Goal: Task Accomplishment & Management: Complete application form

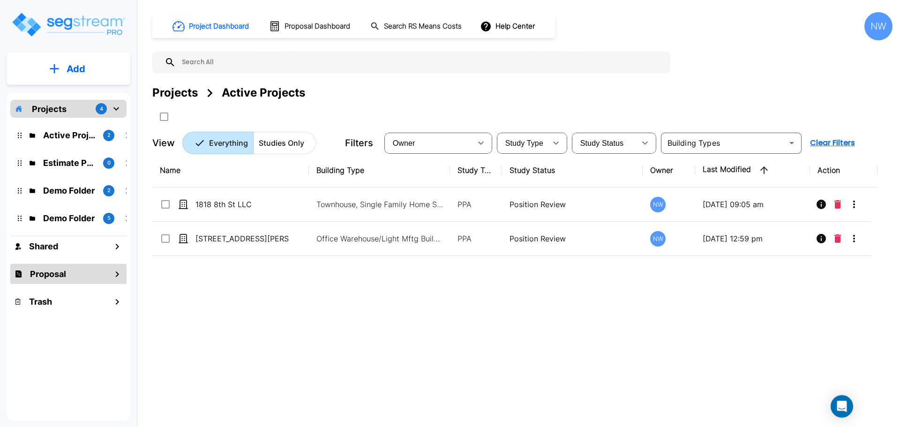
click at [77, 271] on div "Proposal" at bounding box center [68, 274] width 116 height 20
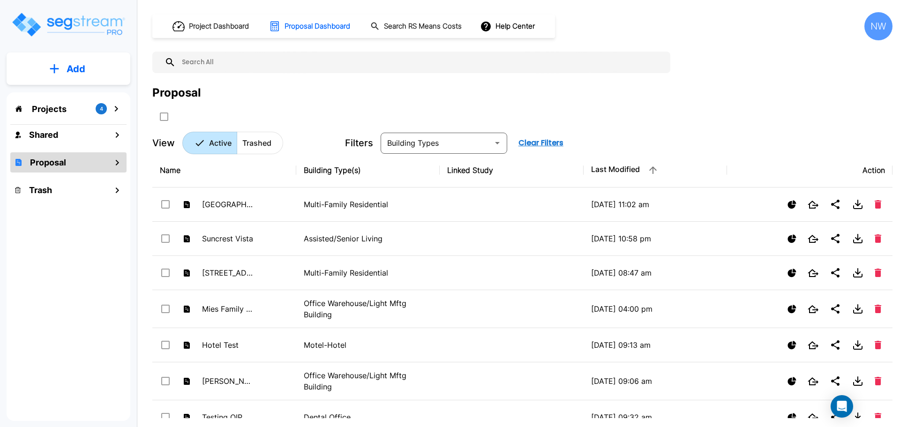
click at [237, 56] on input "text" at bounding box center [421, 63] width 490 height 22
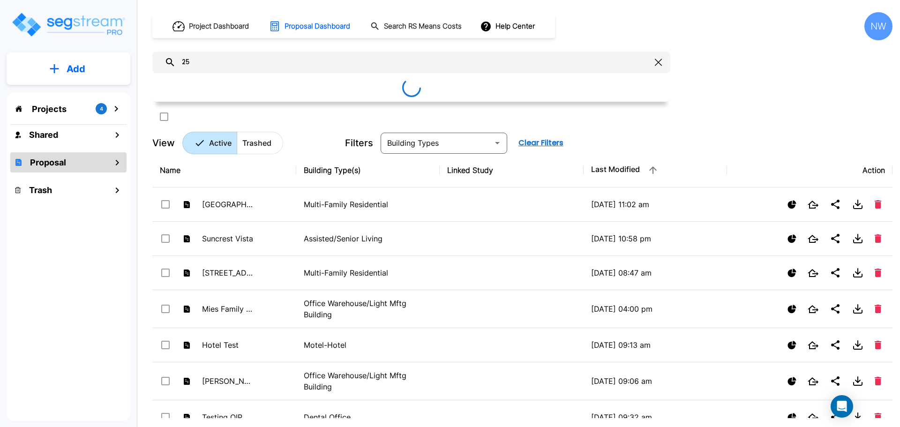
type input "2"
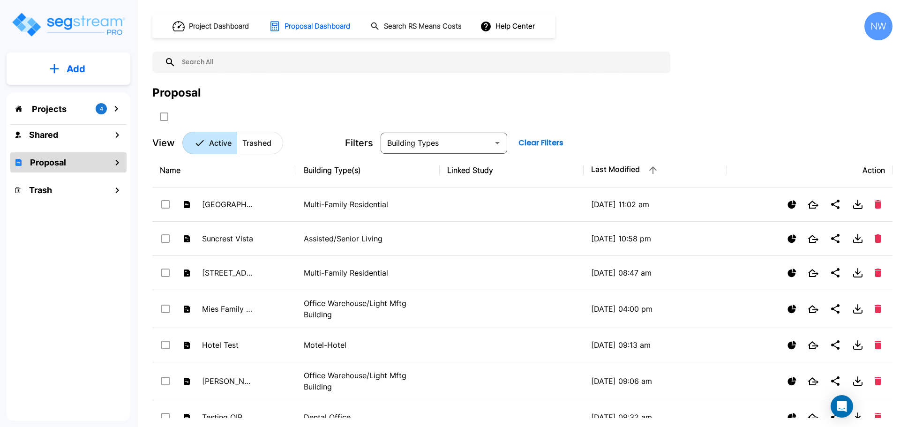
click at [68, 109] on div "Projects 4" at bounding box center [68, 109] width 116 height 18
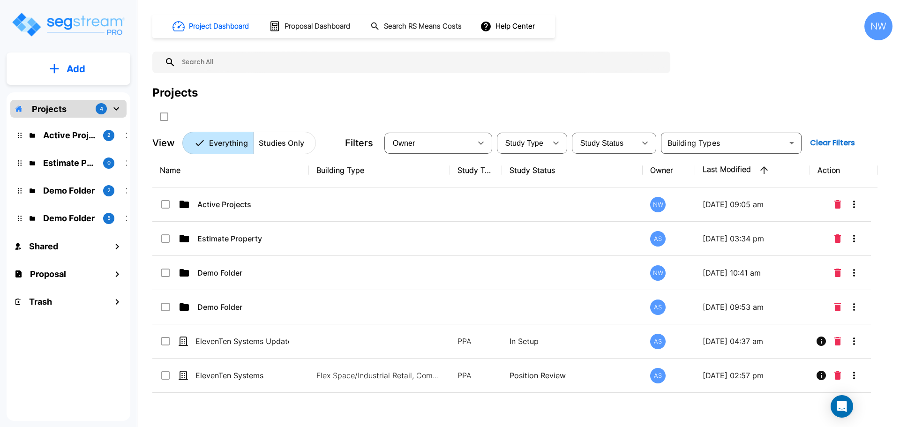
click at [112, 74] on button "Add" at bounding box center [69, 68] width 124 height 27
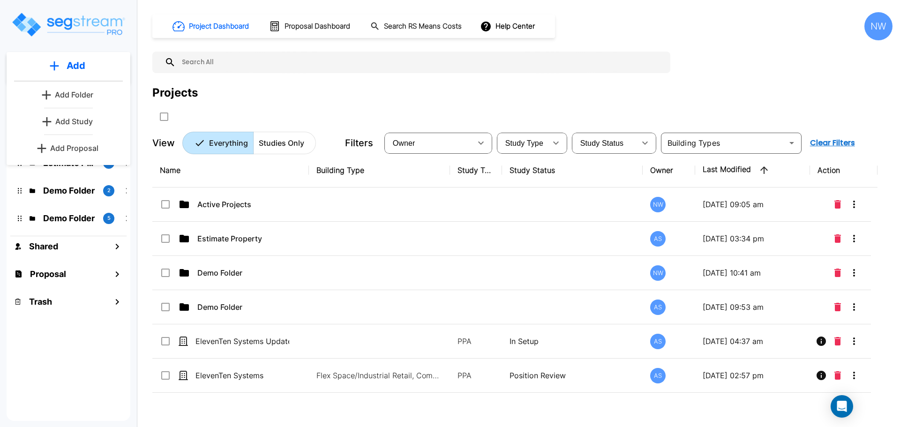
click at [77, 126] on p "Add Study" at bounding box center [73, 121] width 37 height 11
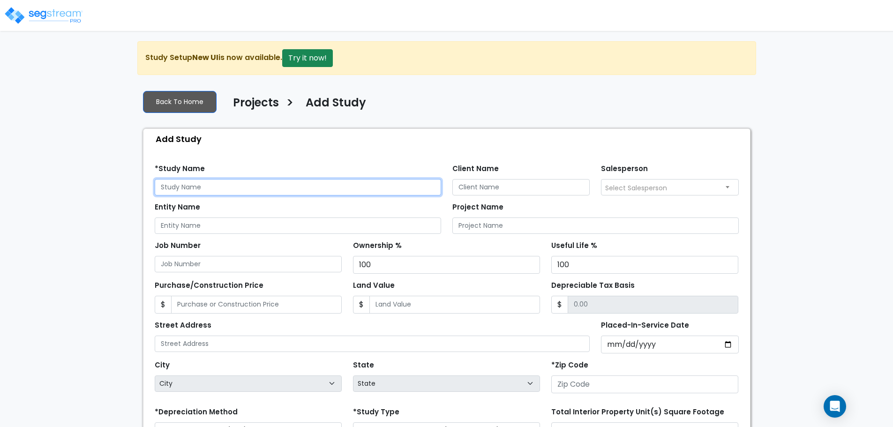
click at [239, 190] on input "text" at bounding box center [298, 187] width 286 height 16
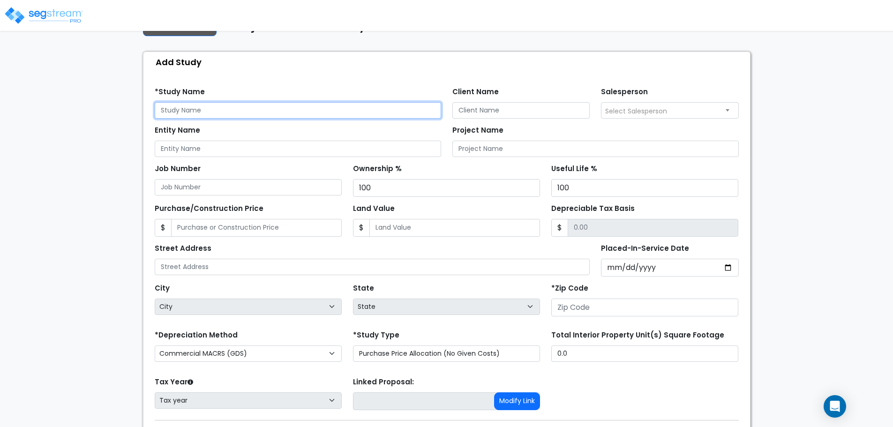
scroll to position [94, 0]
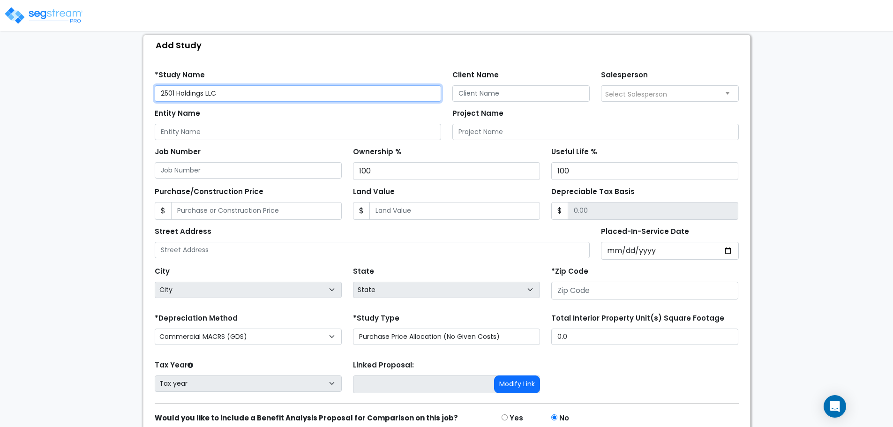
type input "2501 Holdings LLC"
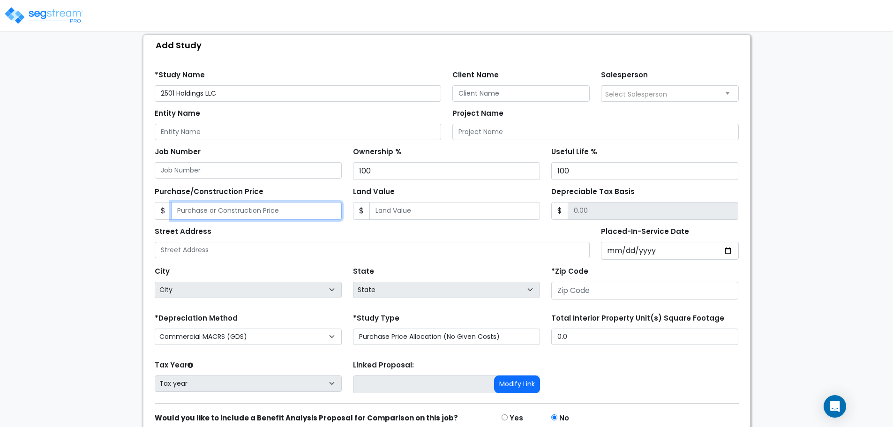
click at [217, 210] on input "Purchase/Construction Price" at bounding box center [256, 211] width 171 height 18
click at [219, 211] on input "Purchase/Construction Price" at bounding box center [256, 211] width 171 height 18
click at [241, 208] on input "Purchase/Construction Price" at bounding box center [256, 211] width 171 height 18
type input "2"
type input "2.00"
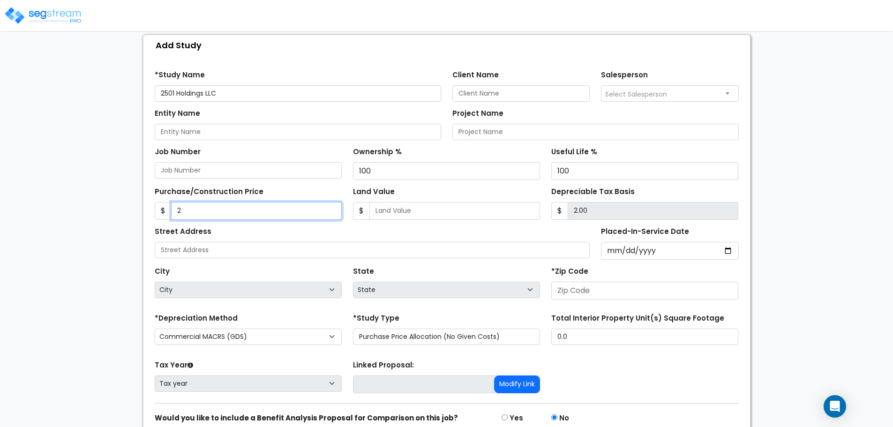
type input "23"
type input "23.00"
type input "233"
type input "233.00"
type input "2338"
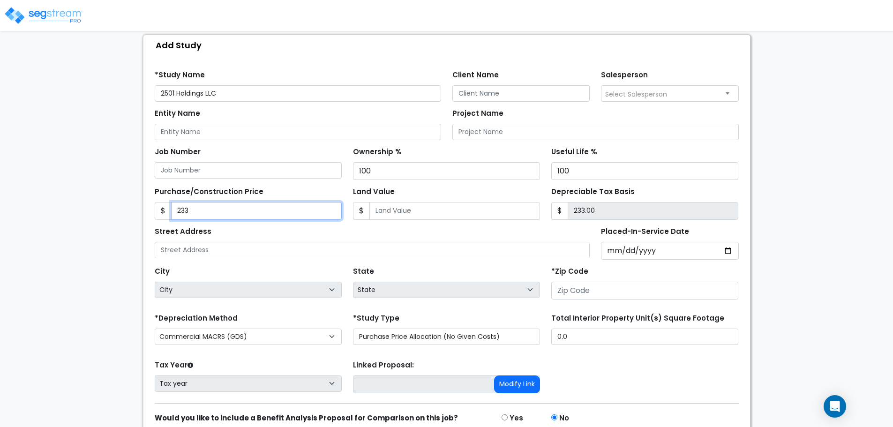
type input "2,338.00"
type input "2,3384"
type input "23,384.00"
type input "23,3845"
type input "233,845.00"
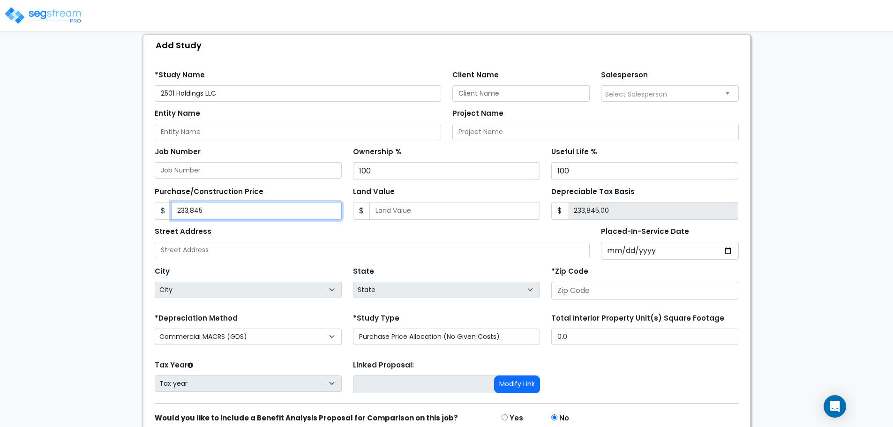
type input "233,8456"
type input "2,338,456.00"
type input "2,338,456"
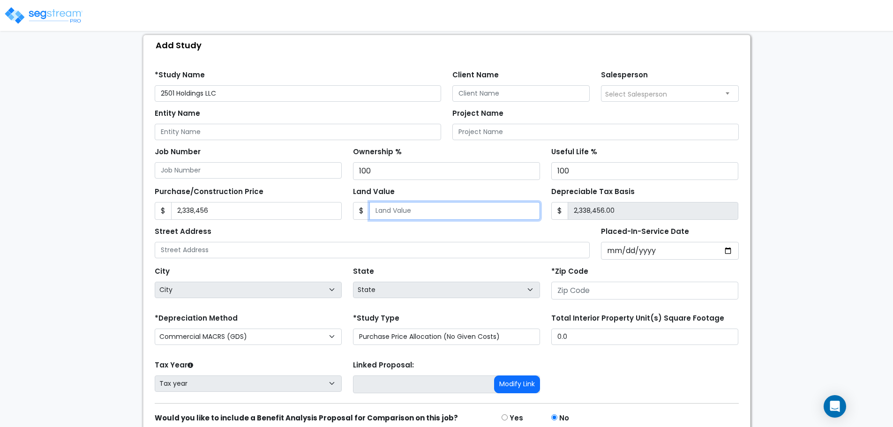
type input "3"
type input "2,338,453.00"
type input "39"
type input "2,338,417.00"
type input "397"
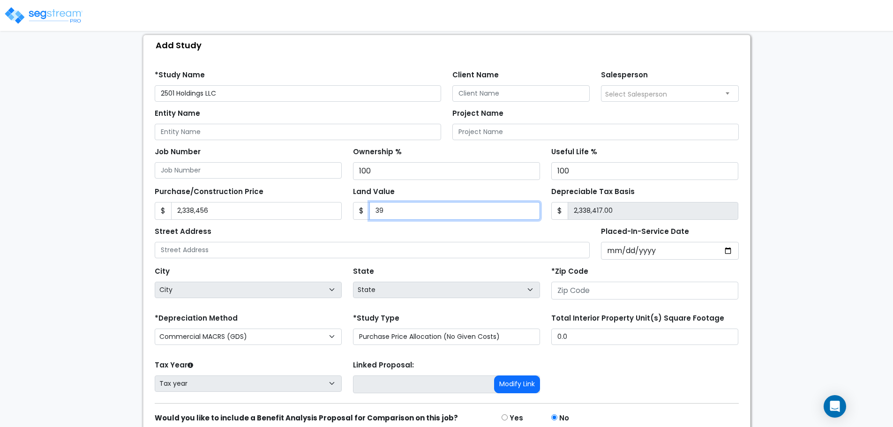
type input "2,338,059.00"
type input "3975"
type input "2,334,481.00"
type input "3,9753"
type input "2,298,703.00"
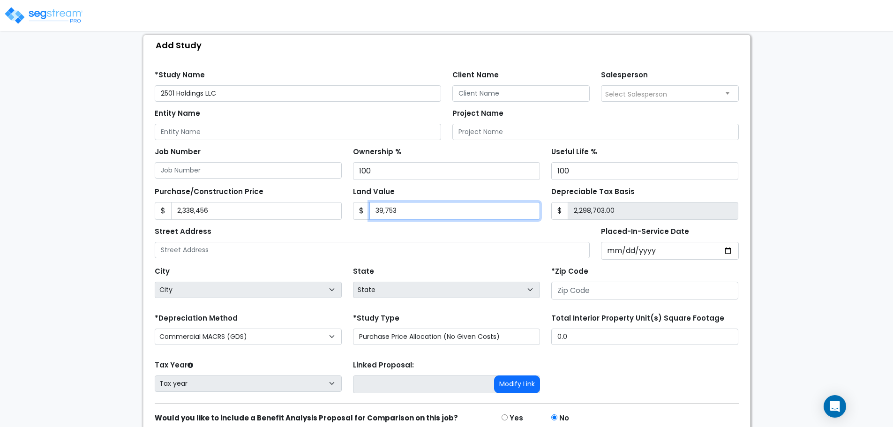
type input "39,7538"
type input "1,940,918.00"
type input "397,538"
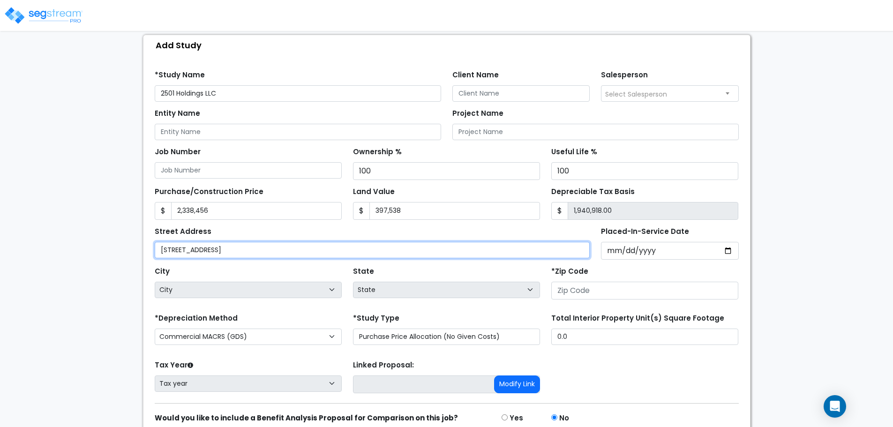
type input "[STREET_ADDRESS]"
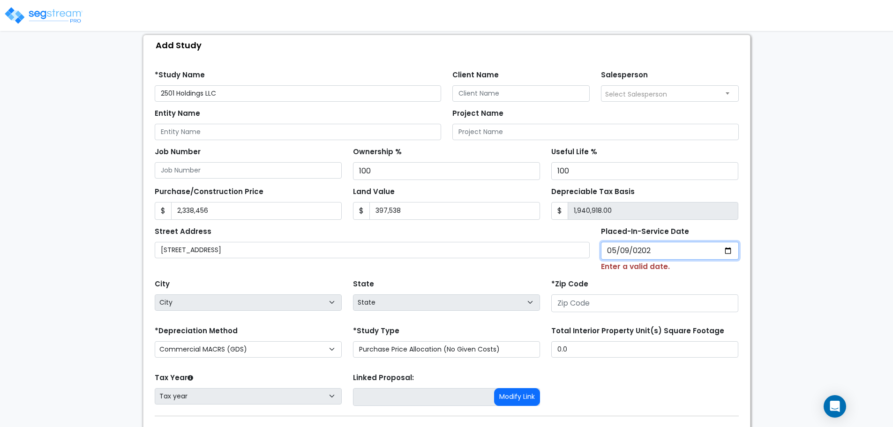
type input "2025-05-09"
select select "2025"
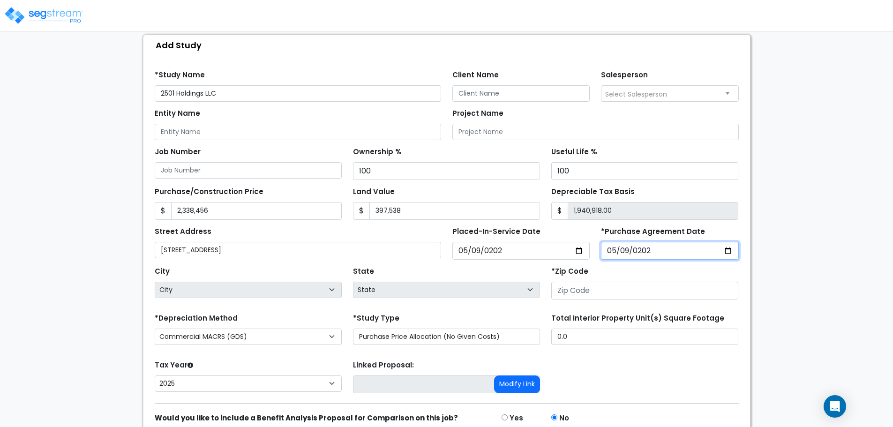
type input "2025-05-09"
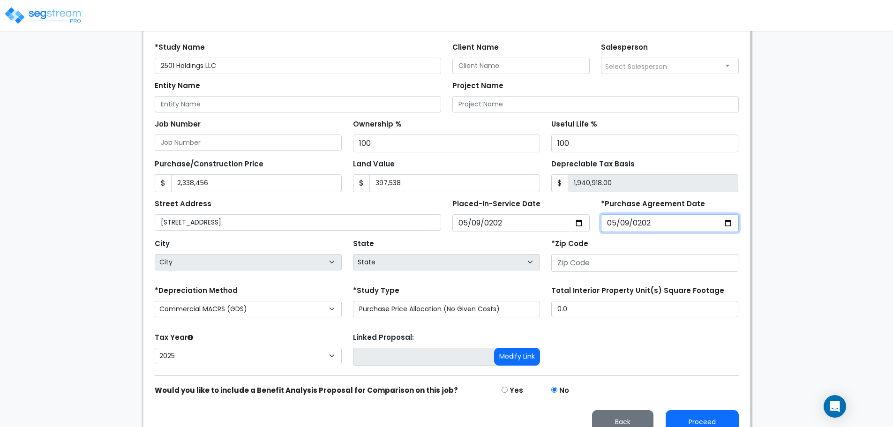
scroll to position [136, 0]
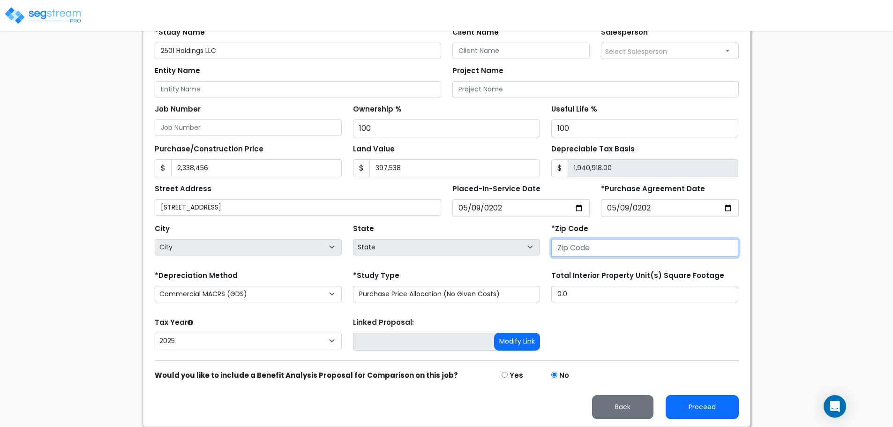
click at [610, 250] on input "number" at bounding box center [644, 248] width 187 height 18
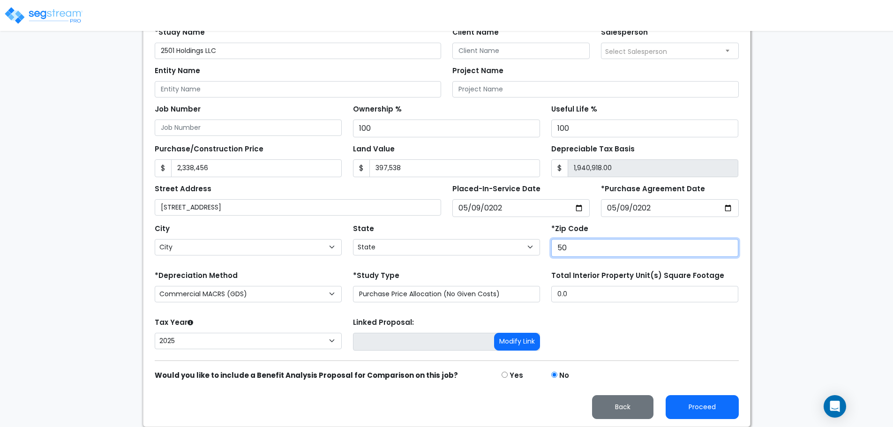
type input "502"
select select "IA"
type input "50265"
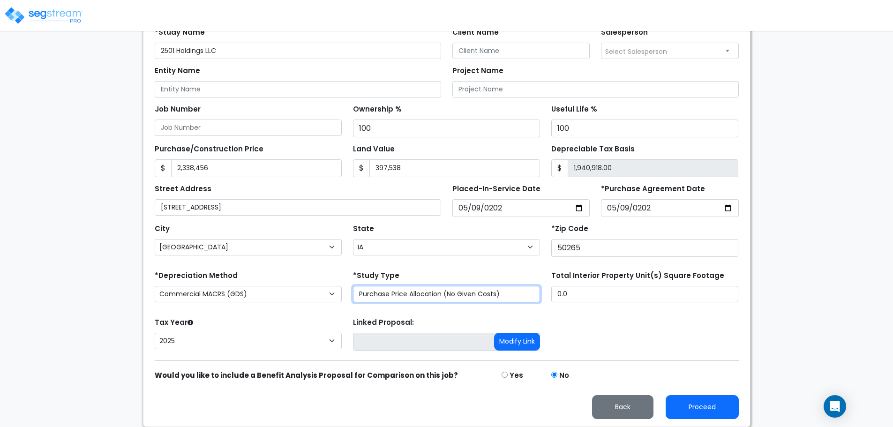
click at [402, 290] on select "Purchase Price Allocation (No Given Costs) New Construction / Reno / TI's (Give…" at bounding box center [446, 294] width 187 height 16
click at [353, 286] on select "Purchase Price Allocation (No Given Costs) New Construction / Reno / TI's (Give…" at bounding box center [446, 294] width 187 height 16
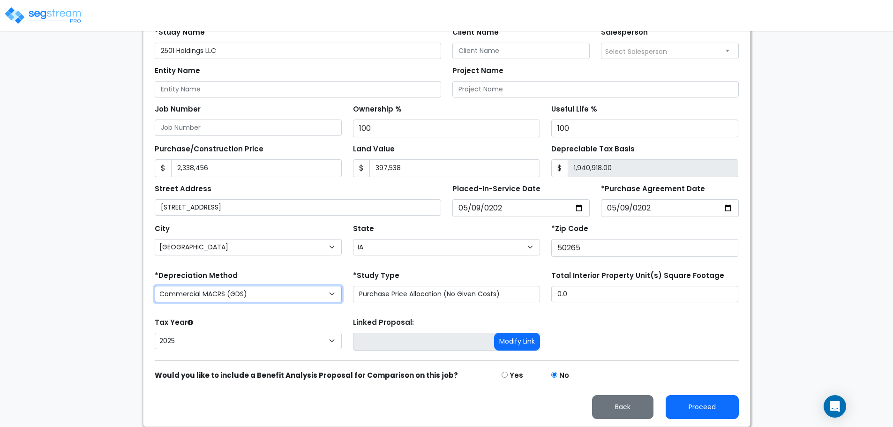
click at [270, 294] on select "Commercial MACRS (GDS) Farm Property MACRS (GDS) Residential Rental MACRS (GDS)…" at bounding box center [248, 294] width 187 height 16
click at [276, 268] on div "*Depreciation Method Commercial MACRS (GDS) Farm Property MACRS (GDS) Residenti…" at bounding box center [248, 286] width 198 height 37
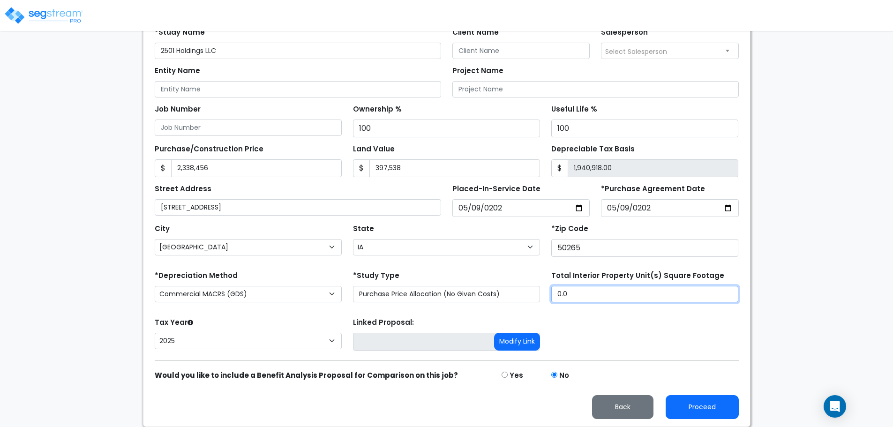
click at [584, 294] on input "0.0" at bounding box center [644, 294] width 187 height 16
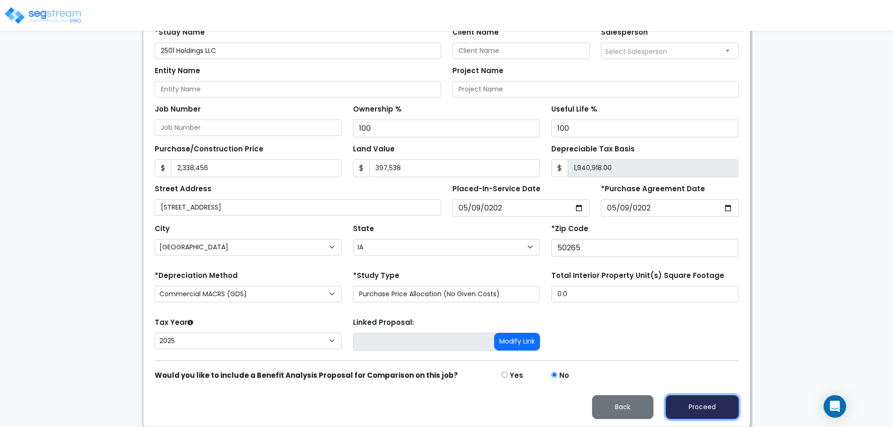
click at [692, 408] on button "Proceed" at bounding box center [701, 407] width 73 height 24
type input "2338456"
type input "397538"
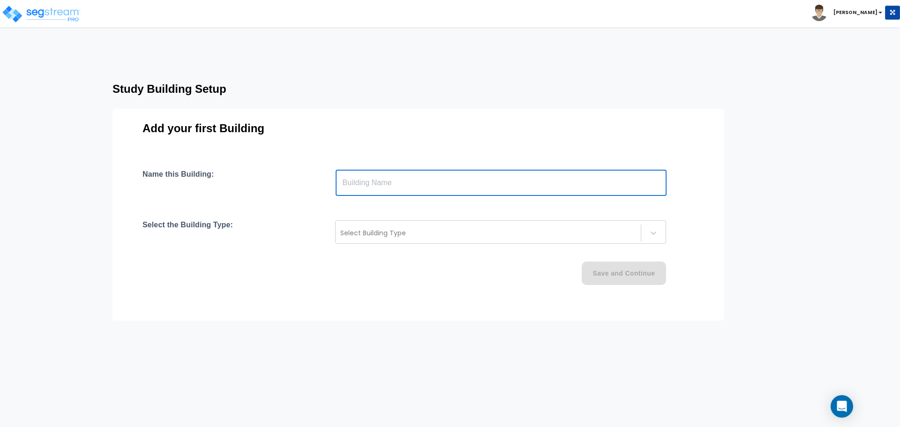
click at [444, 184] on input "text" at bounding box center [500, 183] width 331 height 26
type input "[STREET_ADDRESS]"
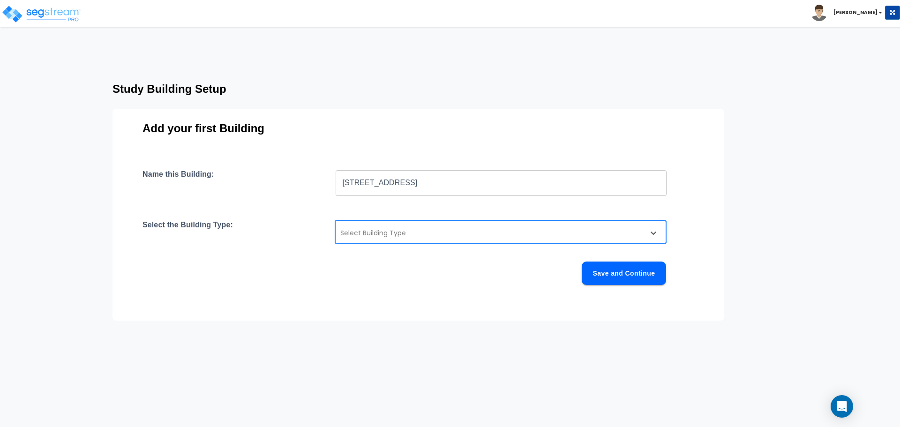
click at [443, 235] on div at bounding box center [488, 232] width 296 height 11
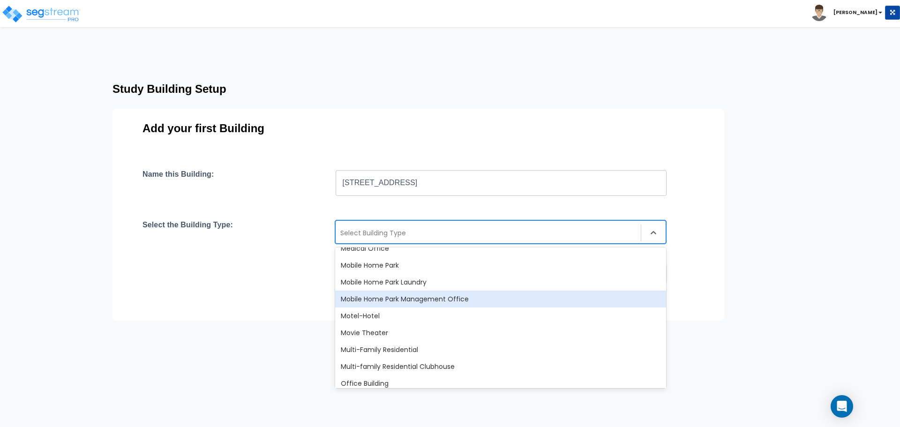
scroll to position [469, 0]
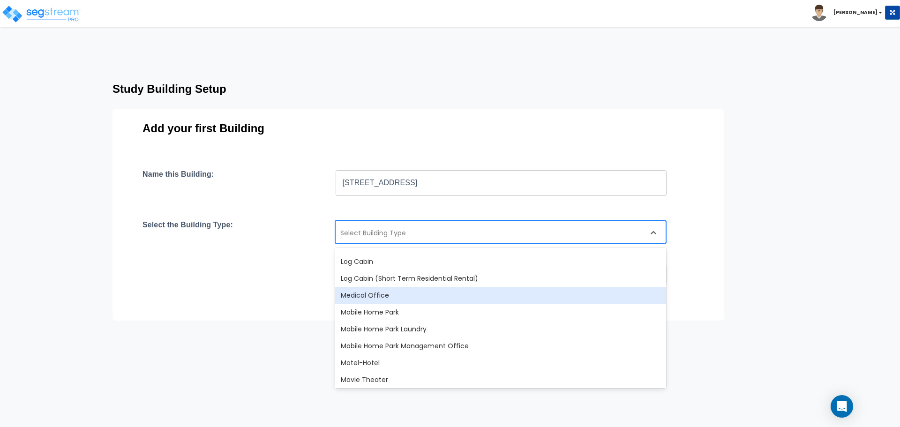
click at [442, 298] on div "Medical Office" at bounding box center [500, 295] width 331 height 17
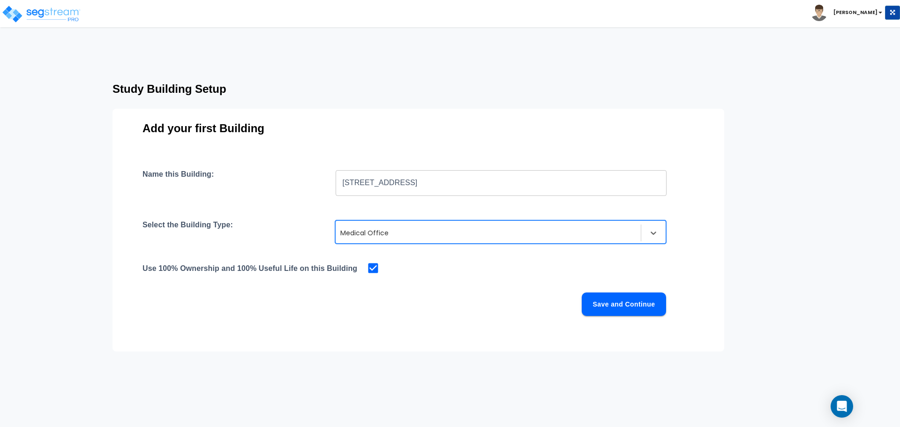
click at [578, 233] on div at bounding box center [488, 232] width 296 height 11
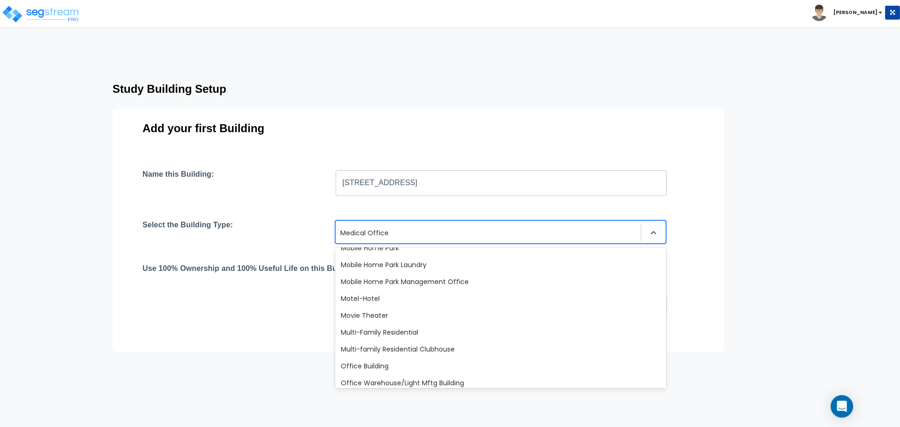
scroll to position [562, 0]
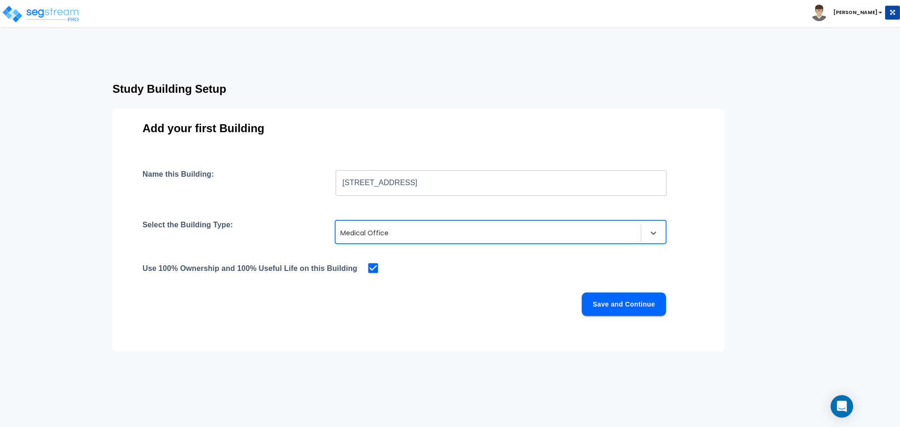
click at [717, 330] on div "Add your first Building Name this Building: [STREET_ADDRESS] ​ Select the Build…" at bounding box center [417, 230] width 611 height 243
click at [606, 305] on button "Save and Continue" at bounding box center [623, 303] width 84 height 23
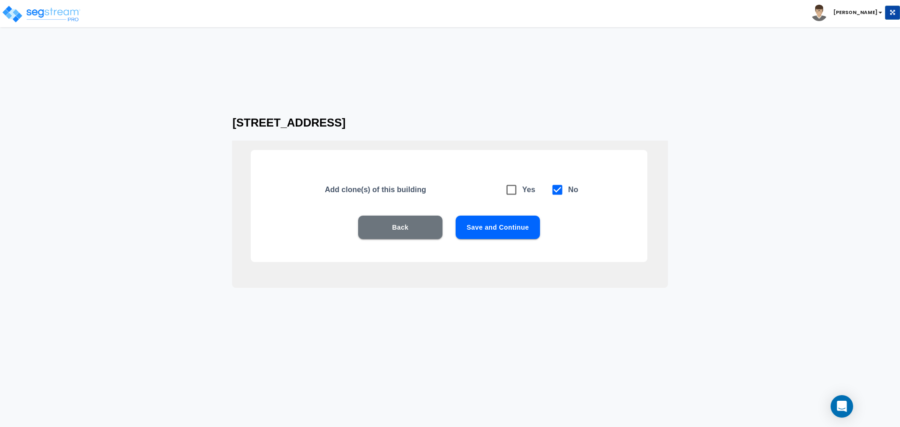
click at [505, 229] on button "Save and Continue" at bounding box center [497, 227] width 84 height 23
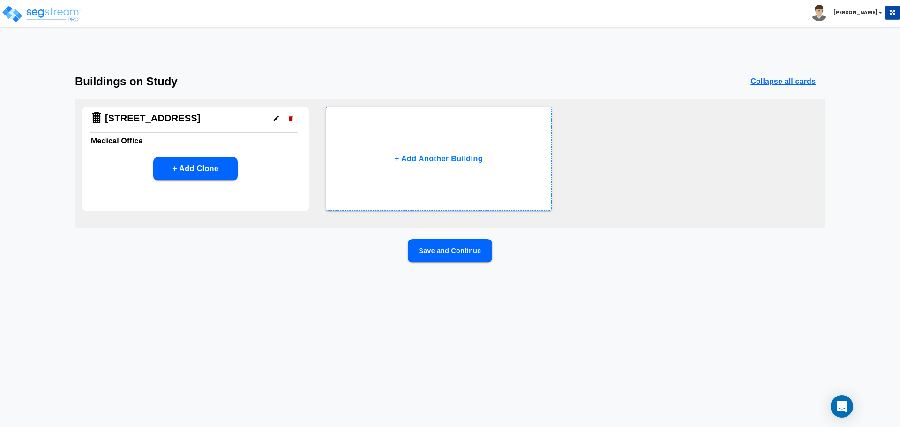
click at [459, 254] on button "Save and Continue" at bounding box center [450, 250] width 84 height 23
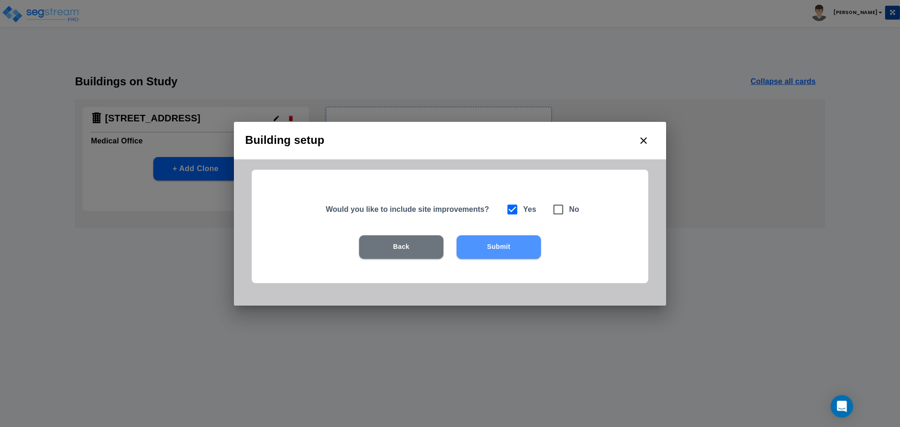
click at [509, 241] on button "Submit" at bounding box center [498, 246] width 84 height 23
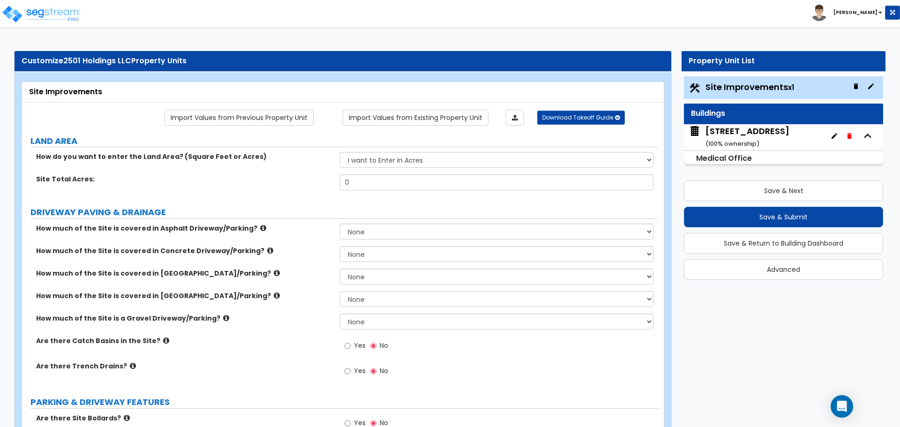
click at [737, 156] on small "Medical Office" at bounding box center [724, 158] width 56 height 11
click at [869, 137] on icon "button" at bounding box center [867, 136] width 14 height 14
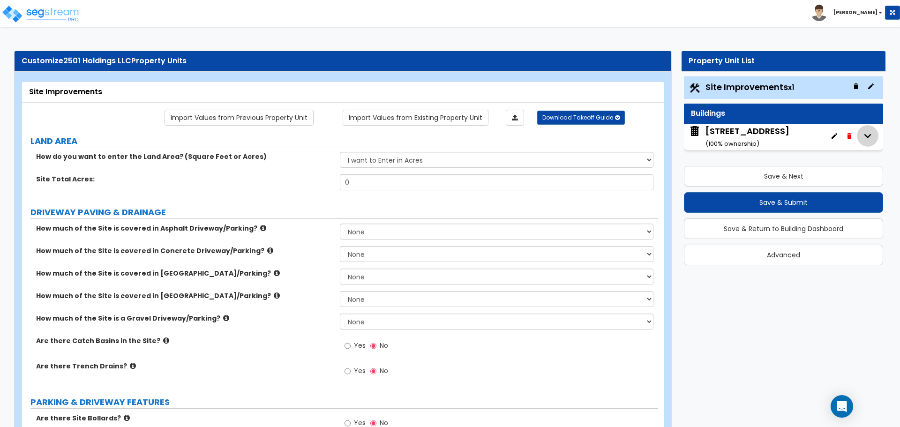
click at [870, 134] on icon "button" at bounding box center [867, 136] width 7 height 4
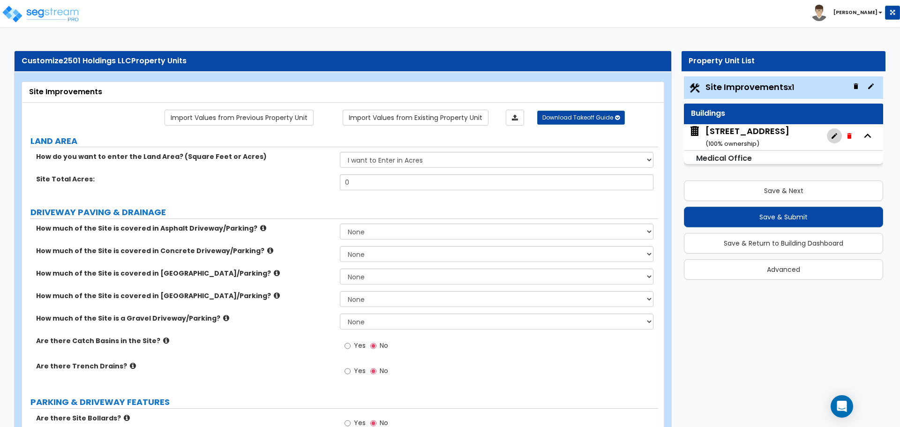
click at [833, 134] on icon "button" at bounding box center [833, 135] width 7 height 7
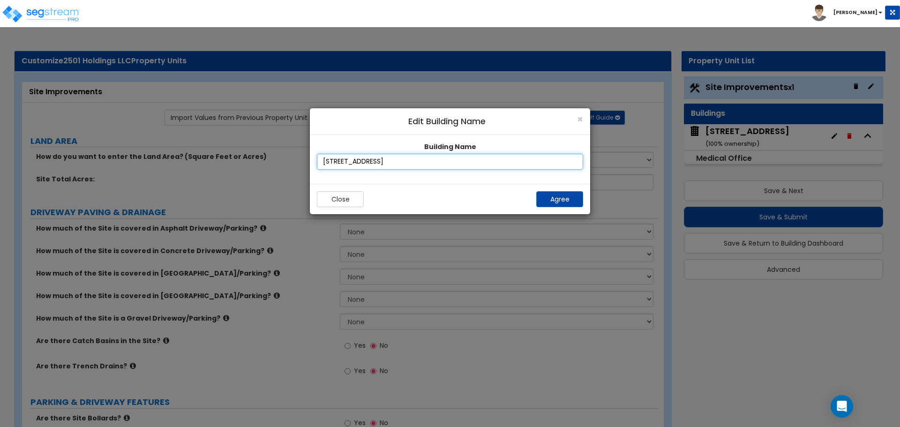
click at [450, 163] on input "[STREET_ADDRESS]" at bounding box center [450, 162] width 266 height 16
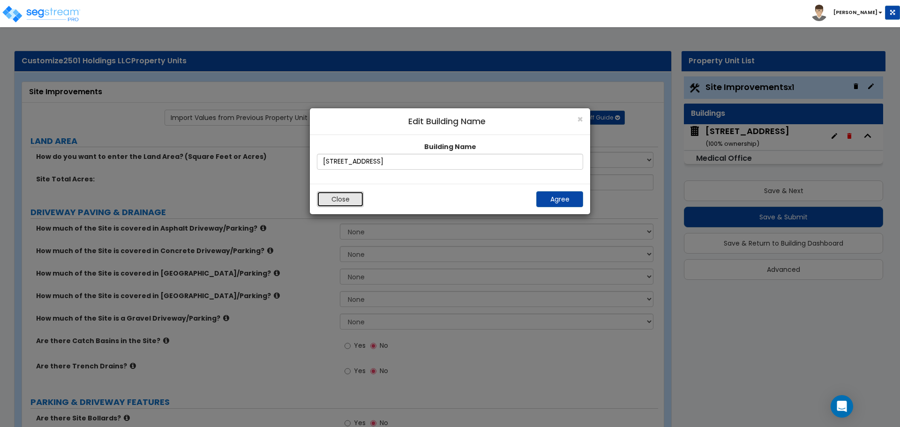
click at [349, 203] on button "Close" at bounding box center [340, 199] width 47 height 16
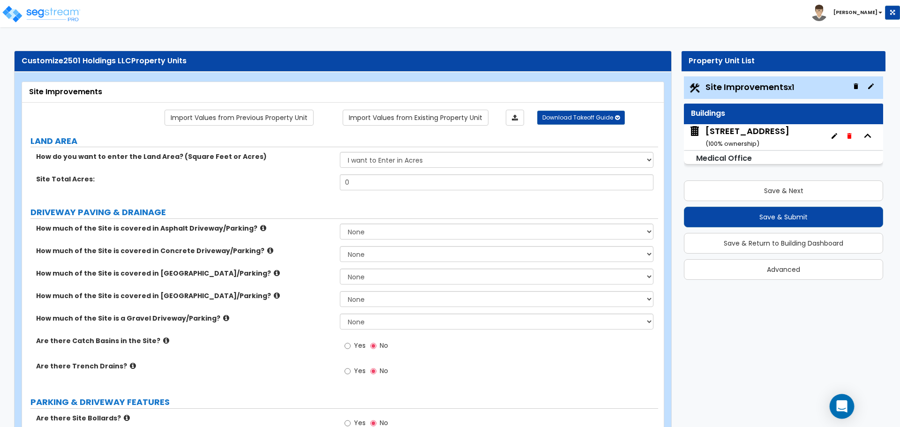
click at [840, 404] on icon "Open Intercom Messenger" at bounding box center [841, 406] width 11 height 12
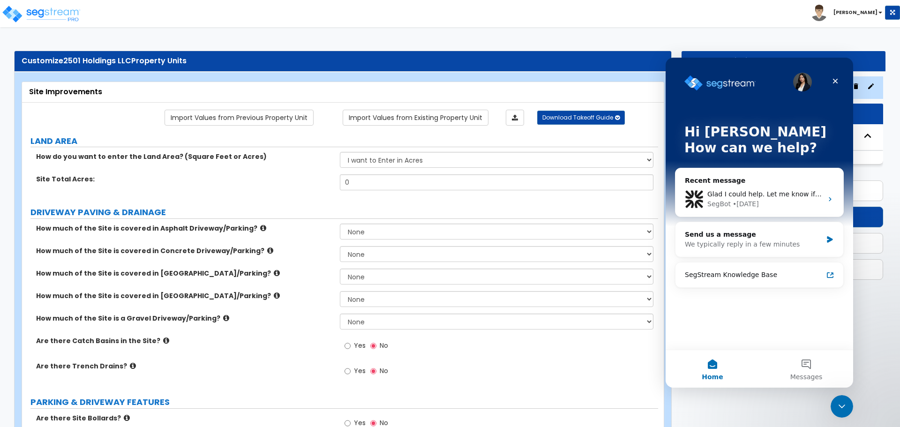
scroll to position [0, 0]
click at [742, 193] on span "Glad I could help. Let me know if you have more questions or need further assis…" at bounding box center [848, 193] width 283 height 7
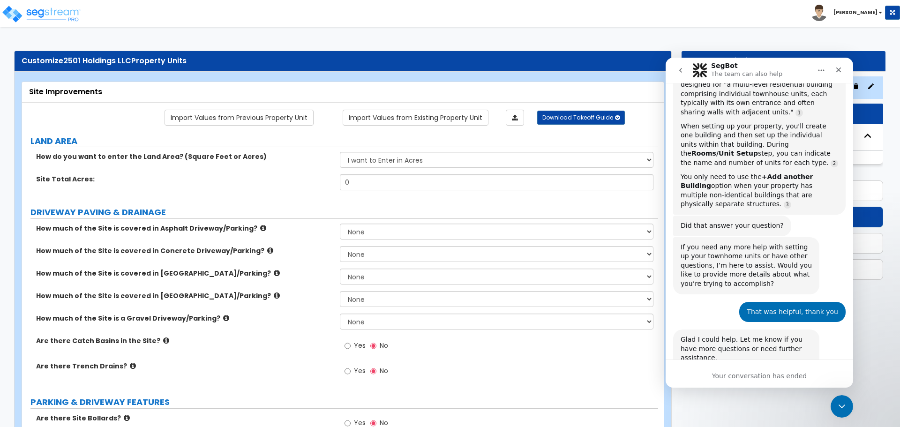
scroll to position [297, 0]
click at [750, 379] on div "Your conversation has ended" at bounding box center [758, 376] width 187 height 10
click at [772, 381] on div "Your conversation has ended" at bounding box center [758, 373] width 187 height 28
click at [767, 373] on div "Your conversation has ended" at bounding box center [758, 376] width 187 height 10
click at [825, 72] on button "Home" at bounding box center [821, 70] width 18 height 18
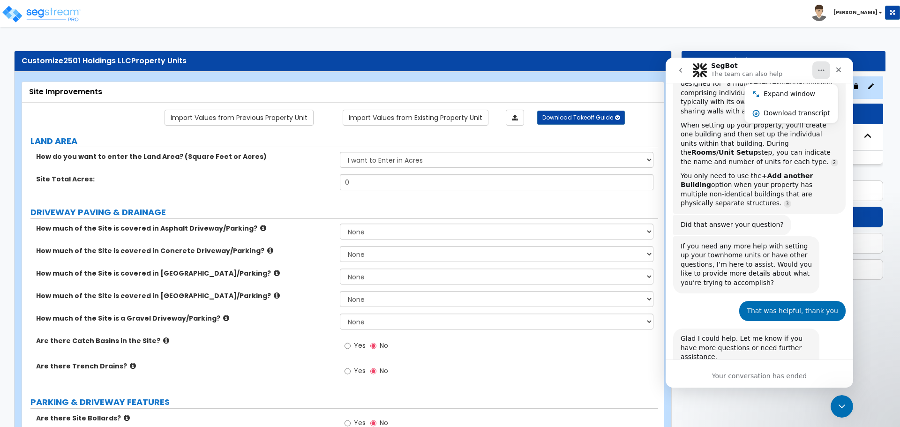
click at [676, 70] on button "go back" at bounding box center [680, 70] width 18 height 18
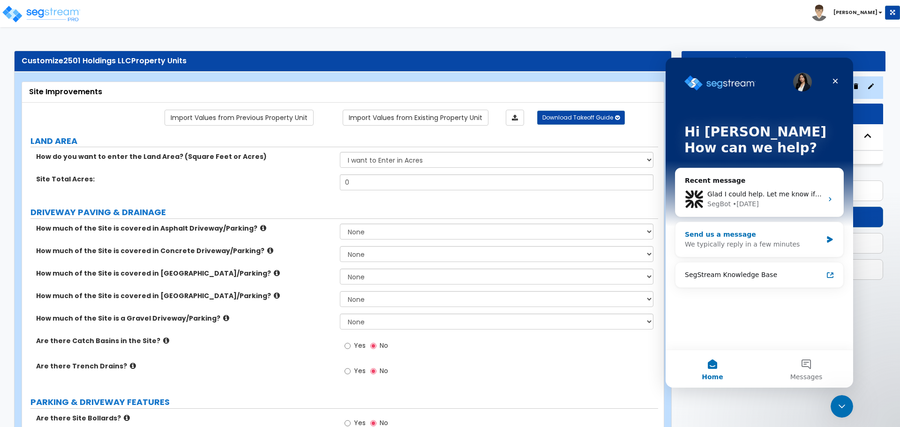
click at [777, 246] on div "We typically reply in a few minutes" at bounding box center [752, 244] width 137 height 10
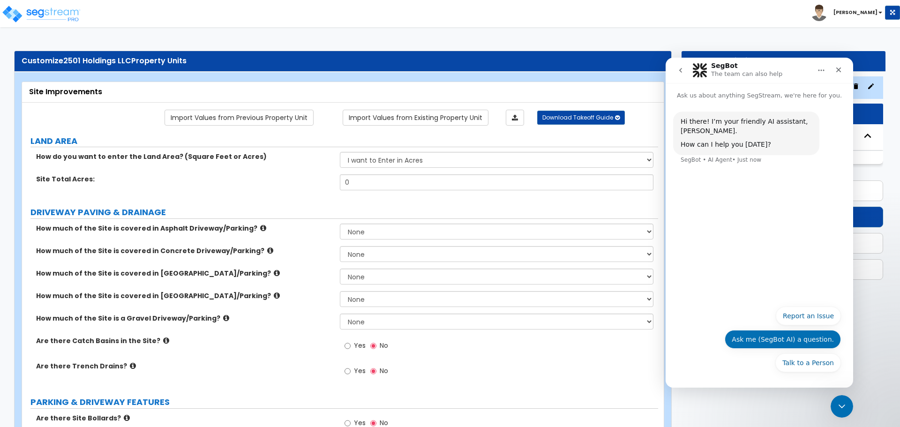
click at [806, 346] on button "Ask me (SegBot AI) a question." at bounding box center [782, 339] width 116 height 19
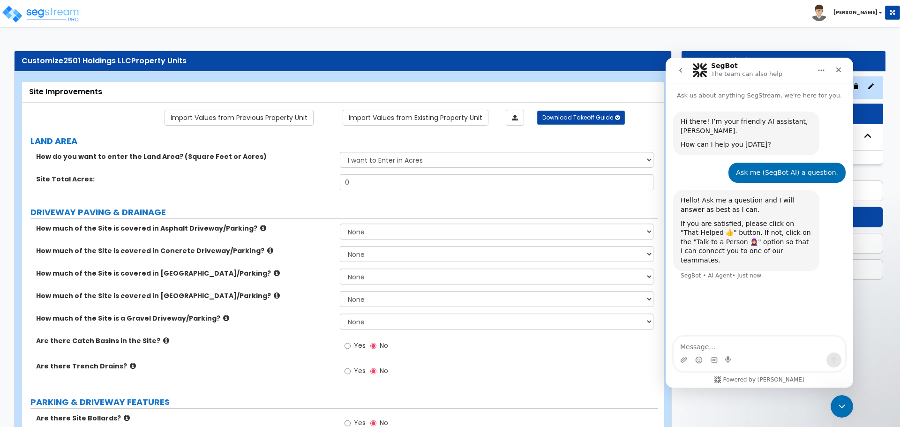
click at [750, 348] on textarea "Message…" at bounding box center [758, 344] width 171 height 16
type textarea "How to add tenant space to a medical office building model?"
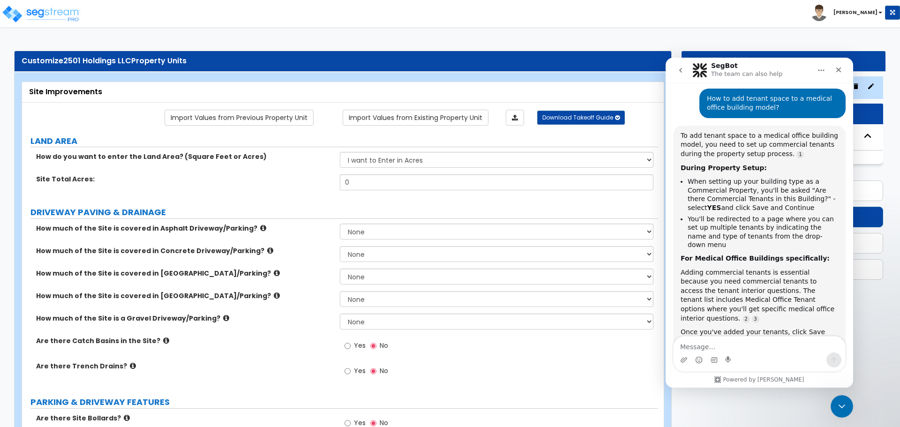
scroll to position [217, 0]
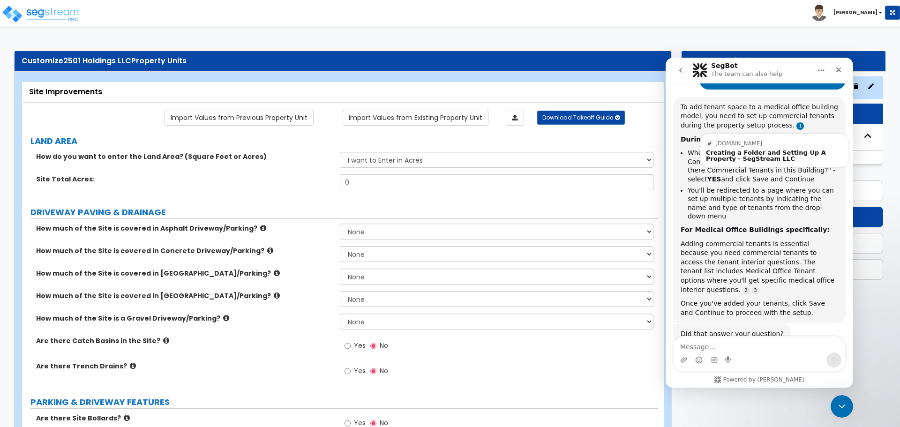
click at [796, 122] on link "Source reference 112786689:" at bounding box center [799, 125] width 7 height 7
click at [777, 149] on div "Creating a Folder and Setting Up A Property - SegStream LLC" at bounding box center [774, 155] width 137 height 12
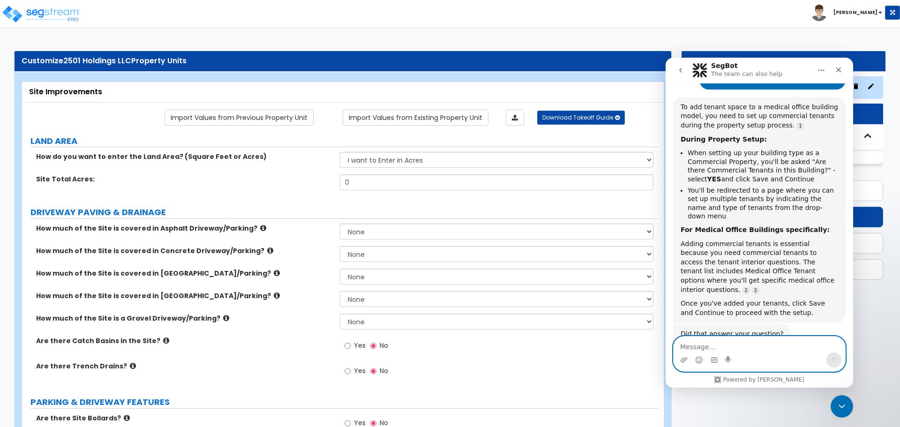
click at [749, 344] on textarea "Message…" at bounding box center [758, 344] width 171 height 16
type textarea "Yes that did help"
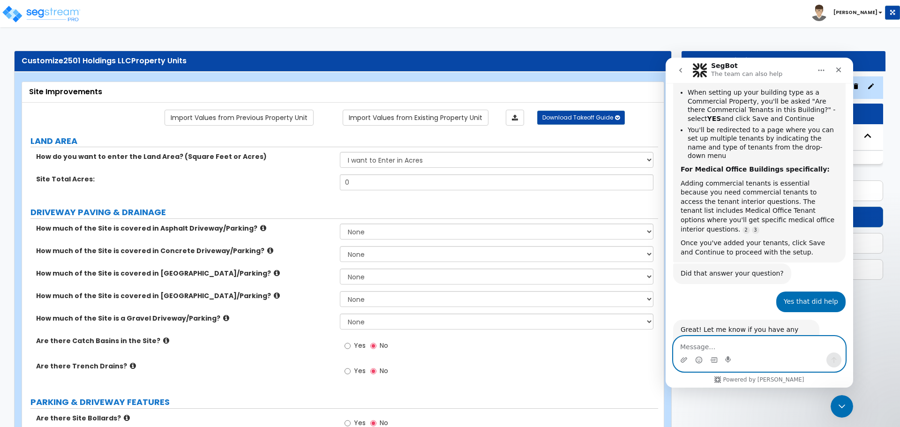
scroll to position [284, 0]
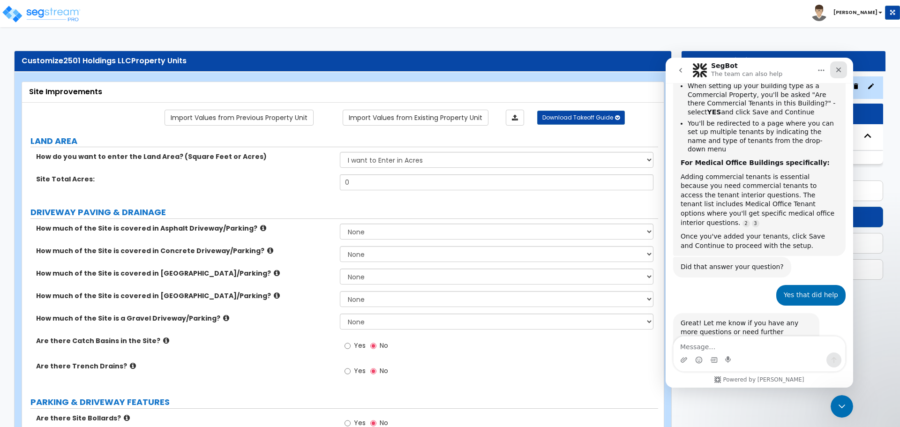
click at [839, 69] on icon "Close" at bounding box center [838, 69] width 5 height 5
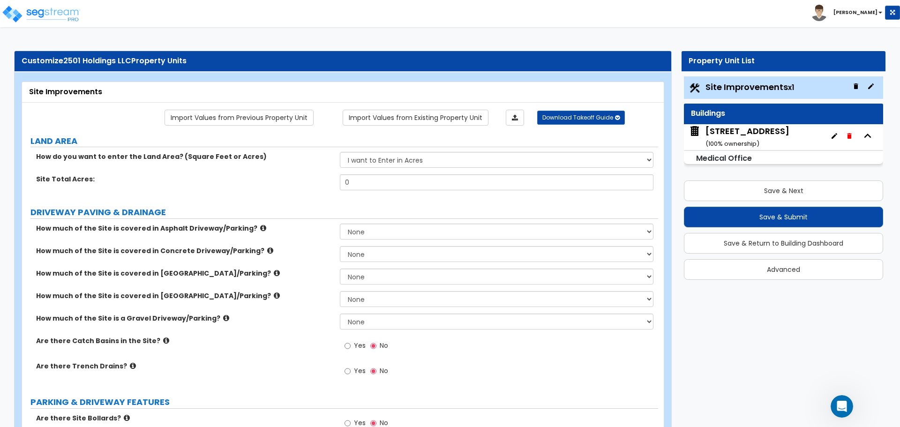
click at [853, 137] on button "button" at bounding box center [848, 135] width 15 height 15
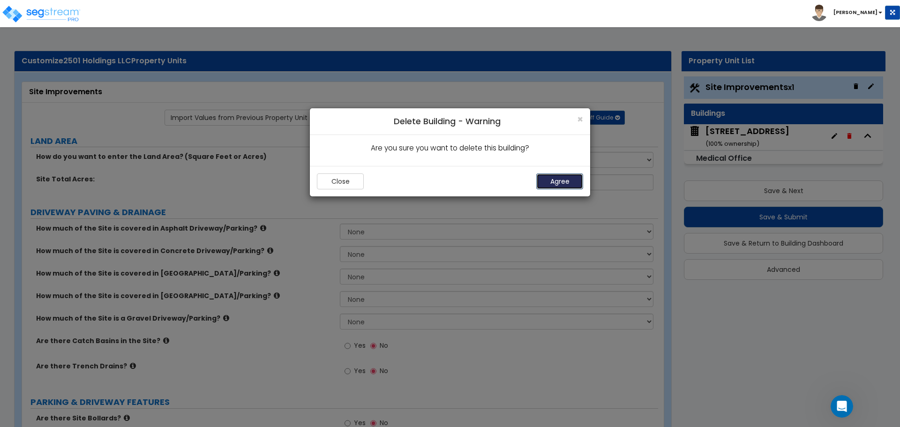
click at [555, 181] on button "Agree" at bounding box center [559, 181] width 47 height 16
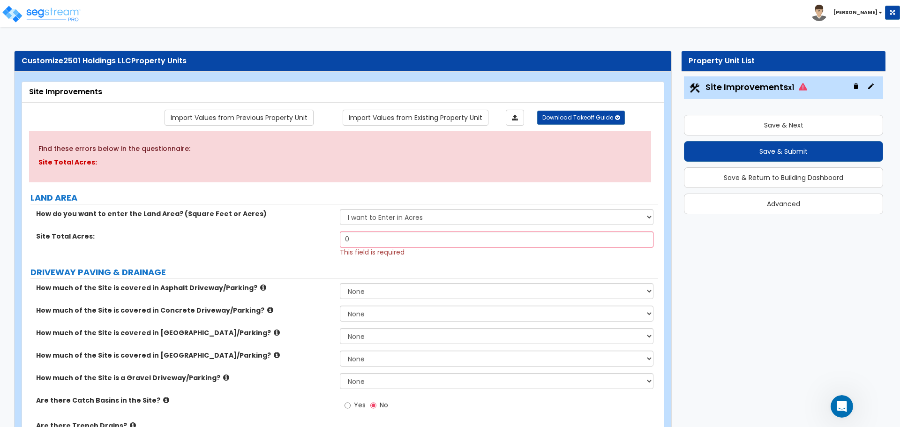
click at [855, 85] on icon "button" at bounding box center [855, 86] width 4 height 6
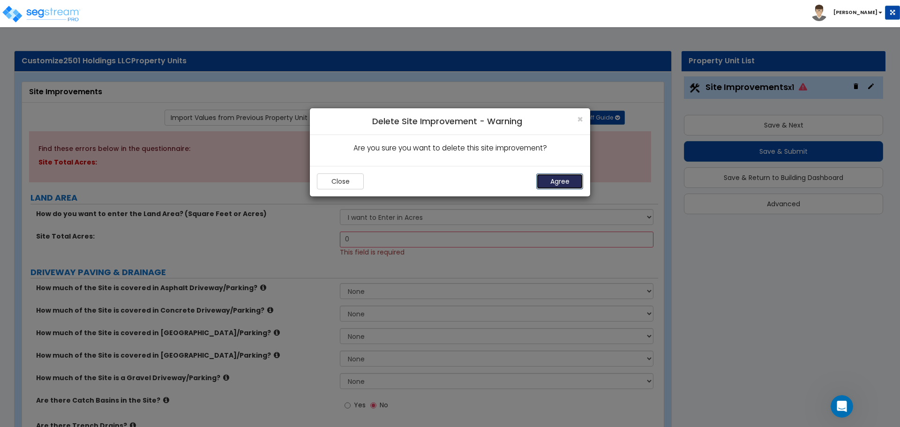
click at [575, 179] on button "Agree" at bounding box center [559, 181] width 47 height 16
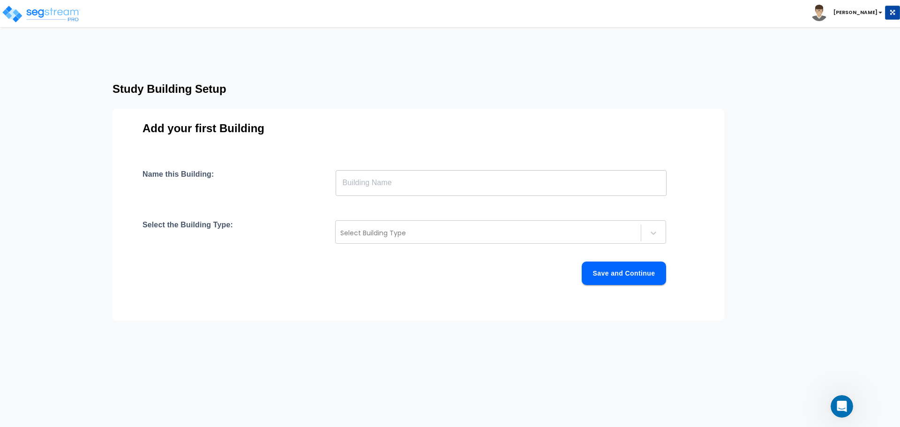
click at [435, 178] on input "text" at bounding box center [500, 183] width 331 height 26
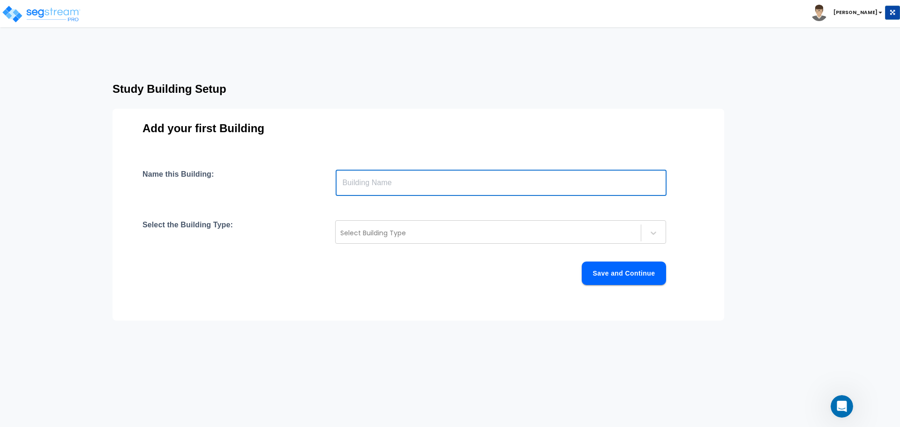
type input "[STREET_ADDRESS]"
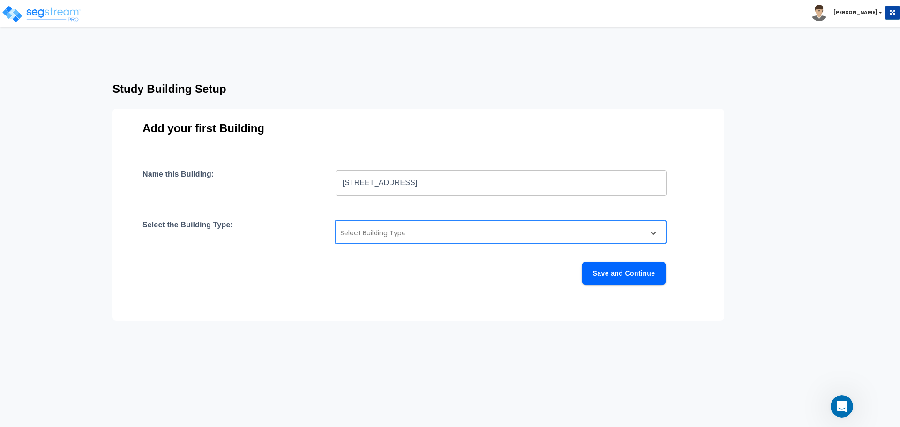
click at [432, 232] on div at bounding box center [488, 232] width 296 height 11
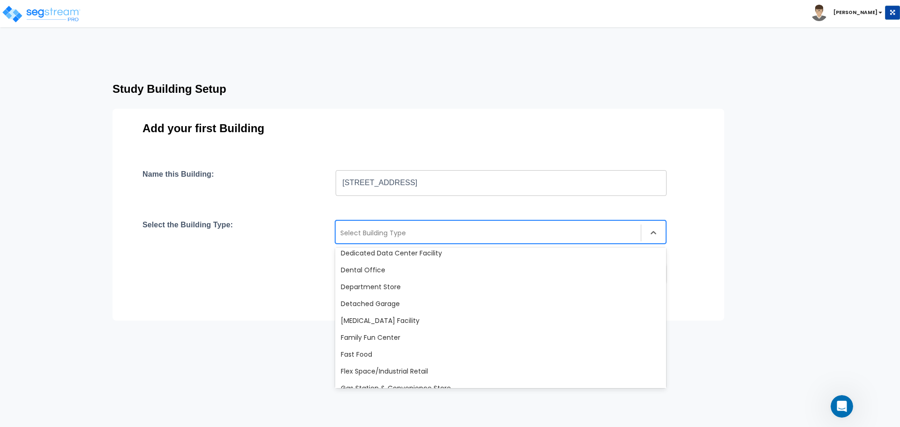
scroll to position [234, 0]
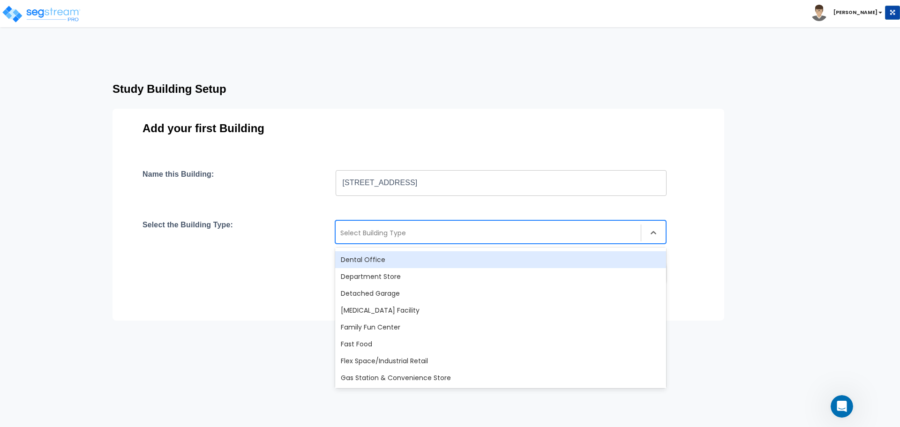
click at [396, 262] on div "Dental Office" at bounding box center [500, 259] width 331 height 17
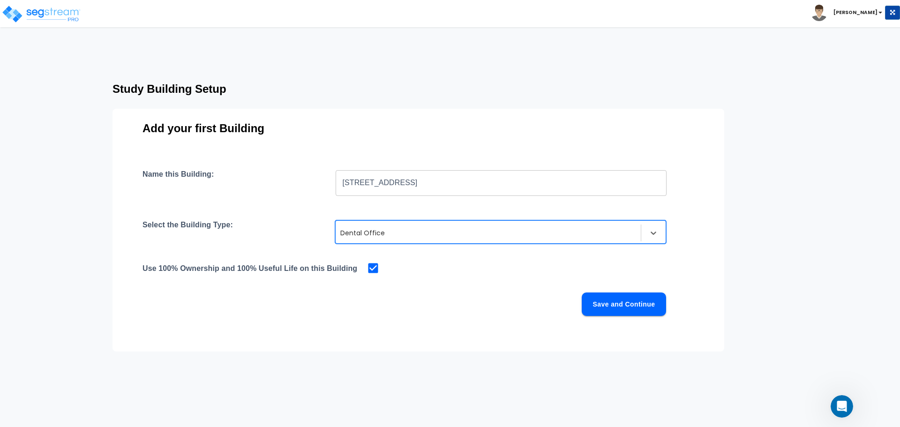
click at [417, 243] on div "Dental Office" at bounding box center [500, 231] width 331 height 23
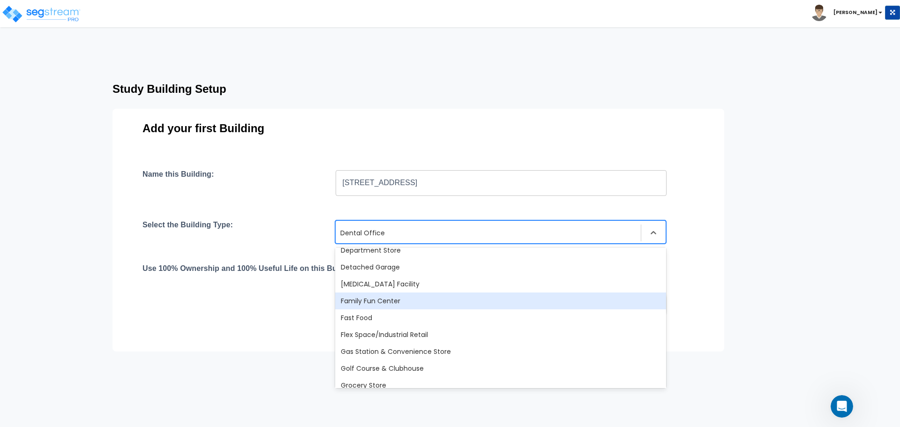
scroll to position [307, 0]
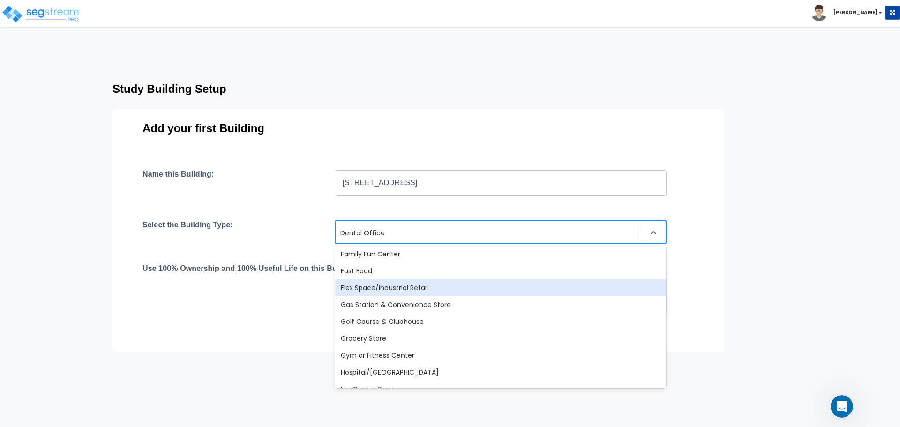
click at [417, 290] on div "Flex Space/Industrial Retail" at bounding box center [500, 287] width 331 height 17
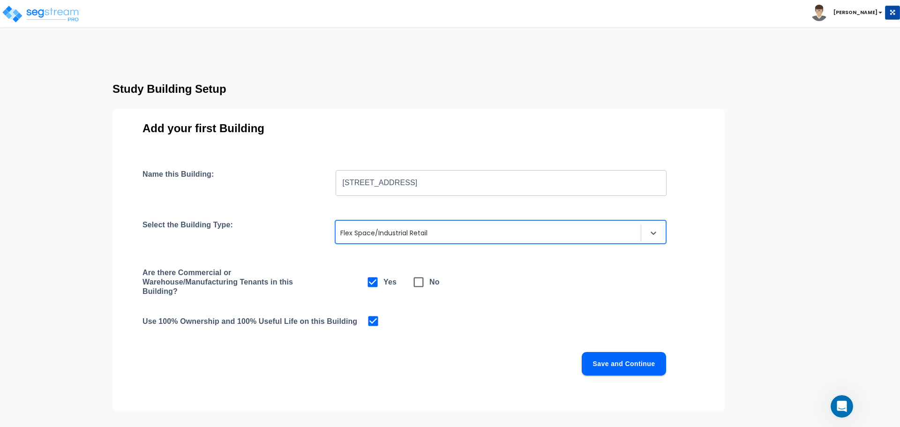
click at [430, 234] on div at bounding box center [488, 232] width 296 height 11
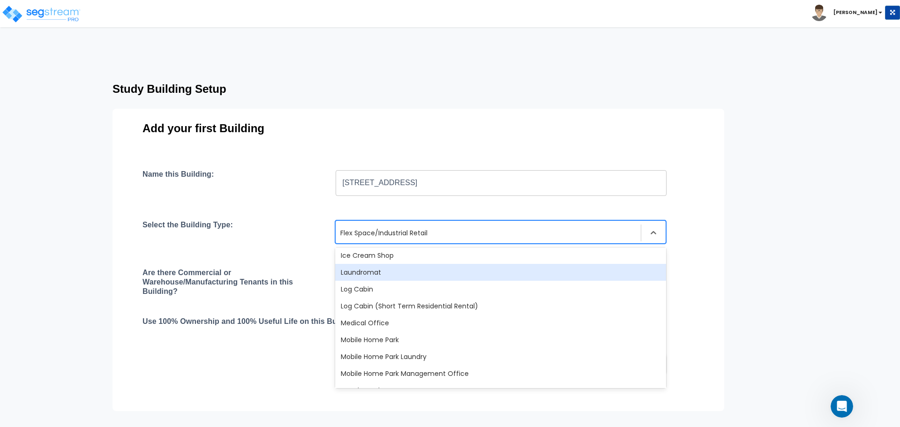
scroll to position [455, 0]
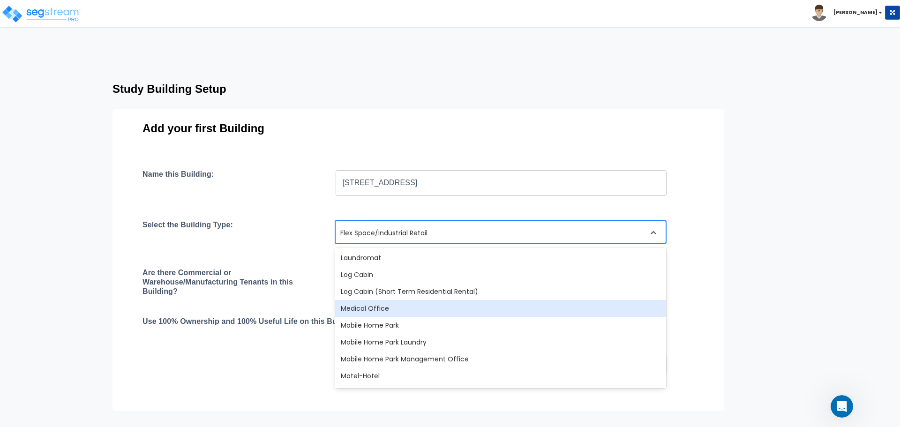
click at [421, 311] on div "Medical Office" at bounding box center [500, 308] width 331 height 17
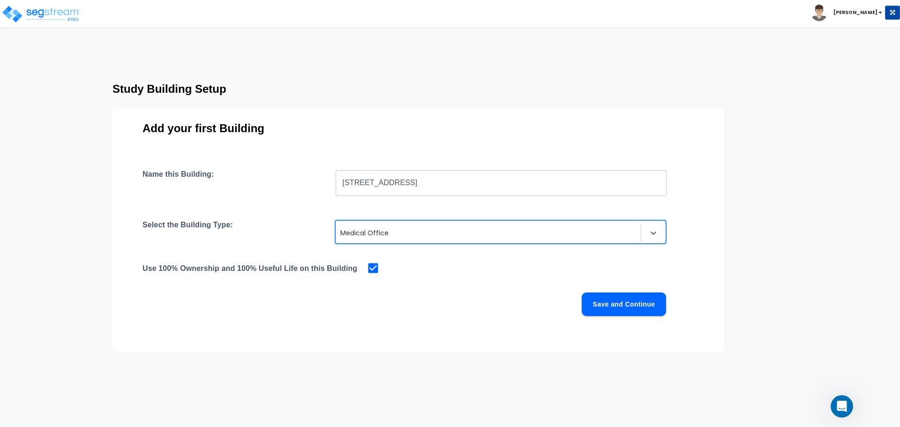
click at [423, 236] on div at bounding box center [488, 232] width 296 height 11
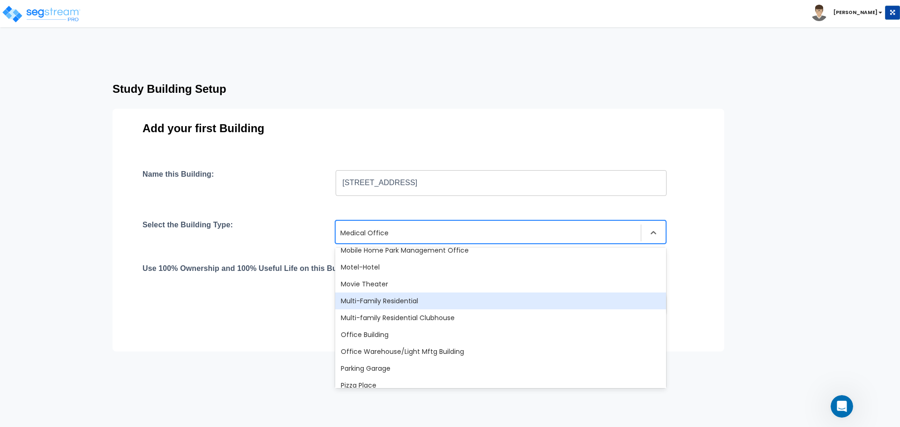
scroll to position [577, 0]
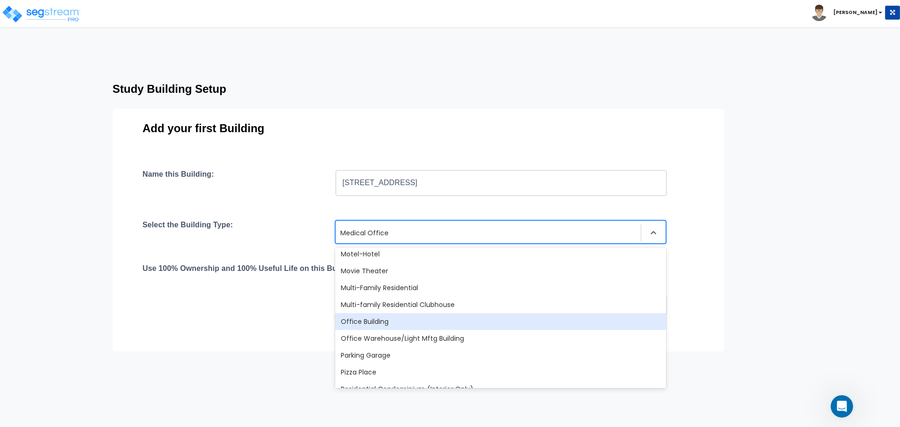
click at [420, 325] on div "Office Building" at bounding box center [500, 321] width 331 height 17
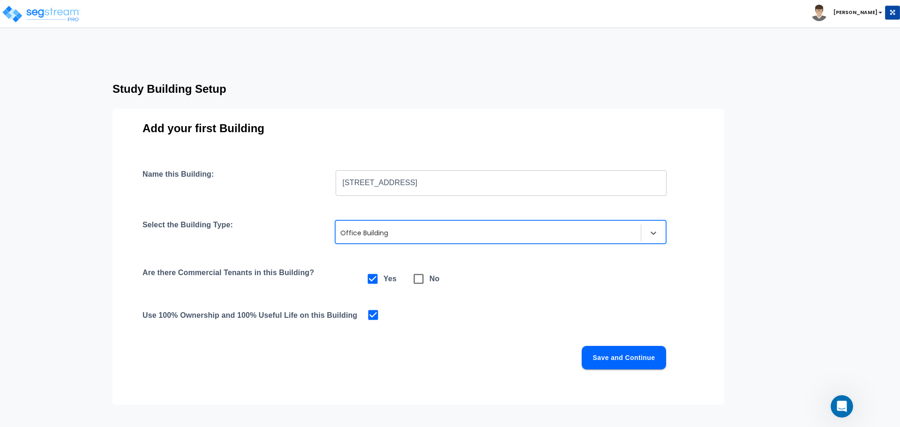
click at [439, 235] on div at bounding box center [488, 232] width 296 height 11
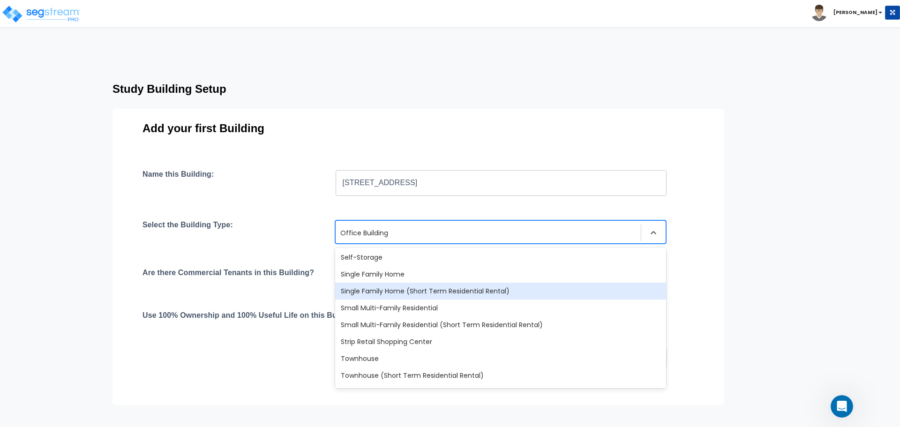
scroll to position [806, 0]
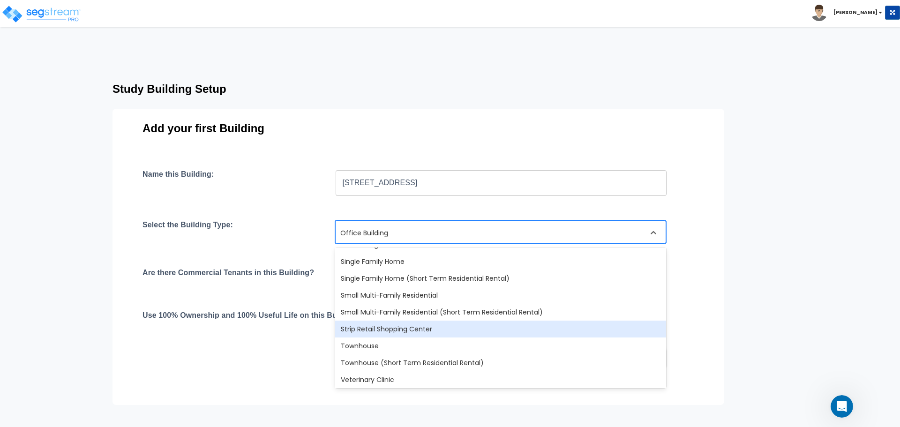
click at [450, 329] on div "Strip Retail Shopping Center" at bounding box center [500, 328] width 331 height 17
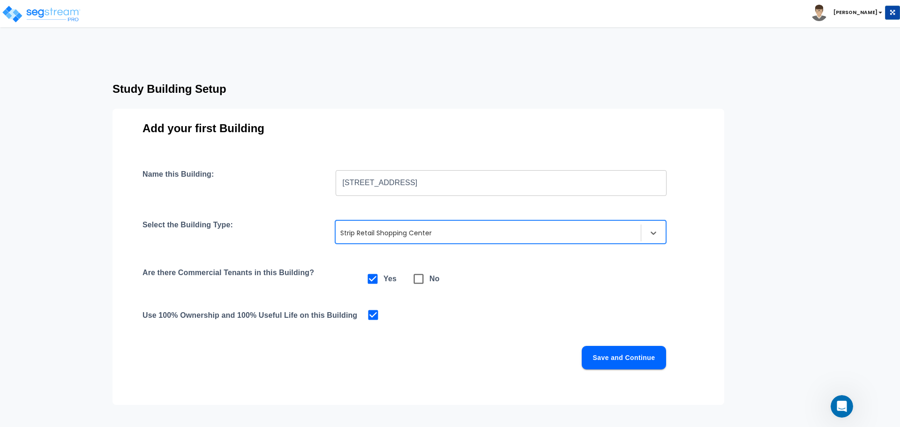
click at [428, 233] on div at bounding box center [488, 232] width 296 height 11
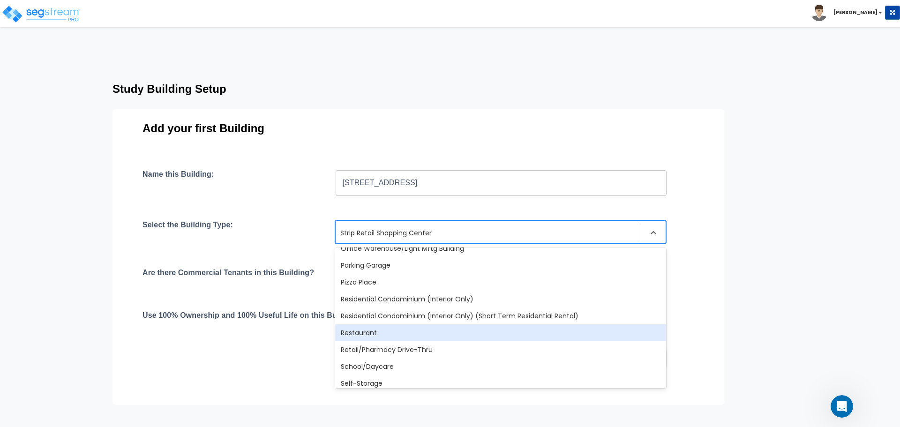
scroll to position [573, 0]
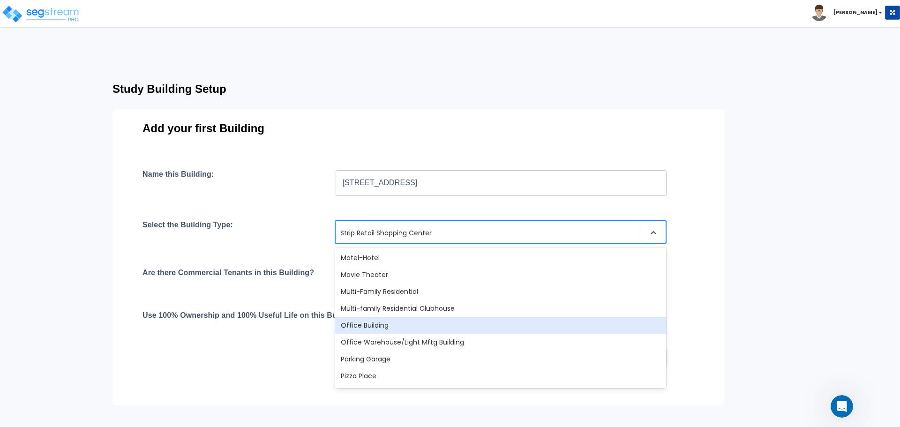
click at [389, 318] on div "Office Building" at bounding box center [500, 325] width 331 height 17
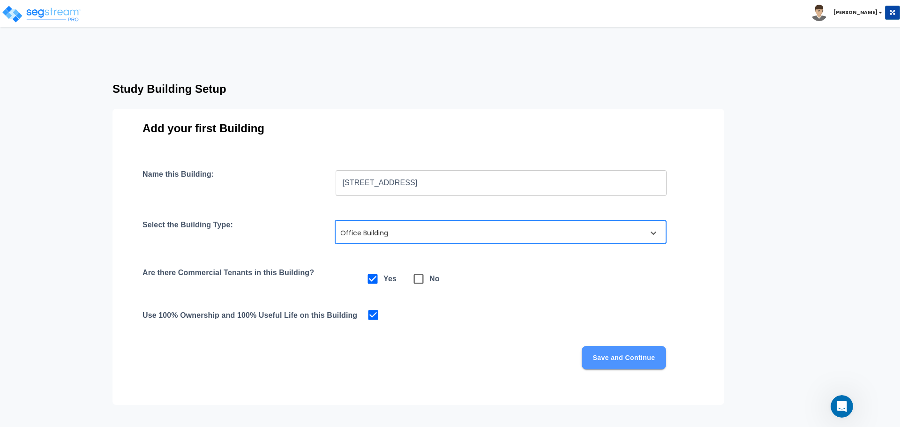
click at [620, 359] on button "Save and Continue" at bounding box center [623, 357] width 84 height 23
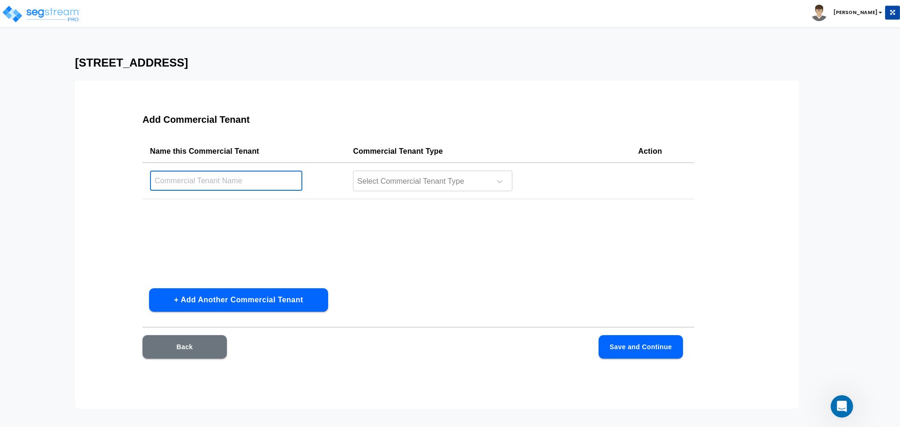
click at [233, 184] on input "text" at bounding box center [226, 181] width 152 height 20
type input "Fenix Pest Control"
click at [465, 186] on div at bounding box center [420, 181] width 128 height 13
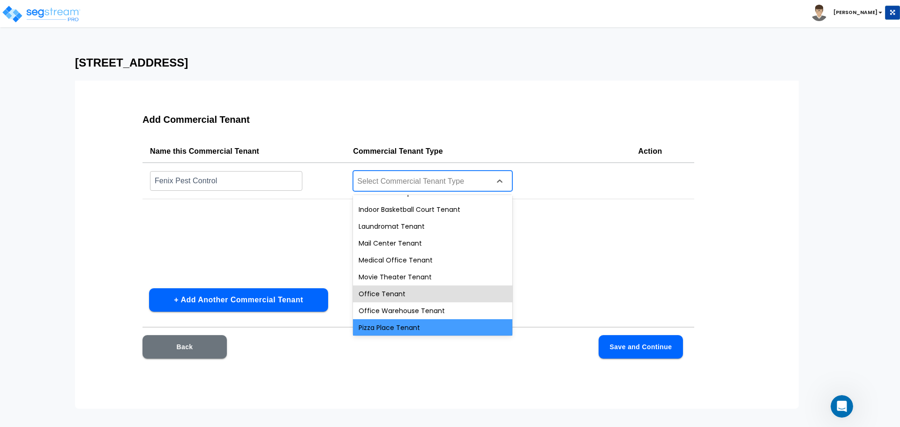
scroll to position [328, 0]
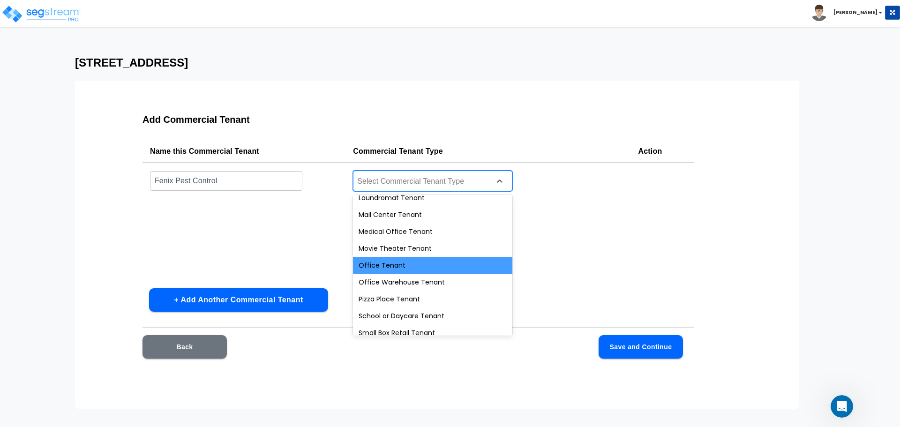
click at [456, 266] on div "Office Tenant" at bounding box center [432, 265] width 159 height 17
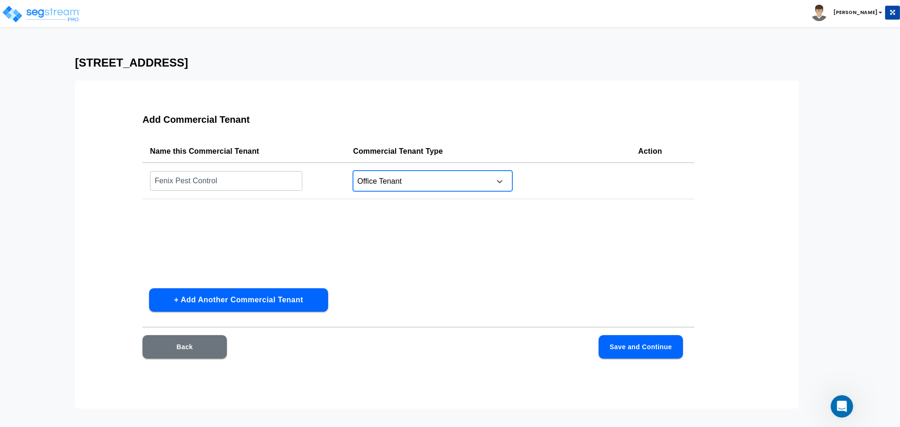
click at [240, 298] on button "+ Add Another Commercial Tenant" at bounding box center [238, 299] width 179 height 23
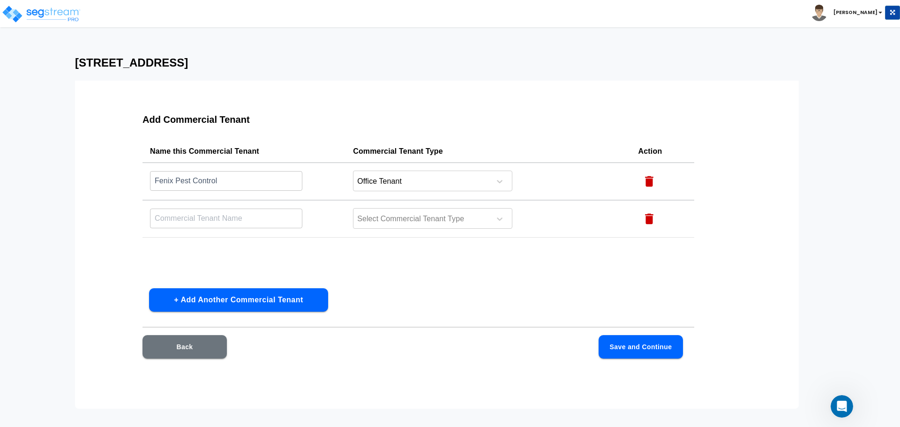
click at [203, 216] on input "text" at bounding box center [226, 218] width 152 height 20
type input "Brighter Smiles Family Dentistry"
click at [420, 215] on div at bounding box center [420, 219] width 128 height 13
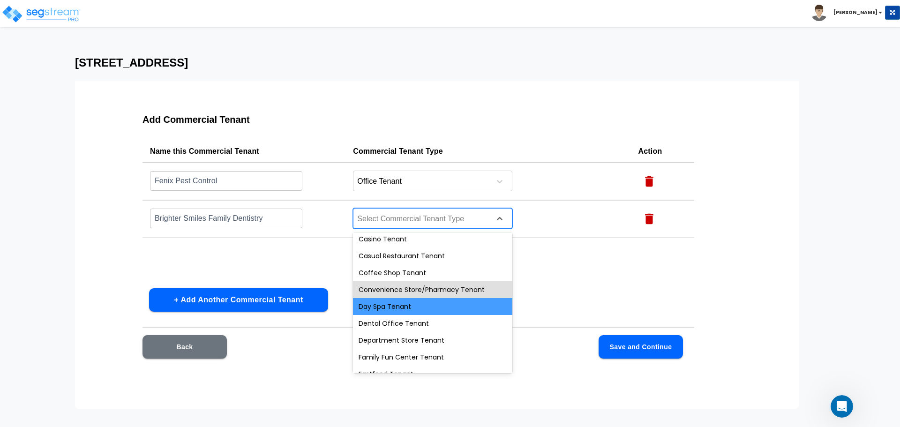
scroll to position [94, 0]
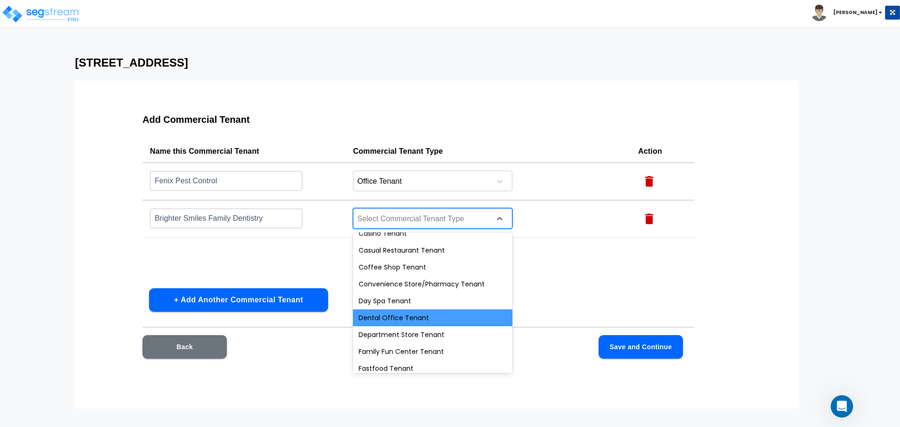
click at [442, 318] on div "Dental Office Tenant" at bounding box center [432, 317] width 159 height 17
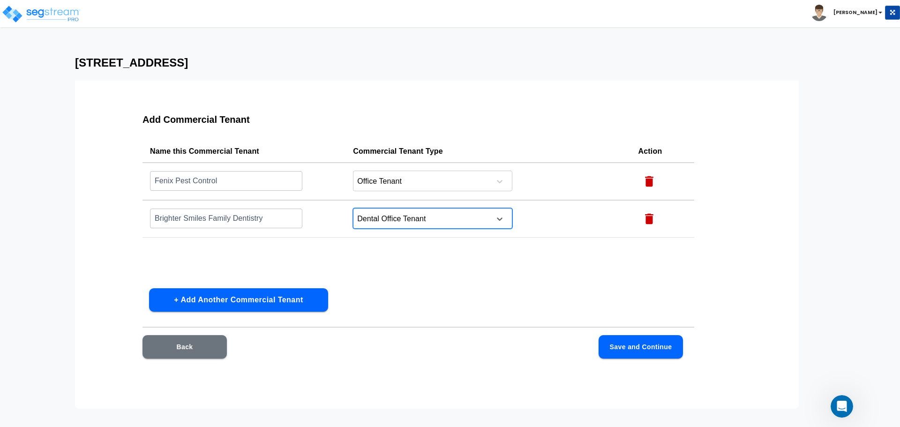
click at [291, 301] on button "+ Add Another Commercial Tenant" at bounding box center [238, 299] width 179 height 23
click at [260, 259] on input "text" at bounding box center [226, 256] width 152 height 20
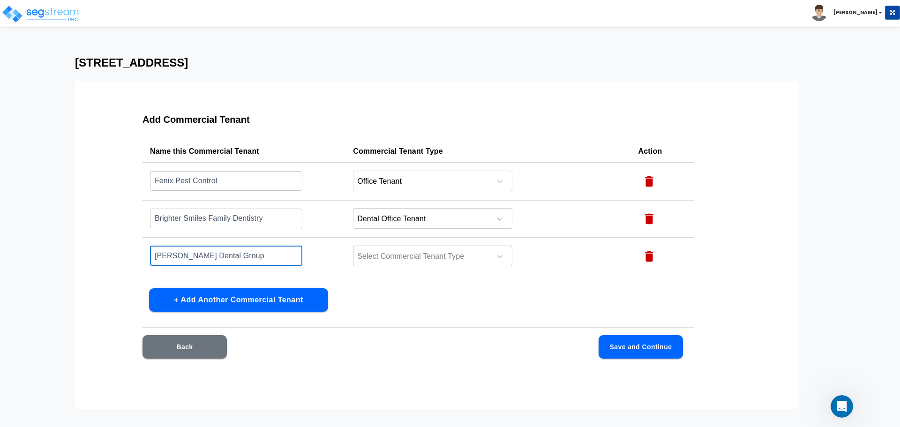
type input "[PERSON_NAME] Dental Group"
click at [409, 251] on div at bounding box center [420, 256] width 128 height 13
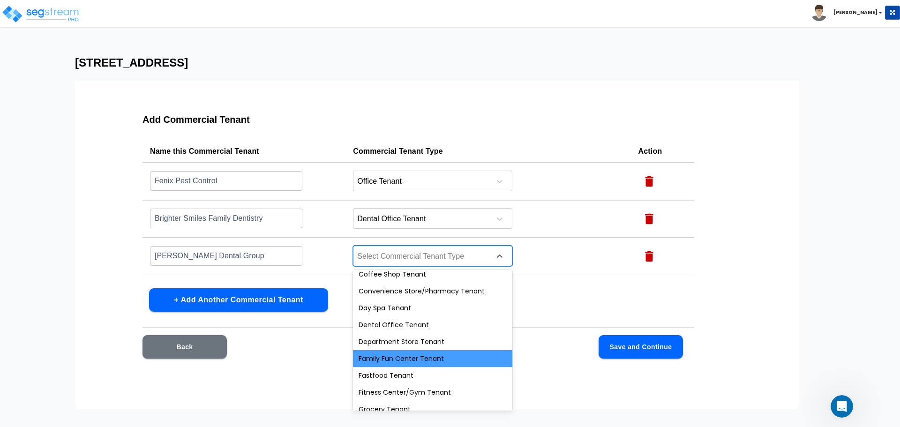
scroll to position [141, 0]
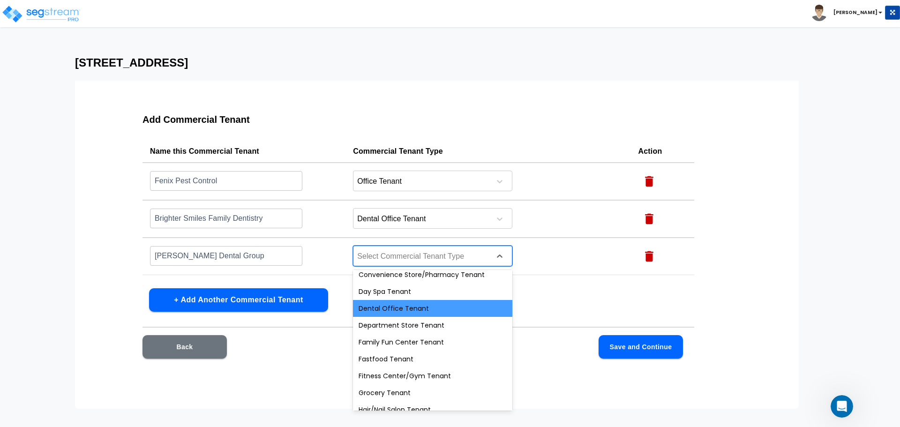
click at [424, 308] on div "Dental Office Tenant" at bounding box center [432, 308] width 159 height 17
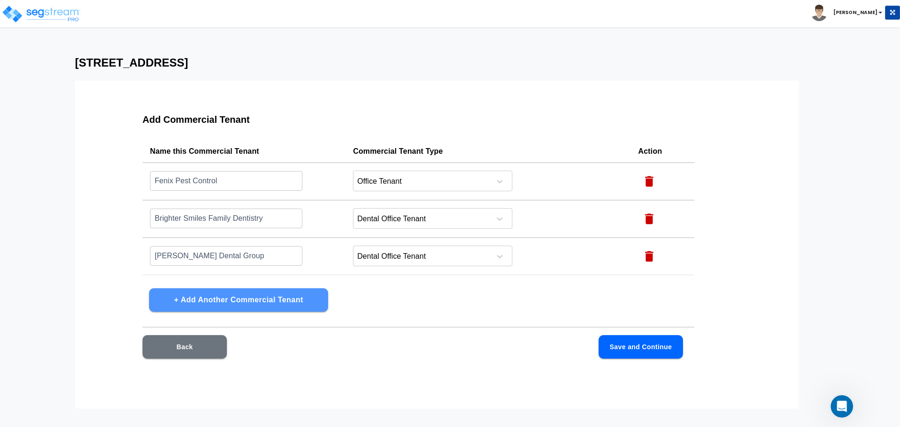
click at [256, 299] on button "+ Add Another Commercial Tenant" at bounding box center [238, 299] width 179 height 23
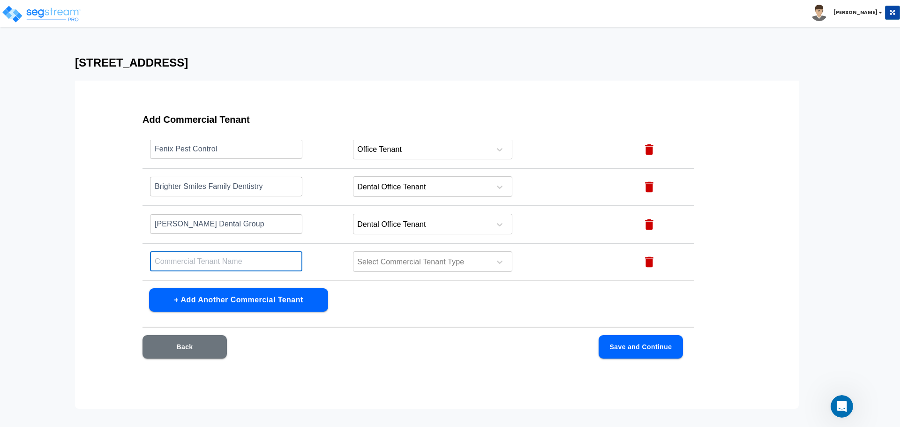
click at [227, 259] on input "text" at bounding box center [226, 261] width 152 height 20
type input "Educational Resource Associates"
click at [452, 260] on div at bounding box center [420, 262] width 128 height 13
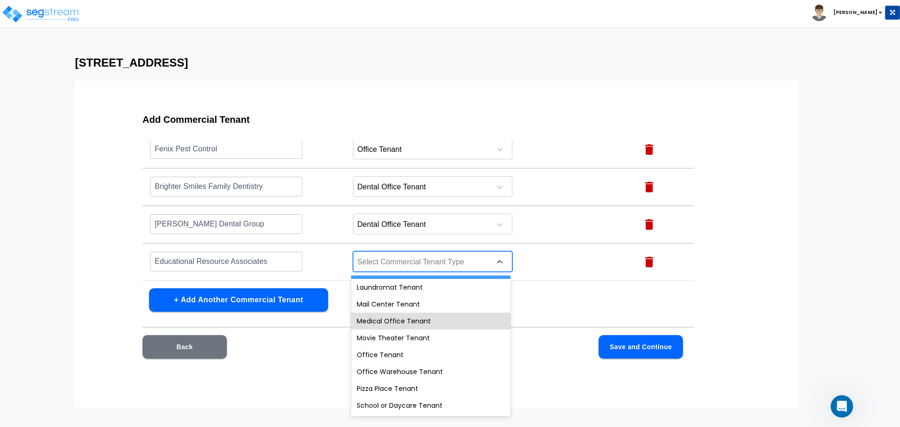
scroll to position [352, 0]
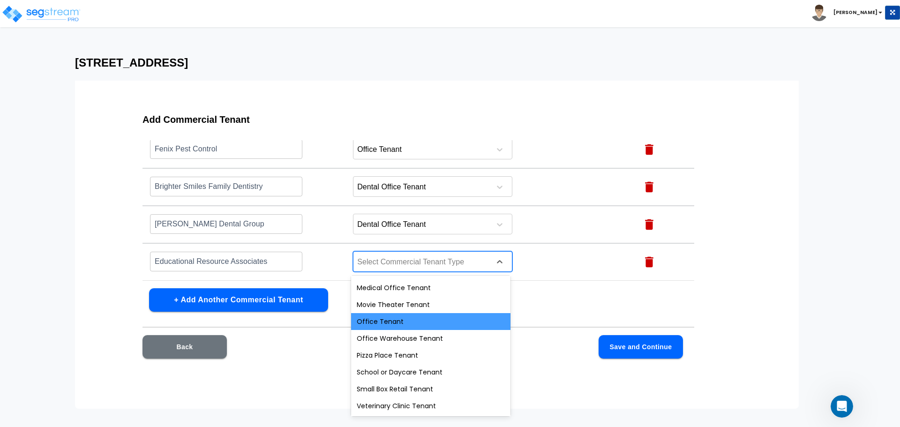
click at [406, 320] on div "Office Tenant" at bounding box center [430, 321] width 159 height 17
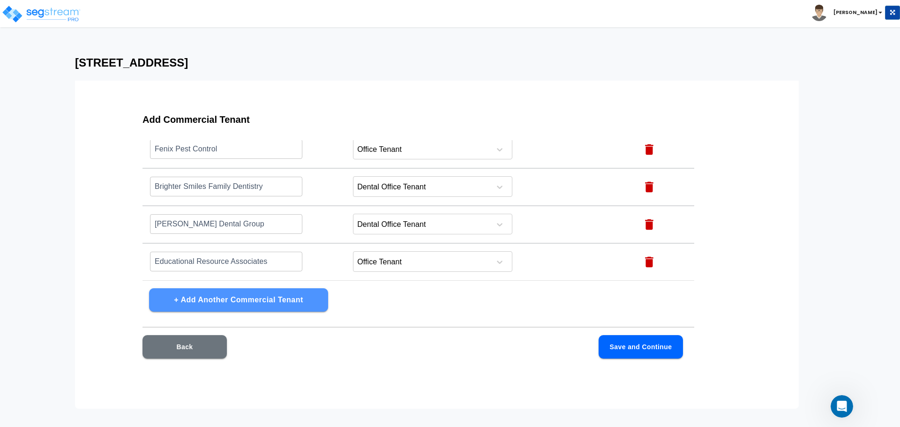
click at [251, 302] on button "+ Add Another Commercial Tenant" at bounding box center [238, 299] width 179 height 23
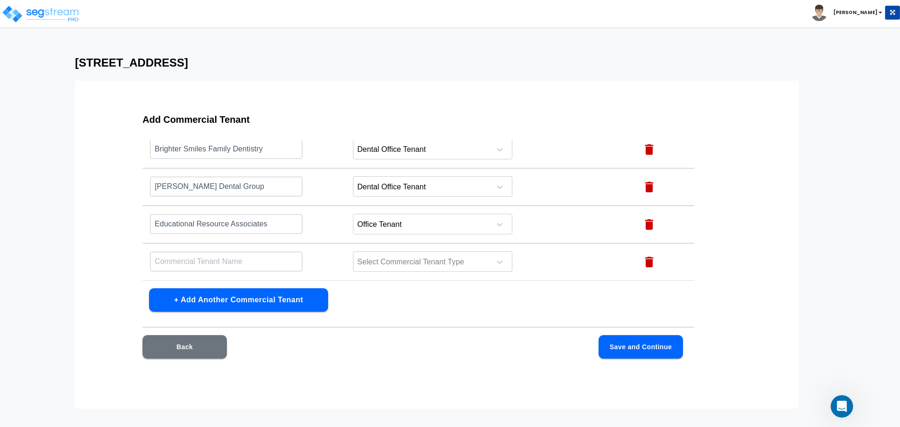
click at [192, 258] on input "text" at bounding box center [226, 261] width 152 height 20
type input "Precision [MEDICAL_DATA] West"
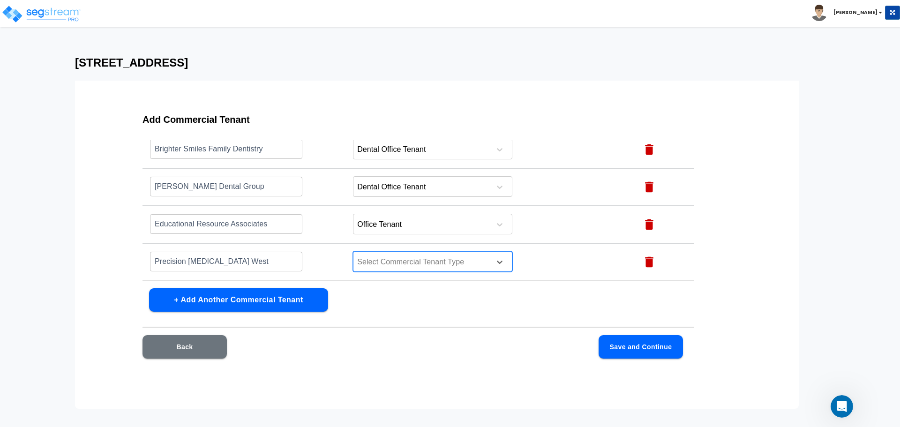
click at [443, 262] on div at bounding box center [420, 262] width 128 height 13
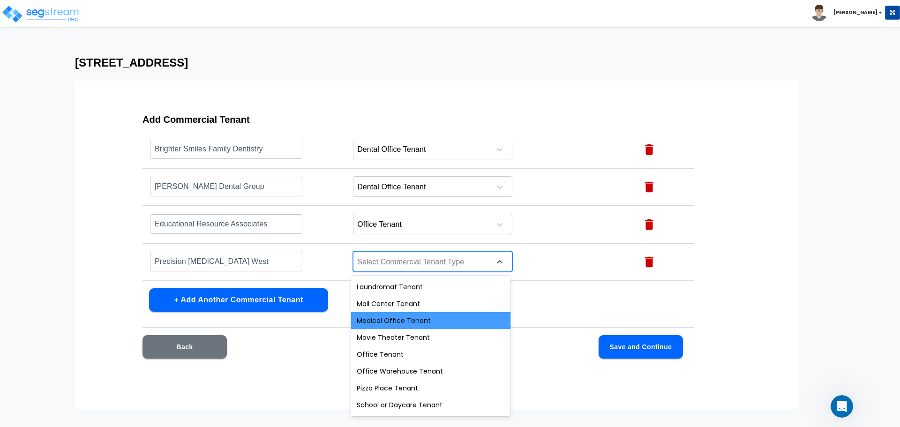
scroll to position [305, 0]
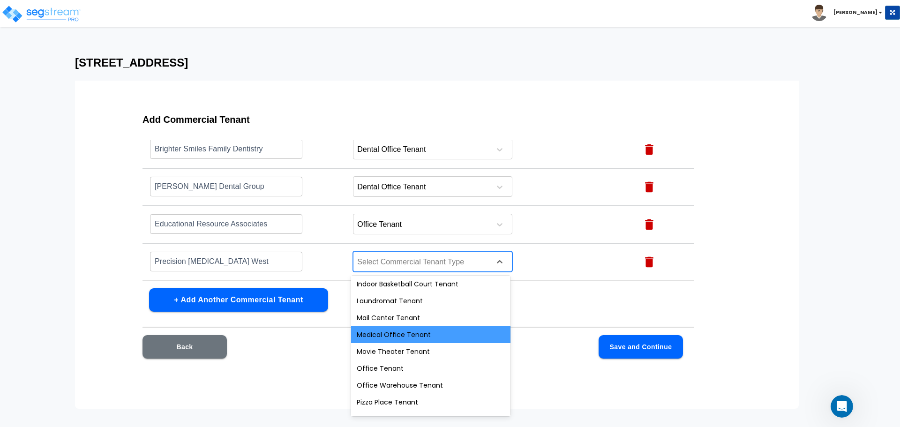
click at [433, 335] on div "Medical Office Tenant" at bounding box center [430, 334] width 159 height 17
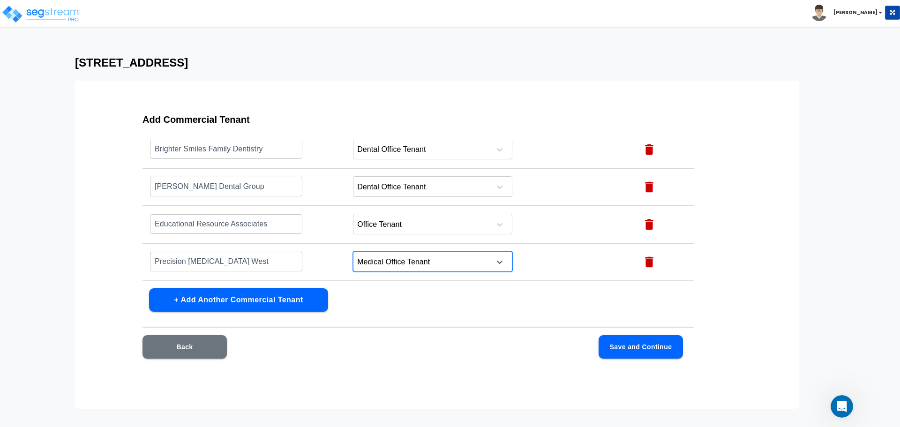
click at [254, 305] on button "+ Add Another Commercial Tenant" at bounding box center [238, 299] width 179 height 23
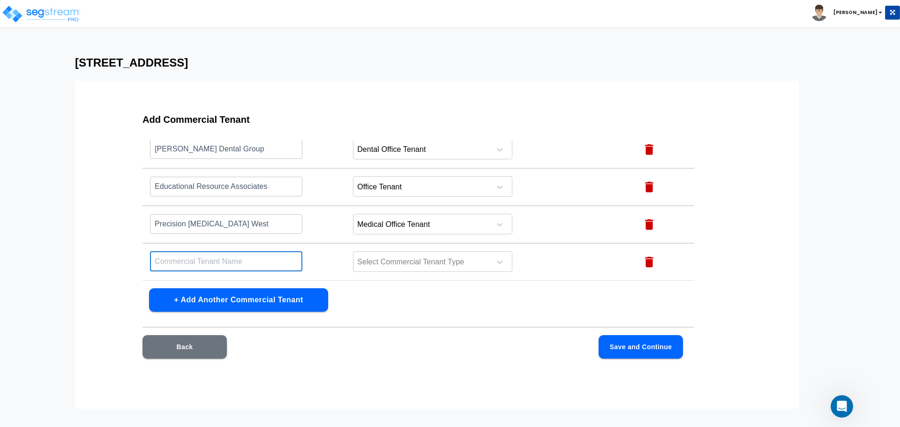
click at [208, 258] on input "text" at bounding box center [226, 261] width 152 height 20
click at [469, 228] on div at bounding box center [420, 224] width 128 height 13
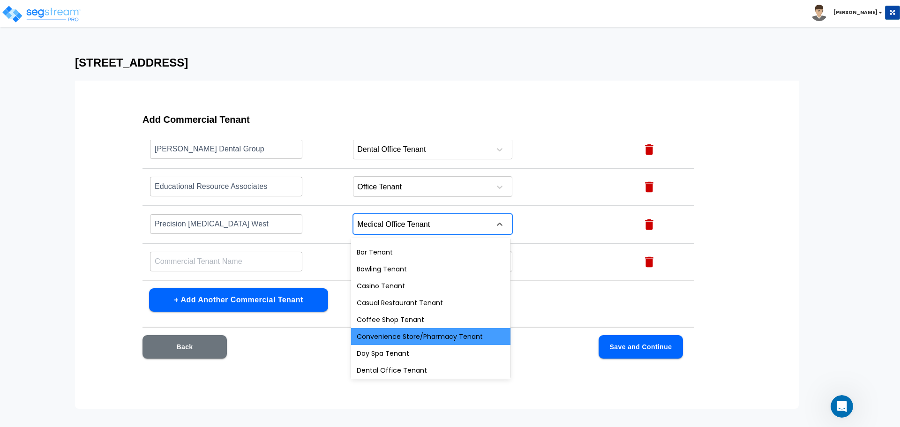
scroll to position [94, 0]
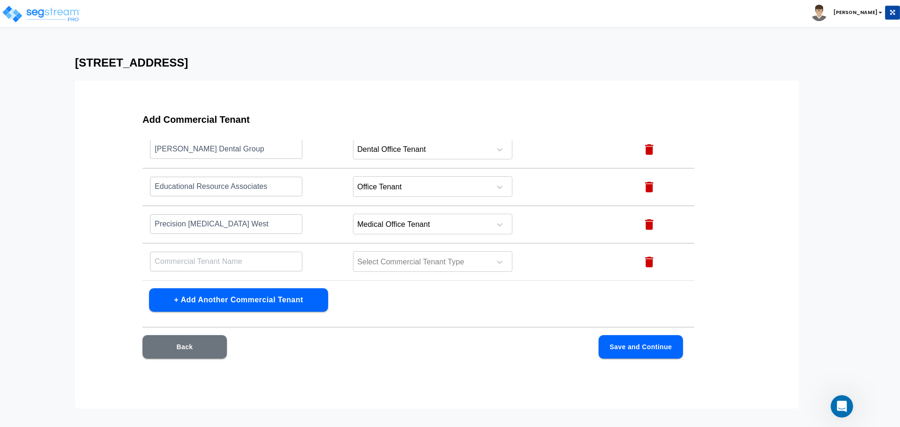
click at [580, 295] on div "Add Commercial Tenant Name this Commercial Tenant Commercial Tenant Type Action…" at bounding box center [417, 241] width 611 height 281
click at [845, 407] on div "Open Intercom Messenger" at bounding box center [840, 404] width 31 height 31
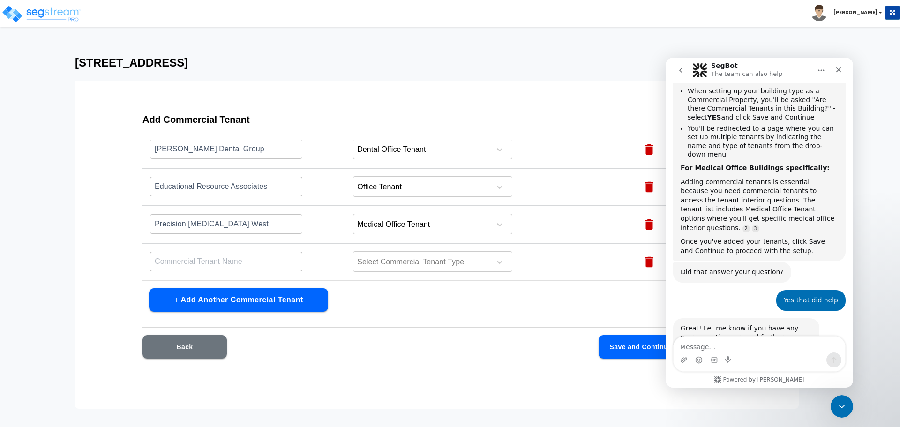
scroll to position [284, 0]
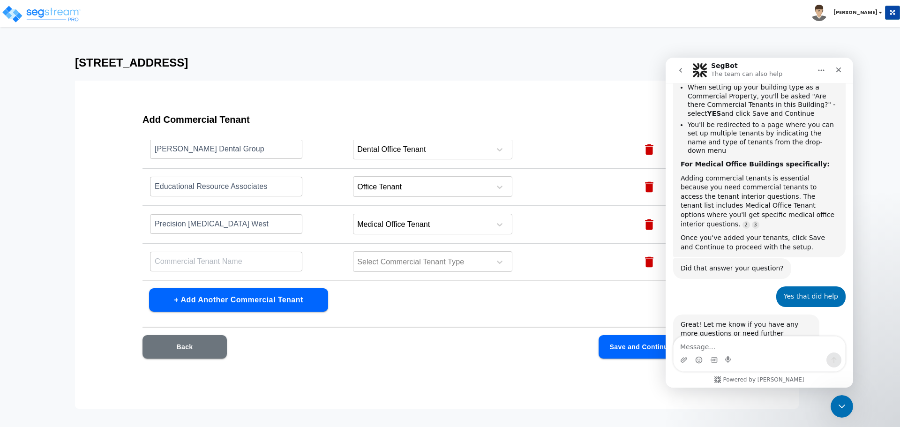
click at [745, 347] on textarea "Message…" at bounding box center [758, 344] width 171 height 16
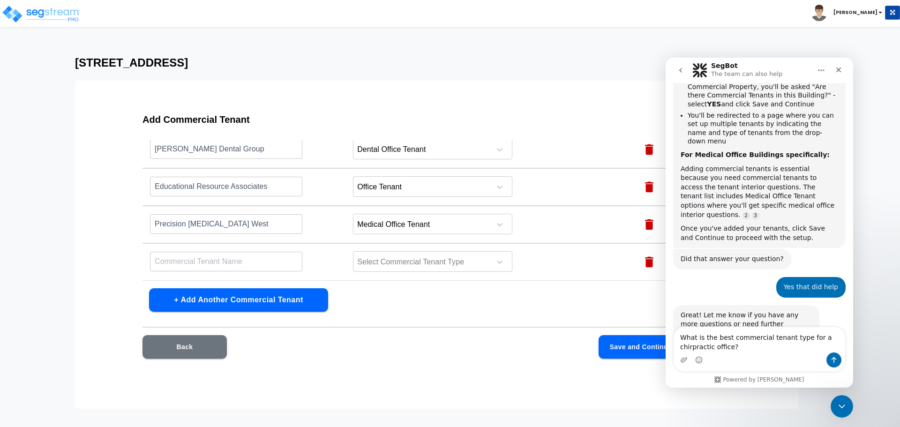
type textarea "What is the best commercial tenant type for a [MEDICAL_DATA] office?"
click at [753, 349] on textarea "What is the best commercial tenant type for a [MEDICAL_DATA] office?" at bounding box center [758, 339] width 171 height 25
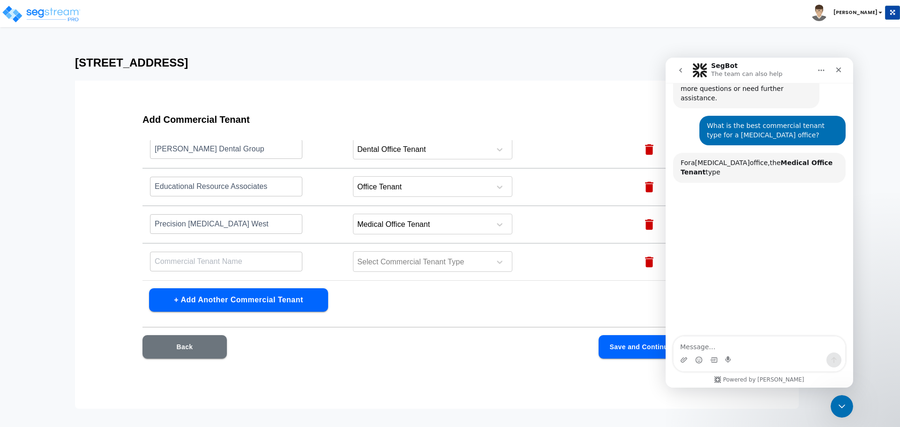
scroll to position [528, 0]
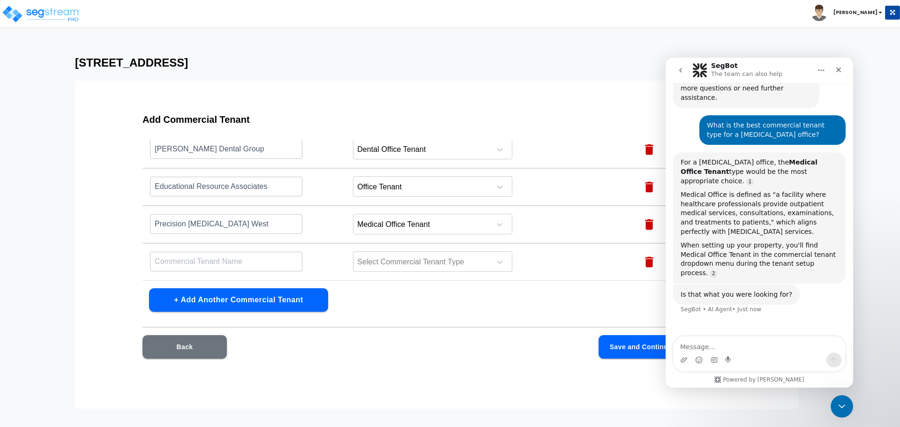
click at [779, 345] on textarea "Message…" at bounding box center [758, 344] width 171 height 16
type textarea "Perfect. Exactly what I was wondering"
click at [237, 258] on input "text" at bounding box center [226, 261] width 152 height 20
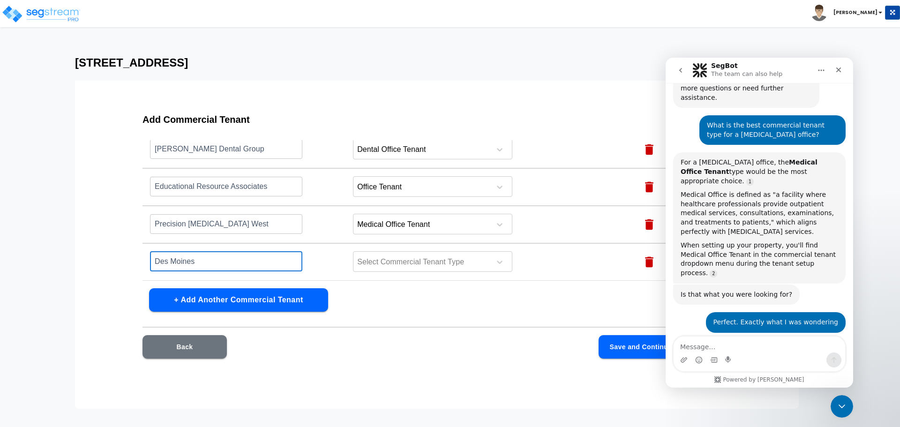
scroll to position [536, 0]
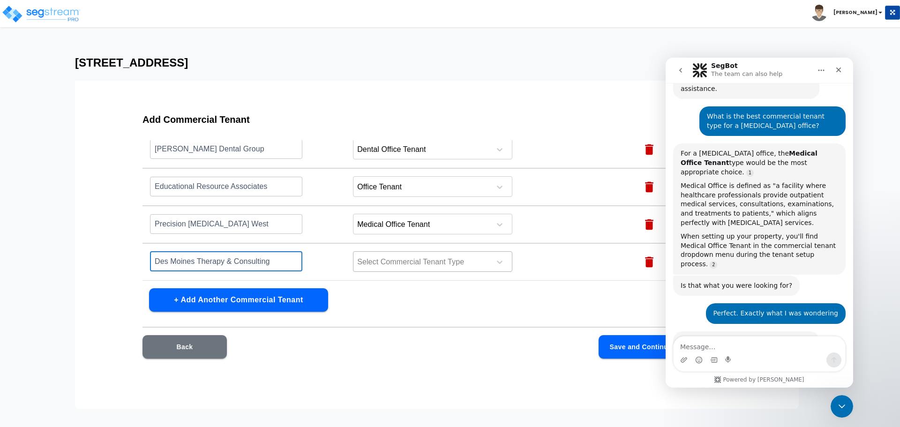
type input "Des Moines Therapy & Consulting"
click at [437, 261] on div at bounding box center [420, 262] width 128 height 13
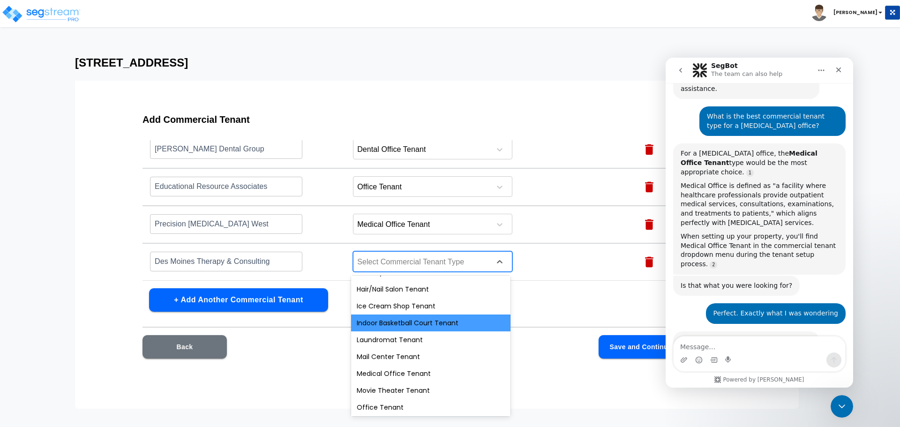
scroll to position [281, 0]
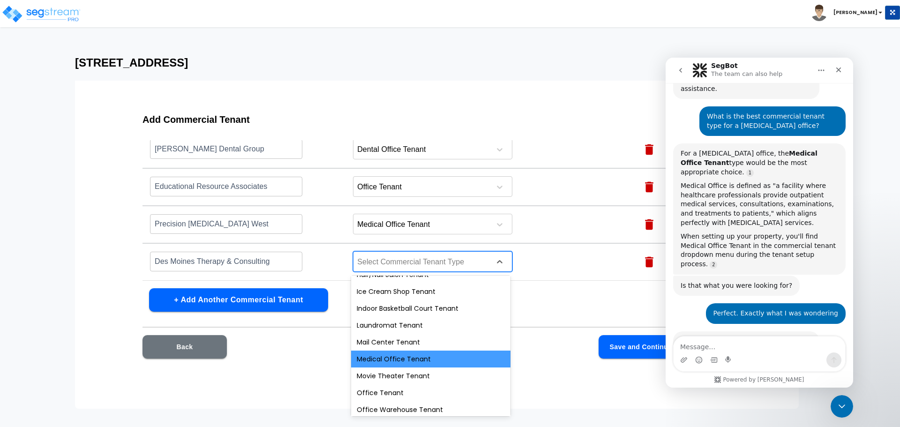
click at [424, 361] on div "Medical Office Tenant" at bounding box center [430, 358] width 159 height 17
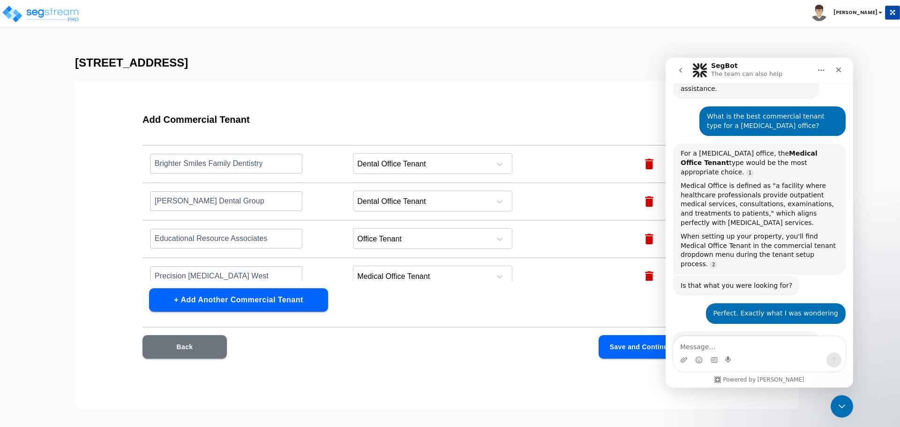
scroll to position [0, 0]
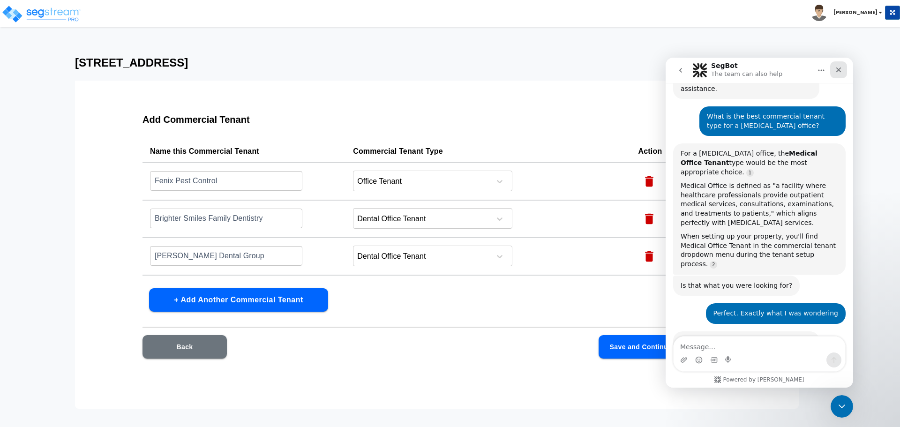
click at [844, 70] on div "Close" at bounding box center [838, 69] width 17 height 17
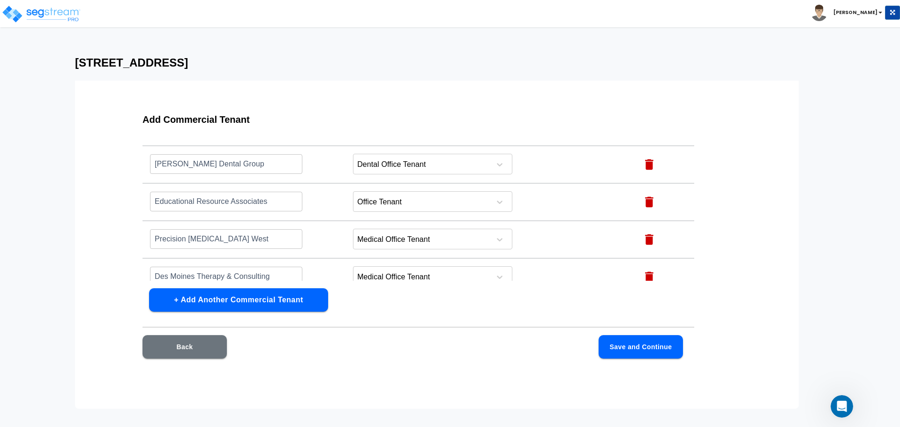
scroll to position [107, 0]
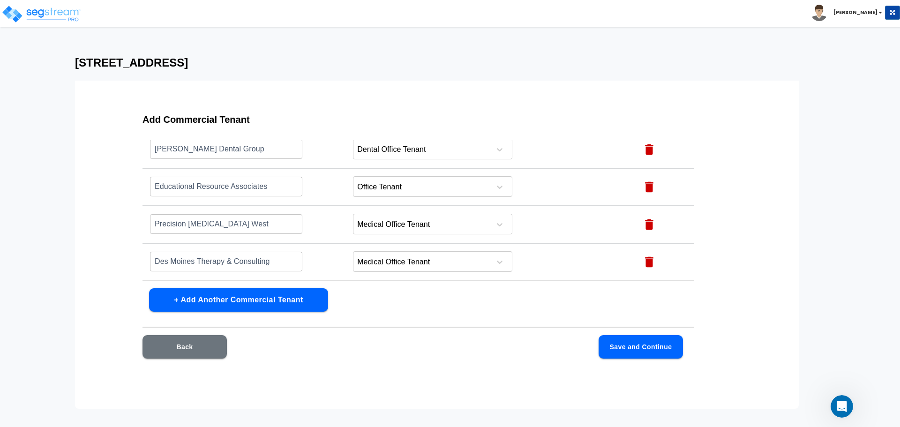
drag, startPoint x: 278, startPoint y: 304, endPoint x: 272, endPoint y: 304, distance: 6.1
click at [278, 304] on button "+ Add Another Commercial Tenant" at bounding box center [238, 299] width 179 height 23
click at [204, 262] on input "text" at bounding box center [226, 261] width 152 height 20
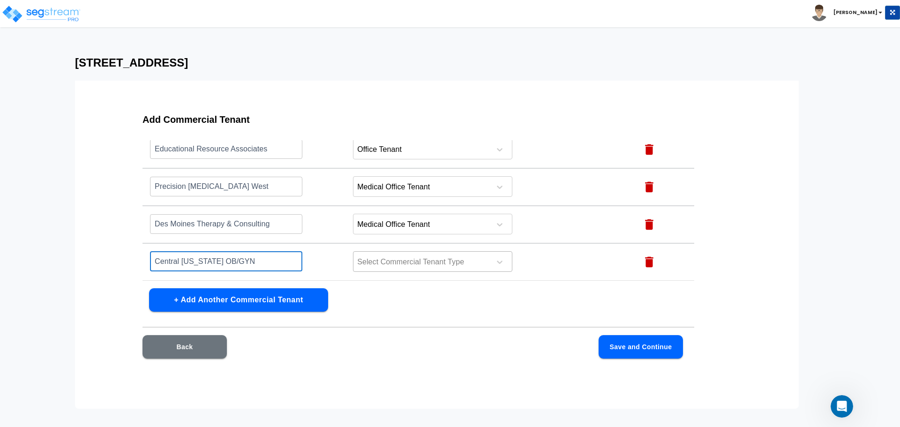
type input "Central [US_STATE] OB/GYN"
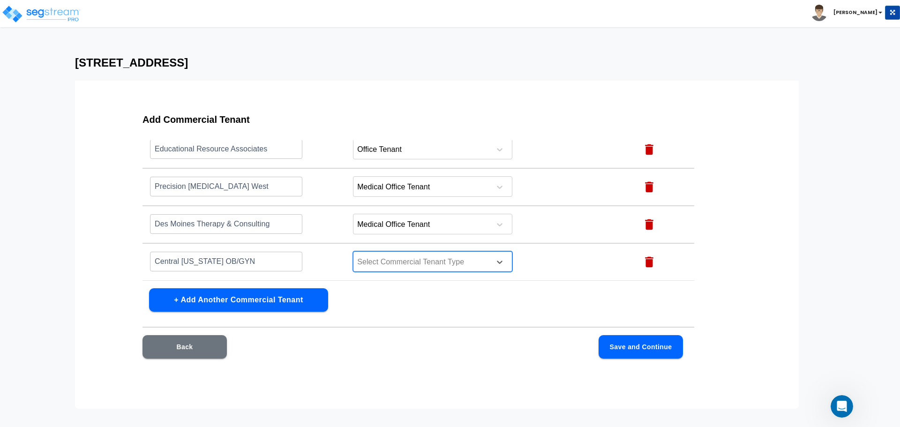
click at [407, 262] on div at bounding box center [420, 262] width 128 height 13
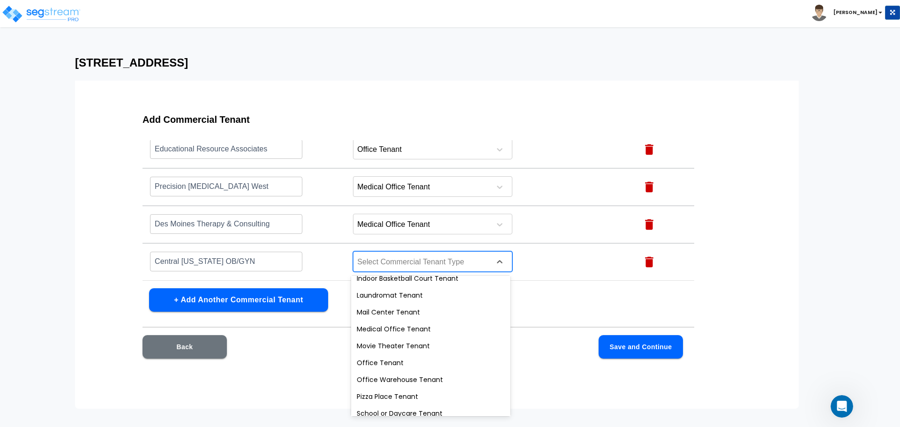
scroll to position [328, 0]
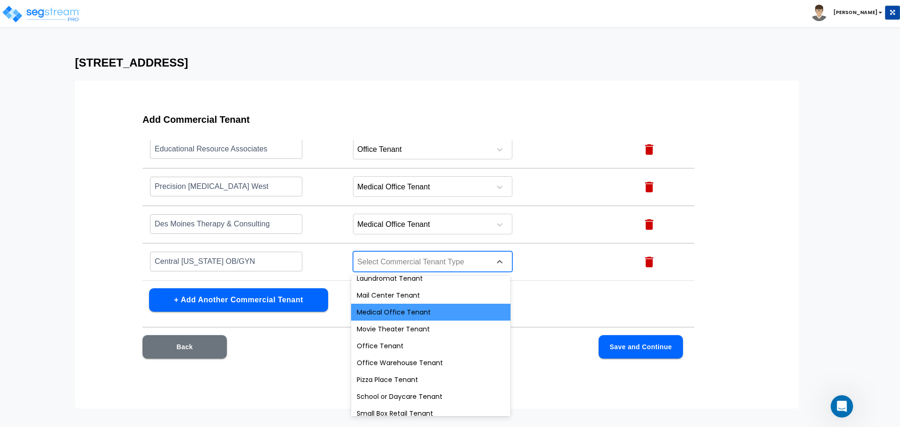
click at [442, 312] on div "Medical Office Tenant" at bounding box center [430, 312] width 159 height 17
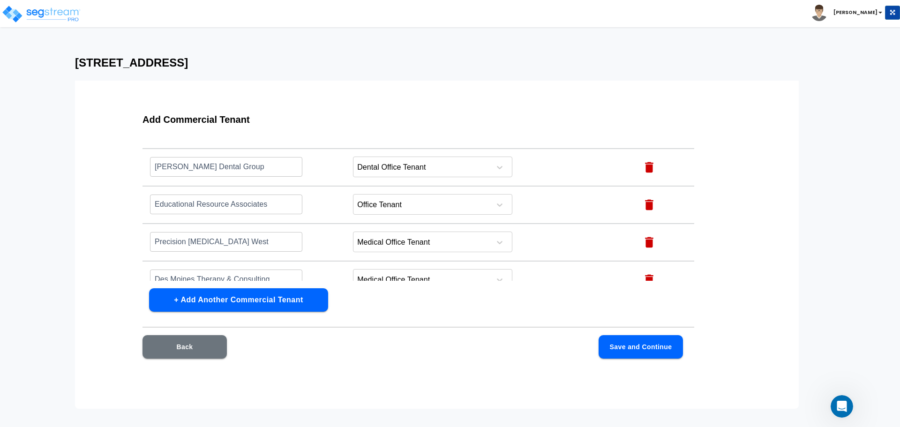
scroll to position [144, 0]
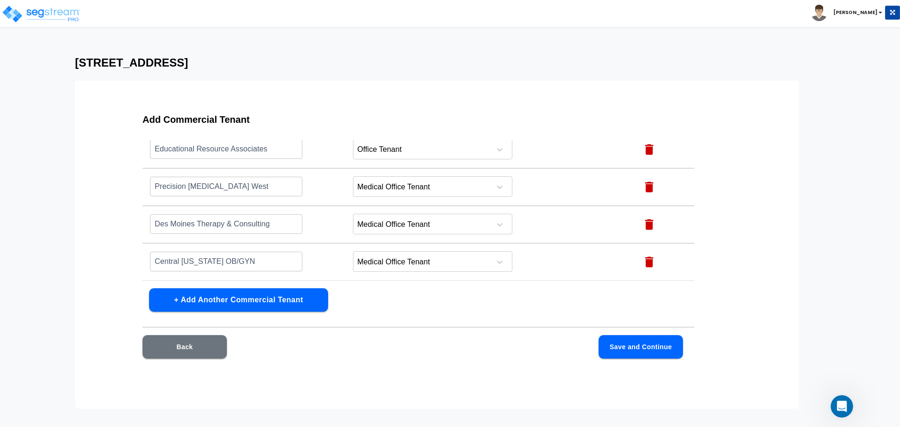
click at [635, 339] on button "Save and Continue" at bounding box center [640, 346] width 84 height 23
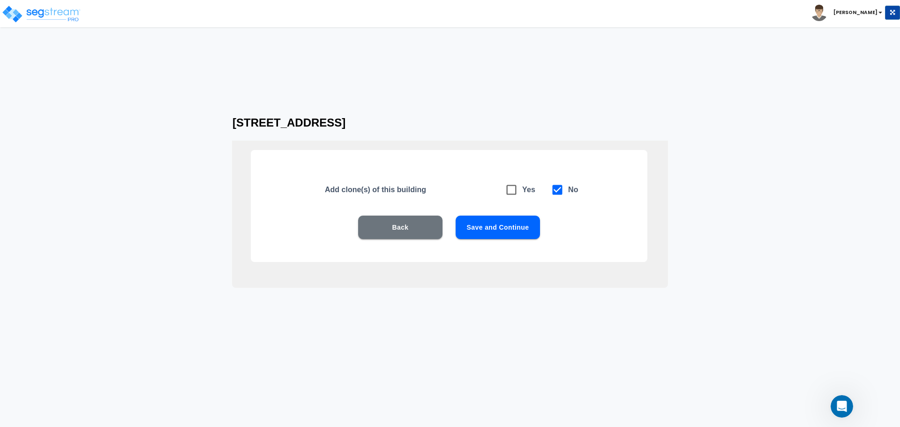
click at [502, 226] on button "Save and Continue" at bounding box center [497, 227] width 84 height 23
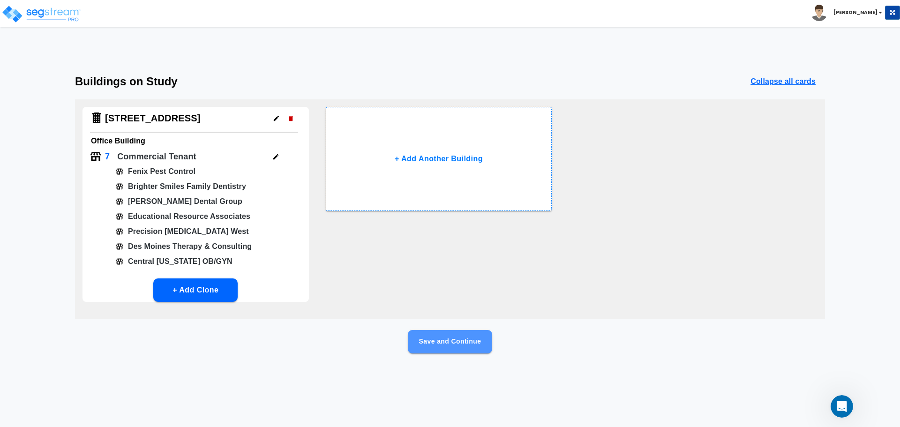
click at [457, 345] on button "Save and Continue" at bounding box center [450, 341] width 84 height 23
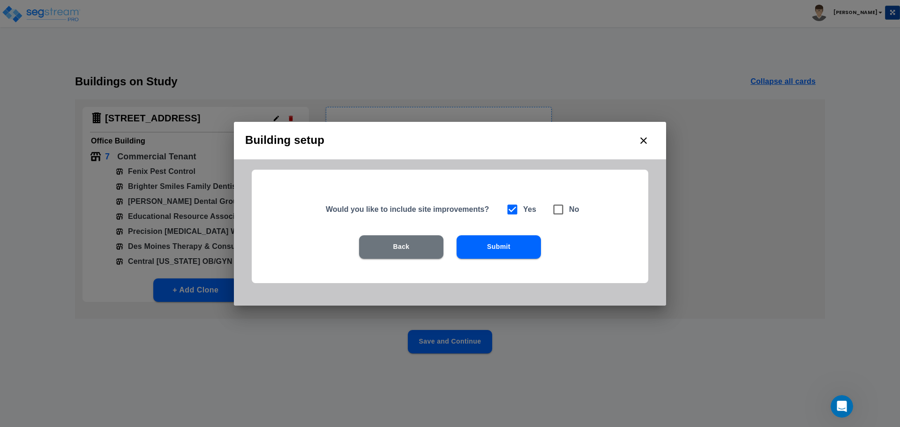
click at [508, 250] on button "Submit" at bounding box center [498, 246] width 84 height 23
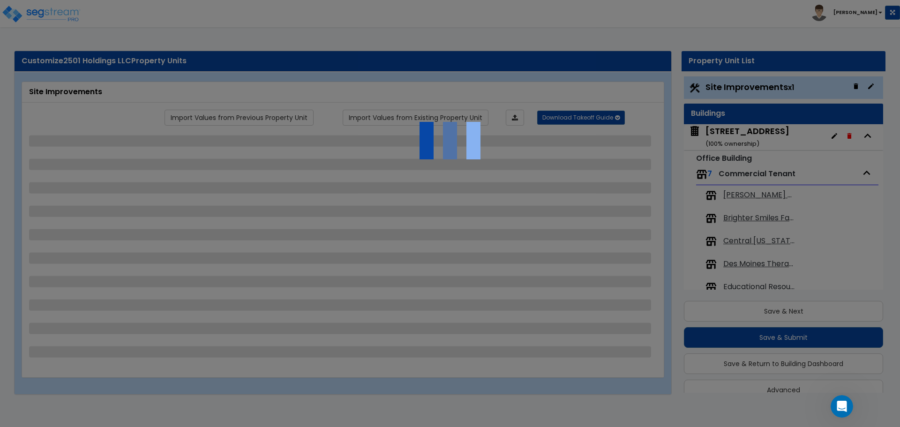
scroll to position [16, 0]
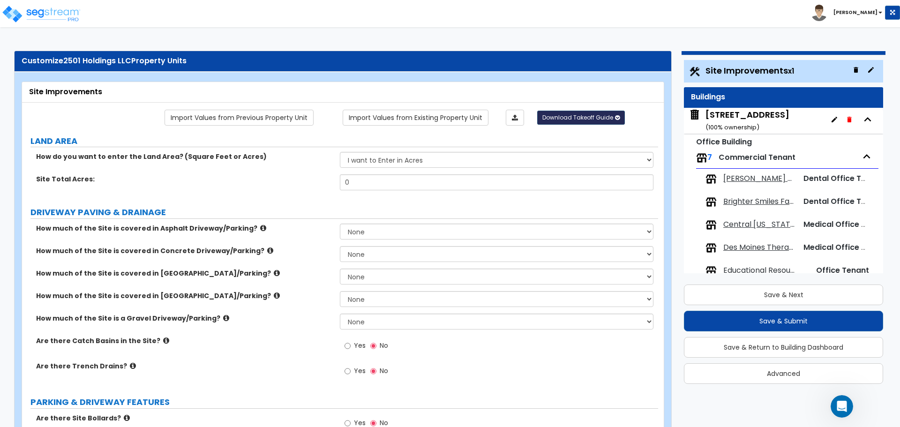
click at [583, 119] on span "Download Takeoff Guide" at bounding box center [577, 117] width 71 height 8
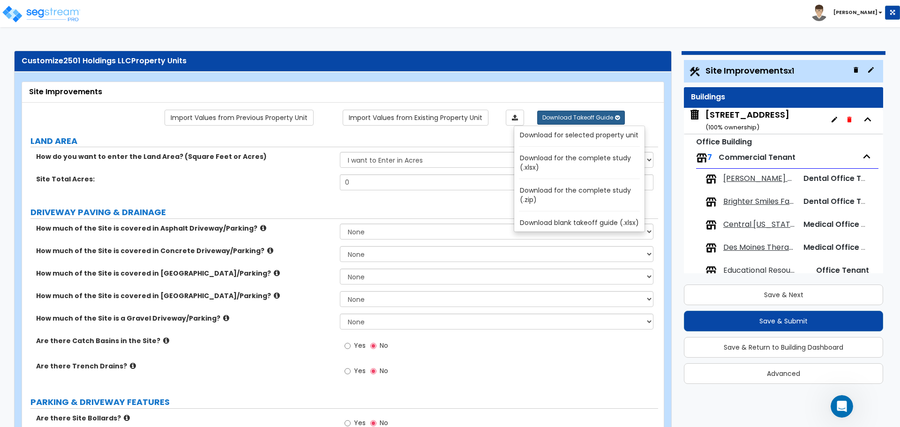
click at [599, 158] on link "Download for the complete study (.xlsx)" at bounding box center [581, 162] width 126 height 22
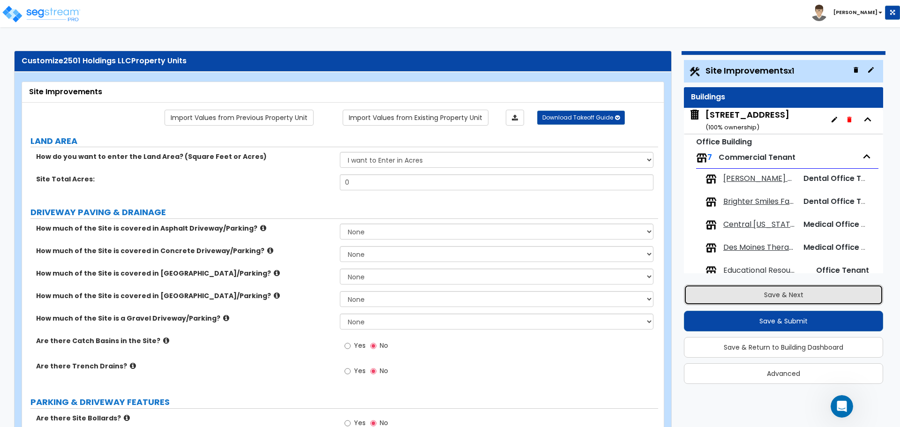
click at [785, 297] on button "Save & Next" at bounding box center [783, 294] width 199 height 21
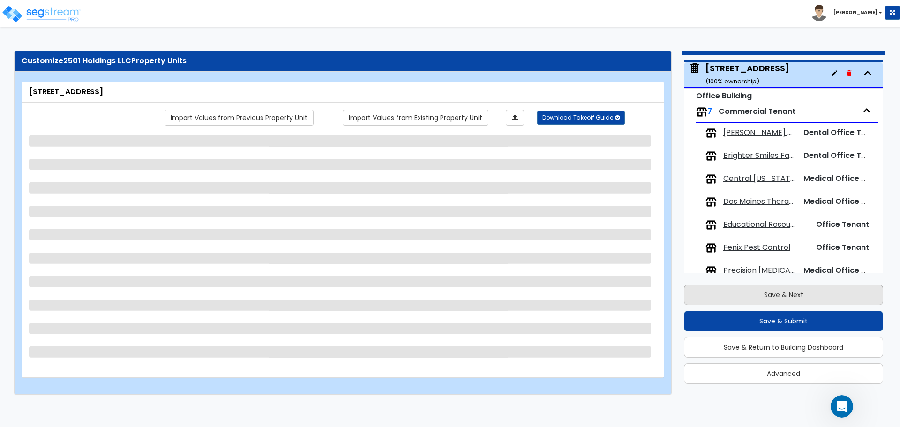
scroll to position [48, 0]
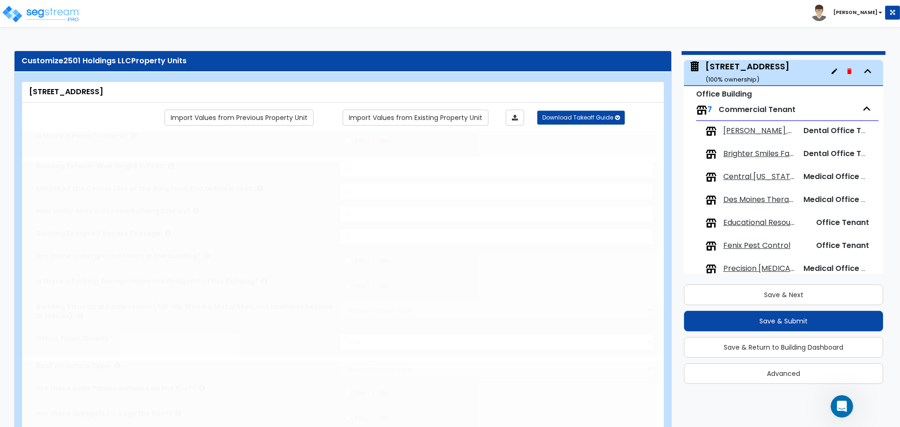
type input "1"
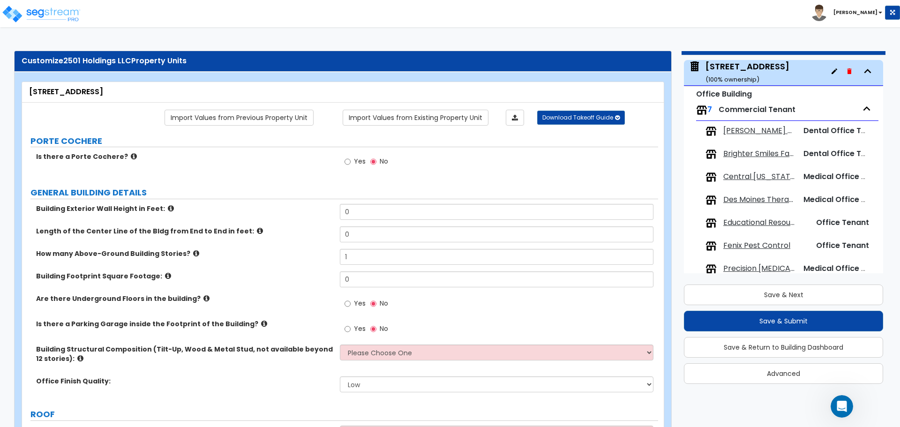
click at [131, 157] on icon at bounding box center [134, 156] width 6 height 7
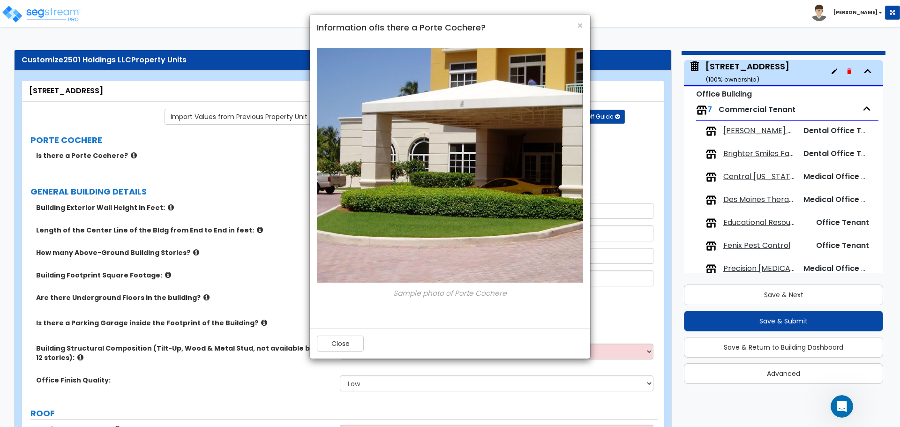
scroll to position [0, 0]
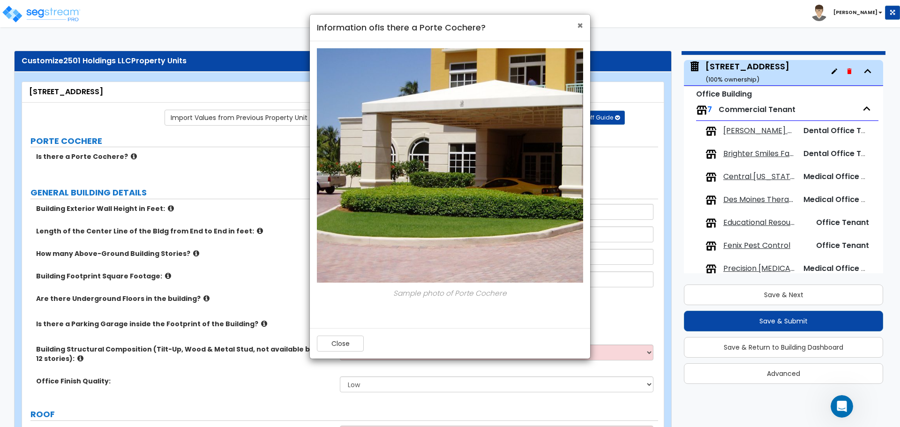
click at [580, 26] on span "×" at bounding box center [580, 26] width 6 height 14
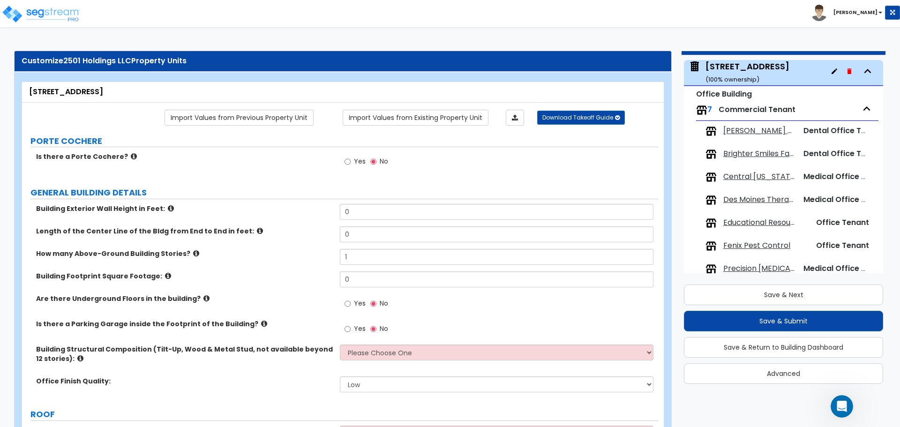
drag, startPoint x: 309, startPoint y: 177, endPoint x: 318, endPoint y: 169, distance: 12.6
click at [309, 177] on div "Is there a Porte Cochere? Yes No" at bounding box center [340, 164] width 636 height 25
click at [350, 160] on input "Yes" at bounding box center [347, 161] width 6 height 10
radio input "true"
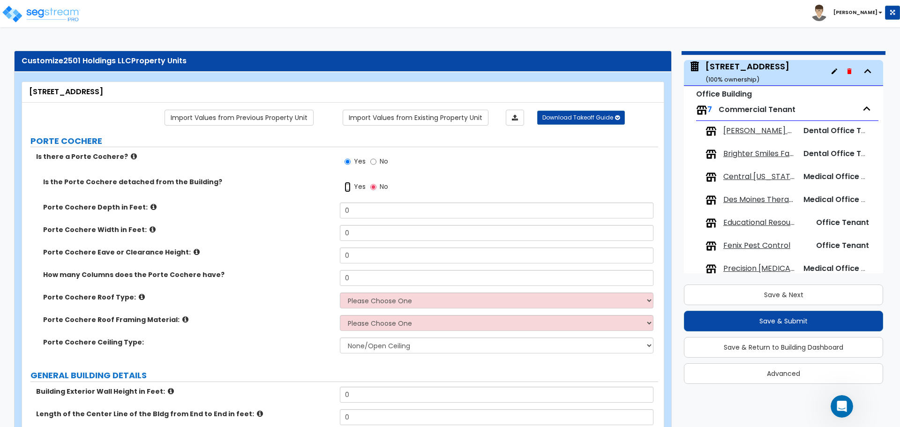
click at [349, 185] on input "Yes" at bounding box center [347, 187] width 6 height 10
click at [375, 185] on input "No" at bounding box center [373, 187] width 6 height 10
radio input "false"
radio input "true"
click at [380, 159] on span "No" at bounding box center [383, 160] width 8 height 9
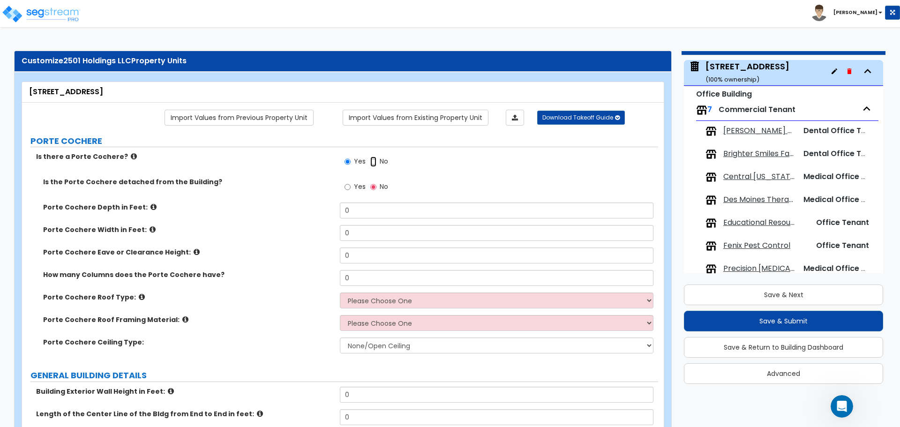
click at [376, 159] on input "No" at bounding box center [373, 161] width 6 height 10
radio input "false"
radio input "true"
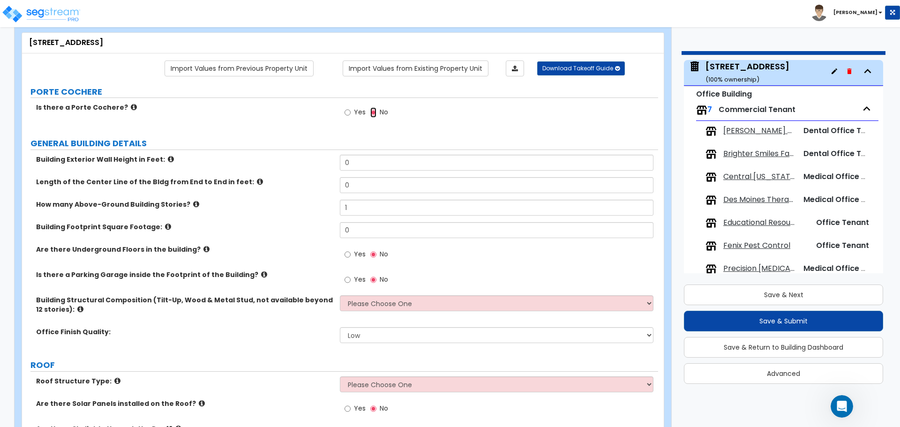
scroll to position [94, 0]
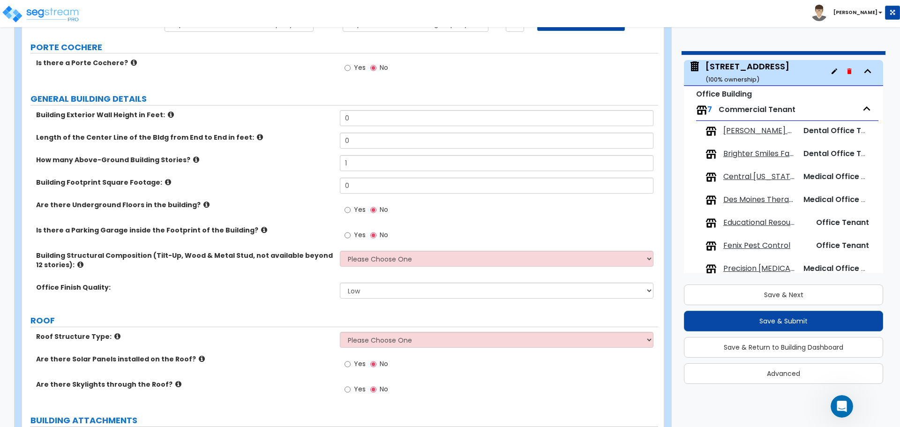
click at [168, 113] on icon at bounding box center [171, 114] width 6 height 7
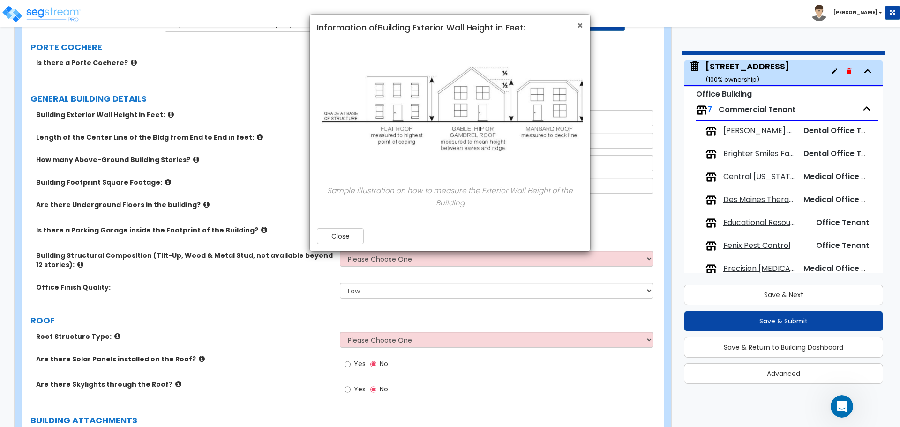
click at [580, 26] on span "×" at bounding box center [580, 26] width 6 height 14
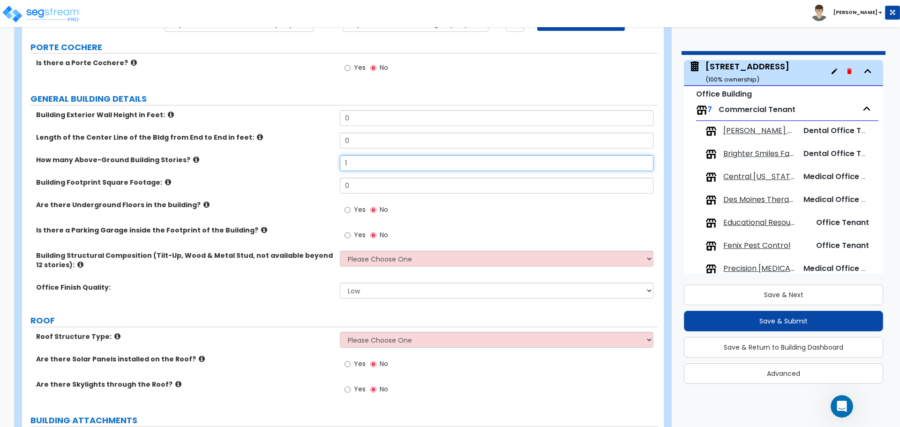
click at [361, 159] on input "1" at bounding box center [496, 163] width 313 height 16
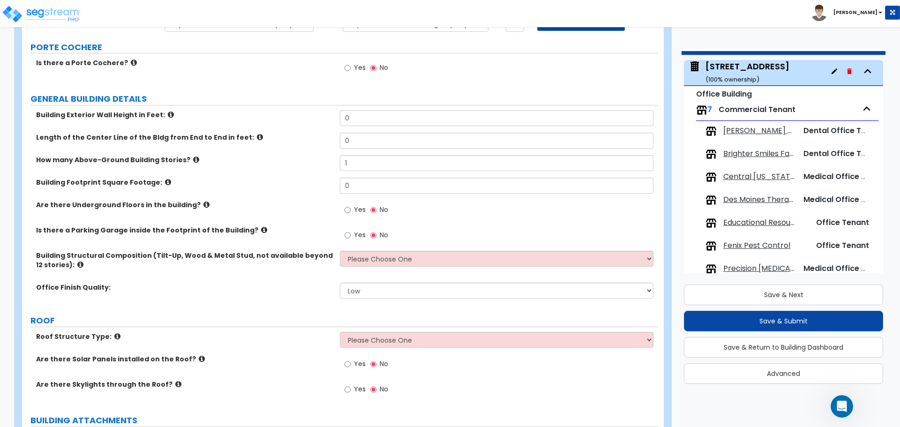
drag, startPoint x: 302, startPoint y: 164, endPoint x: 278, endPoint y: 164, distance: 23.9
click at [301, 164] on label "How many Above-Ground Building Stories?" at bounding box center [184, 159] width 297 height 9
click at [193, 160] on icon at bounding box center [196, 159] width 6 height 7
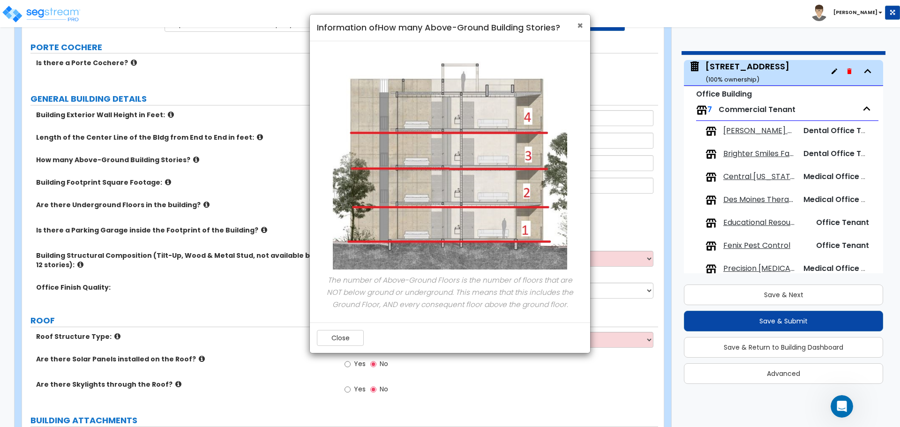
click at [577, 26] on span "×" at bounding box center [580, 26] width 6 height 14
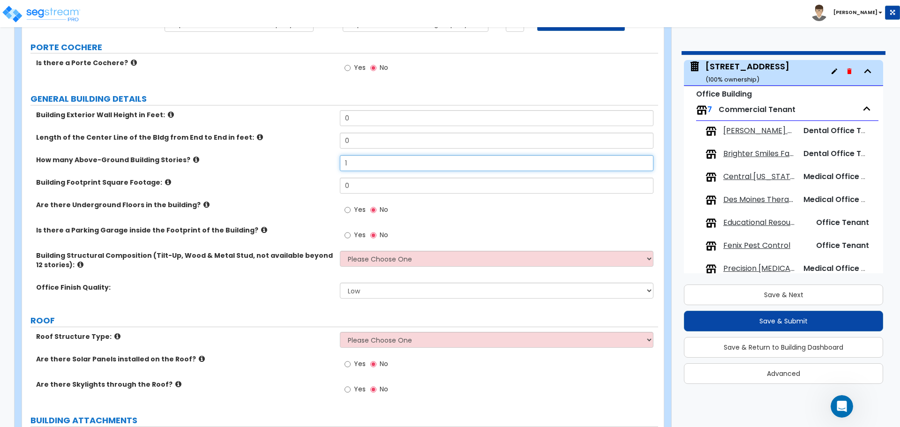
click at [371, 159] on input "1" at bounding box center [496, 163] width 313 height 16
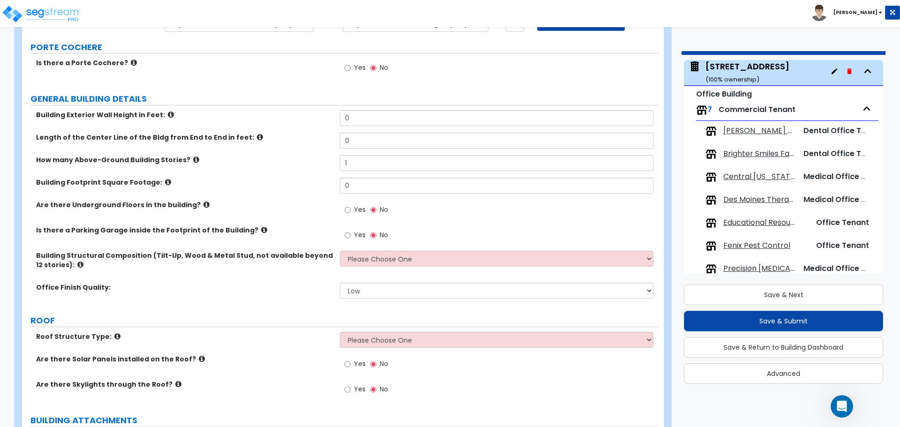
click at [193, 160] on icon at bounding box center [196, 159] width 6 height 7
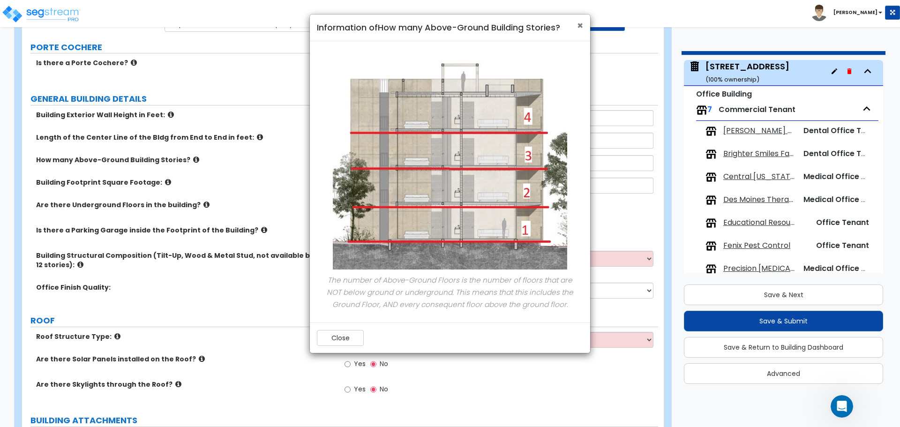
click at [578, 26] on span "×" at bounding box center [580, 26] width 6 height 14
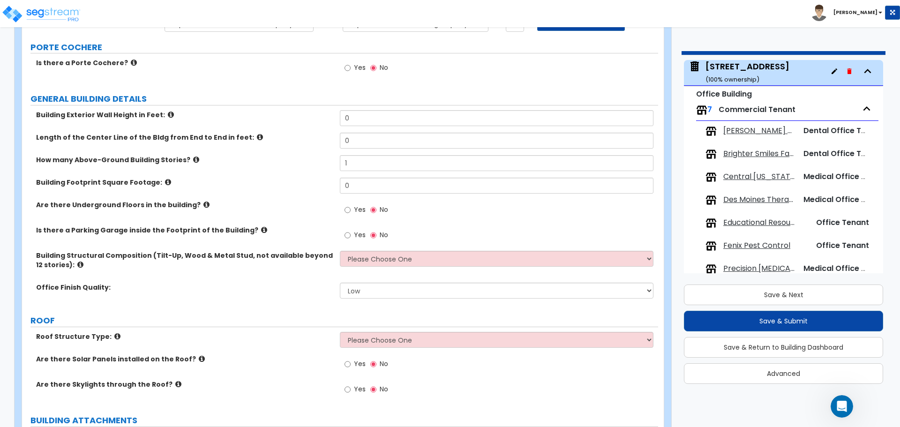
scroll to position [141, 0]
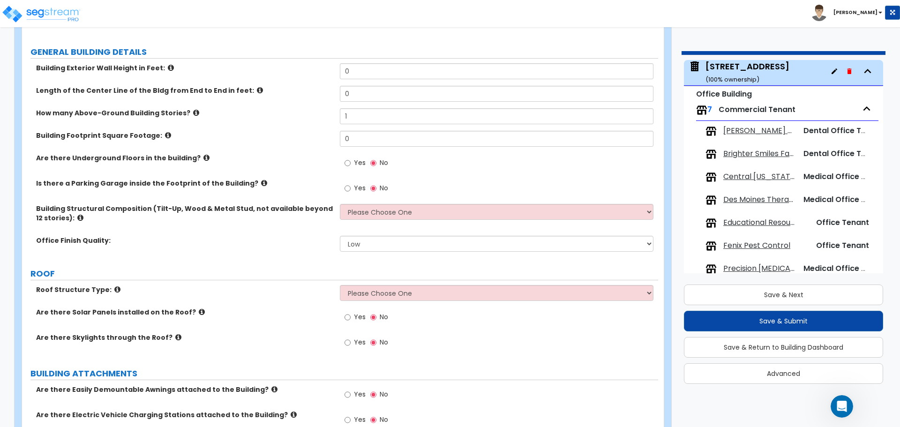
click at [193, 110] on icon at bounding box center [196, 112] width 6 height 7
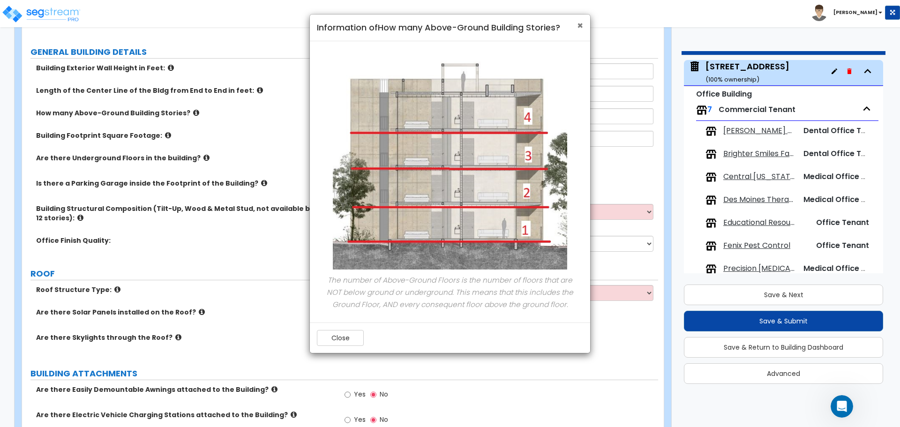
click at [580, 25] on span "×" at bounding box center [580, 26] width 6 height 14
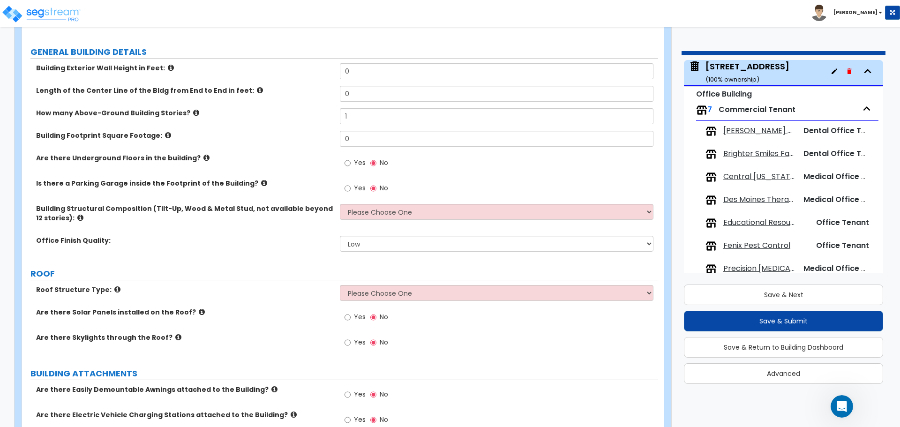
click at [165, 134] on icon at bounding box center [168, 135] width 6 height 7
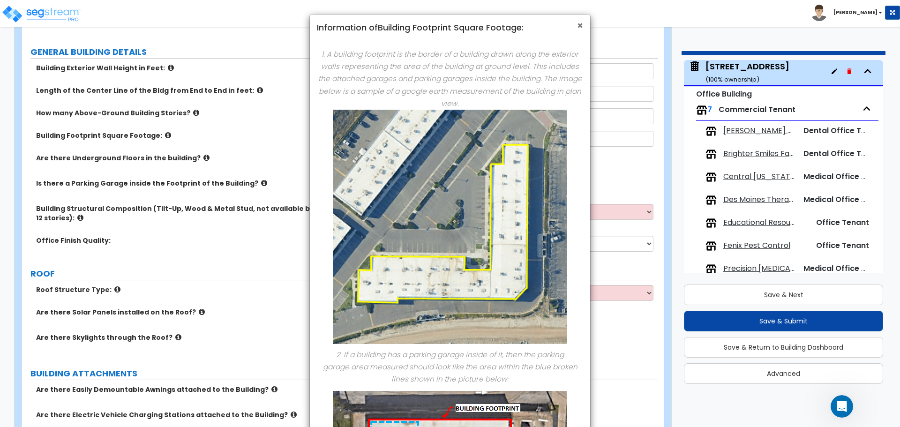
click at [580, 29] on span "×" at bounding box center [580, 26] width 6 height 14
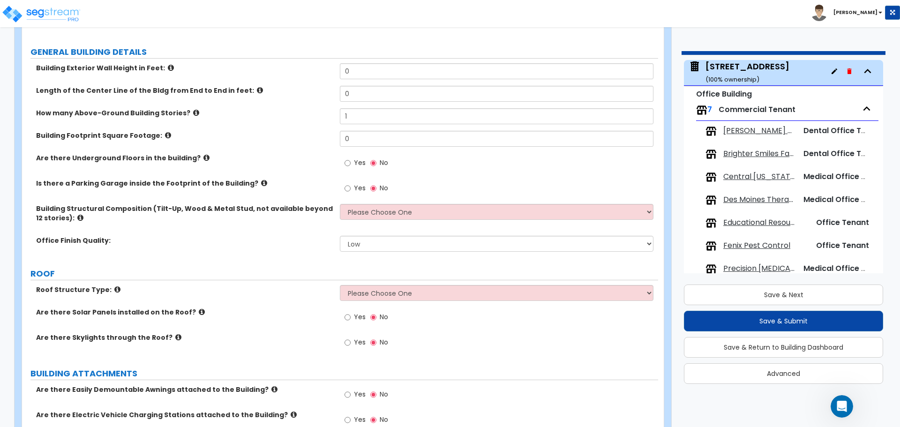
click at [203, 156] on icon at bounding box center [206, 157] width 6 height 7
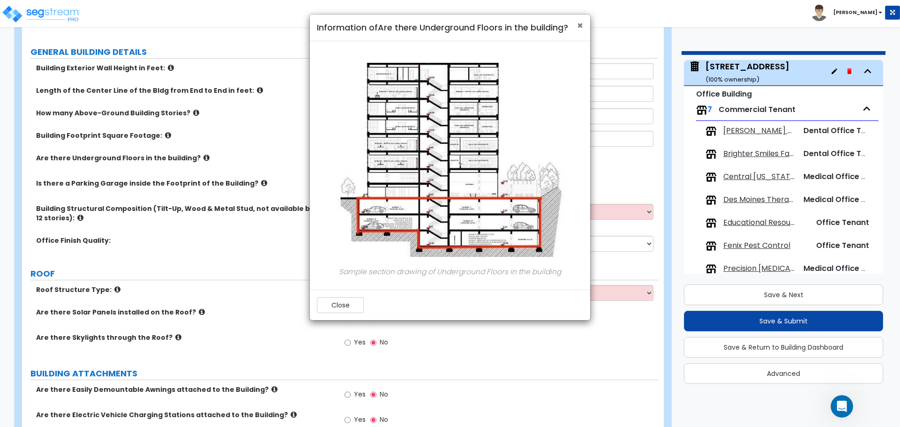
click at [581, 25] on span "×" at bounding box center [580, 26] width 6 height 14
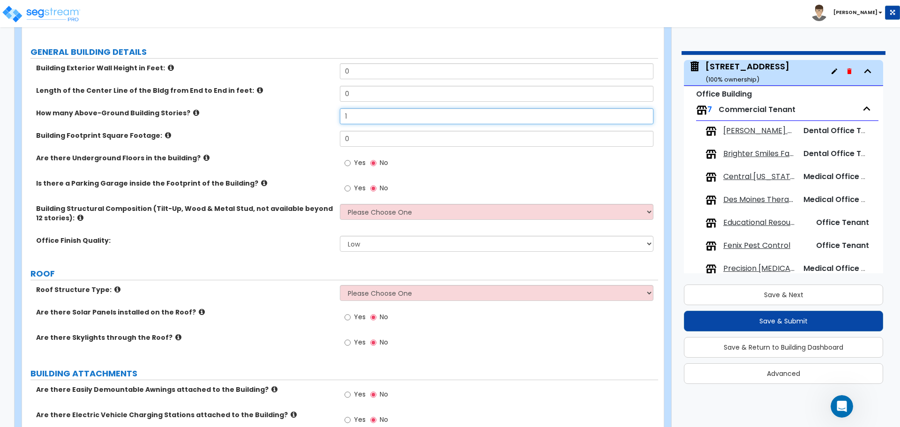
click at [382, 116] on input "1" at bounding box center [496, 116] width 313 height 16
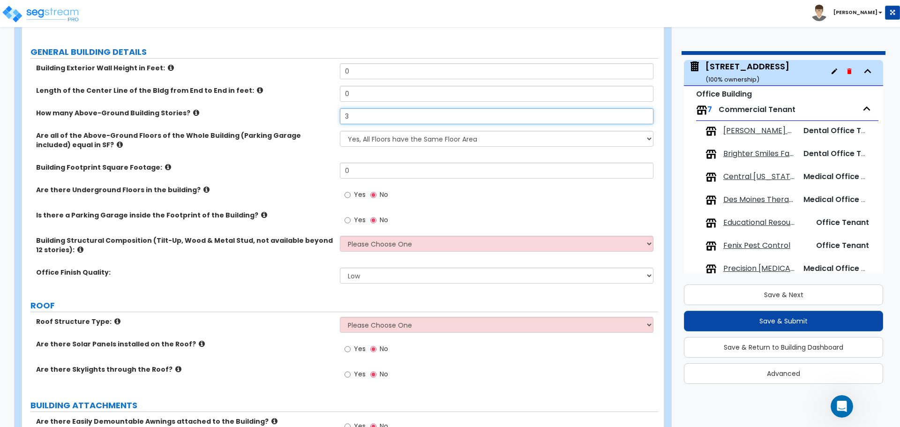
type input "3"
click at [407, 140] on select "Yes, All Floors have the Same Floor Area No, Not All Floor Areas are the Same" at bounding box center [496, 139] width 313 height 16
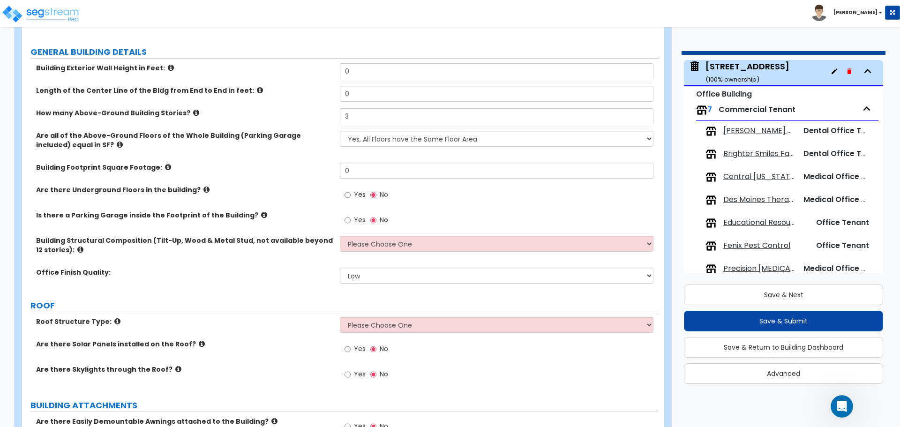
click at [296, 155] on div "Are all of the Above-Ground Floors of the Whole Building (Parking Garage includ…" at bounding box center [340, 147] width 636 height 32
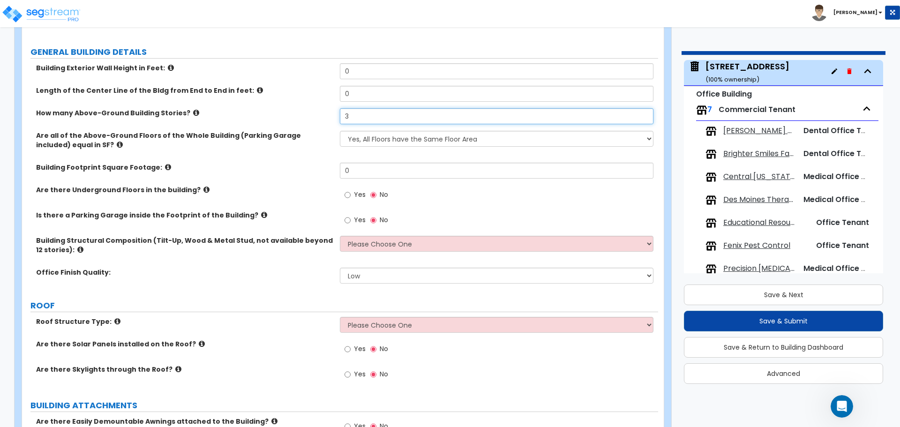
click at [360, 114] on input "3" at bounding box center [496, 116] width 313 height 16
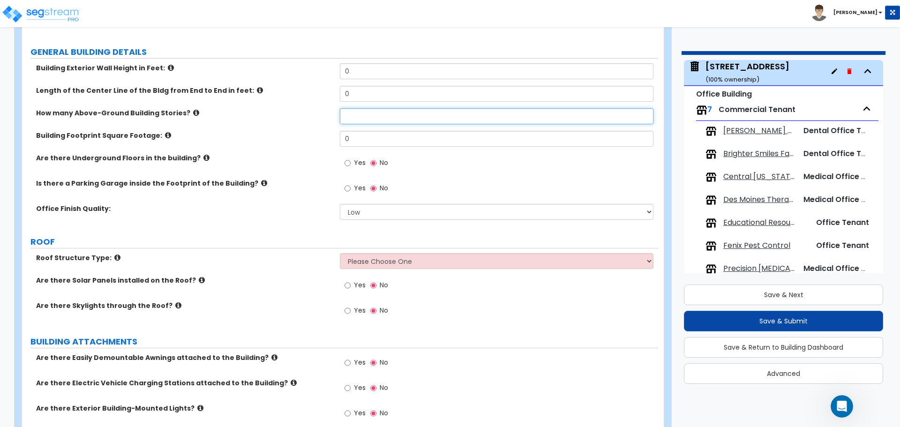
type input "1"
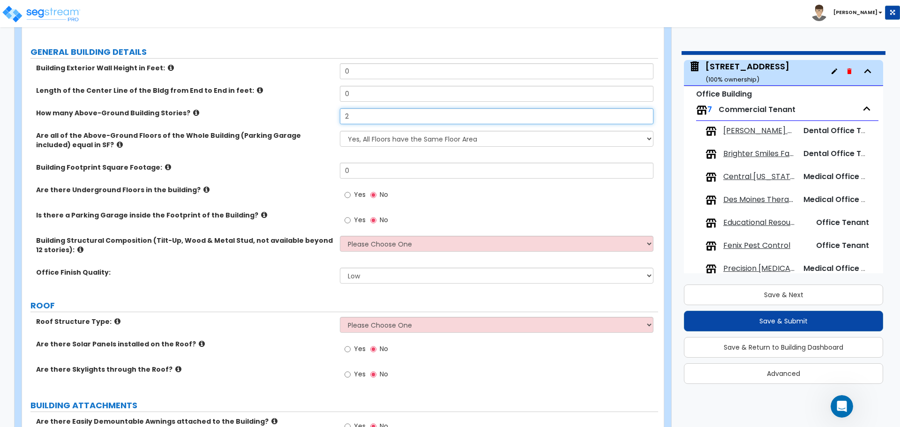
type input "2"
click at [392, 141] on select "Yes, All Floors have the Same Floor Area No, Not All Floor Areas are the Same" at bounding box center [496, 139] width 313 height 16
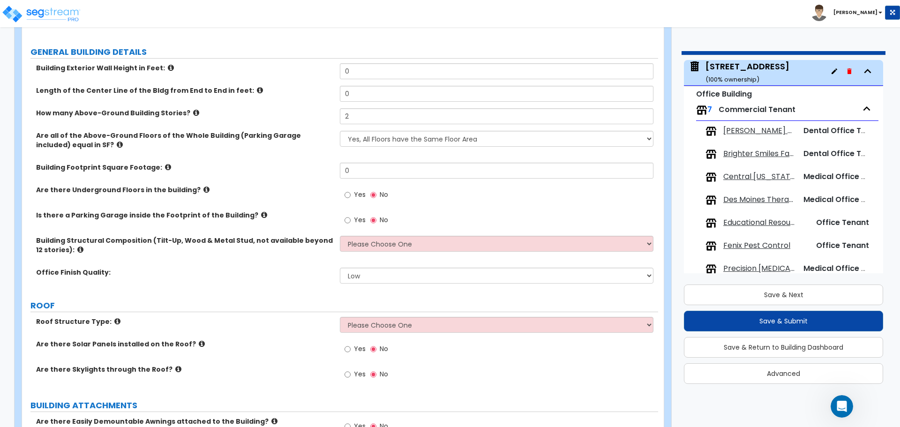
click at [481, 209] on div "Yes No" at bounding box center [499, 197] width 318 height 25
click at [117, 145] on icon at bounding box center [120, 144] width 6 height 7
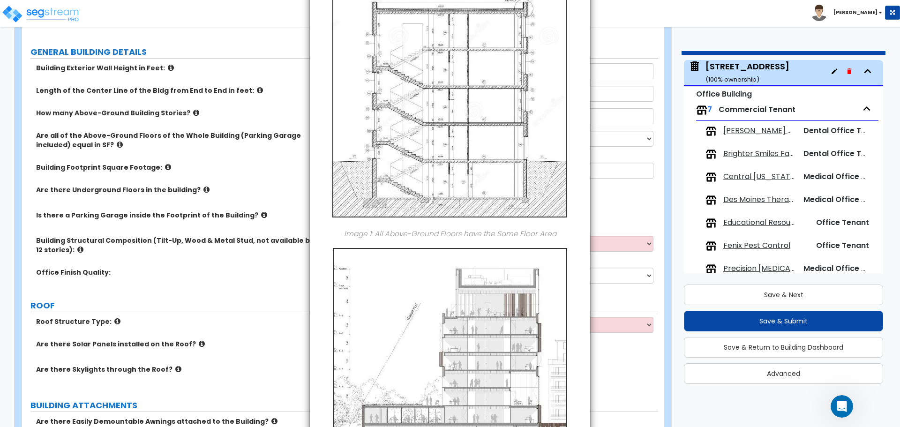
scroll to position [0, 0]
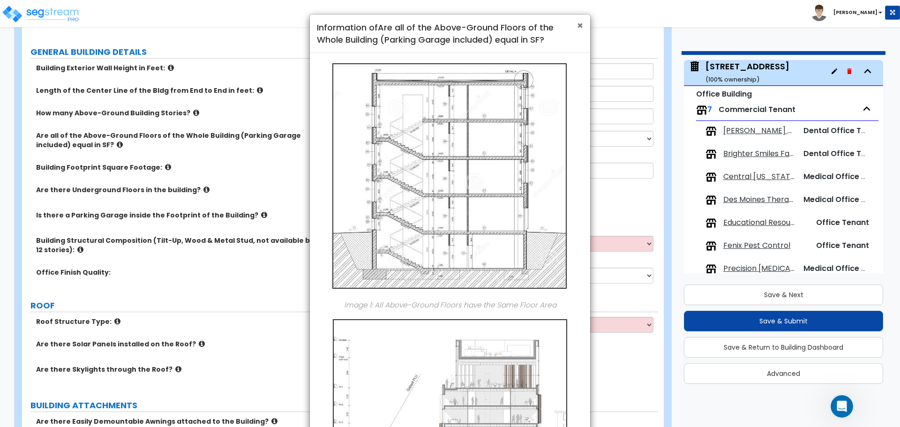
click at [580, 24] on span "×" at bounding box center [580, 26] width 6 height 14
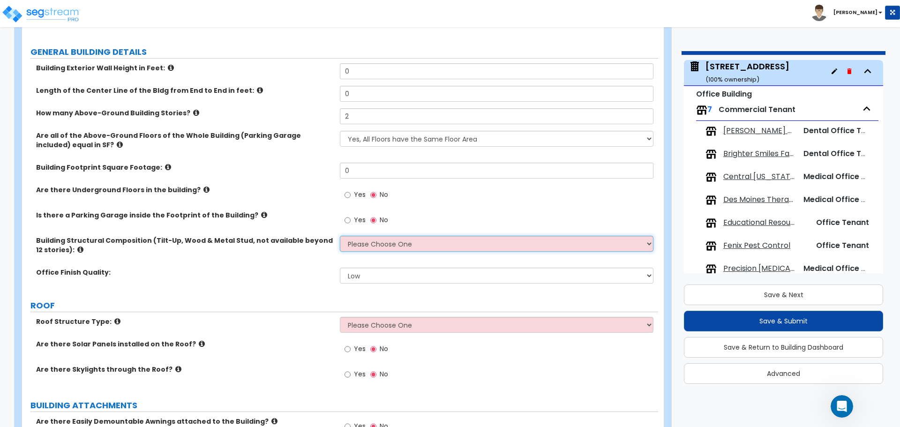
click at [438, 246] on select "Please Choose One Tilt-up Wall Construction Reinforced Concrete Structural Stee…" at bounding box center [496, 244] width 313 height 16
click at [465, 216] on div "Yes No" at bounding box center [499, 222] width 318 height 25
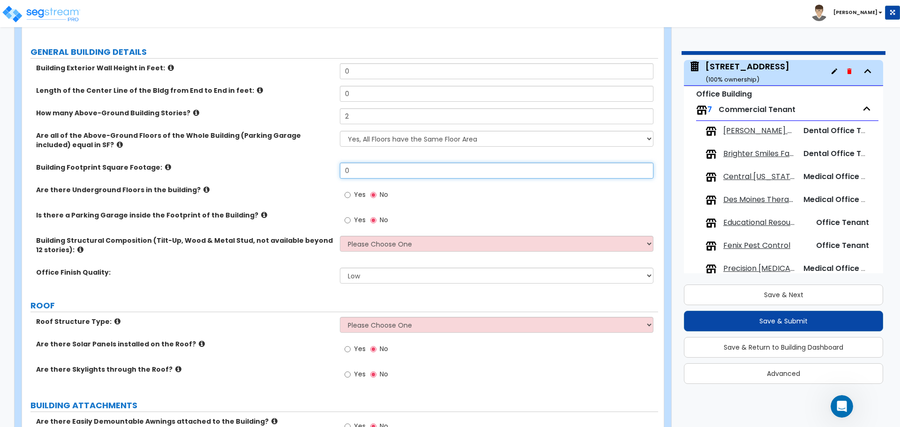
click at [372, 174] on input "0" at bounding box center [496, 171] width 313 height 16
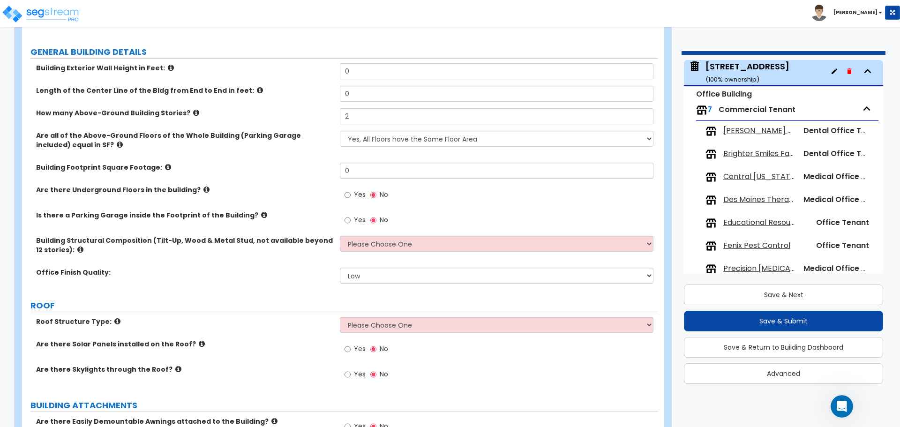
click at [355, 216] on span "Yes" at bounding box center [360, 219] width 12 height 9
click at [350, 216] on input "Yes" at bounding box center [347, 220] width 6 height 10
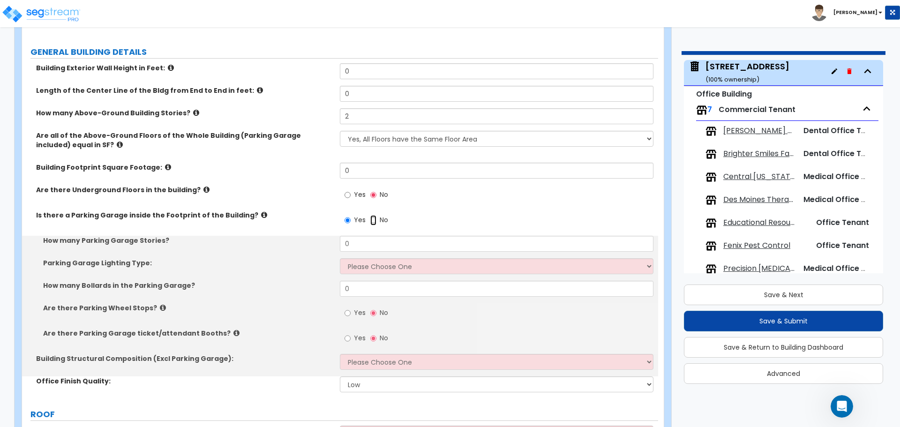
click at [375, 219] on input "No" at bounding box center [373, 220] width 6 height 10
radio input "false"
radio input "true"
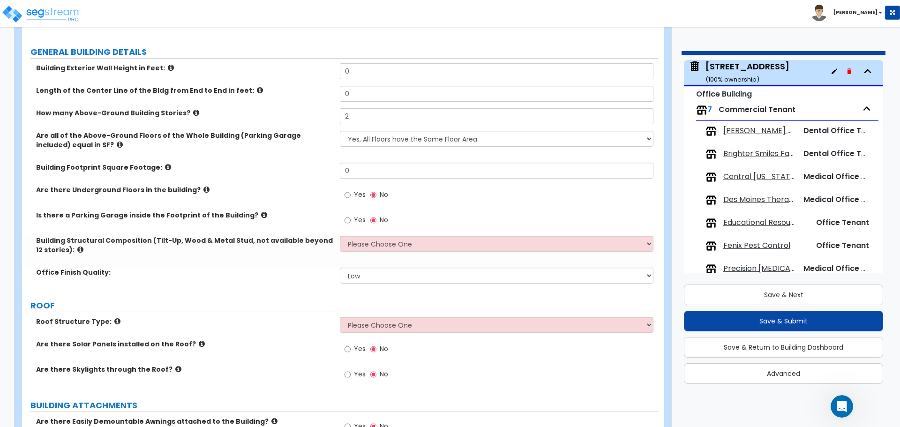
click at [342, 193] on div "Yes No" at bounding box center [366, 196] width 53 height 22
click at [346, 194] on input "Yes" at bounding box center [347, 195] width 6 height 10
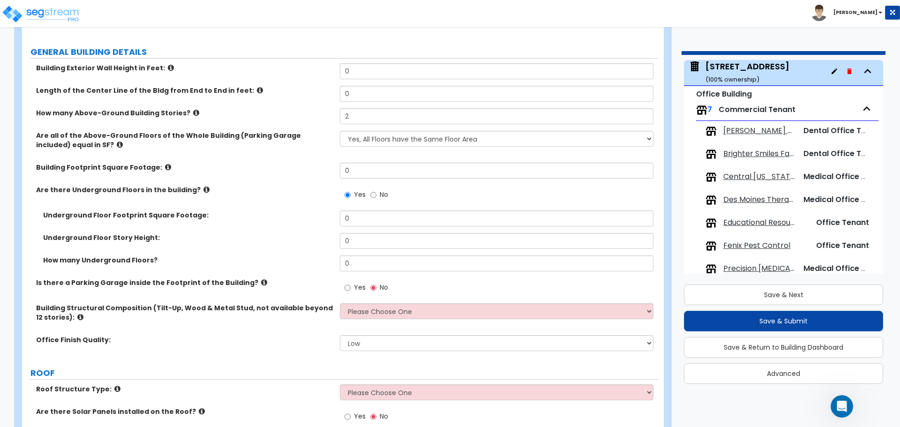
click at [377, 194] on label "No" at bounding box center [379, 196] width 18 height 16
click at [376, 194] on input "No" at bounding box center [373, 195] width 6 height 10
radio input "false"
radio input "true"
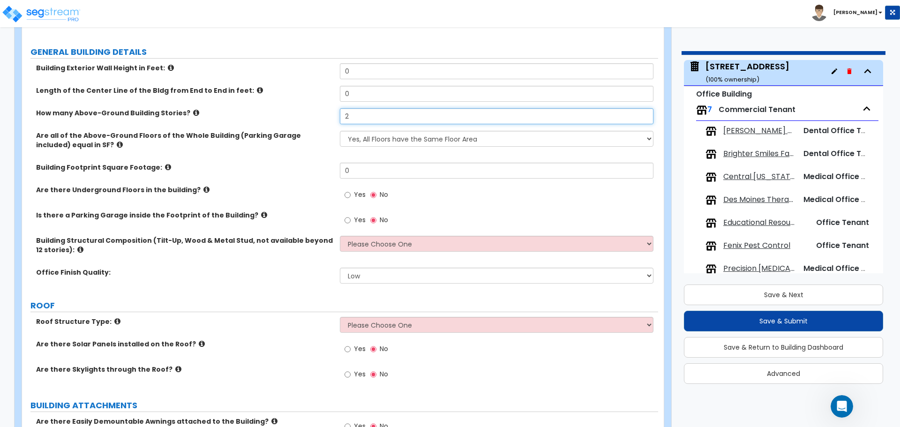
click at [385, 112] on input "2" at bounding box center [496, 116] width 313 height 16
click at [408, 142] on select "Yes, All Floors have the Same Floor Area No, Not All Floor Areas are the Same" at bounding box center [496, 139] width 313 height 16
select select "1"
click at [340, 131] on select "Yes, All Floors have the Same Floor Area No, Not All Floor Areas are the Same" at bounding box center [496, 139] width 313 height 16
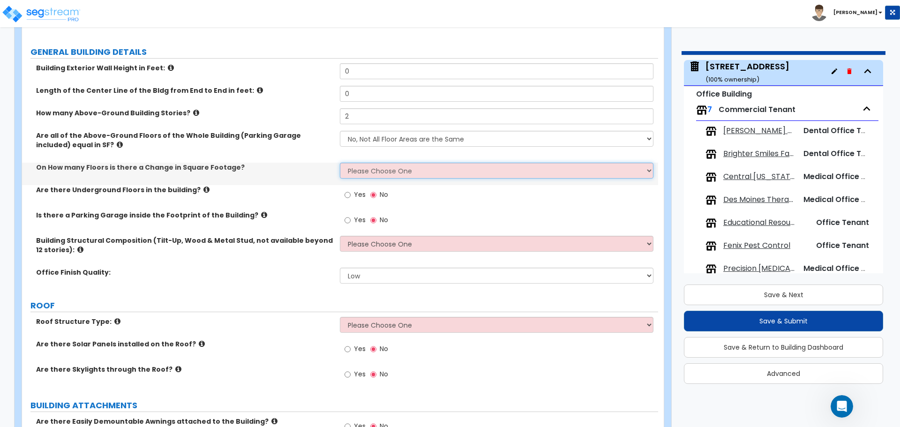
click at [408, 171] on select "Please Choose One 1 2 3 4 5" at bounding box center [496, 171] width 313 height 16
click at [340, 163] on select "Please Choose One 1 2 3 4 5" at bounding box center [496, 171] width 313 height 16
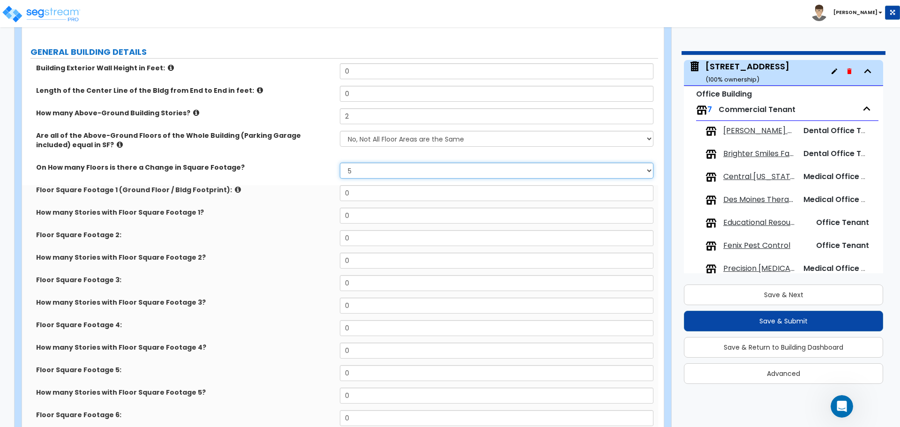
click at [395, 175] on select "Please Choose One 1 2 3 4 5" at bounding box center [496, 171] width 313 height 16
select select "0"
click at [340, 163] on select "Please Choose One 1 2 3 4 5" at bounding box center [496, 171] width 313 height 16
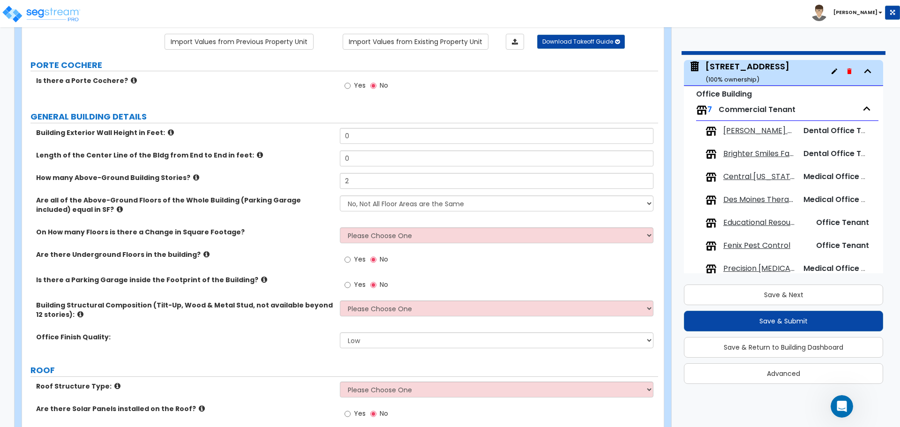
scroll to position [94, 0]
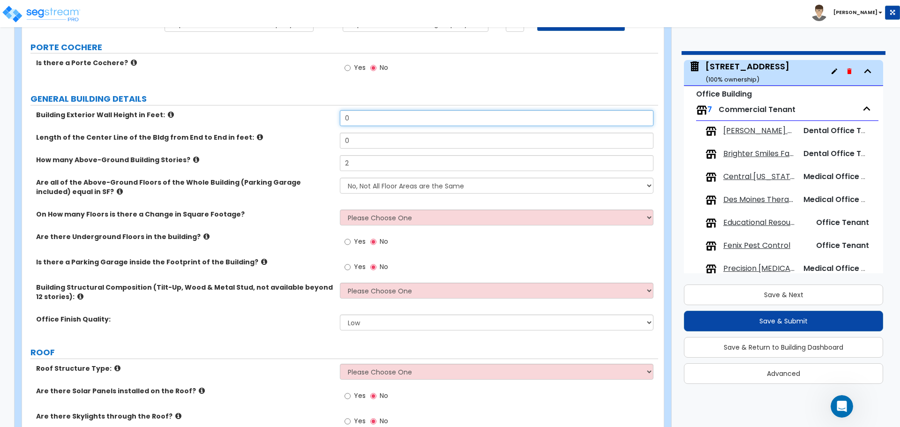
click at [424, 119] on input "0" at bounding box center [496, 118] width 313 height 16
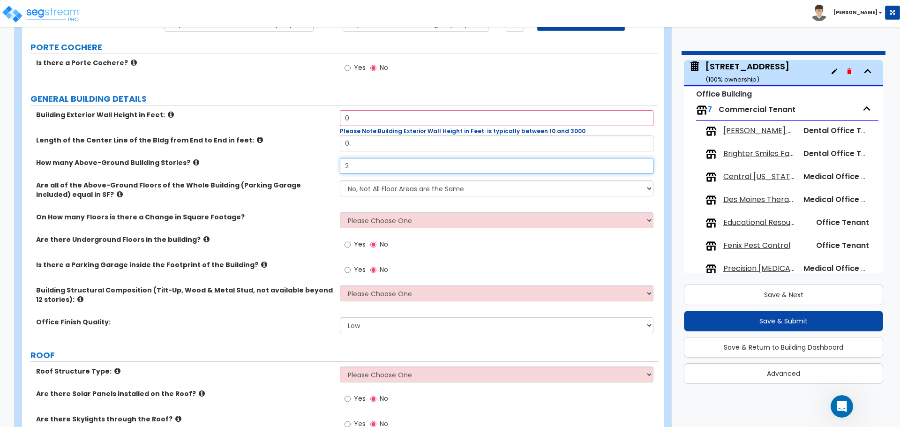
click at [372, 168] on input "2" at bounding box center [496, 166] width 313 height 16
drag, startPoint x: 372, startPoint y: 168, endPoint x: 316, endPoint y: 166, distance: 56.2
click at [316, 166] on div "How many Above-Ground Building Stories? 2" at bounding box center [340, 169] width 636 height 22
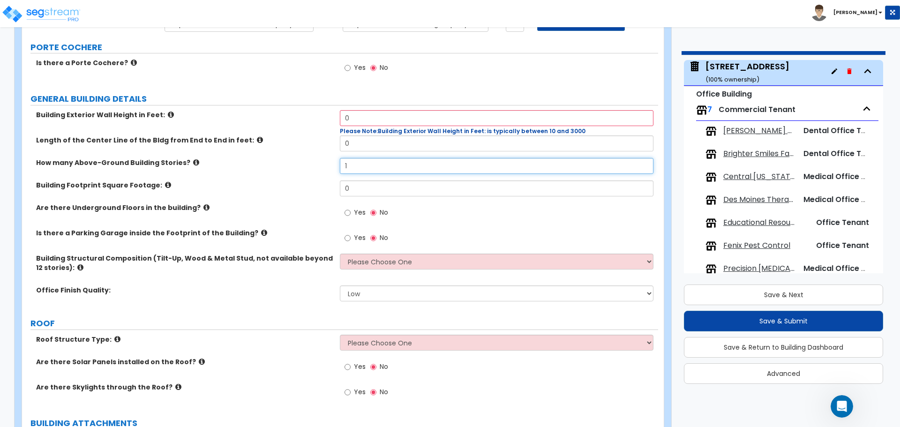
drag, startPoint x: 380, startPoint y: 163, endPoint x: 323, endPoint y: 162, distance: 57.2
click at [323, 162] on div "How many Above-Ground Building Stories? 1" at bounding box center [340, 169] width 636 height 22
type input "1"
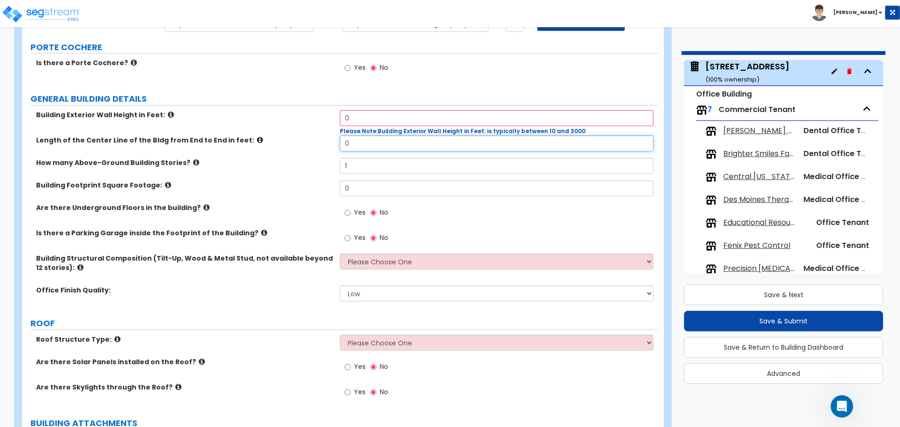
click at [365, 147] on input "0" at bounding box center [496, 143] width 313 height 16
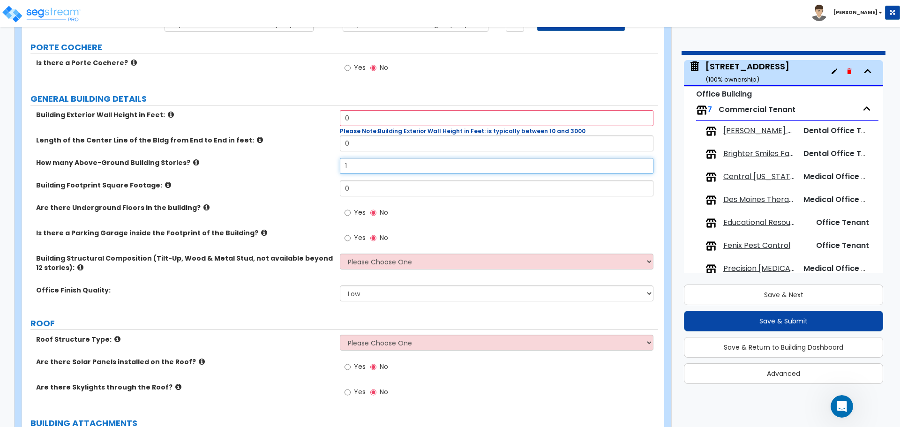
click at [361, 168] on input "1" at bounding box center [496, 166] width 313 height 16
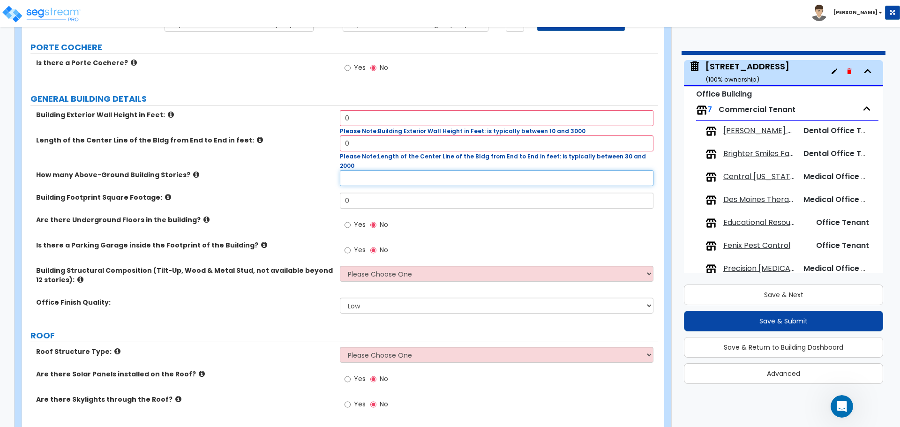
type input "2"
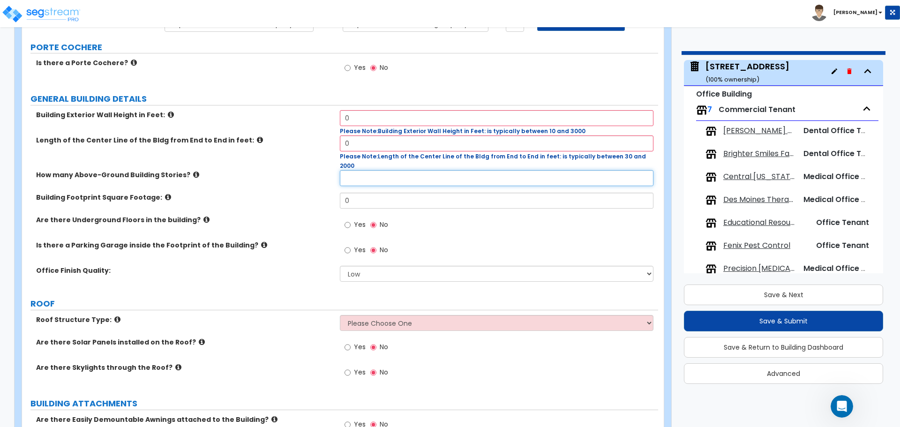
type input "3"
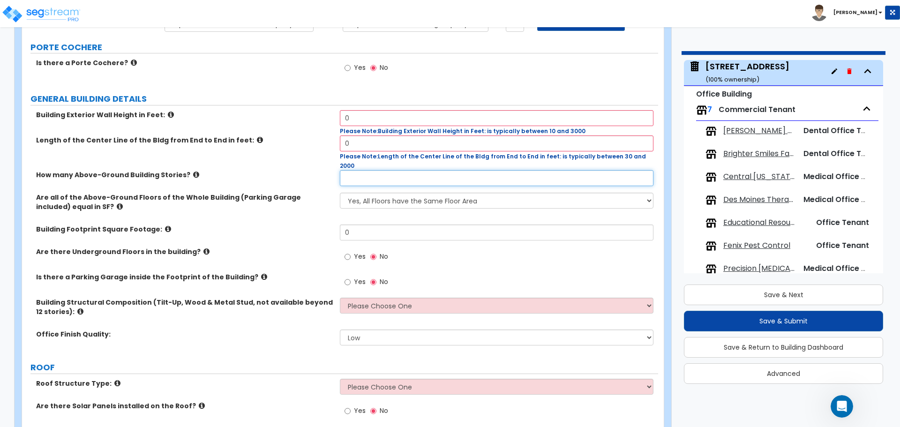
type input "2"
type input "1"
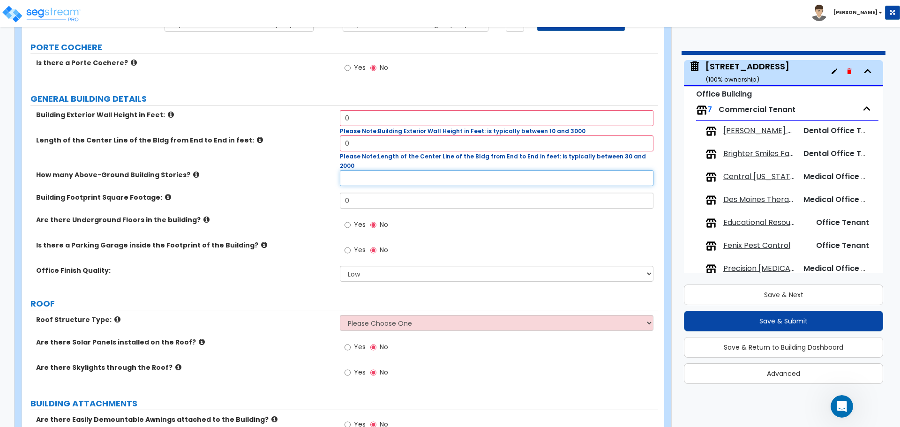
type input "2"
type input "1"
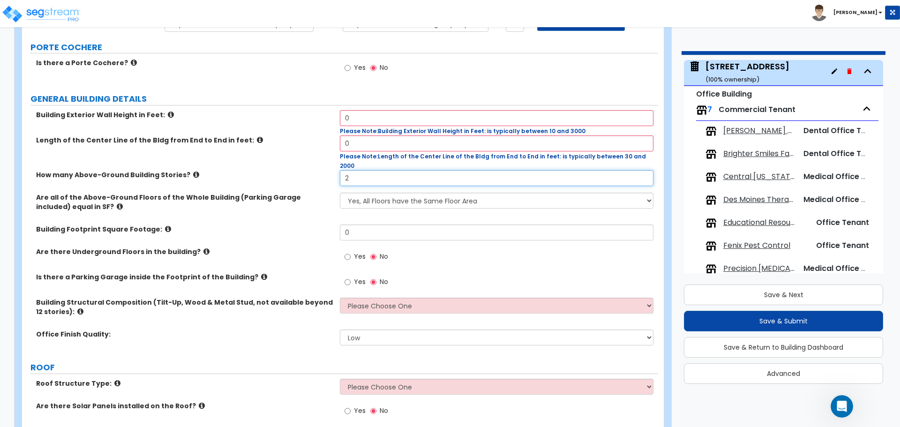
type input "2"
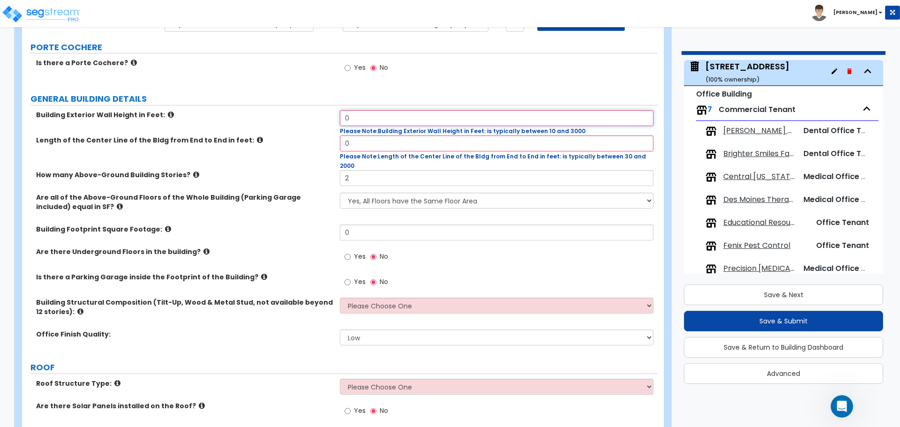
click at [376, 123] on input "0" at bounding box center [496, 118] width 313 height 16
click at [375, 143] on input "0" at bounding box center [496, 143] width 313 height 16
type input "2"
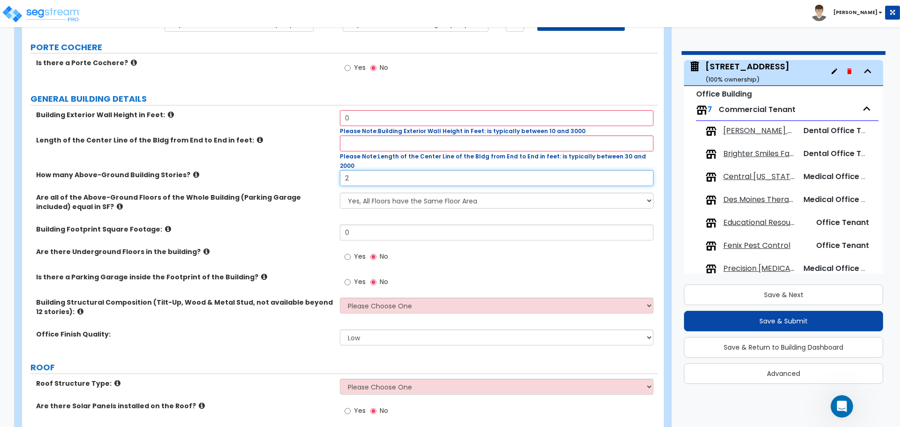
click at [373, 171] on input "2" at bounding box center [496, 178] width 313 height 16
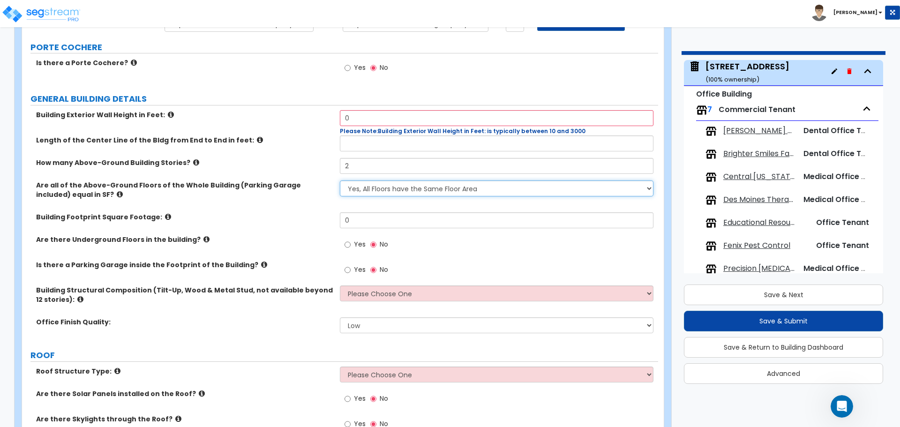
click at [402, 191] on select "Yes, All Floors have the Same Floor Area No, Not All Floor Areas are the Same" at bounding box center [496, 188] width 313 height 16
select select "1"
click at [340, 180] on select "Yes, All Floors have the Same Floor Area No, Not All Floor Areas are the Same" at bounding box center [496, 188] width 313 height 16
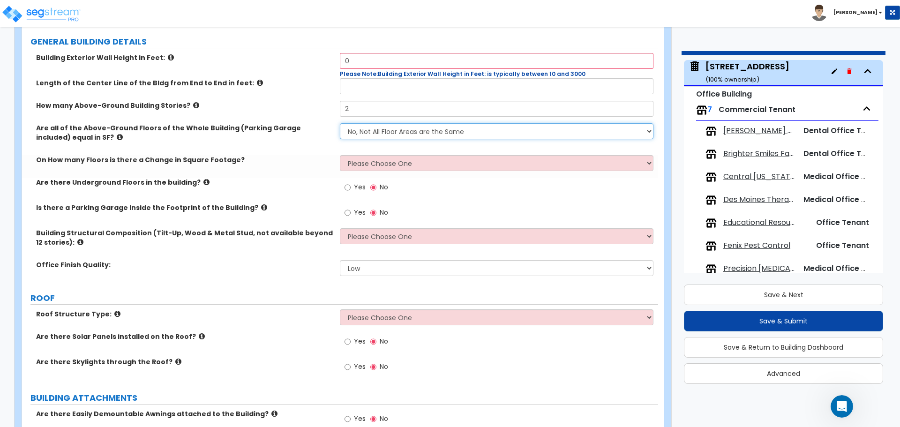
scroll to position [187, 0]
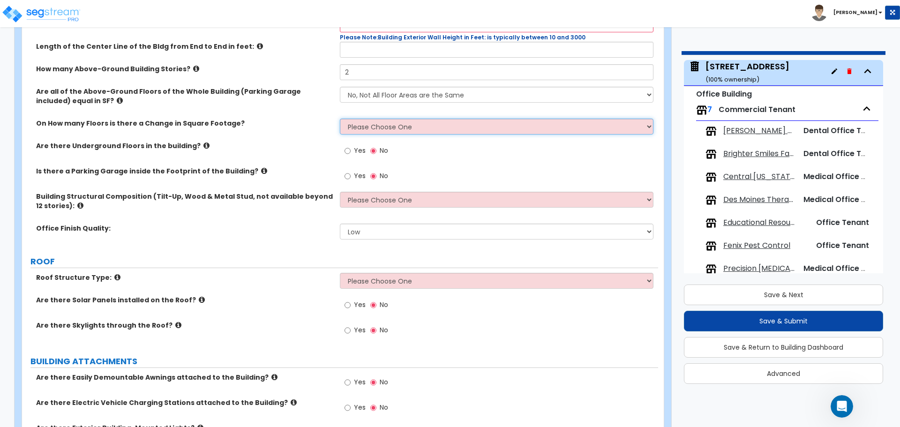
click at [408, 122] on select "Please Choose One 1 2 3 4 5" at bounding box center [496, 127] width 313 height 16
select select "2"
click at [340, 119] on select "Please Choose One 1 2 3 4 5" at bounding box center [496, 127] width 313 height 16
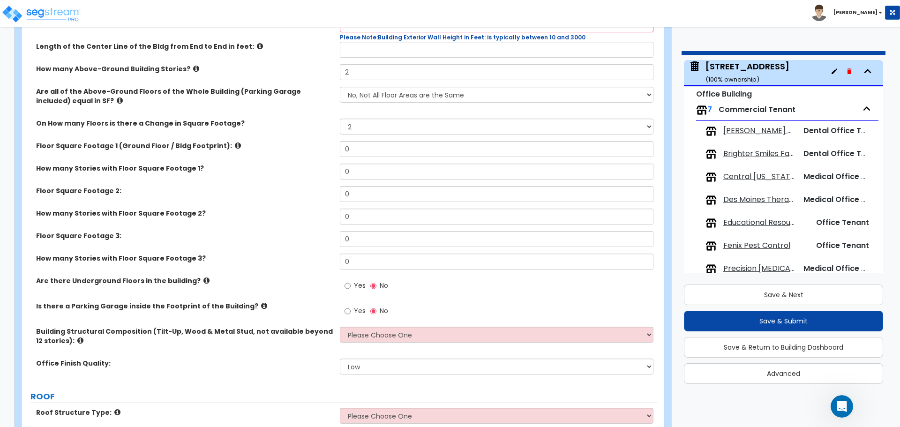
click at [353, 283] on label "Yes" at bounding box center [354, 287] width 21 height 16
click at [350, 283] on input "Yes" at bounding box center [347, 286] width 6 height 10
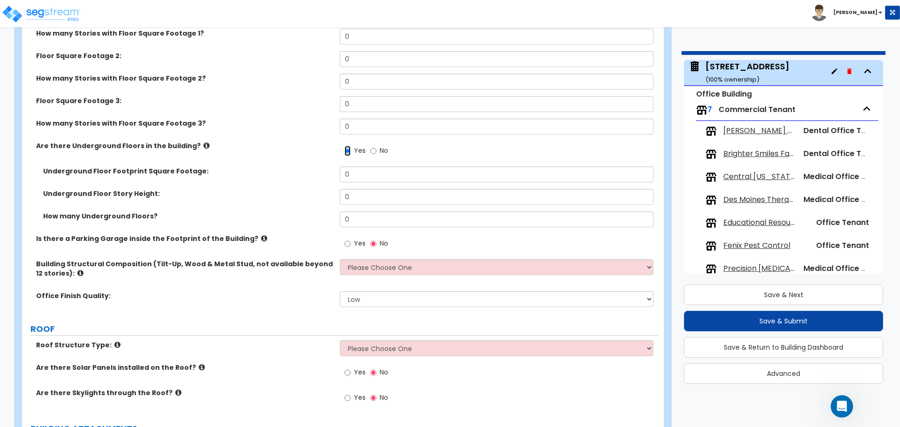
scroll to position [328, 0]
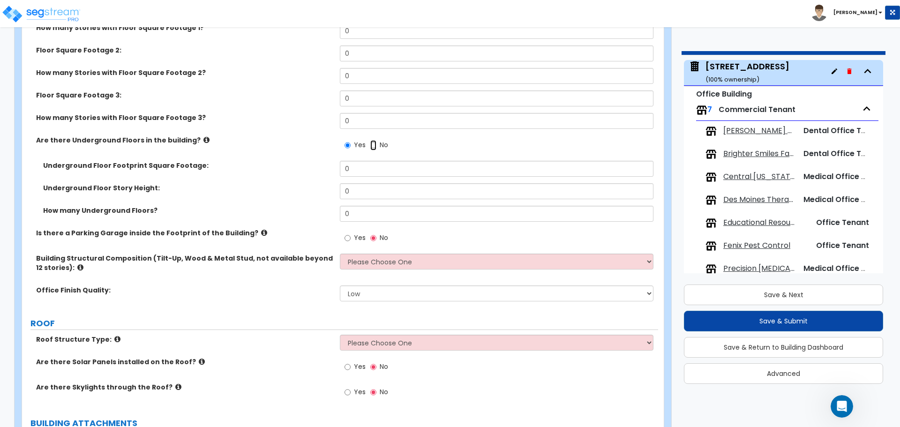
click at [374, 145] on input "No" at bounding box center [373, 145] width 6 height 10
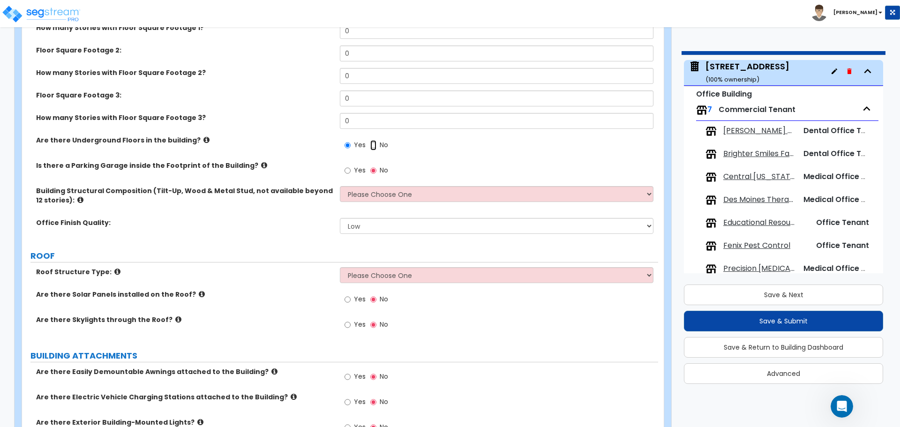
radio input "false"
radio input "true"
click at [355, 171] on span "Yes" at bounding box center [360, 169] width 12 height 9
click at [350, 171] on input "Yes" at bounding box center [347, 170] width 6 height 10
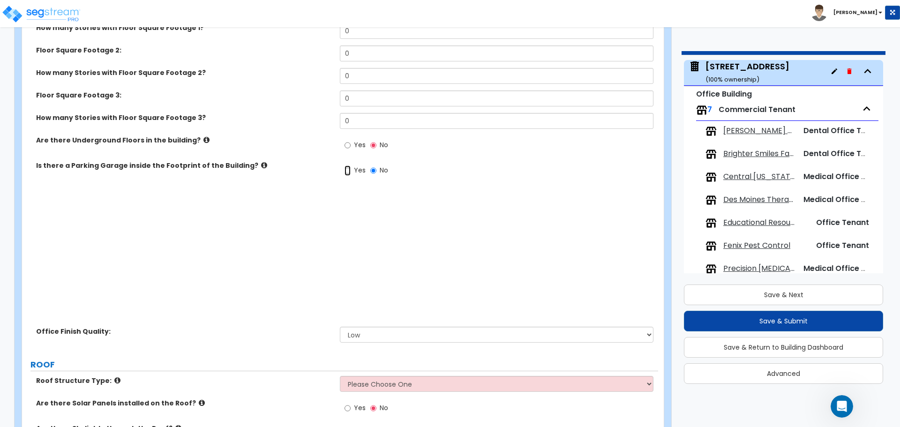
radio input "true"
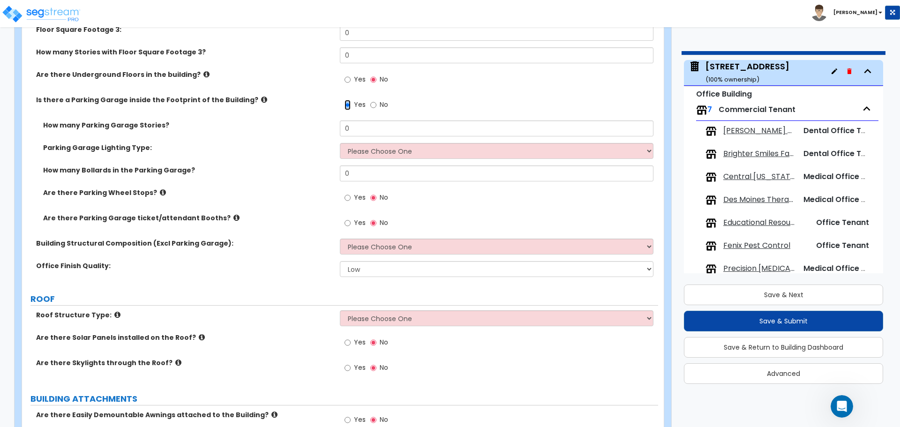
scroll to position [422, 0]
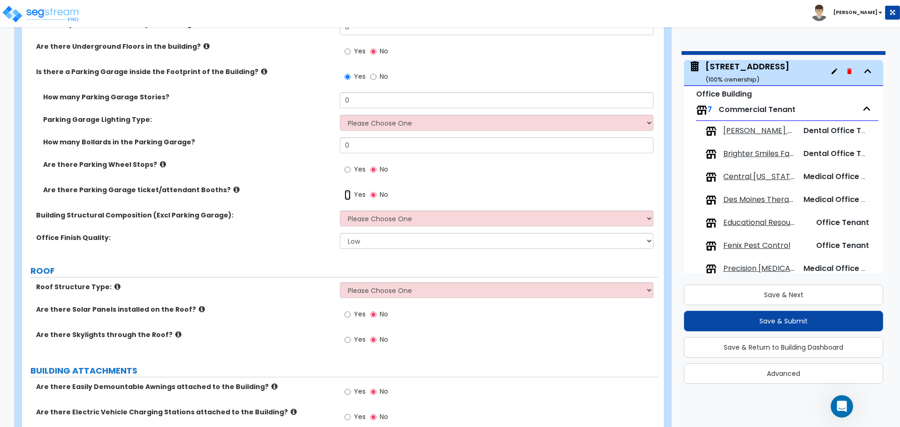
click at [345, 192] on input "Yes" at bounding box center [347, 195] width 6 height 10
radio input "true"
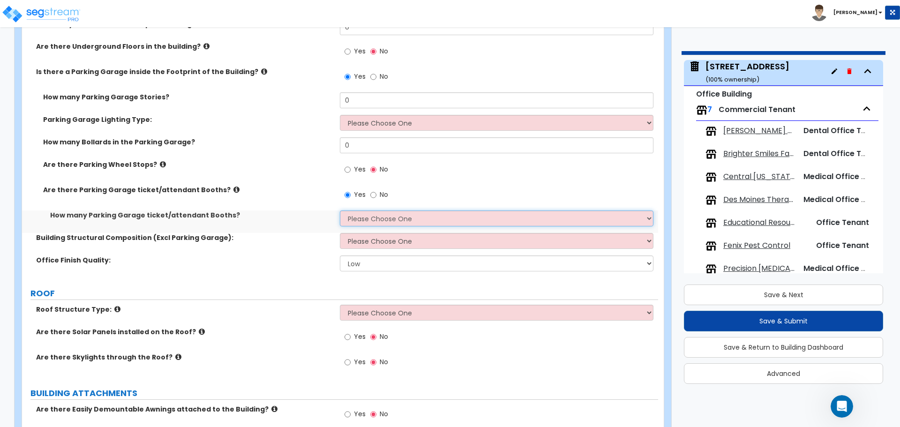
click at [372, 215] on select "Please Choose One 1 2 3 4 5" at bounding box center [496, 218] width 313 height 16
click at [340, 210] on select "Please Choose One 1 2 3 4 5" at bounding box center [496, 218] width 313 height 16
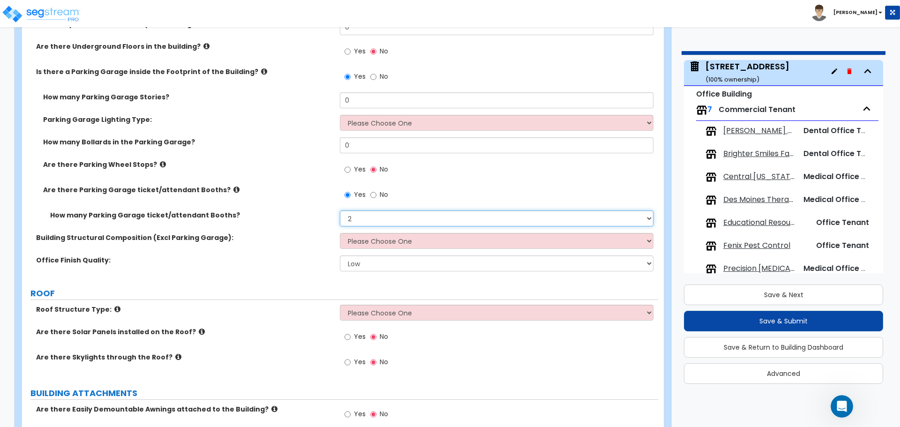
drag, startPoint x: 407, startPoint y: 216, endPoint x: 404, endPoint y: 221, distance: 5.3
click at [407, 216] on select "Please Choose One 1 2 3 4 5" at bounding box center [496, 218] width 313 height 16
click at [340, 210] on select "Please Choose One 1 2 3 4 5" at bounding box center [496, 218] width 313 height 16
click at [390, 224] on select "Please Choose One 1 2 3 4 5" at bounding box center [496, 218] width 313 height 16
select select "5"
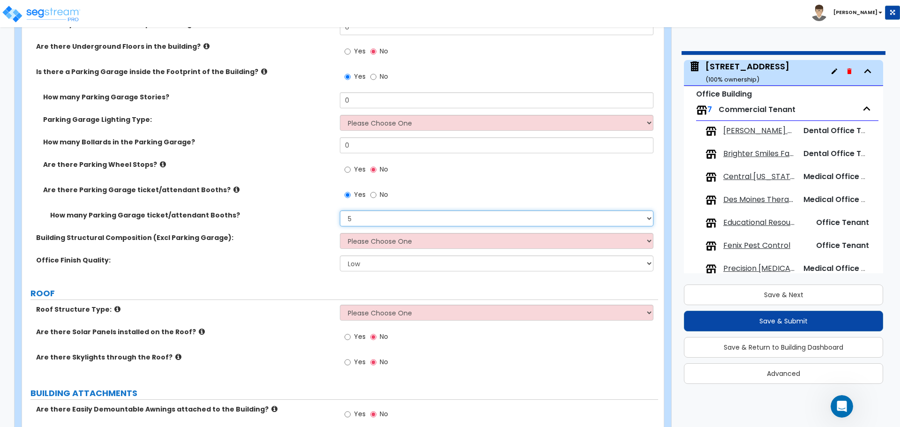
click at [340, 210] on select "Please Choose One 1 2 3 4 5" at bounding box center [496, 218] width 313 height 16
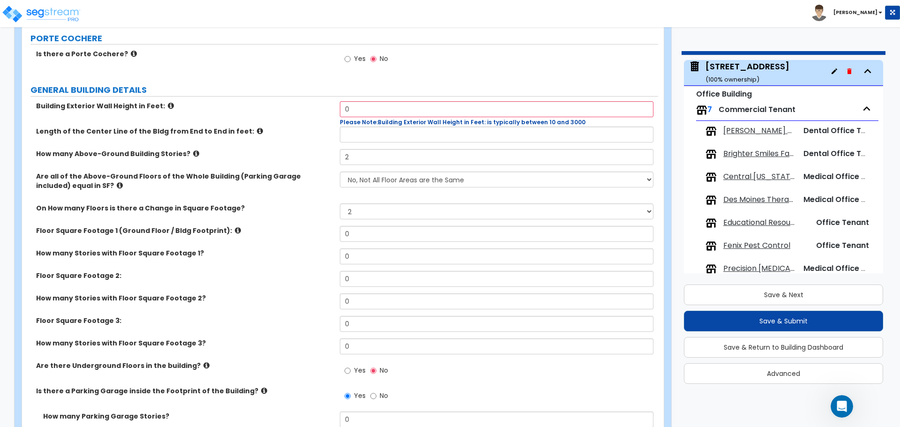
scroll to position [94, 0]
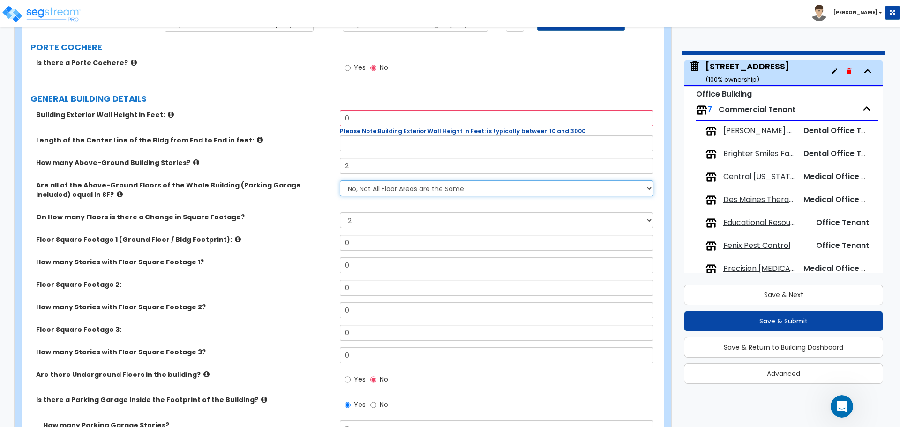
click at [421, 188] on select "Yes, All Floors have the Same Floor Area No, Not All Floor Areas are the Same" at bounding box center [496, 188] width 313 height 16
select select "0"
click at [340, 180] on select "Yes, All Floors have the Same Floor Area No, Not All Floor Areas are the Same" at bounding box center [496, 188] width 313 height 16
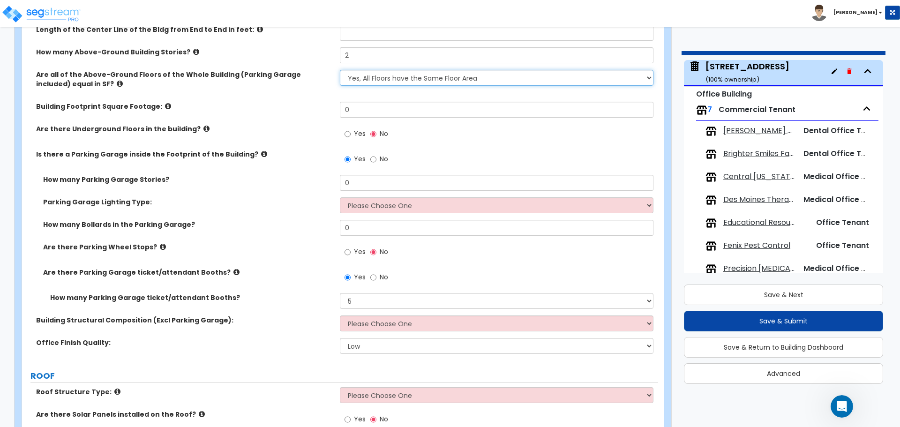
scroll to position [234, 0]
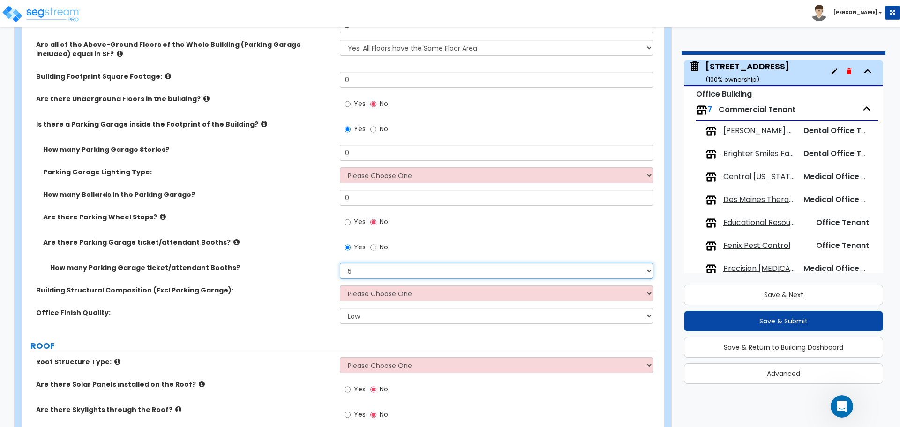
click at [377, 271] on select "Please Choose One 1 2 3 4 5" at bounding box center [496, 271] width 313 height 16
click at [340, 263] on select "Please Choose One 1 2 3 4 5" at bounding box center [496, 271] width 313 height 16
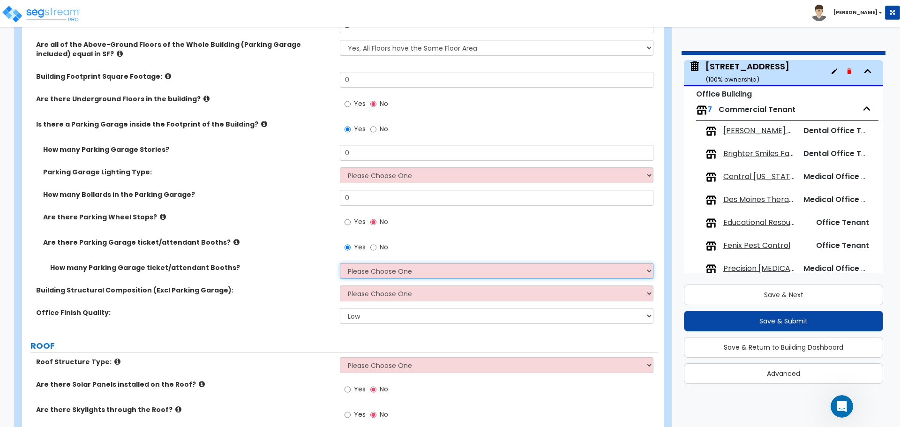
drag, startPoint x: 367, startPoint y: 272, endPoint x: 371, endPoint y: 278, distance: 6.5
click at [367, 272] on select "Please Choose One 1 2 3 4 5" at bounding box center [496, 271] width 313 height 16
click at [340, 263] on select "Please Choose One 1 2 3 4 5" at bounding box center [496, 271] width 313 height 16
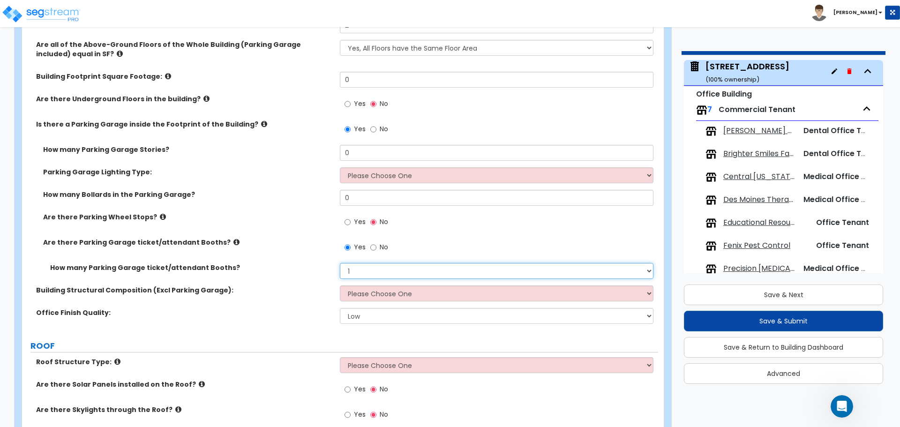
drag, startPoint x: 379, startPoint y: 271, endPoint x: 379, endPoint y: 278, distance: 7.5
click at [379, 271] on select "Please Choose One 1 2 3 4 5" at bounding box center [496, 271] width 313 height 16
select select "2"
click at [340, 263] on select "Please Choose One 1 2 3 4 5" at bounding box center [496, 271] width 313 height 16
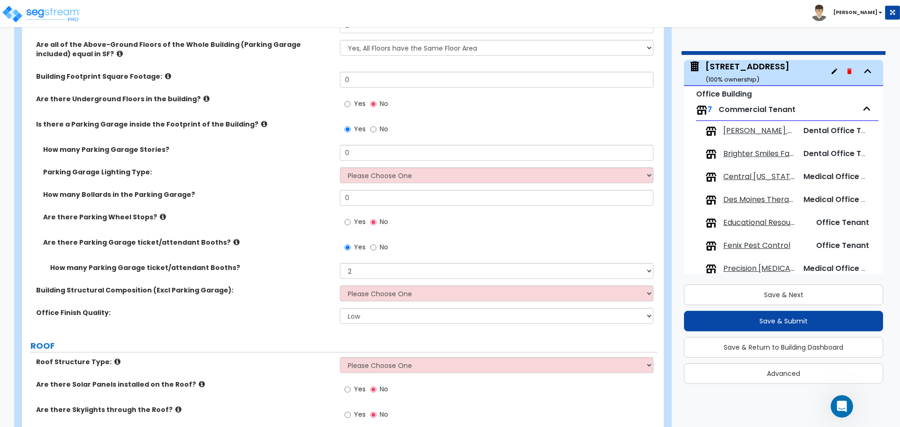
click at [356, 223] on span "Yes" at bounding box center [360, 221] width 12 height 9
click at [350, 223] on input "Yes" at bounding box center [347, 222] width 6 height 10
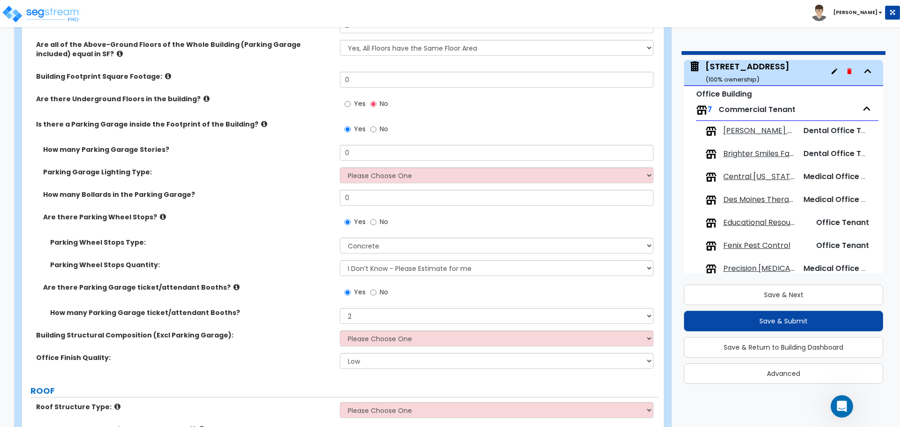
click at [386, 220] on span "No" at bounding box center [383, 221] width 8 height 9
click at [376, 220] on input "No" at bounding box center [373, 222] width 6 height 10
radio input "false"
radio input "true"
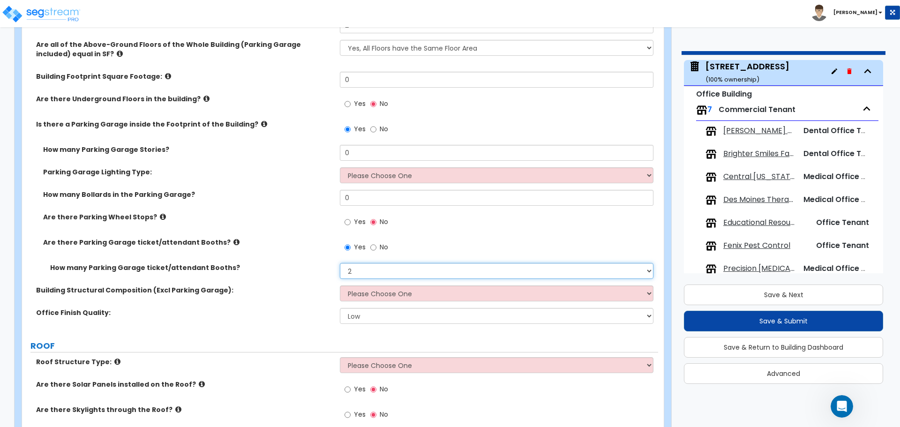
click at [383, 269] on select "Please Choose One 1 2 3 4 5" at bounding box center [496, 271] width 313 height 16
click at [340, 263] on select "Please Choose One 1 2 3 4 5" at bounding box center [496, 271] width 313 height 16
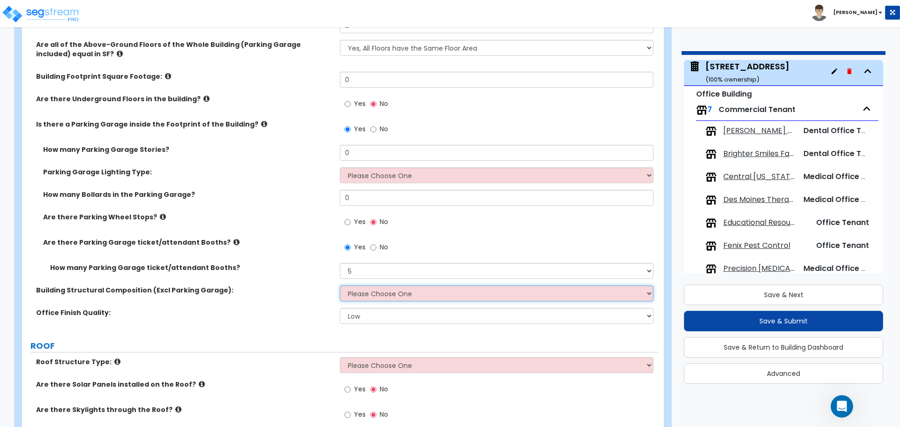
click at [384, 297] on select "Please Choose One Tilt-up Wall Construction Reinforced Concrete Structural Stee…" at bounding box center [496, 293] width 313 height 16
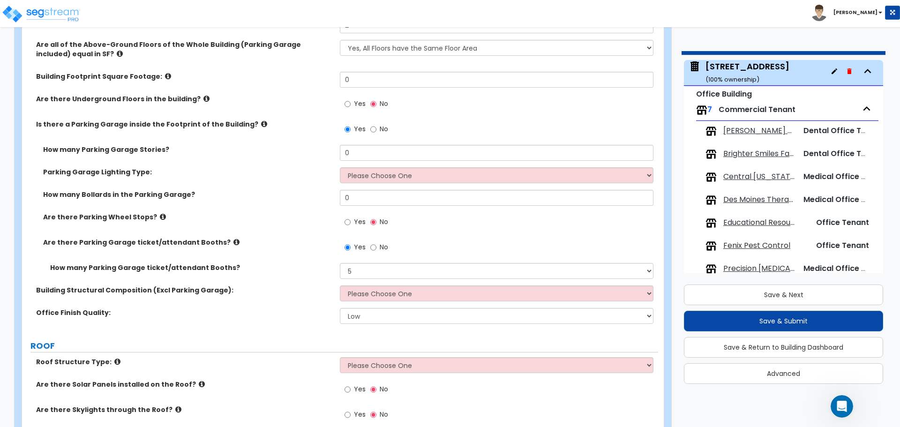
click at [441, 253] on div "Yes No" at bounding box center [499, 250] width 318 height 25
click at [352, 280] on div "How many Parking Garage ticket/attendant Booths? Please Choose One 1 2 3 4 5" at bounding box center [340, 274] width 636 height 22
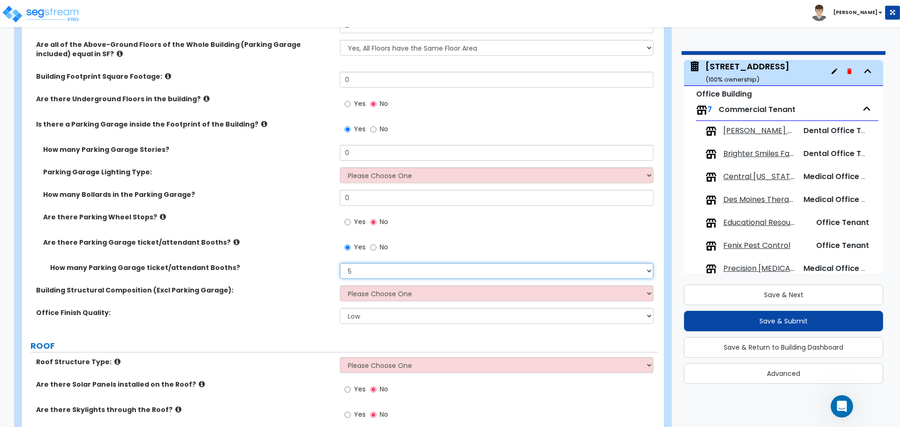
click at [363, 274] on select "Please Choose One 1 2 3 4 5" at bounding box center [496, 271] width 313 height 16
select select "1"
click at [340, 263] on select "Please Choose One 1 2 3 4 5" at bounding box center [496, 271] width 313 height 16
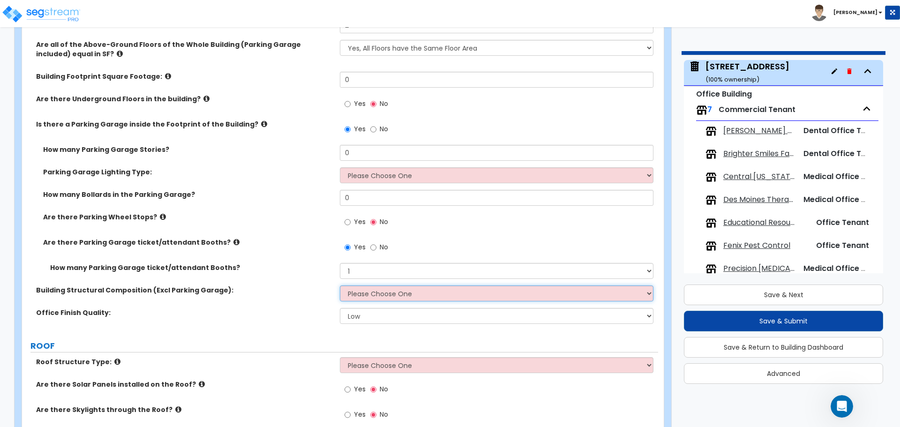
click at [370, 294] on select "Please Choose One Tilt-up Wall Construction Reinforced Concrete Structural Stee…" at bounding box center [496, 293] width 313 height 16
click at [340, 285] on select "Please Choose One Tilt-up Wall Construction Reinforced Concrete Structural Stee…" at bounding box center [496, 293] width 313 height 16
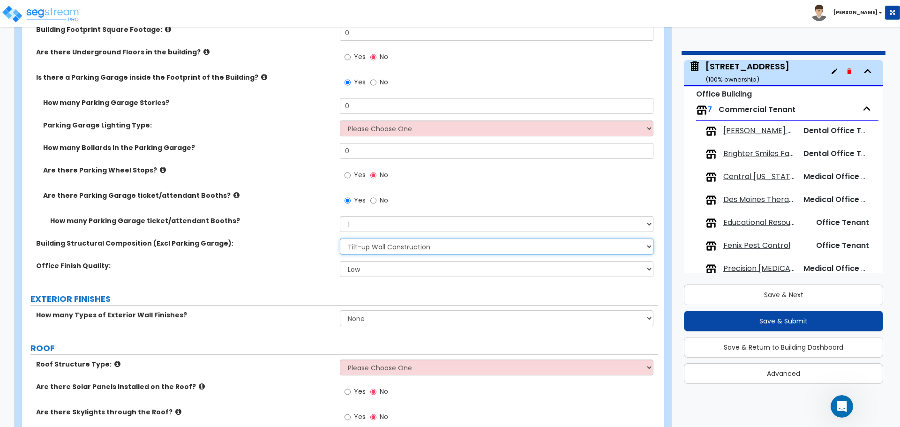
scroll to position [328, 0]
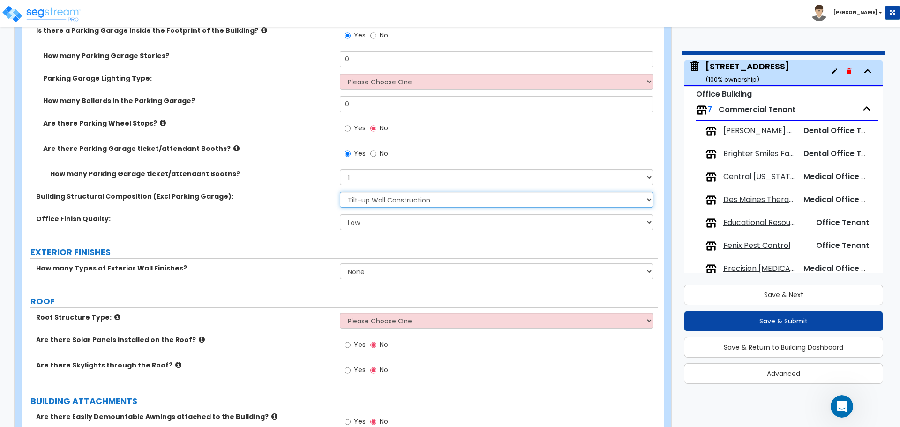
click at [393, 200] on select "Please Choose One Tilt-up Wall Construction Reinforced Concrete Structural Stee…" at bounding box center [496, 200] width 313 height 16
click at [340, 192] on select "Please Choose One Tilt-up Wall Construction Reinforced Concrete Structural Stee…" at bounding box center [496, 200] width 313 height 16
click at [391, 197] on select "Please Choose One Tilt-up Wall Construction Reinforced Concrete Structural Stee…" at bounding box center [496, 200] width 313 height 16
select select "4"
click at [340, 192] on select "Please Choose One Tilt-up Wall Construction Reinforced Concrete Structural Stee…" at bounding box center [496, 200] width 313 height 16
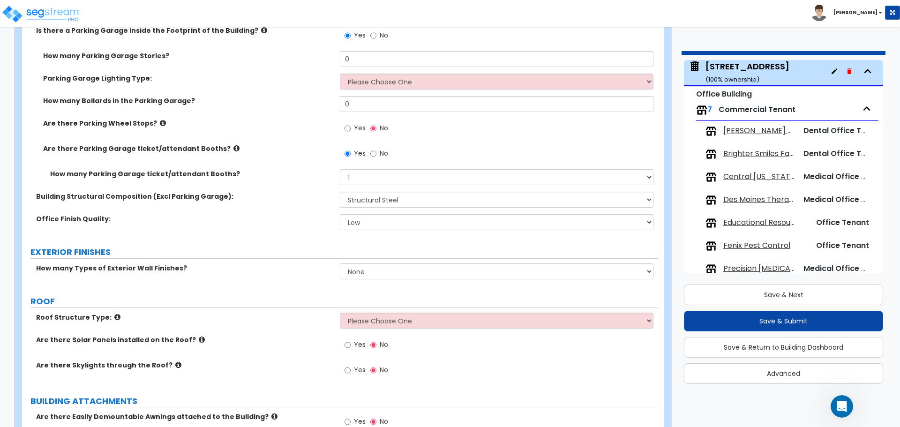
drag, startPoint x: 381, startPoint y: 151, endPoint x: 371, endPoint y: 197, distance: 46.6
click at [381, 151] on span "No" at bounding box center [383, 153] width 8 height 9
click at [376, 151] on input "No" at bounding box center [373, 154] width 6 height 10
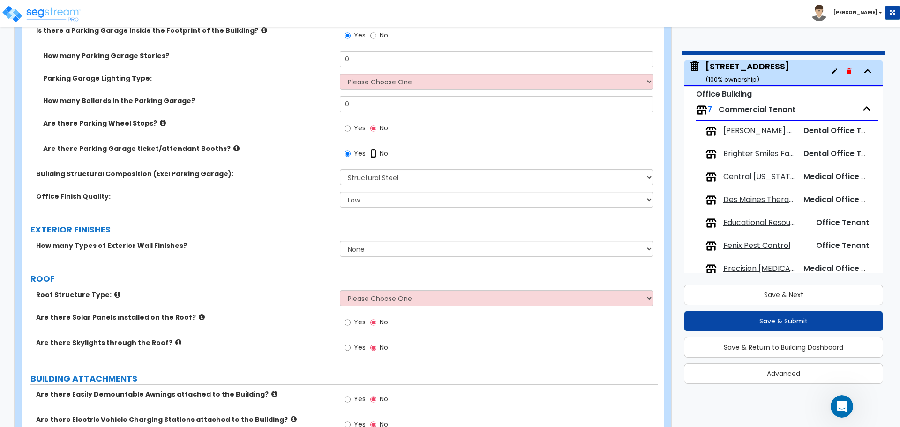
radio input "false"
radio input "true"
click at [377, 176] on select "Please Choose One Tilt-up Wall Construction Reinforced Concrete Structural Stee…" at bounding box center [496, 177] width 313 height 16
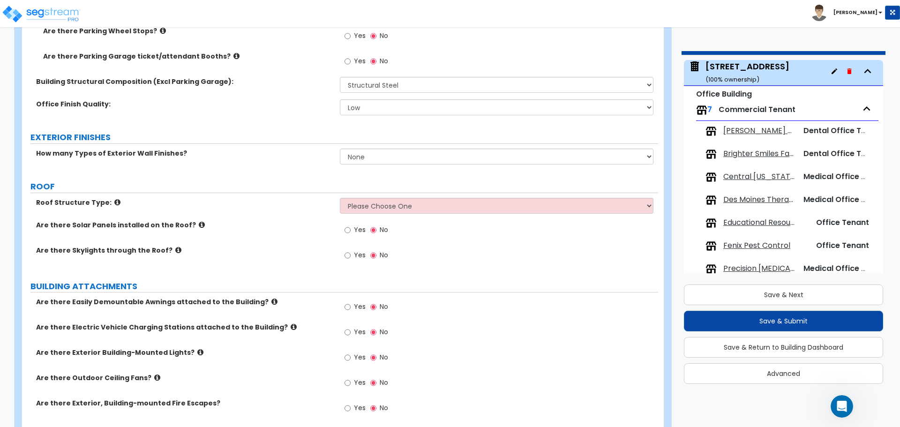
scroll to position [422, 0]
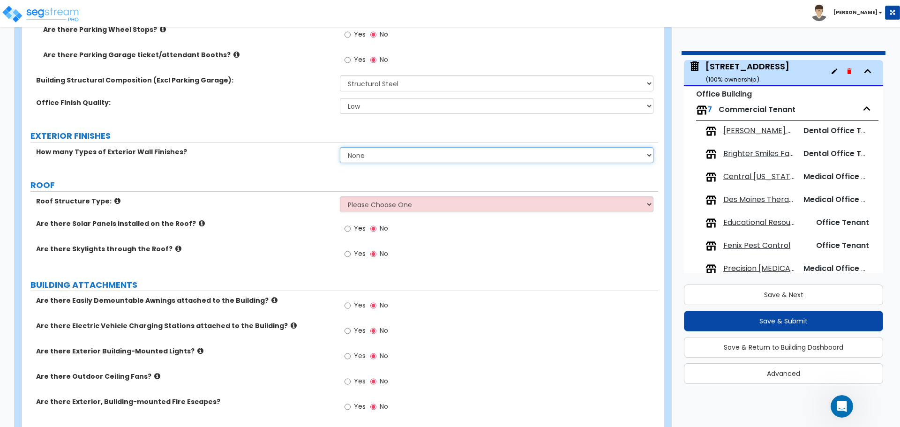
click at [431, 157] on select "None 1 2 3" at bounding box center [496, 155] width 313 height 16
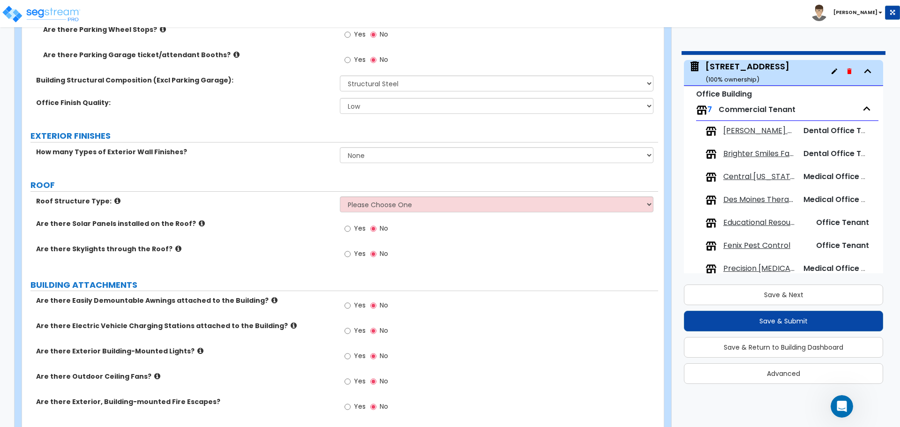
click at [226, 166] on div "How many Types of Exterior Wall Finishes? None 1 2 3" at bounding box center [340, 158] width 636 height 22
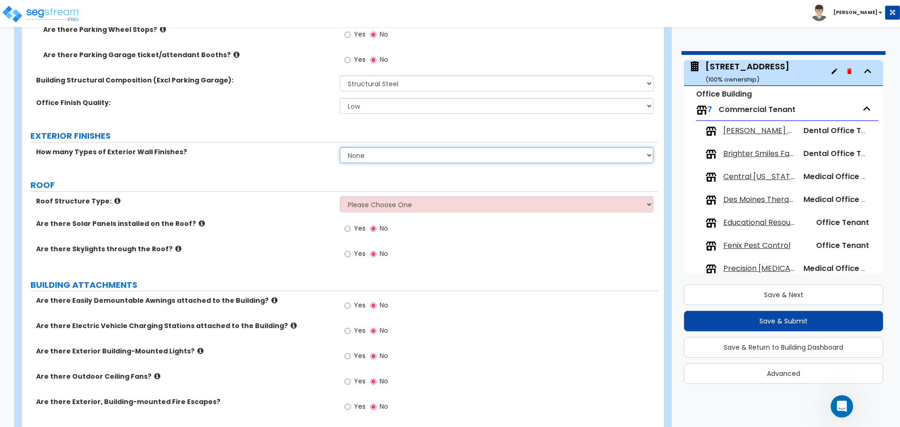
click at [385, 154] on select "None 1 2 3" at bounding box center [496, 155] width 313 height 16
click at [340, 147] on select "None 1 2 3" at bounding box center [496, 155] width 313 height 16
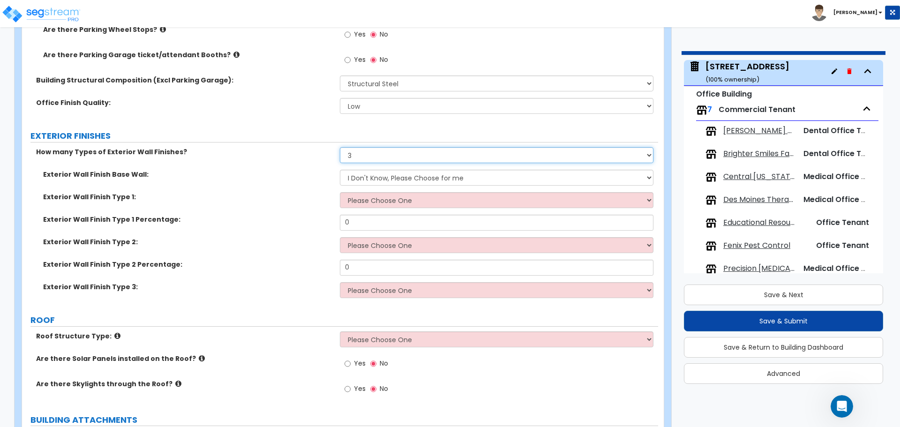
click at [384, 161] on select "None 1 2 3" at bounding box center [496, 155] width 313 height 16
select select "0"
click at [340, 147] on select "None 1 2 3" at bounding box center [496, 155] width 313 height 16
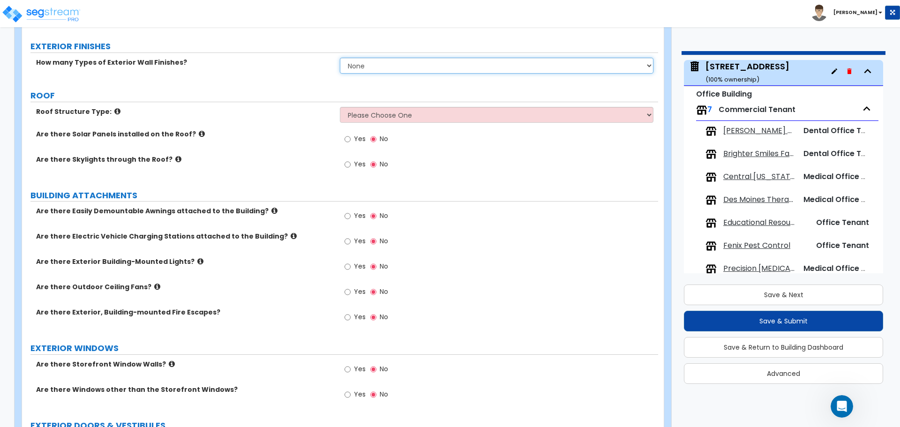
scroll to position [515, 0]
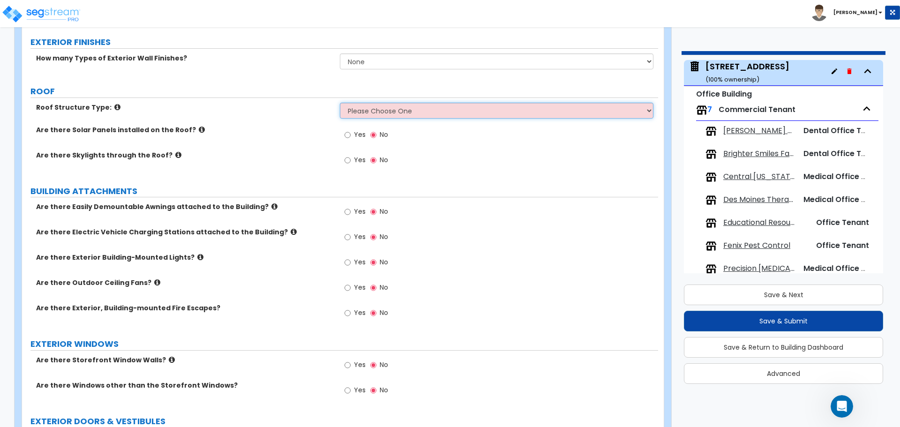
click at [425, 114] on select "Please Choose One [PERSON_NAME] Roof Flat Roof Hybrid [PERSON_NAME] & Flat Roof" at bounding box center [496, 111] width 313 height 16
click at [272, 121] on div "Roof Structure Type: Please Choose One [PERSON_NAME] Roof Flat Roof Hybrid [PER…" at bounding box center [340, 114] width 636 height 22
click at [435, 112] on select "Please Choose One [PERSON_NAME] Roof Flat Roof Hybrid [PERSON_NAME] & Flat Roof" at bounding box center [496, 111] width 313 height 16
click at [340, 103] on select "Please Choose One [PERSON_NAME] Roof Flat Roof Hybrid [PERSON_NAME] & Flat Roof" at bounding box center [496, 111] width 313 height 16
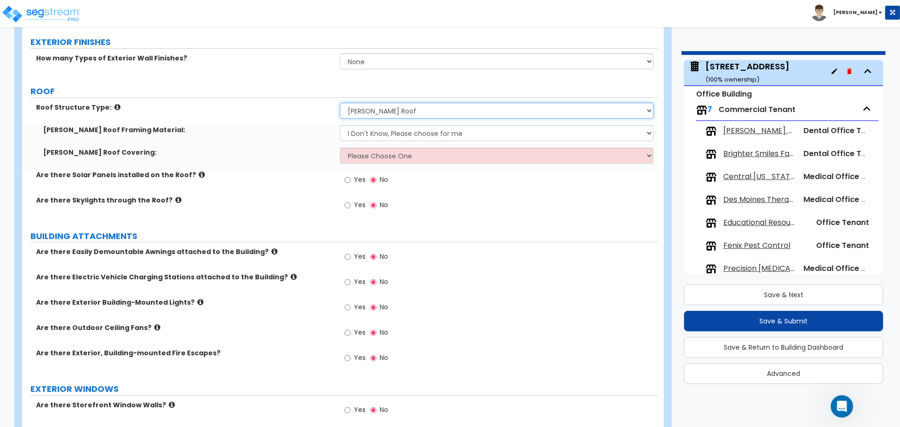
click at [427, 108] on select "Please Choose One [PERSON_NAME] Roof Flat Roof Hybrid [PERSON_NAME] & Flat Roof" at bounding box center [496, 111] width 313 height 16
click at [340, 103] on select "Please Choose One [PERSON_NAME] Roof Flat Roof Hybrid [PERSON_NAME] & Flat Roof" at bounding box center [496, 111] width 313 height 16
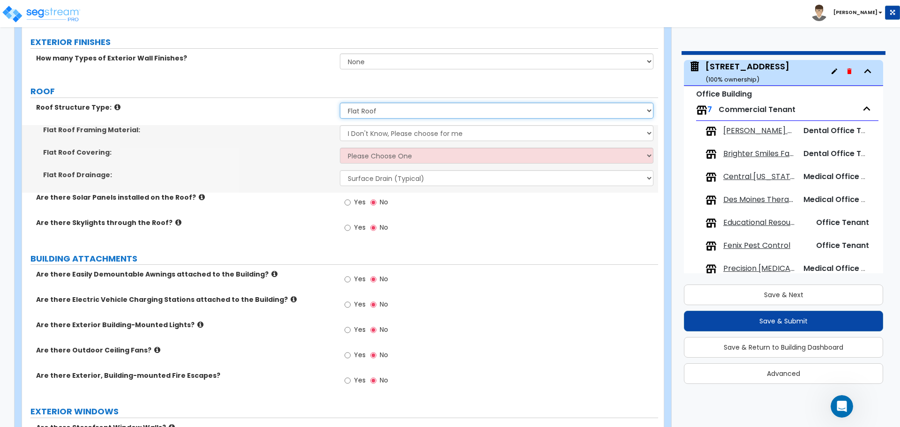
drag, startPoint x: 433, startPoint y: 110, endPoint x: 433, endPoint y: 118, distance: 8.0
click at [433, 110] on select "Please Choose One [PERSON_NAME] Roof Flat Roof Hybrid [PERSON_NAME] & Flat Roof" at bounding box center [496, 111] width 313 height 16
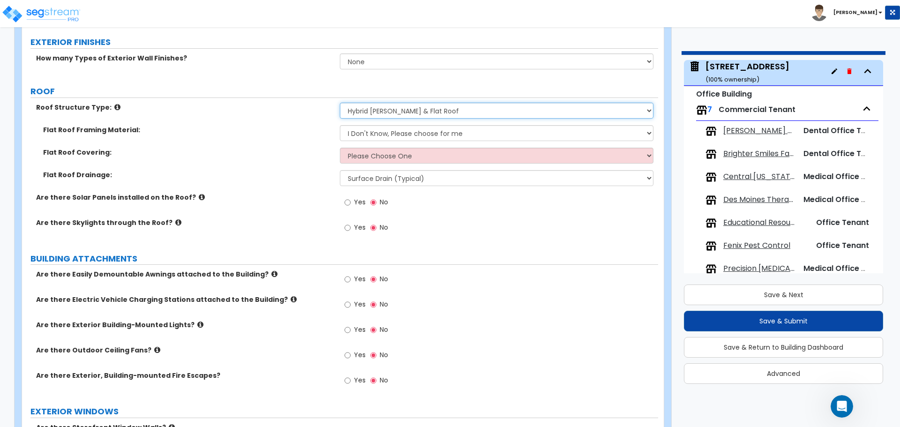
click at [340, 103] on select "Please Choose One [PERSON_NAME] Roof Flat Roof Hybrid [PERSON_NAME] & Flat Roof" at bounding box center [496, 111] width 313 height 16
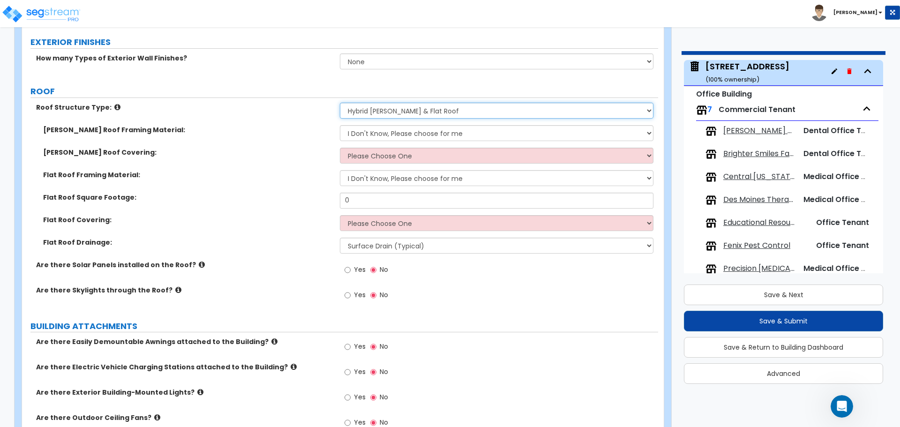
click at [411, 109] on select "Please Choose One [PERSON_NAME] Roof Flat Roof Hybrid [PERSON_NAME] & Flat Roof" at bounding box center [496, 111] width 313 height 16
select select "0"
click at [340, 103] on select "Please Choose One [PERSON_NAME] Roof Flat Roof Hybrid [PERSON_NAME] & Flat Roof" at bounding box center [496, 111] width 313 height 16
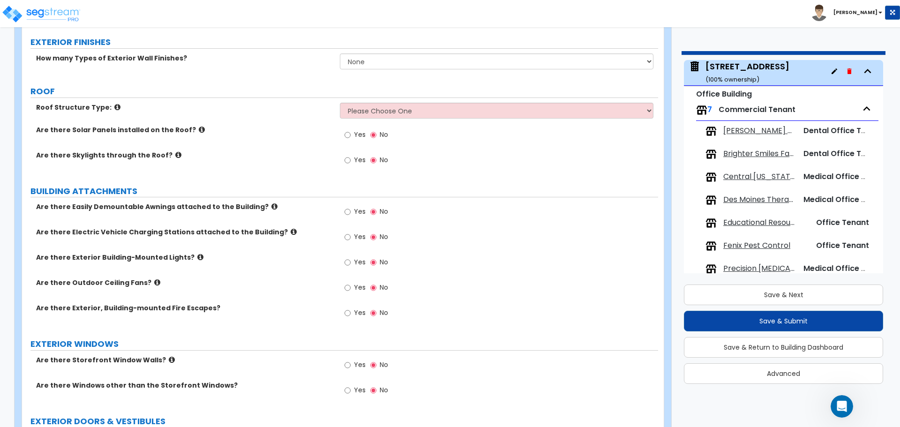
click at [353, 159] on label "Yes" at bounding box center [354, 161] width 21 height 16
click at [350, 159] on input "Yes" at bounding box center [347, 160] width 6 height 10
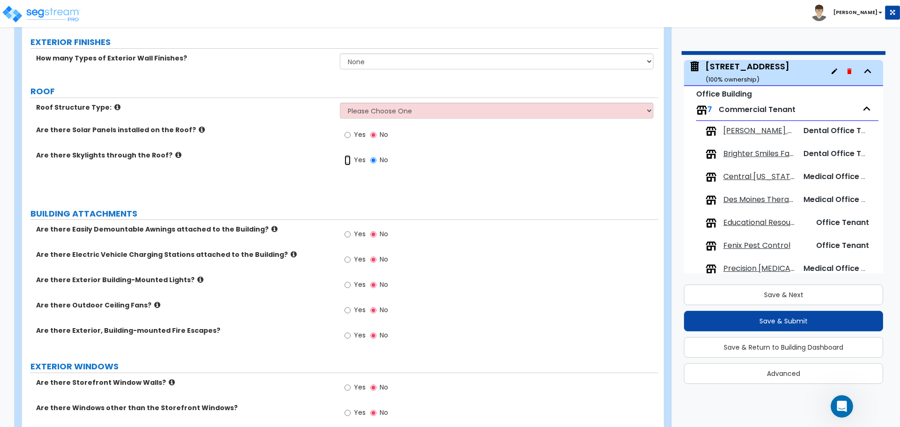
radio input "true"
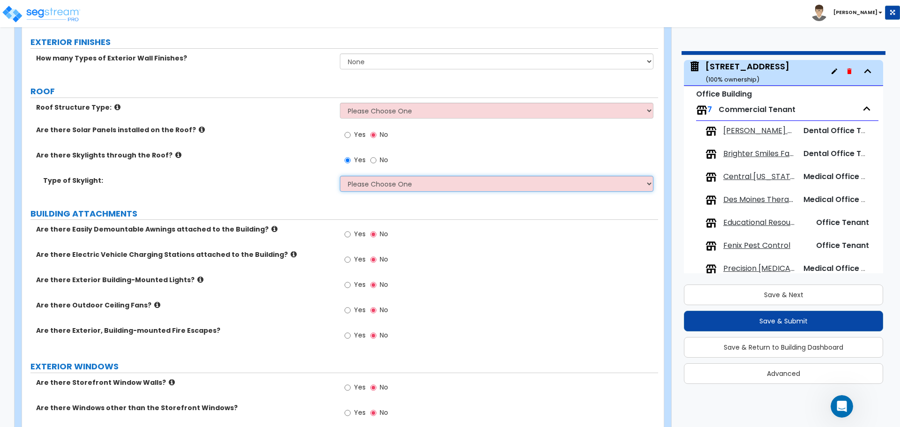
click at [427, 185] on select "Please Choose One Sandwich Panels Fixed Rectangular Glass Barrel Vault Dome Squ…" at bounding box center [496, 184] width 313 height 16
click at [340, 176] on select "Please Choose One Sandwich Panels Fixed Rectangular Glass Barrel Vault Dome Squ…" at bounding box center [496, 184] width 313 height 16
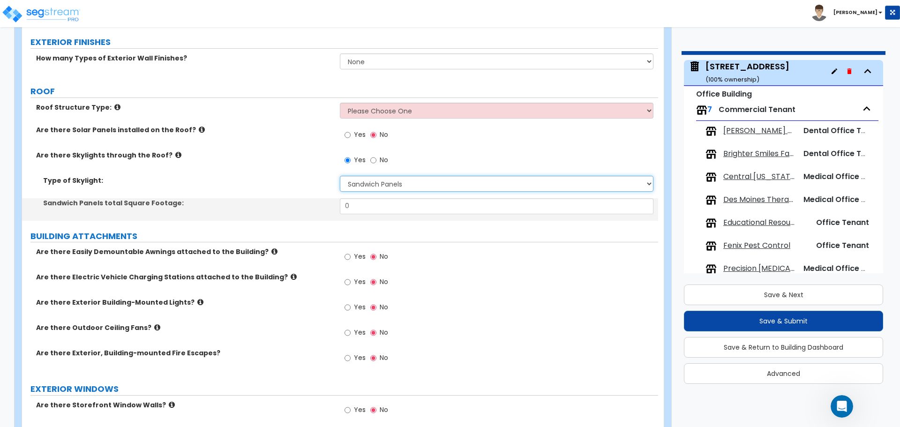
click at [409, 185] on select "Please Choose One Sandwich Panels Fixed Rectangular Glass Barrel Vault Dome Squ…" at bounding box center [496, 184] width 313 height 16
click at [340, 176] on select "Please Choose One Sandwich Panels Fixed Rectangular Glass Barrel Vault Dome Squ…" at bounding box center [496, 184] width 313 height 16
click at [410, 183] on select "Please Choose One Sandwich Panels Fixed Rectangular Glass Barrel Vault Dome Squ…" at bounding box center [496, 184] width 313 height 16
click at [340, 176] on select "Please Choose One Sandwich Panels Fixed Rectangular Glass Barrel Vault Dome Squ…" at bounding box center [496, 184] width 313 height 16
click at [412, 186] on select "Please Choose One Sandwich Panels Fixed Rectangular Glass Barrel Vault Dome Squ…" at bounding box center [496, 184] width 313 height 16
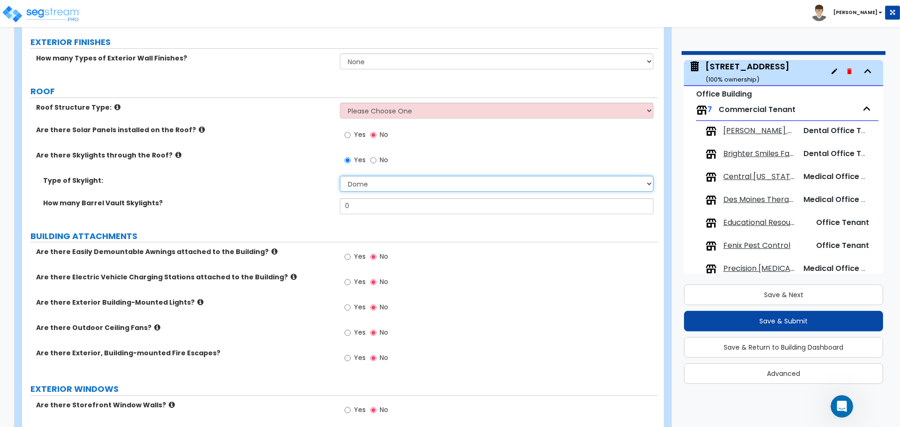
click at [340, 176] on select "Please Choose One Sandwich Panels Fixed Rectangular Glass Barrel Vault Dome Squ…" at bounding box center [496, 184] width 313 height 16
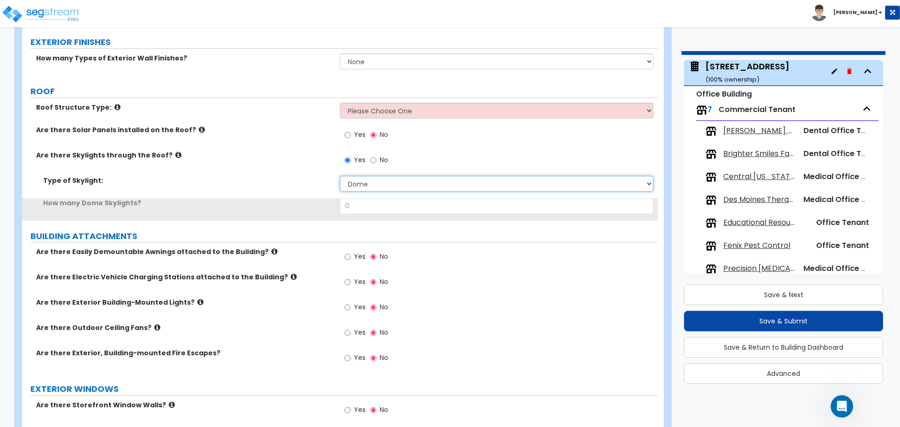
click at [408, 183] on select "Please Choose One Sandwich Panels Fixed Rectangular Glass Barrel Vault Dome Squ…" at bounding box center [496, 184] width 313 height 16
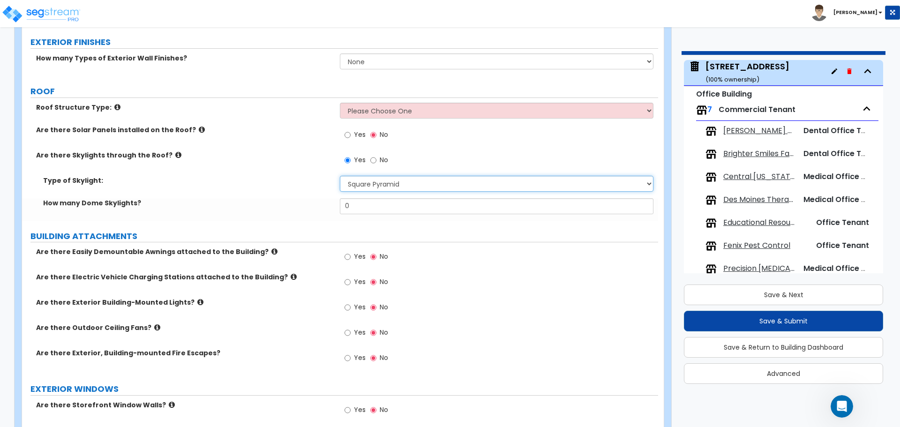
click at [340, 176] on select "Please Choose One Sandwich Panels Fixed Rectangular Glass Barrel Vault Dome Squ…" at bounding box center [496, 184] width 313 height 16
click at [481, 186] on select "Please Choose One Sandwich Panels Fixed Rectangular Glass Barrel Vault Dome Squ…" at bounding box center [496, 184] width 313 height 16
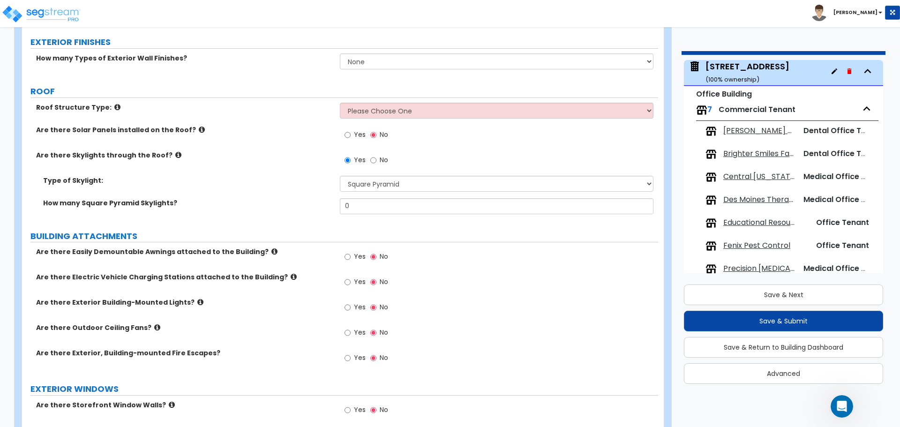
click at [302, 193] on div "Type of Skylight: Please Choose One Sandwich Panels Fixed Rectangular Glass Bar…" at bounding box center [340, 187] width 636 height 22
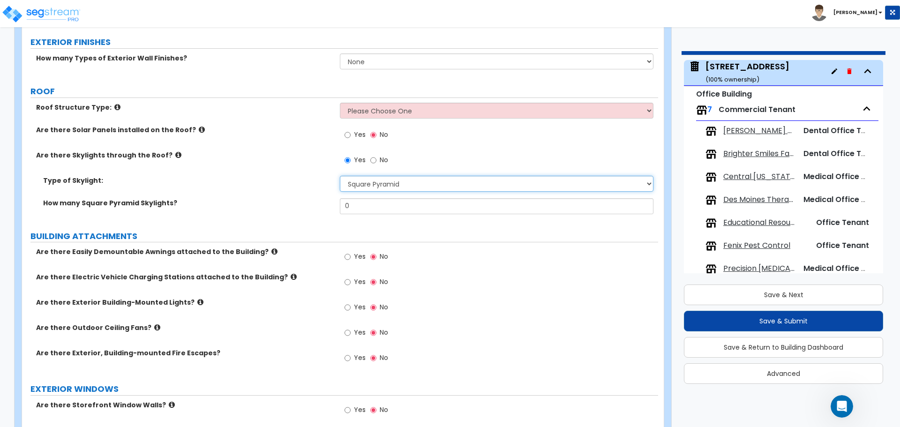
click at [432, 189] on select "Please Choose One Sandwich Panels Fixed Rectangular Glass Barrel Vault Dome Squ…" at bounding box center [496, 184] width 313 height 16
click at [340, 176] on select "Please Choose One Sandwich Panels Fixed Rectangular Glass Barrel Vault Dome Squ…" at bounding box center [496, 184] width 313 height 16
click at [427, 185] on select "Please Choose One Sandwich Panels Fixed Rectangular Glass Barrel Vault Dome Squ…" at bounding box center [496, 184] width 313 height 16
click at [340, 176] on select "Please Choose One Sandwich Panels Fixed Rectangular Glass Barrel Vault Dome Squ…" at bounding box center [496, 184] width 313 height 16
drag, startPoint x: 434, startPoint y: 181, endPoint x: 434, endPoint y: 188, distance: 6.6
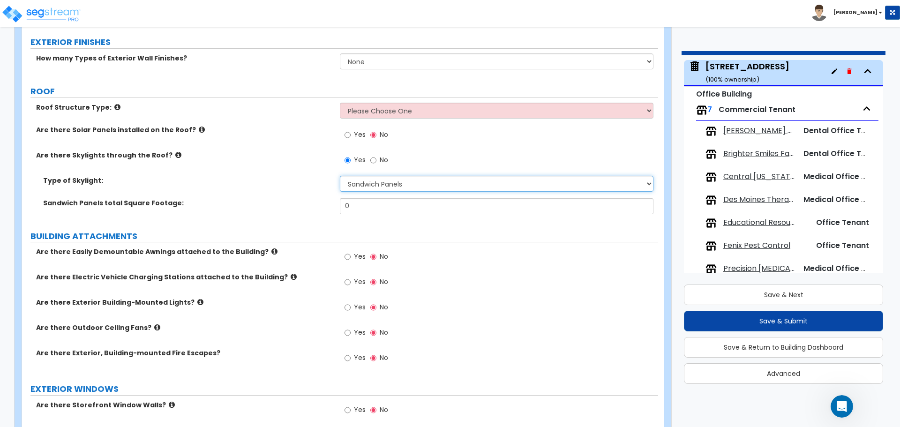
click at [434, 182] on select "Please Choose One Sandwich Panels Fixed Rectangular Glass Barrel Vault Dome Squ…" at bounding box center [496, 184] width 313 height 16
select select "2"
click at [340, 176] on select "Please Choose One Sandwich Panels Fixed Rectangular Glass Barrel Vault Dome Squ…" at bounding box center [496, 184] width 313 height 16
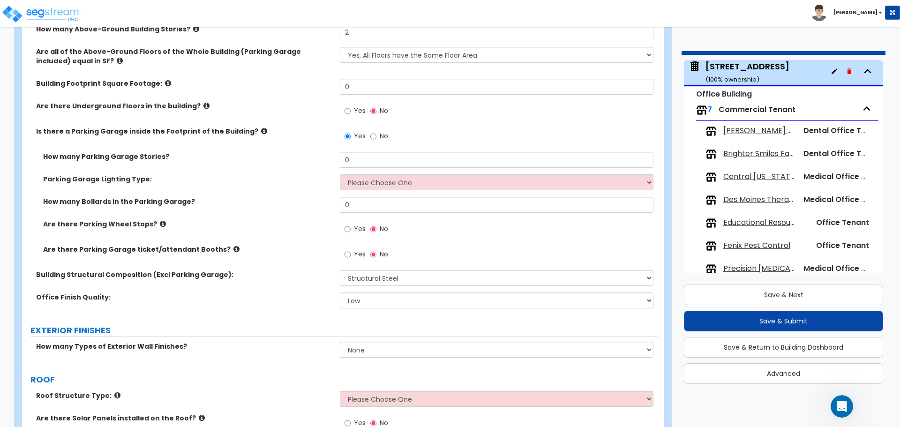
scroll to position [234, 0]
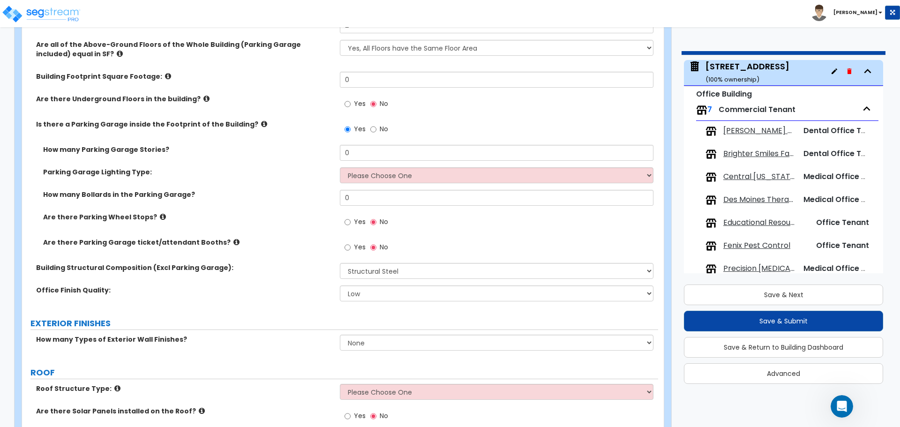
click at [355, 247] on span "Yes" at bounding box center [360, 246] width 12 height 9
click at [350, 247] on input "Yes" at bounding box center [347, 247] width 6 height 10
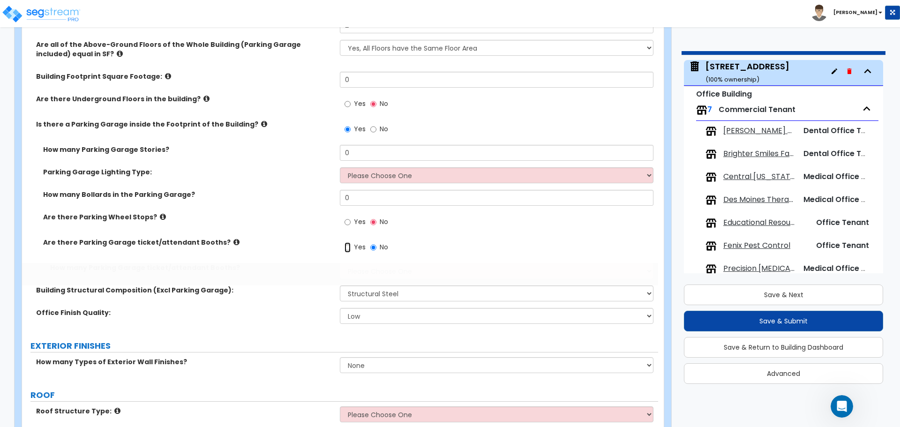
radio input "true"
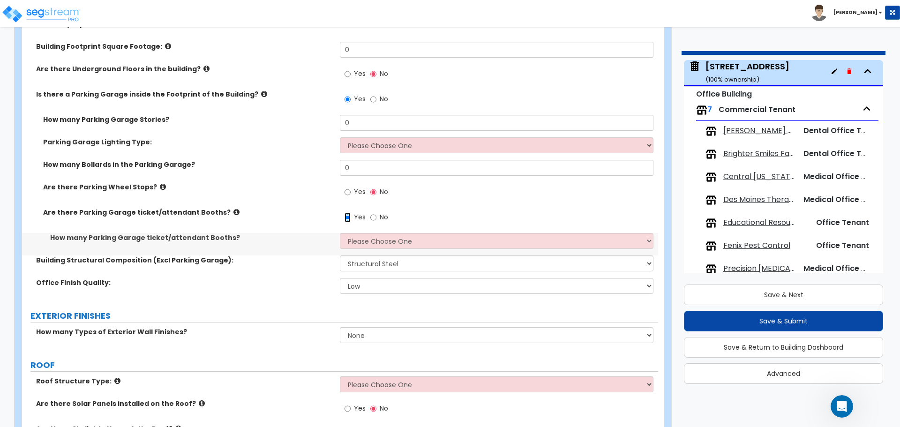
scroll to position [281, 0]
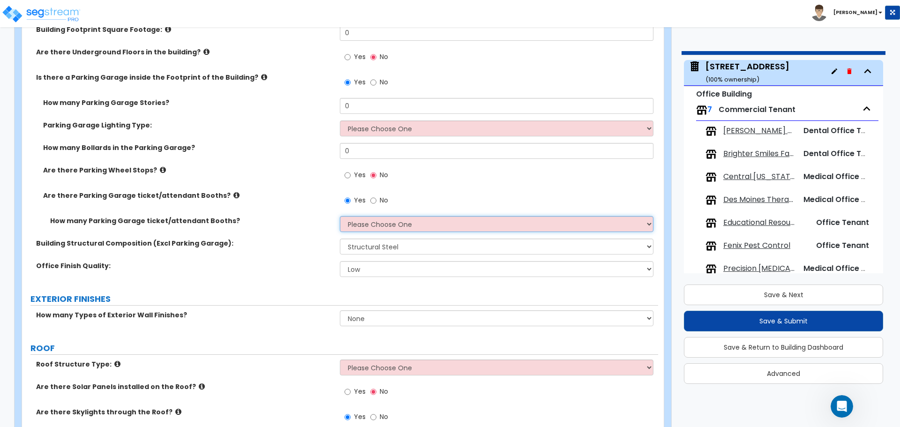
click at [389, 222] on select "Please Choose One 1 2 3 4 5" at bounding box center [496, 224] width 313 height 16
select select "1"
click at [340, 216] on select "Please Choose One 1 2 3 4 5" at bounding box center [496, 224] width 313 height 16
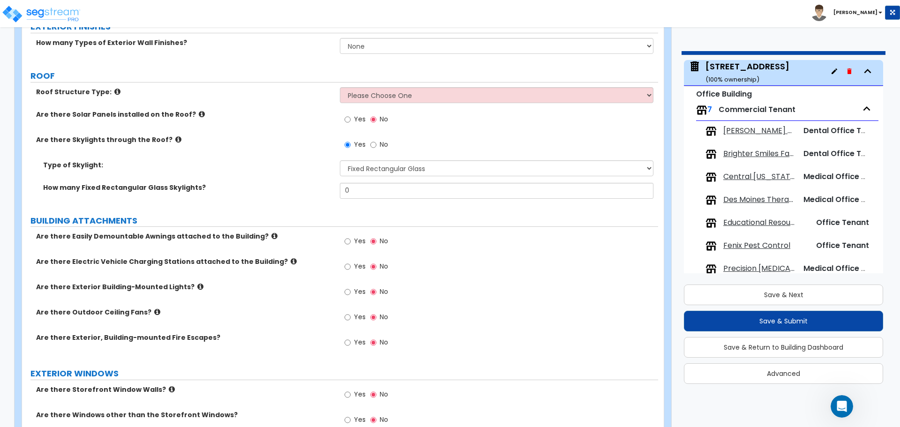
scroll to position [562, 0]
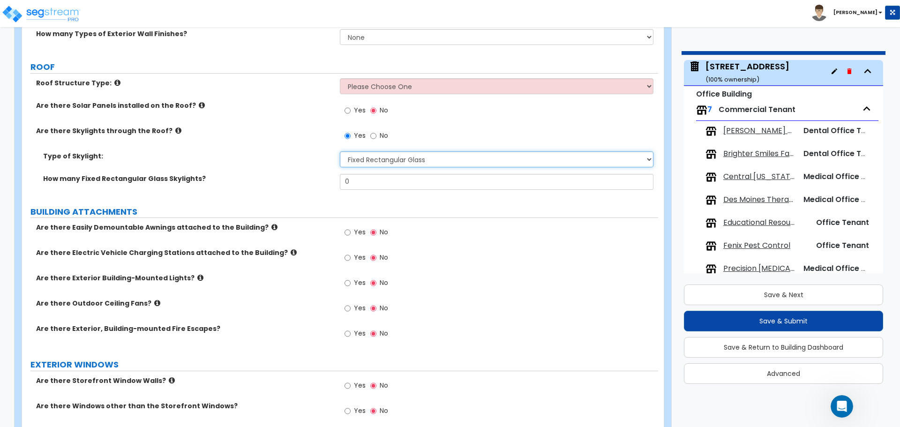
click at [403, 158] on select "Please Choose One Sandwich Panels Fixed Rectangular Glass Barrel Vault Dome Squ…" at bounding box center [496, 159] width 313 height 16
select select "0"
click at [340, 151] on select "Please Choose One Sandwich Panels Fixed Rectangular Glass Barrel Vault Dome Squ…" at bounding box center [496, 159] width 313 height 16
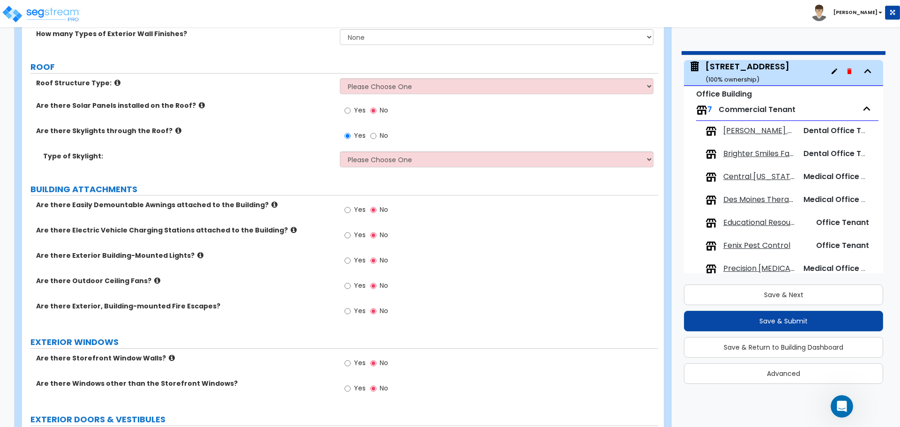
click at [381, 135] on span "No" at bounding box center [383, 135] width 8 height 9
click at [376, 135] on input "No" at bounding box center [373, 136] width 6 height 10
radio input "false"
radio input "true"
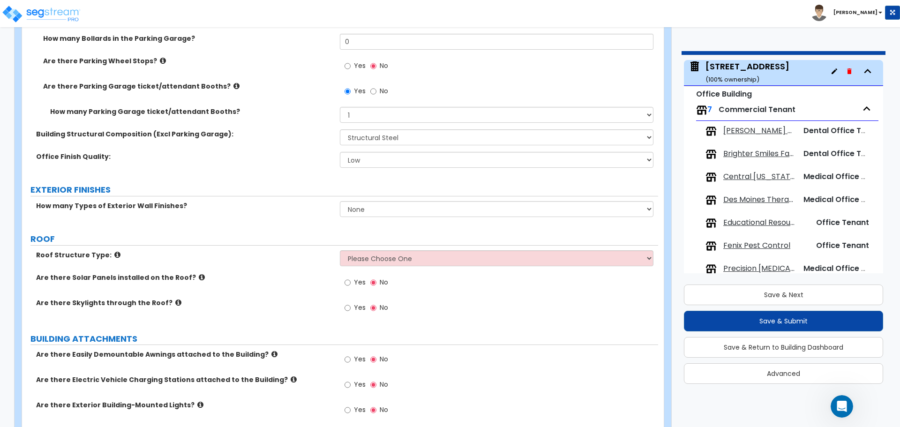
scroll to position [375, 0]
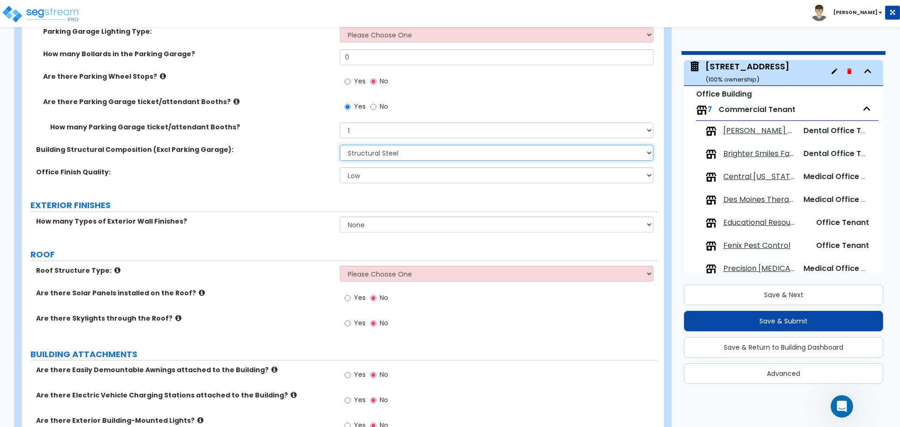
click at [405, 152] on select "Please Choose One Tilt-up Wall Construction Reinforced Concrete Structural Stee…" at bounding box center [496, 153] width 313 height 16
select select "0"
click at [340, 145] on select "Please Choose One Tilt-up Wall Construction Reinforced Concrete Structural Stee…" at bounding box center [496, 153] width 313 height 16
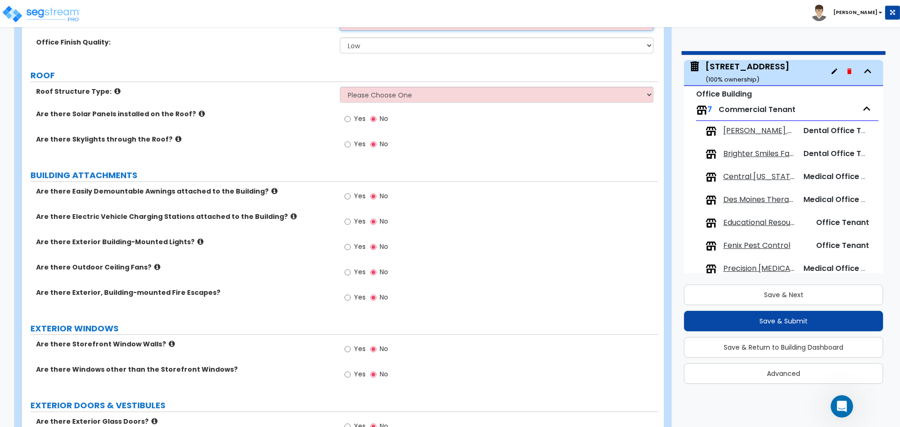
scroll to position [515, 0]
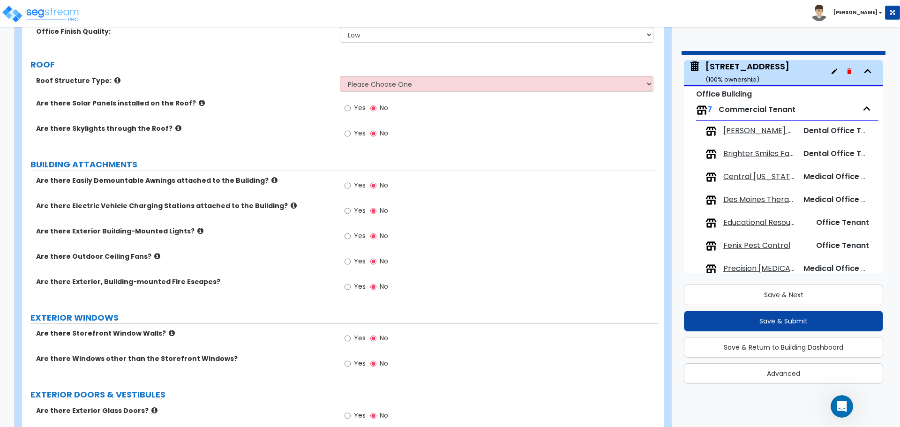
click at [271, 179] on icon at bounding box center [274, 180] width 6 height 7
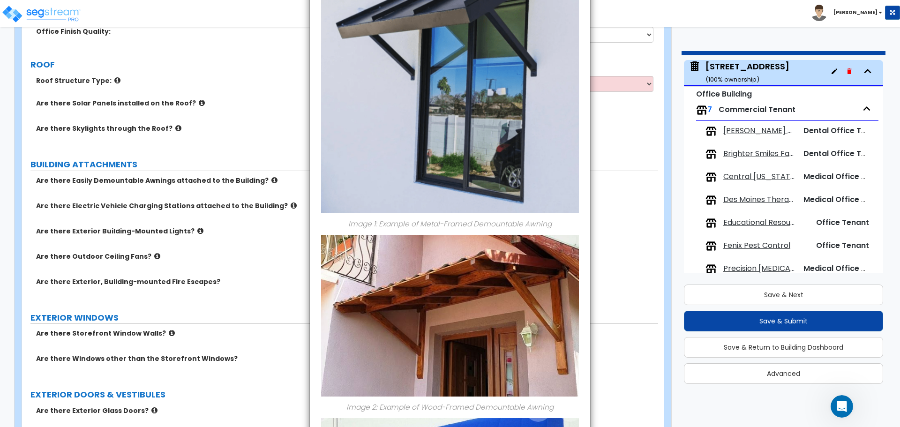
scroll to position [0, 0]
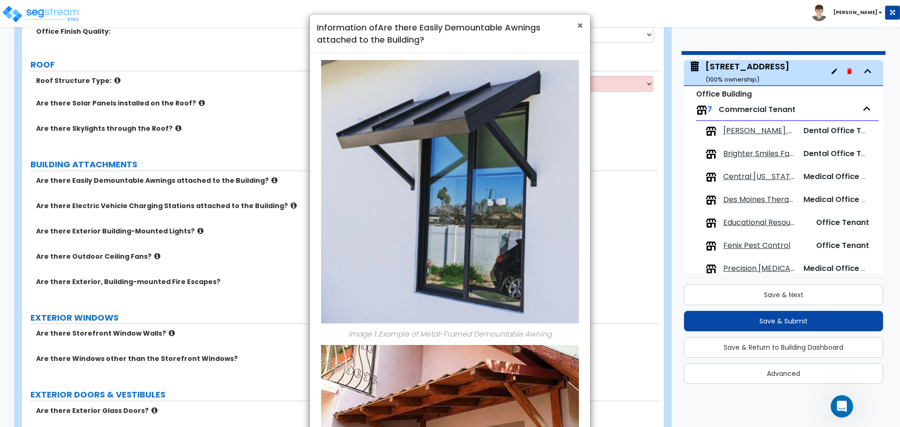
click at [580, 25] on span "×" at bounding box center [580, 26] width 6 height 14
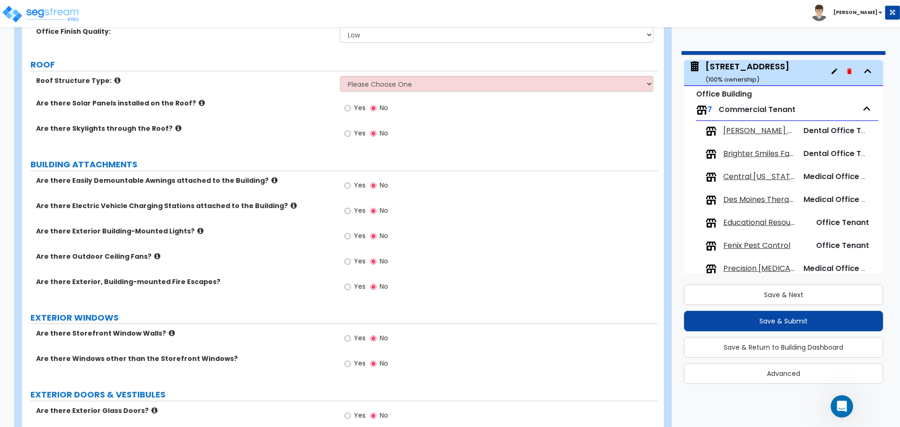
scroll to position [562, 0]
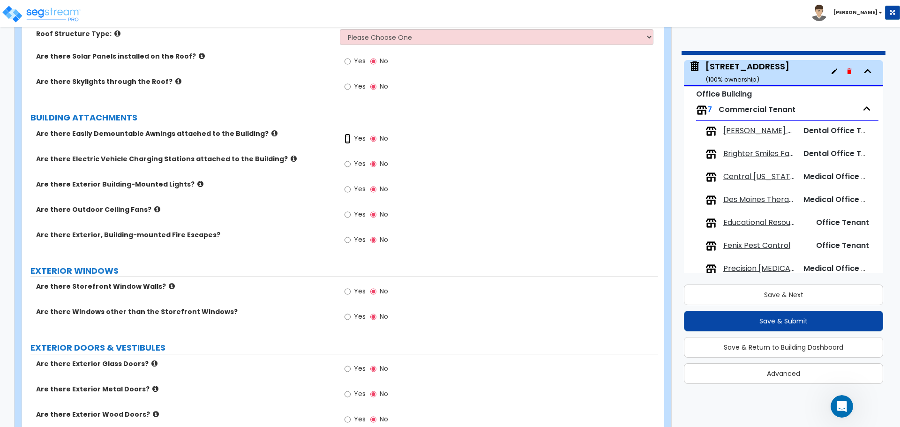
click at [348, 139] on input "Yes" at bounding box center [347, 139] width 6 height 10
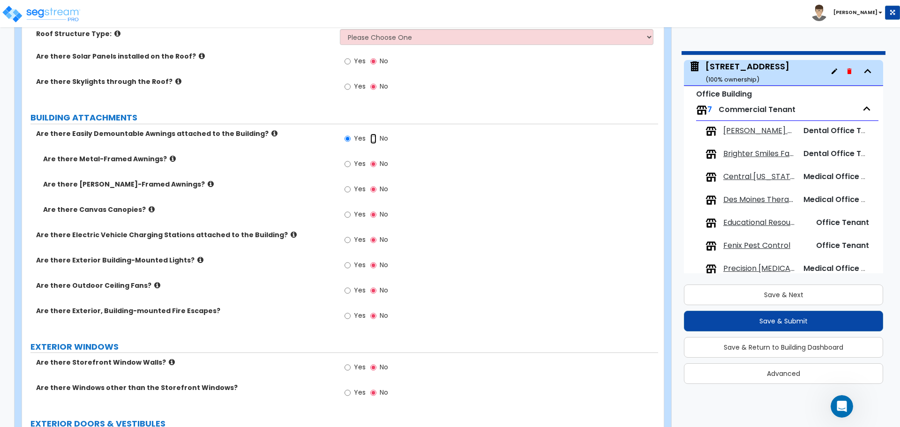
drag, startPoint x: 373, startPoint y: 138, endPoint x: 364, endPoint y: 171, distance: 34.1
click at [373, 138] on input "No" at bounding box center [373, 139] width 6 height 10
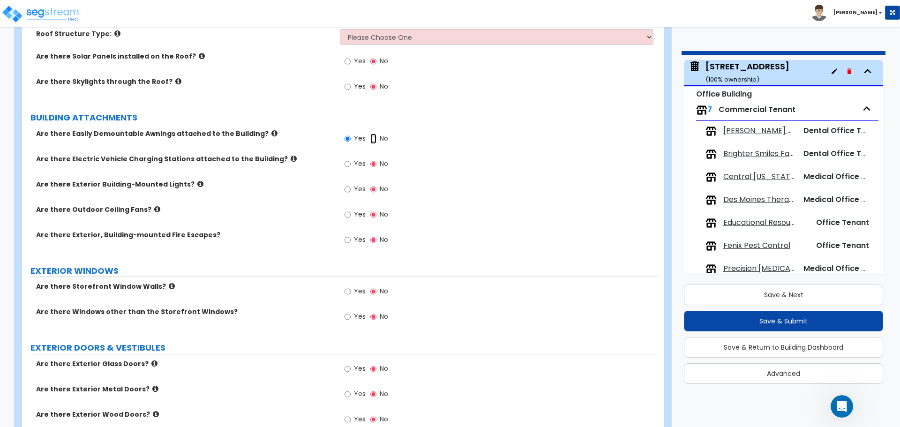
radio input "false"
radio input "true"
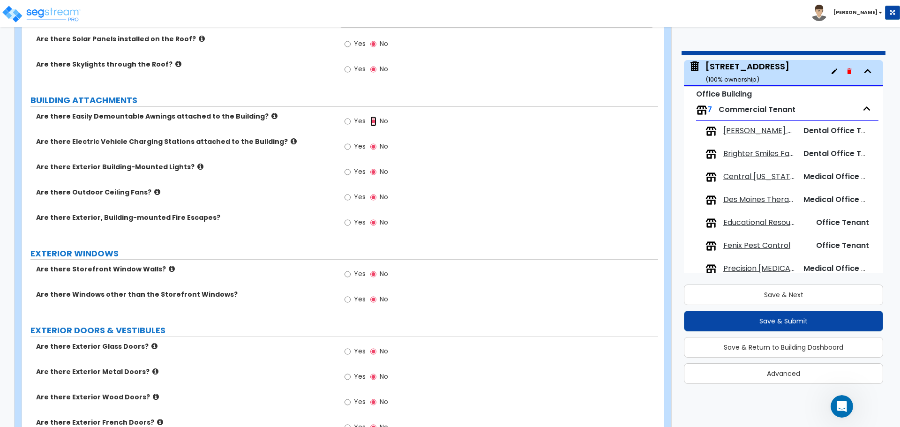
scroll to position [609, 0]
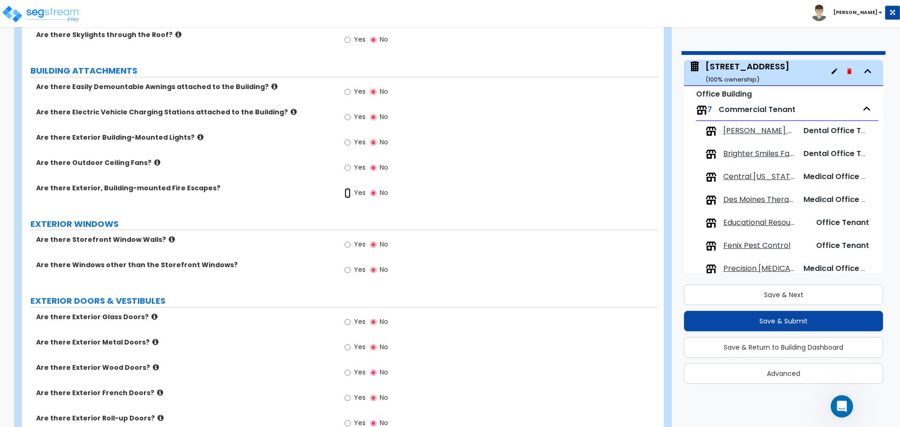
click at [350, 193] on input "Yes" at bounding box center [347, 193] width 6 height 10
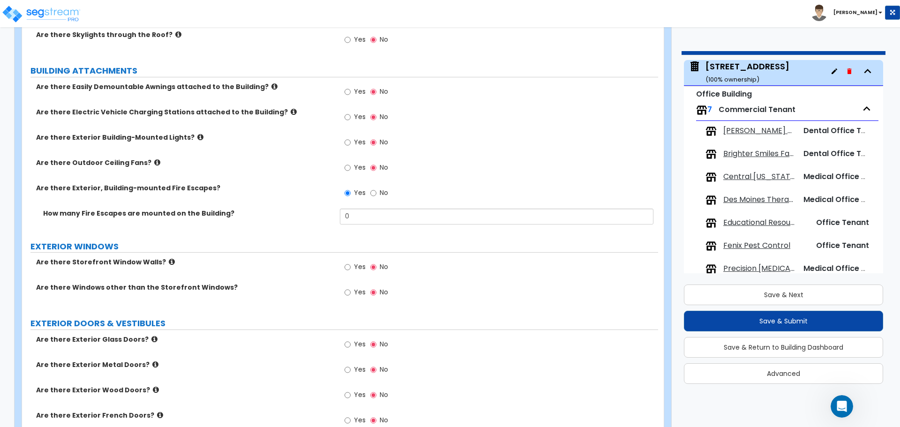
click at [377, 188] on label "No" at bounding box center [379, 194] width 18 height 16
click at [376, 188] on input "No" at bounding box center [373, 193] width 6 height 10
radio input "false"
radio input "true"
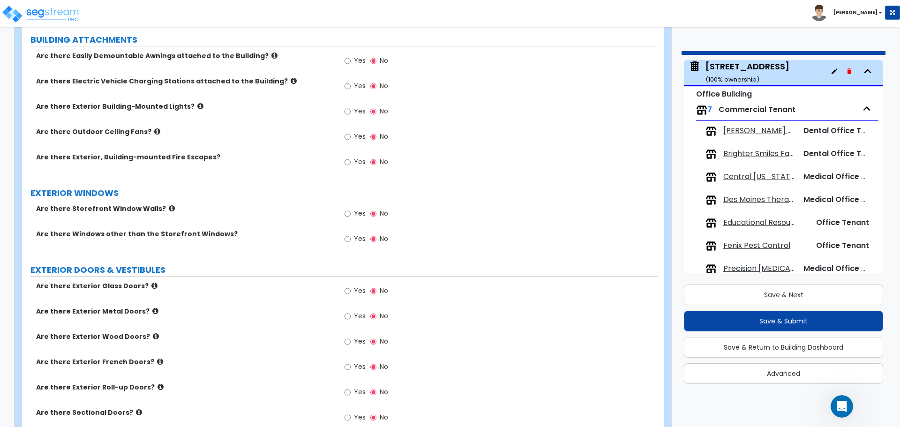
scroll to position [656, 0]
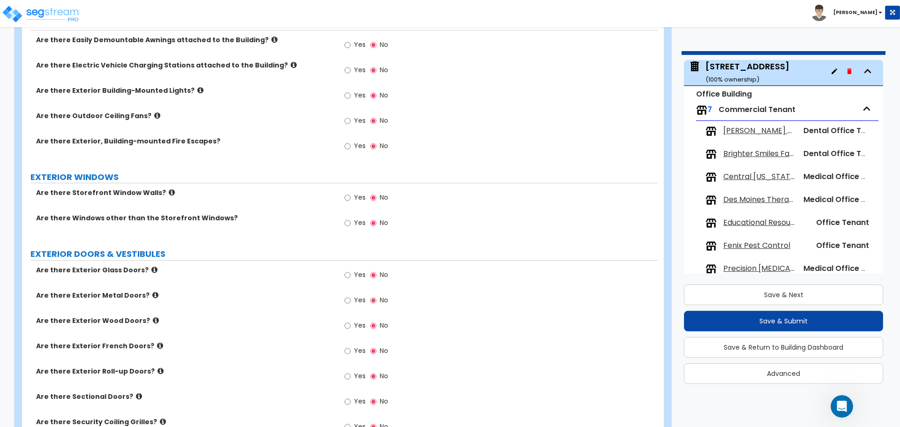
click at [169, 192] on icon at bounding box center [172, 192] width 6 height 7
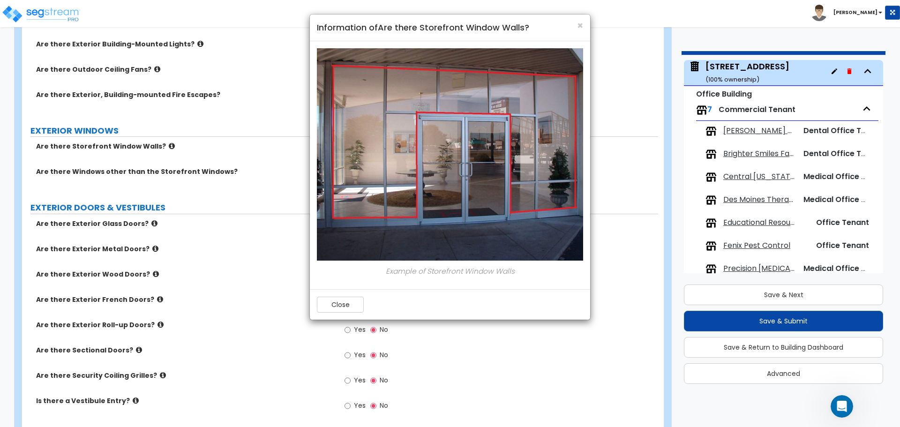
scroll to position [703, 0]
click at [580, 25] on span "×" at bounding box center [580, 26] width 6 height 14
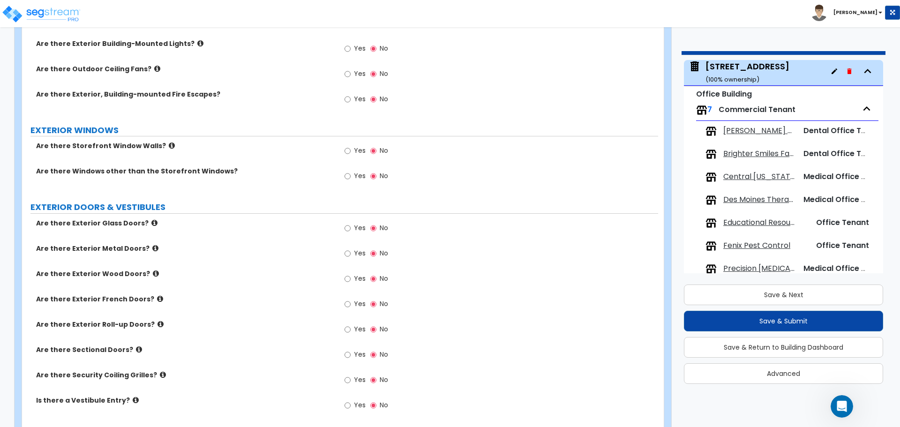
drag, startPoint x: 353, startPoint y: 174, endPoint x: 373, endPoint y: 225, distance: 54.5
click at [353, 174] on label "Yes" at bounding box center [354, 177] width 21 height 16
click at [350, 174] on input "Yes" at bounding box center [347, 176] width 6 height 10
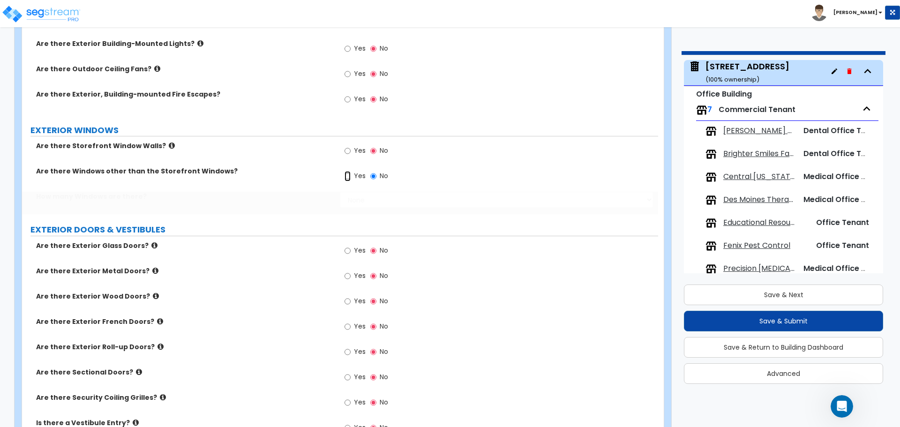
radio input "true"
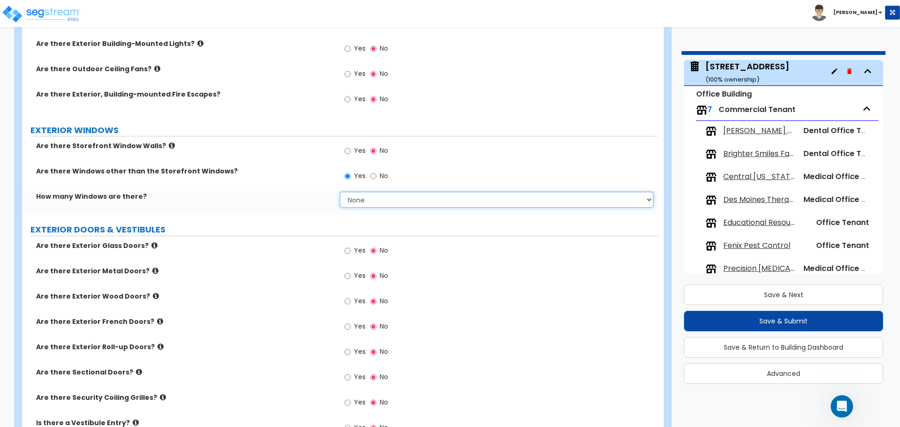
click at [358, 200] on select "None I want to enter a Percentage of the Exterior Windows I want to enter the N…" at bounding box center [496, 200] width 313 height 16
click at [340, 192] on select "None I want to enter a Percentage of the Exterior Windows I want to enter the N…" at bounding box center [496, 200] width 313 height 16
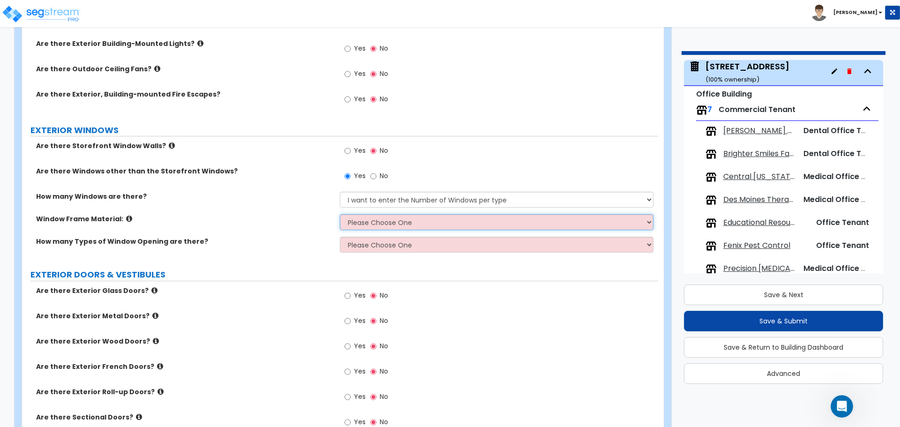
click at [382, 227] on select "Please Choose One Vinyl Aluminum Wood" at bounding box center [496, 222] width 313 height 16
click at [295, 259] on div "How many Types of Window Opening are there? Please Choose One 1 2 3 4" at bounding box center [340, 248] width 636 height 22
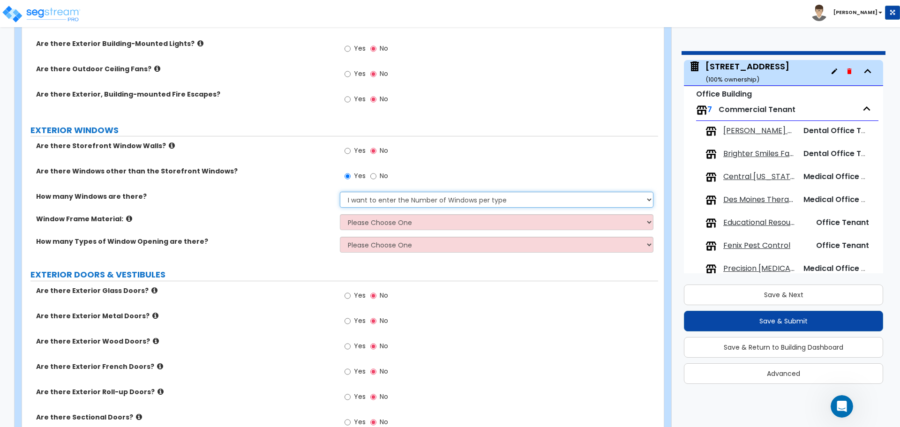
click at [439, 202] on select "None I want to enter a Percentage of the Exterior Windows I want to enter the N…" at bounding box center [496, 200] width 313 height 16
select select "1"
click at [340, 192] on select "None I want to enter a Percentage of the Exterior Windows I want to enter the N…" at bounding box center [496, 200] width 313 height 16
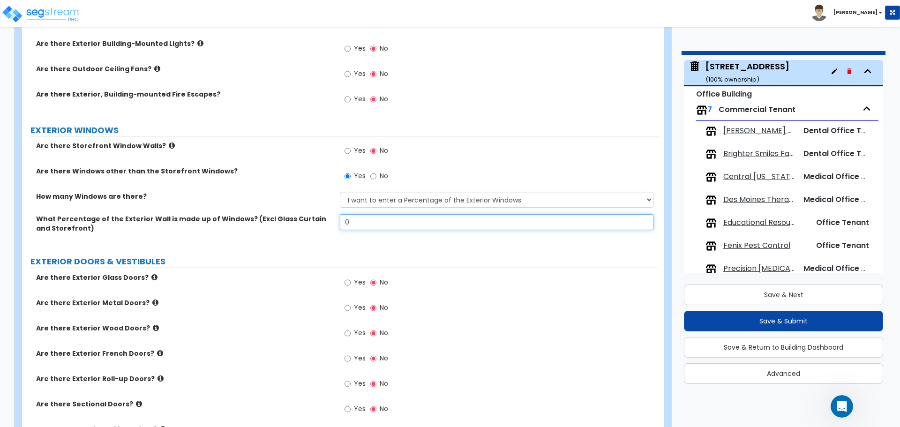
click at [389, 225] on input "0" at bounding box center [496, 222] width 313 height 16
drag, startPoint x: 365, startPoint y: 221, endPoint x: 310, endPoint y: 208, distance: 56.3
click at [311, 209] on div "Are there Storefront Window Walls? Yes No Are there Windows other than the Stor…" at bounding box center [340, 193] width 622 height 105
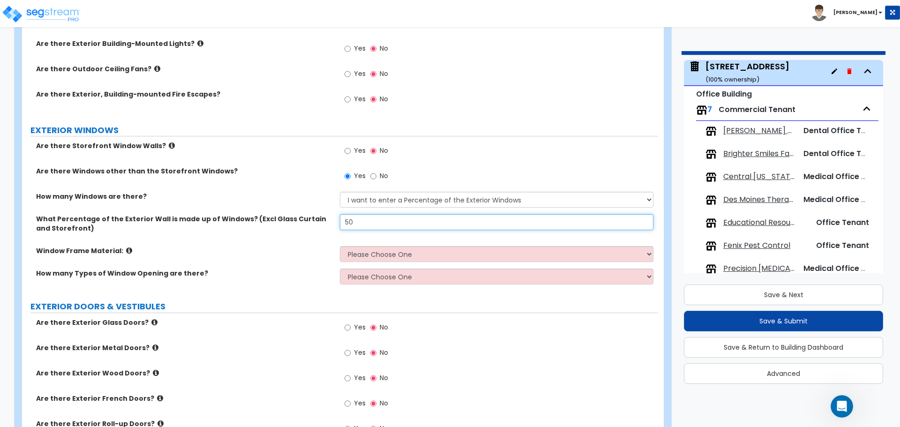
type input "50"
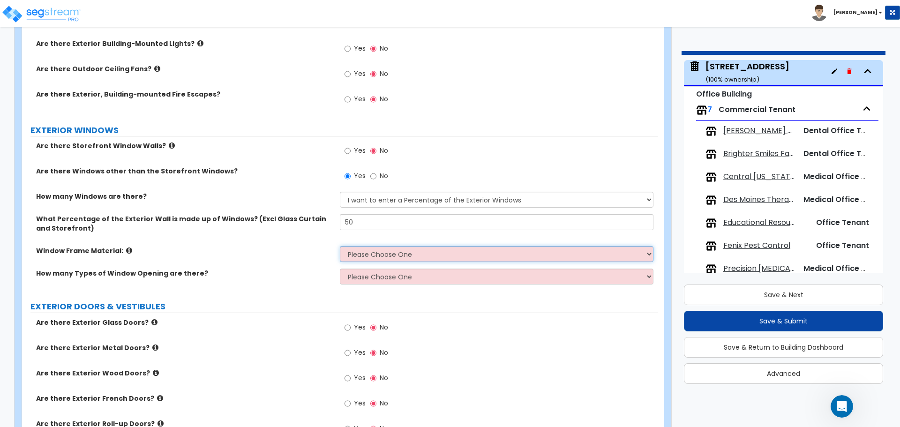
click at [390, 253] on select "Please Choose One Vinyl Aluminum Wood" at bounding box center [496, 254] width 313 height 16
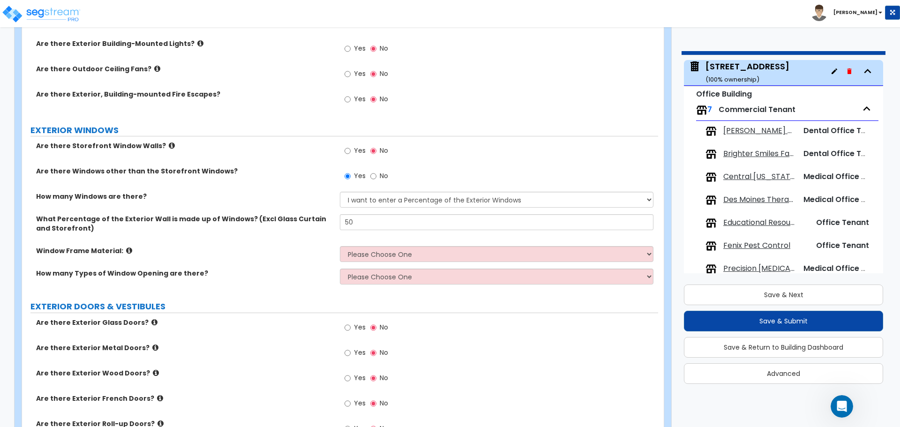
drag, startPoint x: 305, startPoint y: 265, endPoint x: 330, endPoint y: 242, distance: 33.8
click at [305, 265] on div "Window Frame Material: Please Choose One Vinyl Aluminum Wood" at bounding box center [340, 257] width 636 height 22
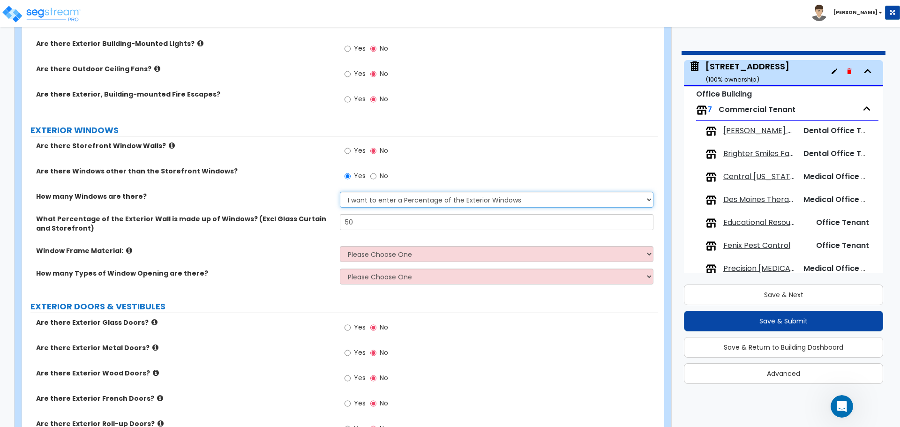
click at [453, 198] on select "None I want to enter a Percentage of the Exterior Windows I want to enter the N…" at bounding box center [496, 200] width 313 height 16
select select "0"
click at [340, 192] on select "None I want to enter a Percentage of the Exterior Windows I want to enter the N…" at bounding box center [496, 200] width 313 height 16
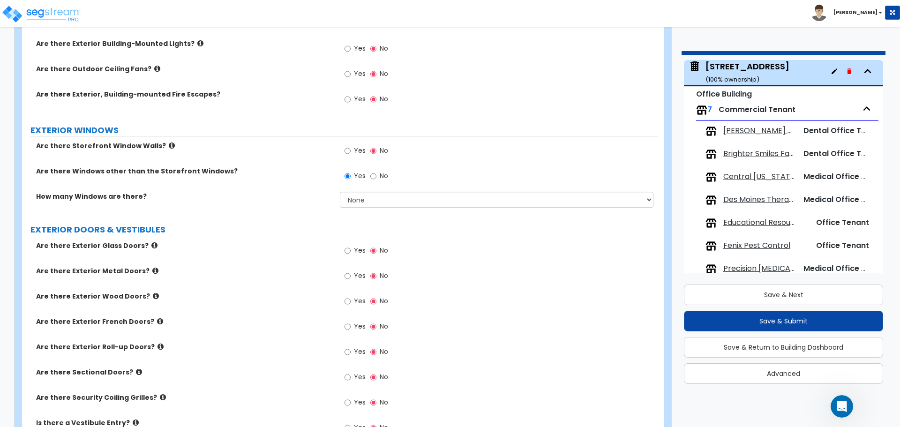
click at [416, 221] on div "PORTE COCHERE Is there a Porte Cochere? Yes No GENERAL BUILDING DETAILS Buildin…" at bounding box center [340, 75] width 622 height 1287
drag, startPoint x: 375, startPoint y: 176, endPoint x: 446, endPoint y: 186, distance: 71.8
click at [375, 177] on input "No" at bounding box center [373, 176] width 6 height 10
radio input "false"
radio input "true"
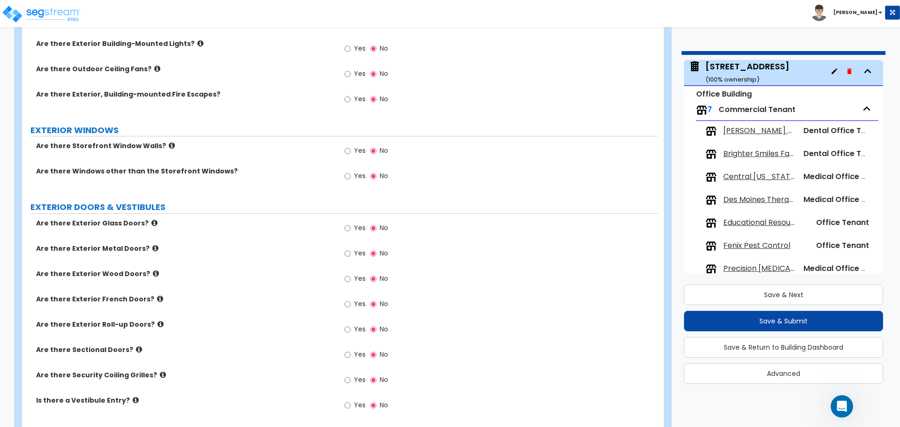
drag, startPoint x: 354, startPoint y: 174, endPoint x: 371, endPoint y: 193, distance: 26.2
click at [354, 174] on span "Yes" at bounding box center [360, 175] width 12 height 9
click at [350, 174] on input "Yes" at bounding box center [347, 176] width 6 height 10
radio input "true"
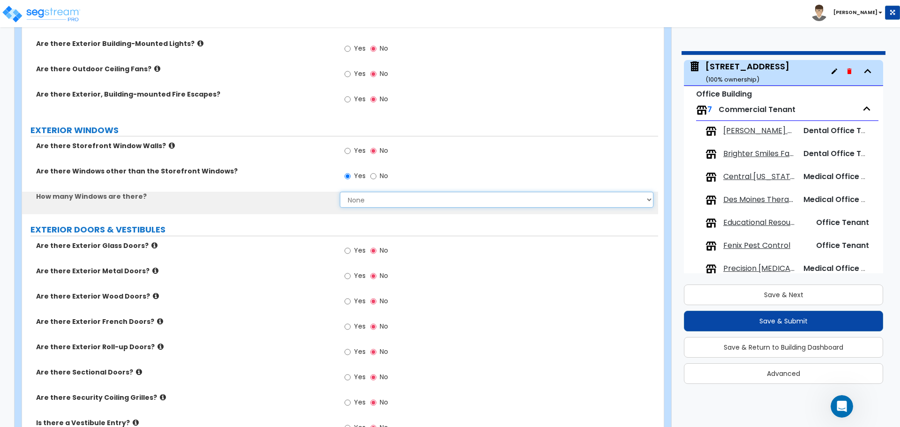
click at [369, 205] on select "None I want to enter a Percentage of the Exterior Windows I want to enter the N…" at bounding box center [496, 200] width 313 height 16
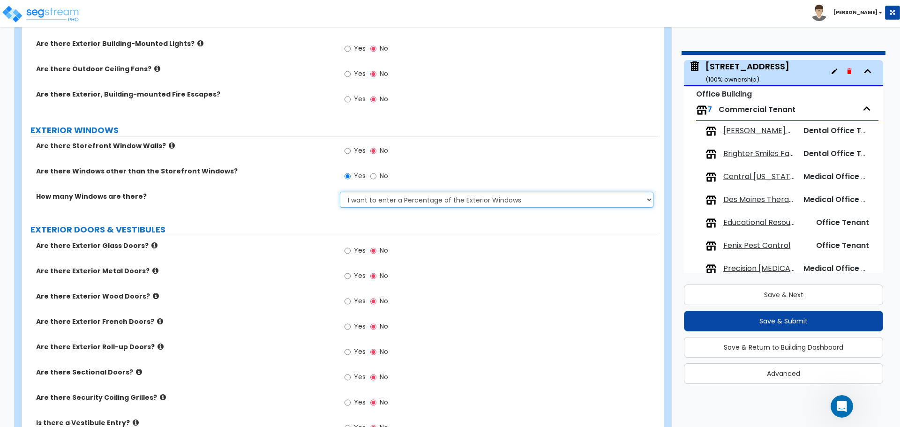
click at [340, 192] on select "None I want to enter a Percentage of the Exterior Windows I want to enter the N…" at bounding box center [496, 200] width 313 height 16
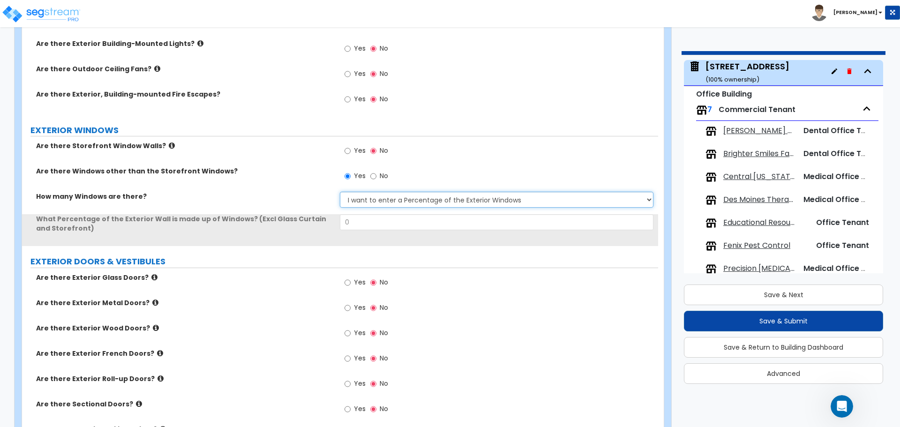
click at [390, 202] on select "None I want to enter a Percentage of the Exterior Windows I want to enter the N…" at bounding box center [496, 200] width 313 height 16
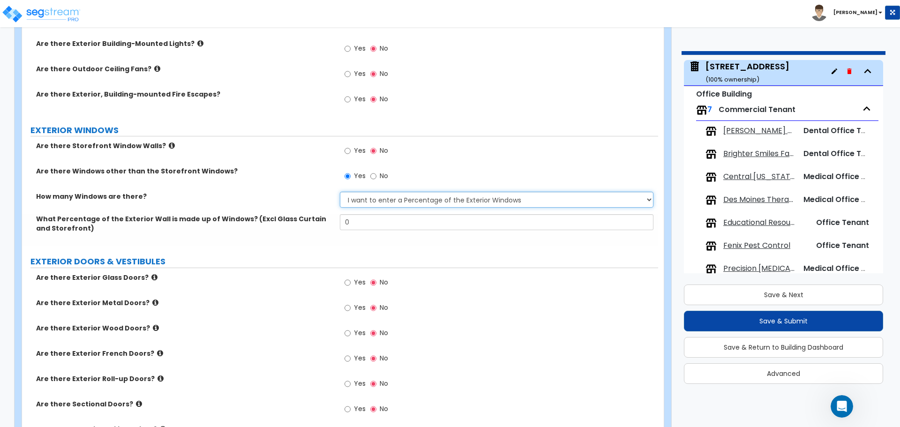
select select "2"
click at [340, 192] on select "None I want to enter a Percentage of the Exterior Windows I want to enter the N…" at bounding box center [496, 200] width 313 height 16
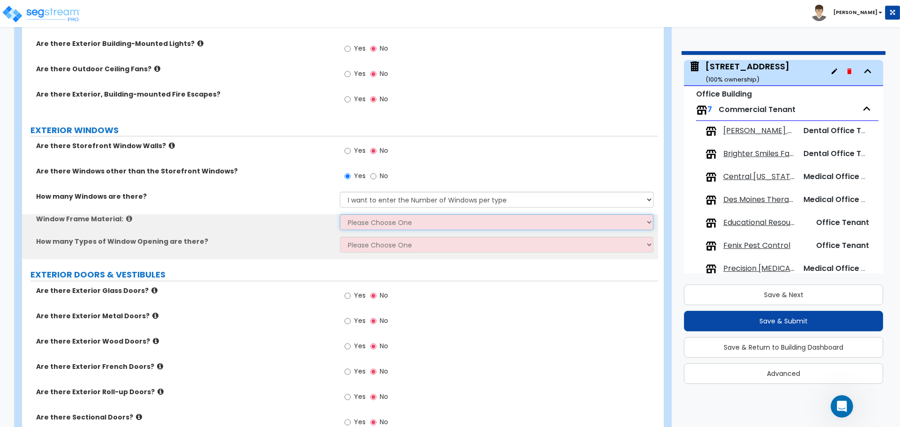
click at [383, 221] on select "Please Choose One Vinyl Aluminum Wood" at bounding box center [496, 222] width 313 height 16
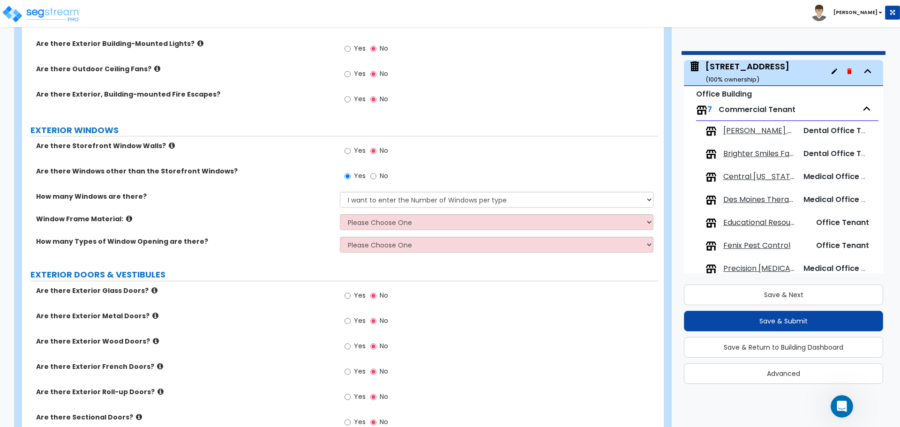
drag, startPoint x: 287, startPoint y: 218, endPoint x: 302, endPoint y: 220, distance: 15.1
click at [287, 218] on label "Window Frame Material:" at bounding box center [184, 218] width 297 height 9
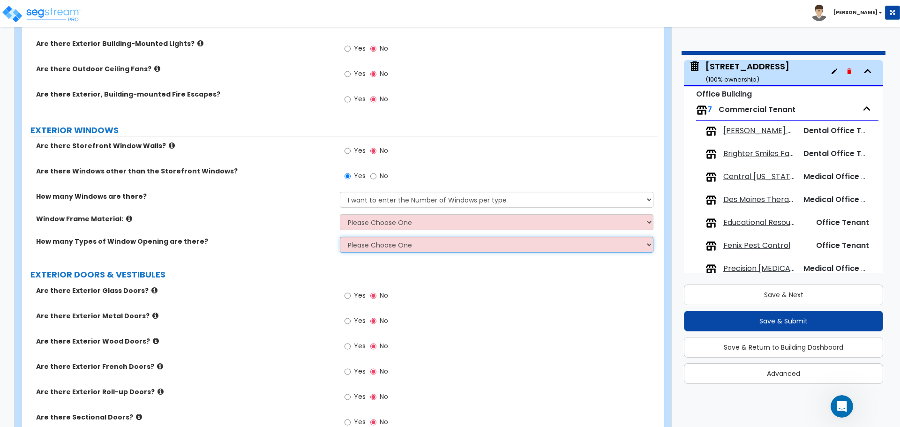
click at [385, 242] on select "Please Choose One 1 2 3 4" at bounding box center [496, 245] width 313 height 16
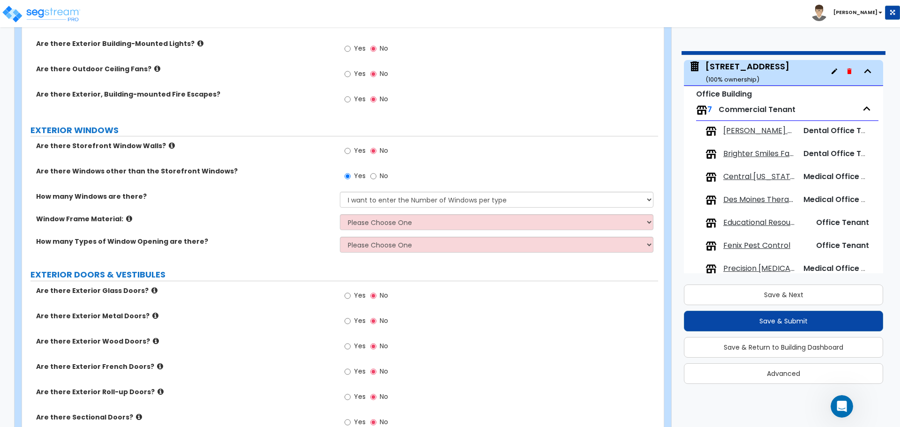
drag, startPoint x: 298, startPoint y: 246, endPoint x: 313, endPoint y: 241, distance: 16.5
click at [298, 246] on div "How many Types of Window Opening are there? Please Choose One 1 2 3 4" at bounding box center [340, 248] width 636 height 22
drag, startPoint x: 411, startPoint y: 218, endPoint x: 405, endPoint y: 229, distance: 12.2
click at [411, 218] on select "Please Choose One Vinyl Aluminum Wood" at bounding box center [496, 222] width 313 height 16
click at [299, 225] on div "Window Frame Material: Please Choose One Vinyl Aluminum Wood" at bounding box center [340, 225] width 636 height 22
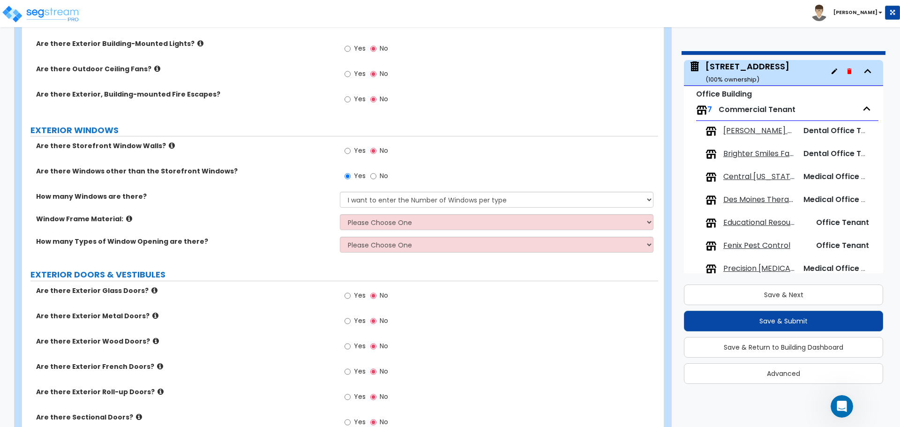
click at [377, 180] on label "No" at bounding box center [379, 177] width 18 height 16
click at [376, 180] on input "No" at bounding box center [373, 176] width 6 height 10
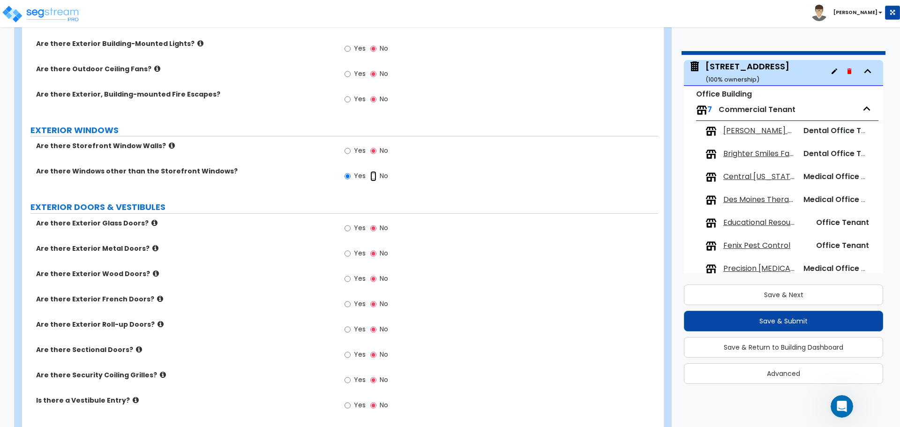
radio input "false"
radio input "true"
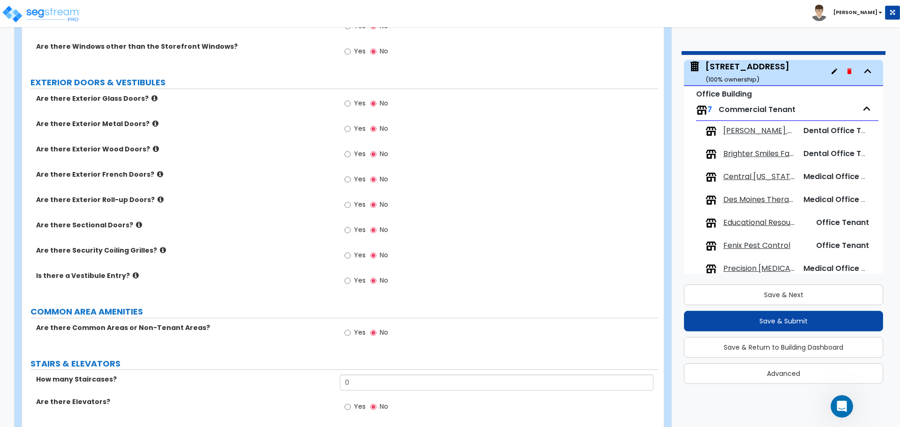
scroll to position [843, 0]
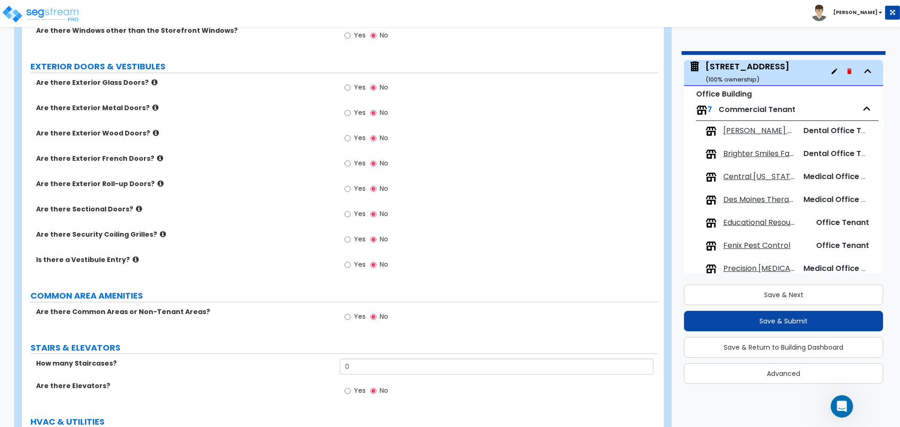
click at [344, 85] on div "Yes No" at bounding box center [366, 89] width 53 height 22
click at [348, 86] on input "Yes" at bounding box center [347, 87] width 6 height 10
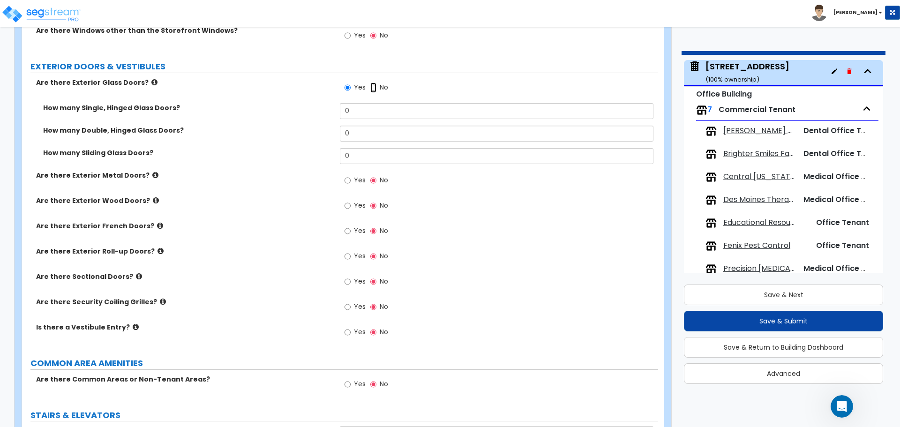
click at [370, 86] on input "No" at bounding box center [373, 87] width 6 height 10
radio input "false"
radio input "true"
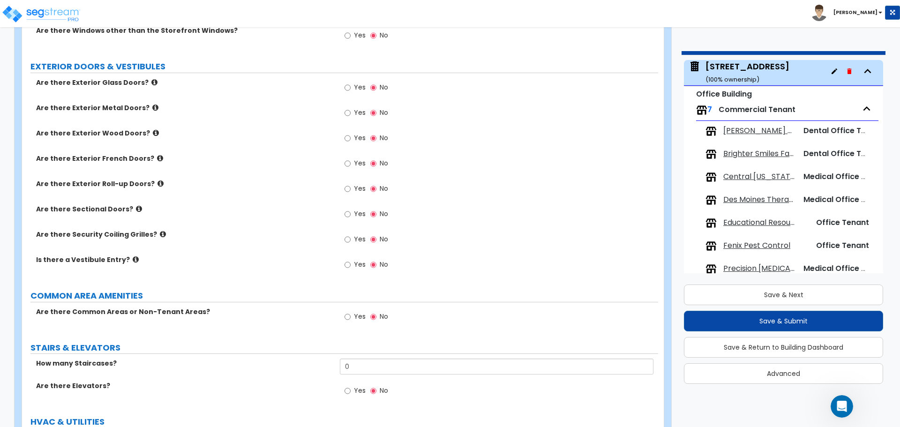
click at [157, 183] on icon at bounding box center [160, 183] width 6 height 7
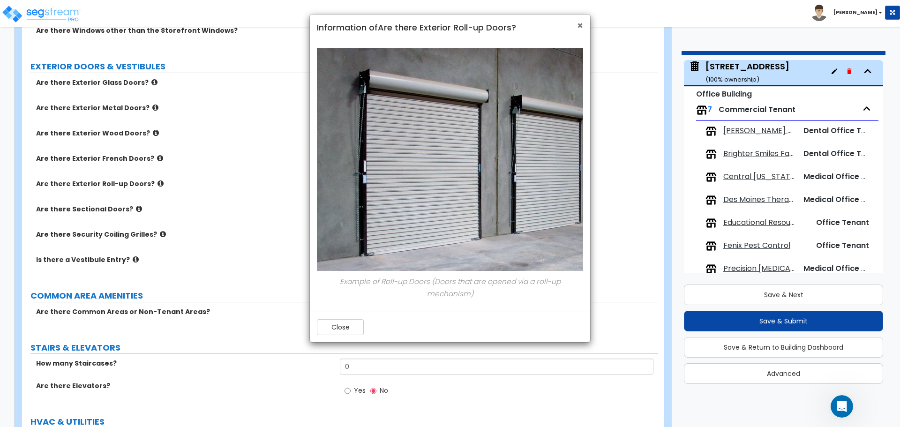
click at [578, 25] on span "×" at bounding box center [580, 26] width 6 height 14
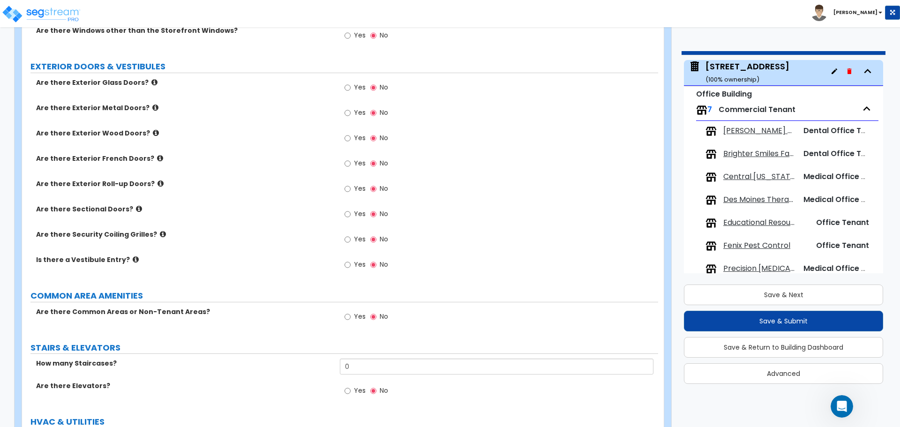
click at [157, 157] on icon at bounding box center [160, 158] width 6 height 7
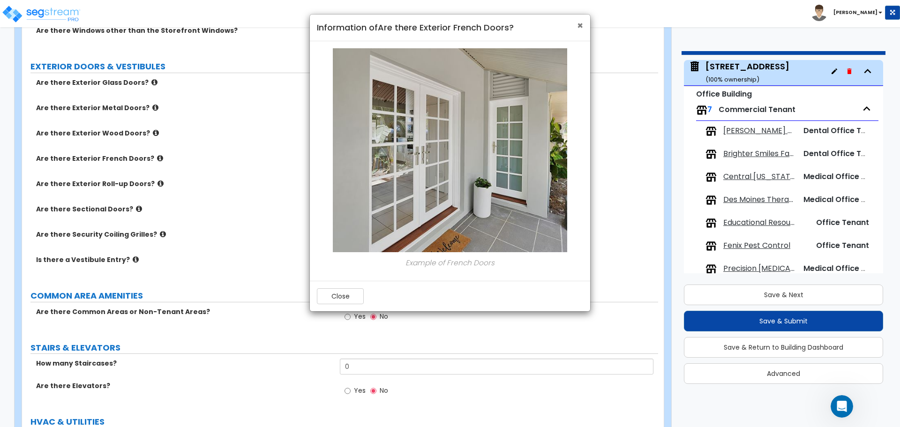
click at [579, 26] on span "×" at bounding box center [580, 26] width 6 height 14
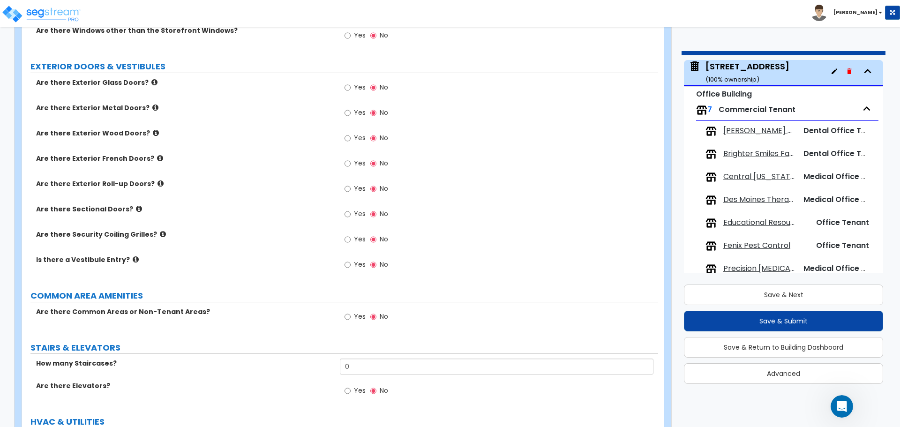
click at [153, 132] on icon at bounding box center [156, 132] width 6 height 7
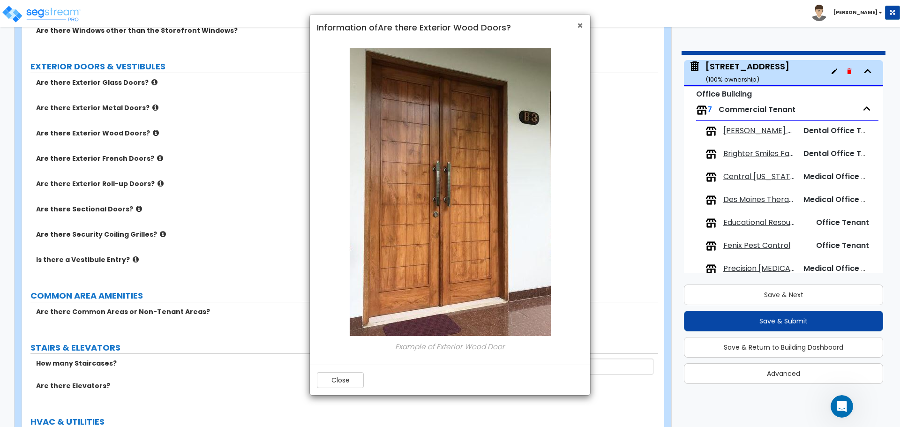
click at [580, 25] on span "×" at bounding box center [580, 26] width 6 height 14
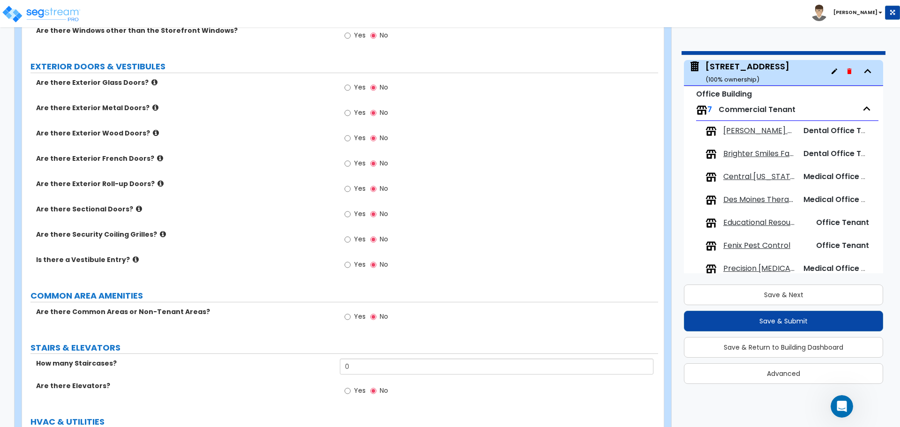
click at [152, 104] on icon at bounding box center [155, 107] width 6 height 7
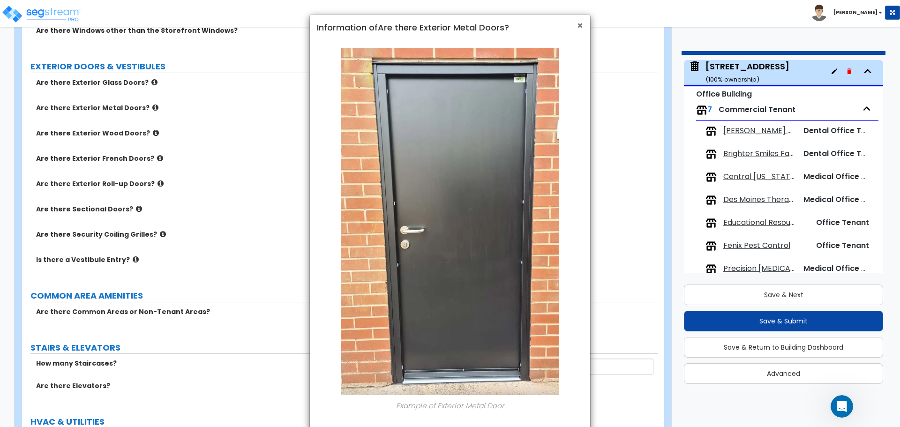
click at [577, 26] on span "×" at bounding box center [580, 26] width 6 height 14
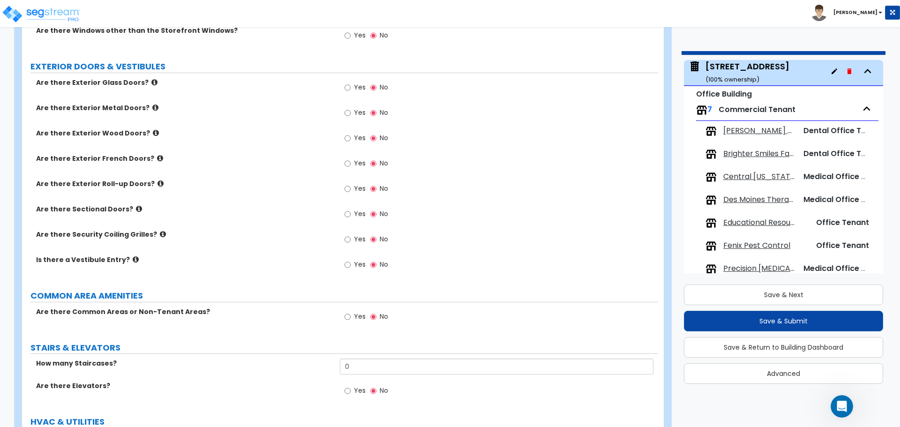
click at [136, 208] on icon at bounding box center [139, 208] width 6 height 7
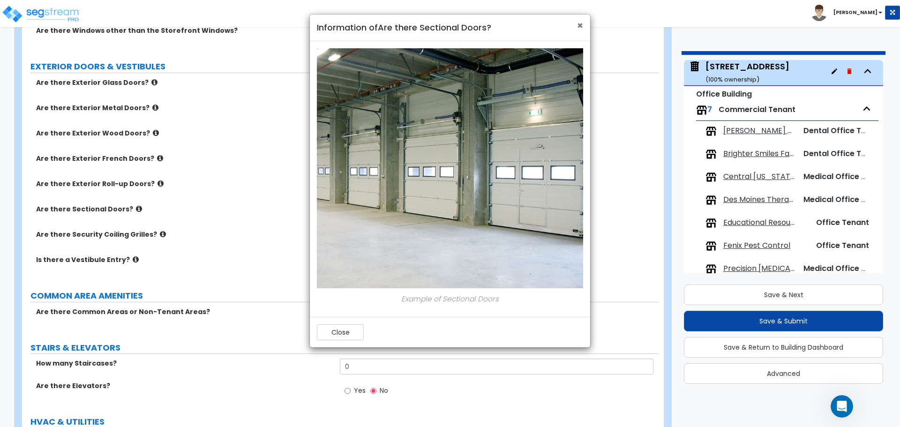
click at [581, 27] on span "×" at bounding box center [580, 26] width 6 height 14
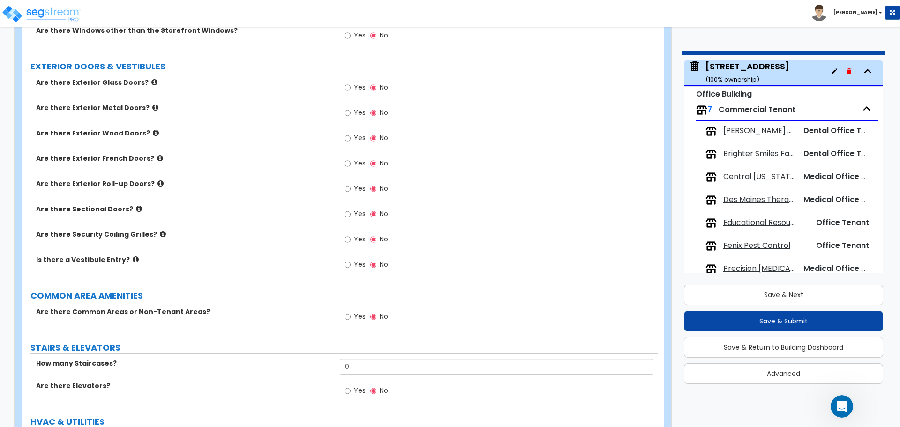
click at [160, 234] on icon at bounding box center [163, 234] width 6 height 7
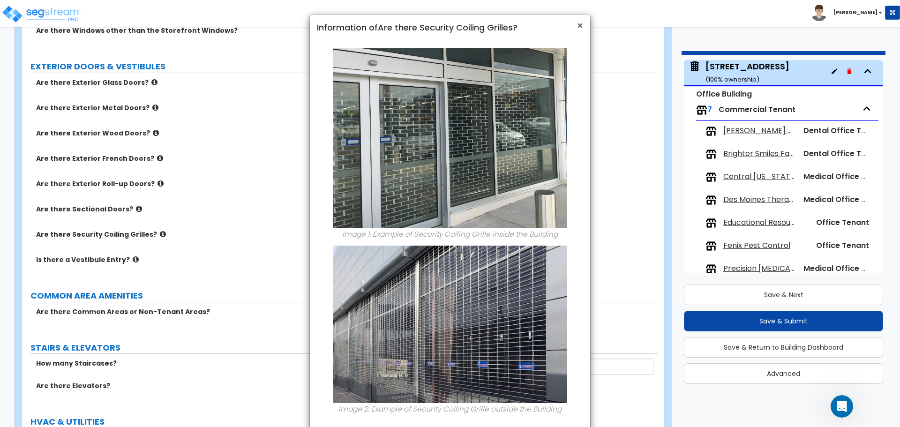
click at [579, 22] on span "×" at bounding box center [580, 26] width 6 height 14
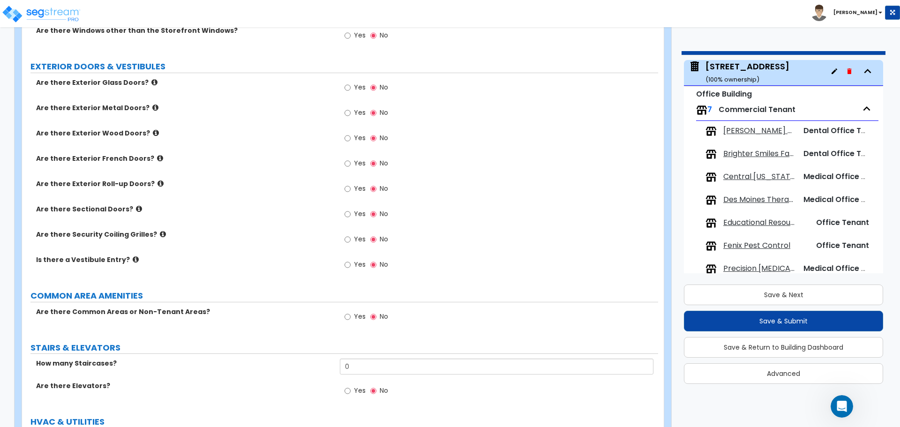
click at [133, 260] on icon at bounding box center [136, 259] width 6 height 7
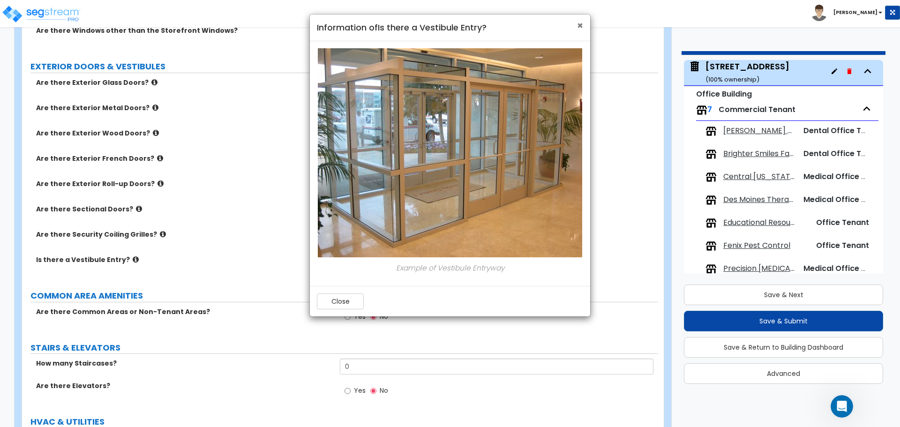
click at [577, 27] on span "×" at bounding box center [580, 26] width 6 height 14
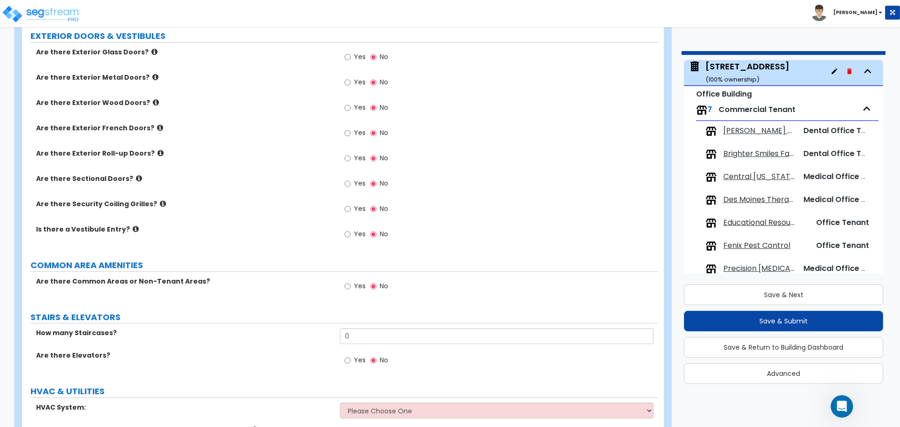
scroll to position [890, 0]
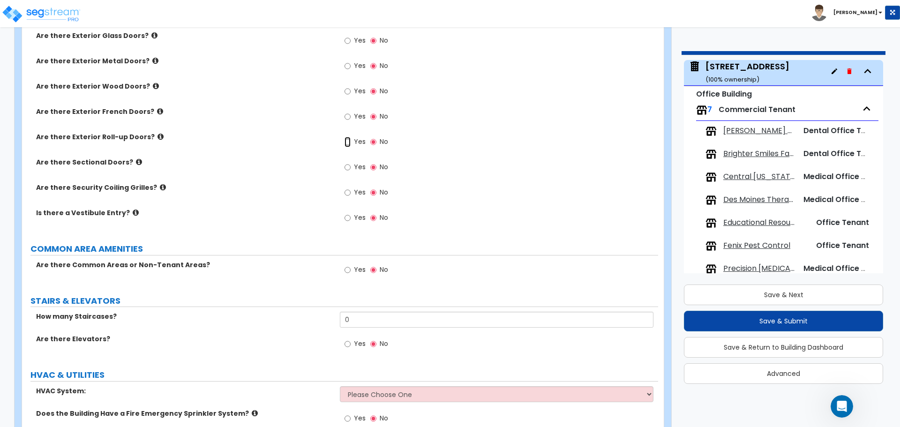
click at [348, 141] on input "Yes" at bounding box center [347, 142] width 6 height 10
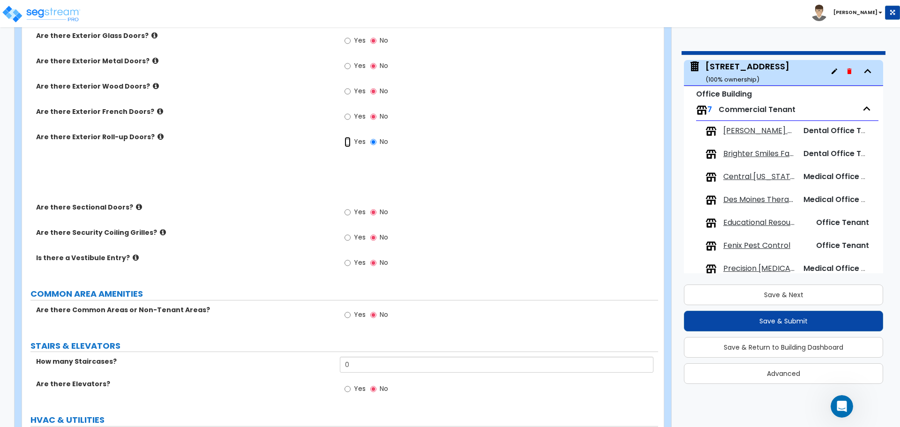
radio input "true"
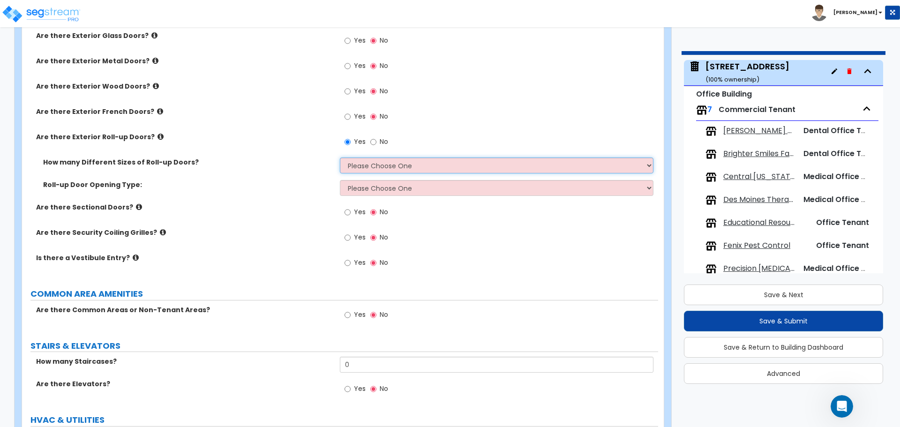
click at [376, 167] on select "Please Choose One 1 2 3" at bounding box center [496, 165] width 313 height 16
select select "1"
click at [340, 157] on select "Please Choose One 1 2 3" at bounding box center [496, 165] width 313 height 16
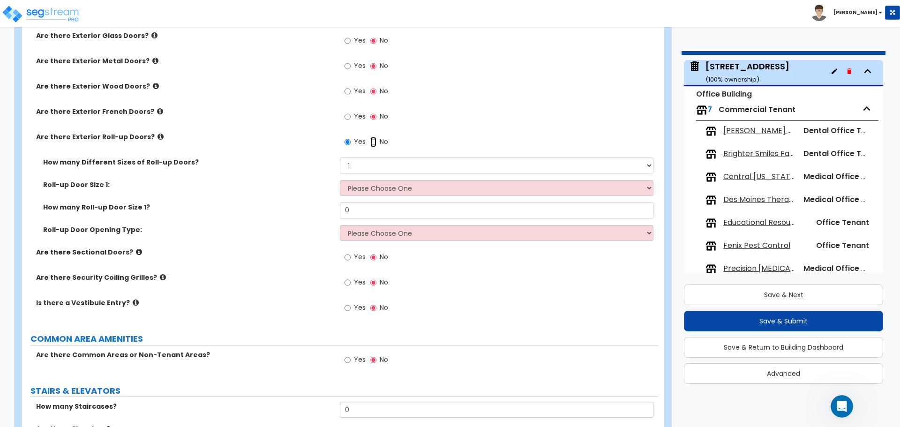
drag, startPoint x: 371, startPoint y: 141, endPoint x: 393, endPoint y: 149, distance: 23.9
click at [371, 141] on input "No" at bounding box center [373, 142] width 6 height 10
radio input "false"
radio input "true"
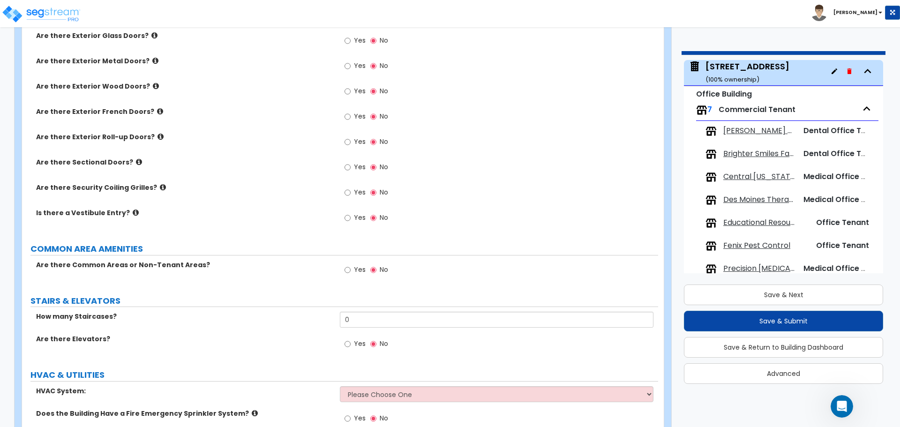
click at [133, 212] on icon at bounding box center [136, 212] width 6 height 7
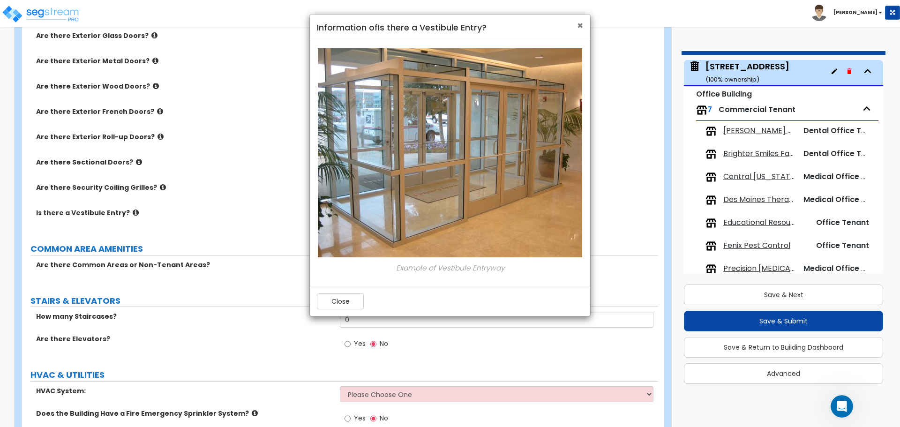
click at [578, 26] on span "×" at bounding box center [580, 26] width 6 height 14
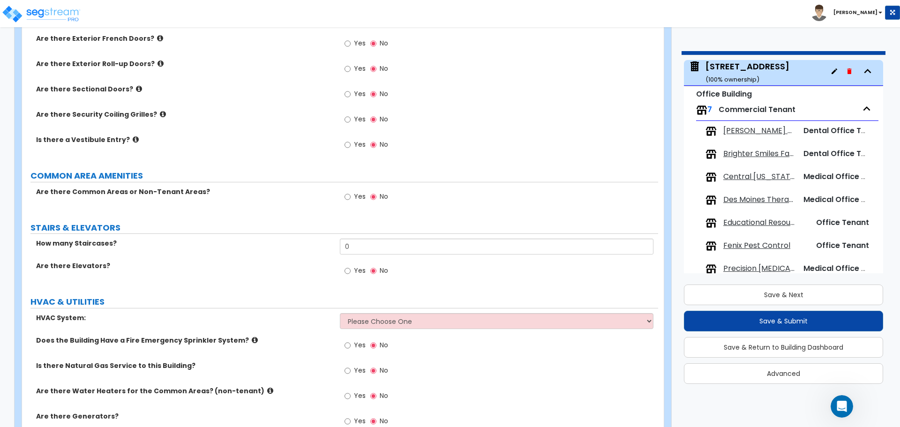
scroll to position [984, 0]
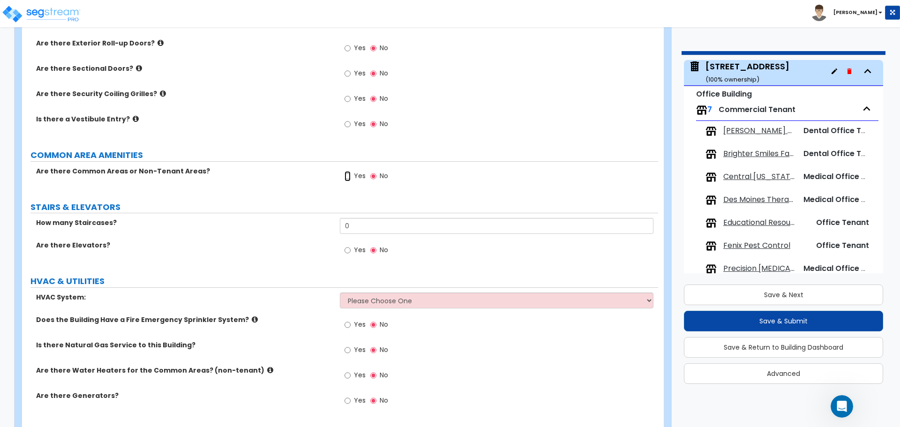
click at [349, 174] on input "Yes" at bounding box center [347, 176] width 6 height 10
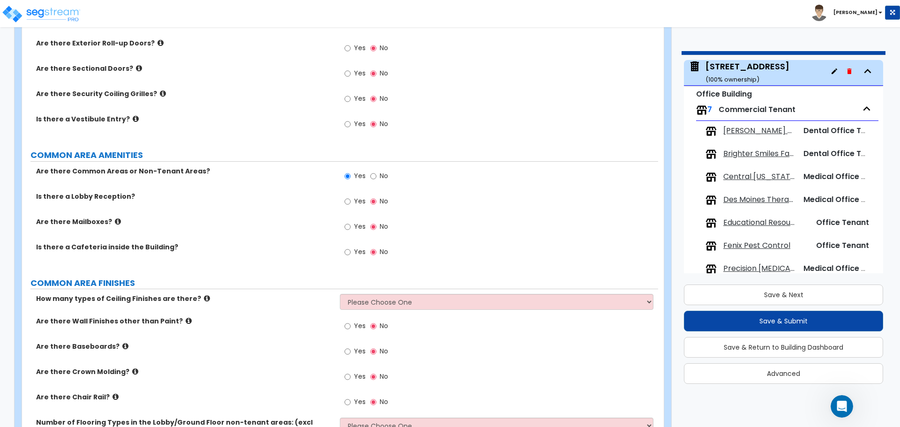
click at [378, 176] on label "No" at bounding box center [379, 177] width 18 height 16
click at [376, 176] on input "No" at bounding box center [373, 176] width 6 height 10
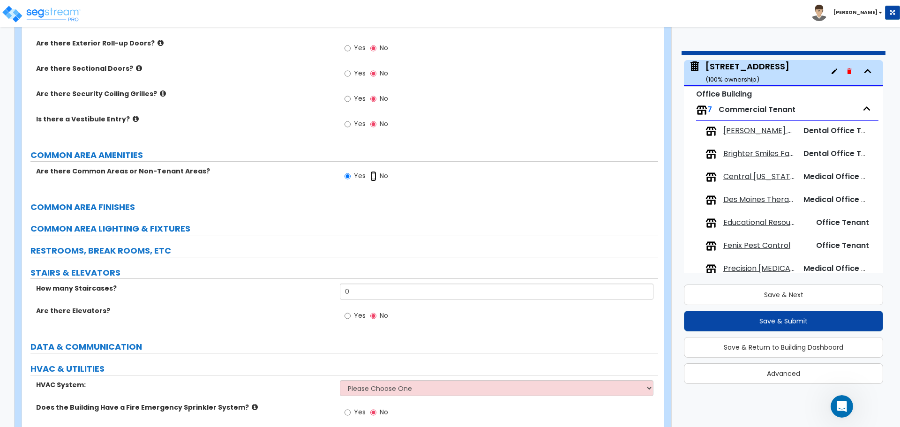
radio input "false"
radio input "true"
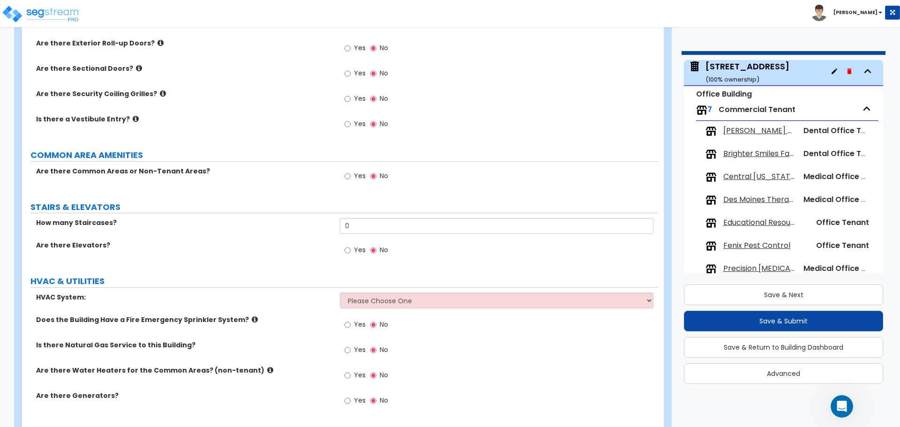
click at [355, 174] on span "Yes" at bounding box center [360, 175] width 12 height 9
click at [350, 174] on input "Yes" at bounding box center [347, 176] width 6 height 10
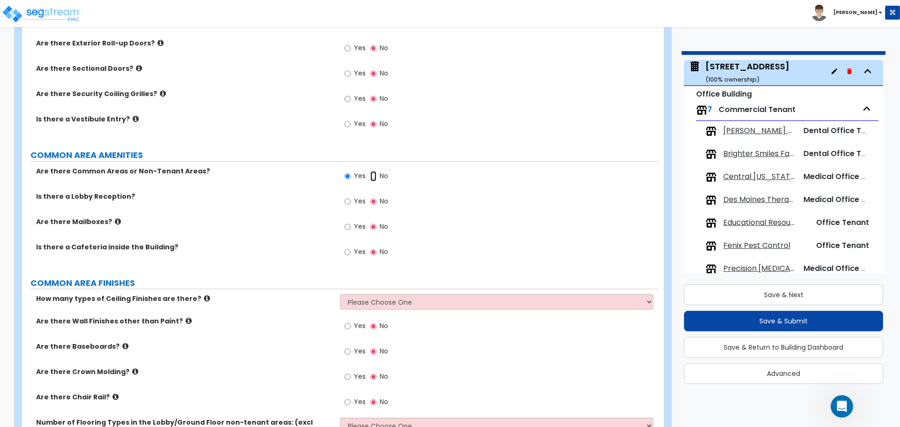
click at [373, 174] on input "No" at bounding box center [373, 176] width 6 height 10
radio input "false"
radio input "true"
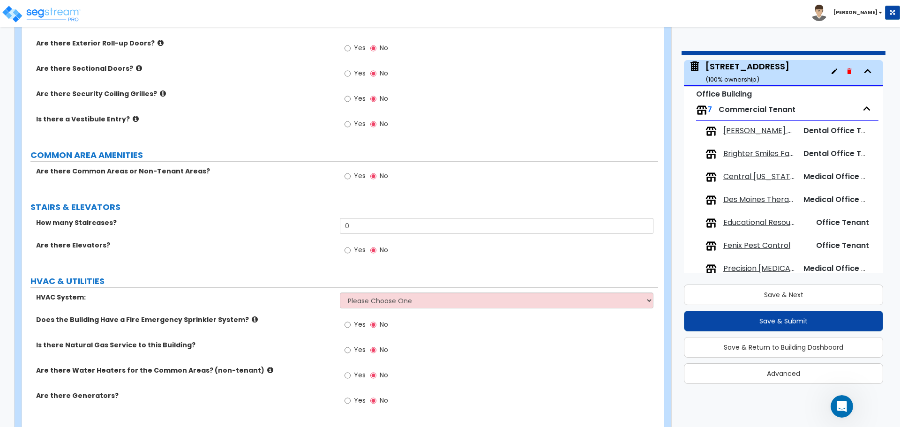
drag, startPoint x: 196, startPoint y: 190, endPoint x: 213, endPoint y: 184, distance: 17.5
click at [196, 190] on div "Are there Common Areas or Non-Tenant Areas? Yes No" at bounding box center [340, 178] width 636 height 25
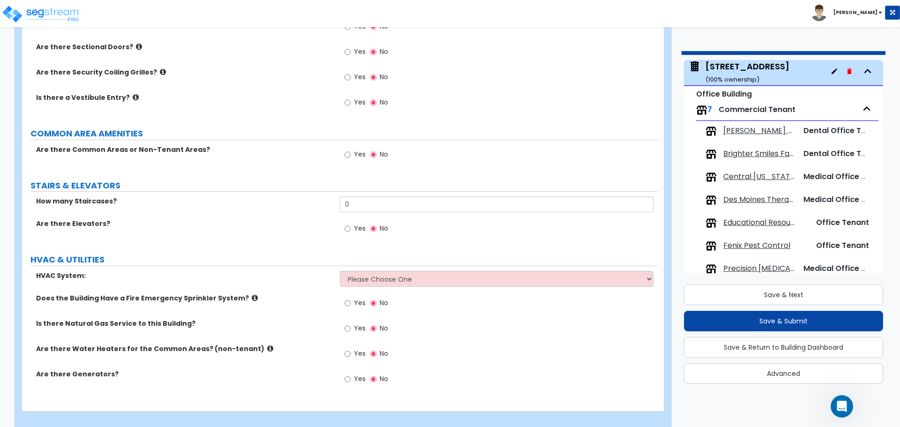
scroll to position [1016, 0]
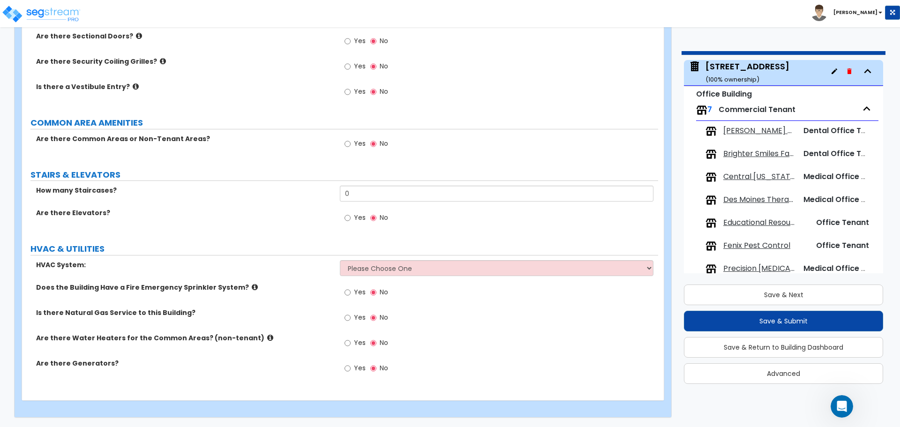
click at [357, 145] on span "Yes" at bounding box center [360, 143] width 12 height 9
click at [350, 145] on input "Yes" at bounding box center [347, 144] width 6 height 10
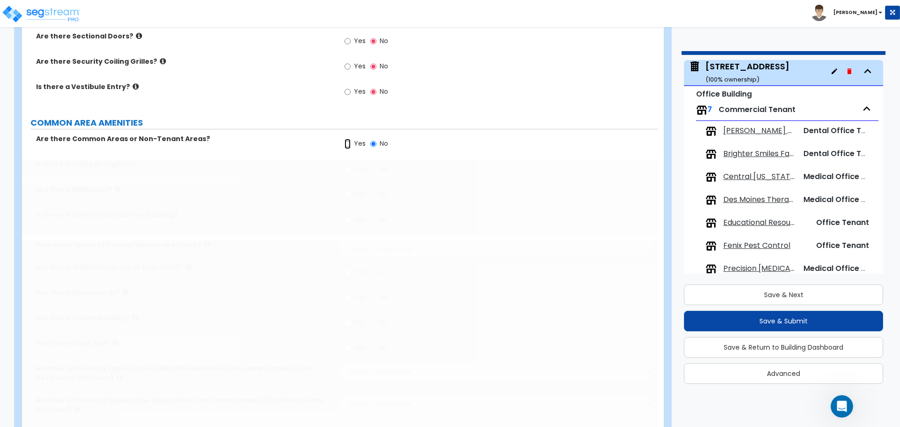
radio input "true"
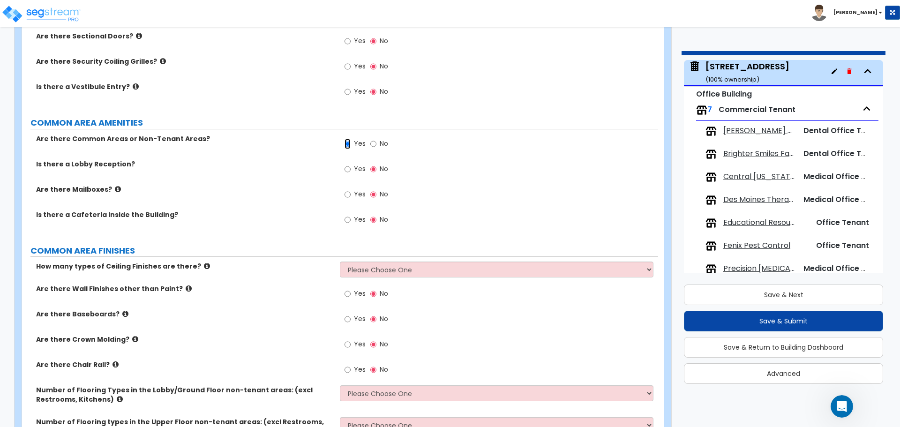
scroll to position [1063, 0]
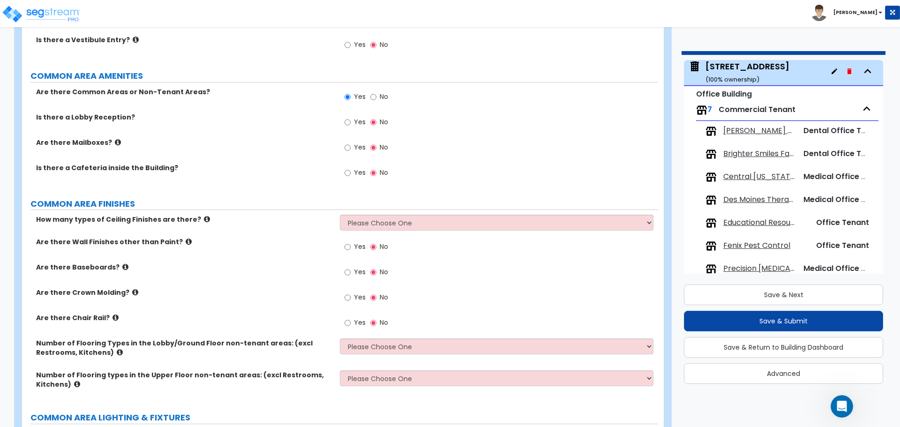
click at [355, 122] on span "Yes" at bounding box center [360, 121] width 12 height 9
click at [350, 122] on input "Yes" at bounding box center [347, 122] width 6 height 10
radio input "true"
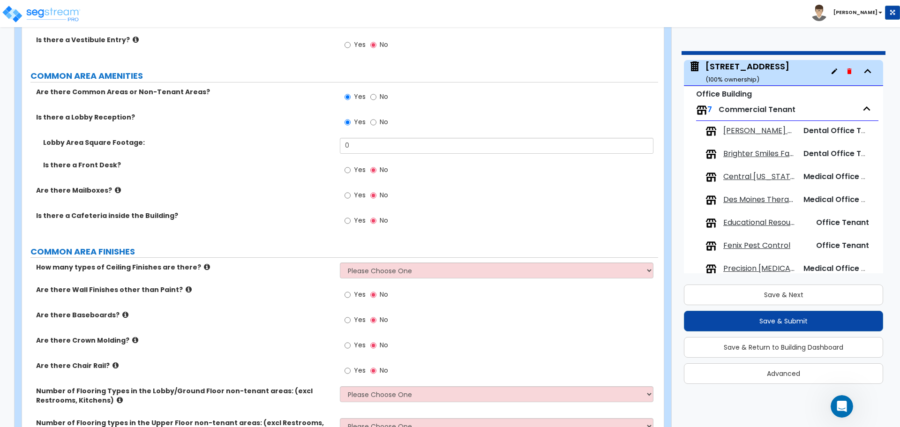
click at [357, 171] on span "Yes" at bounding box center [360, 169] width 12 height 9
click at [350, 171] on input "Yes" at bounding box center [347, 170] width 6 height 10
radio input "true"
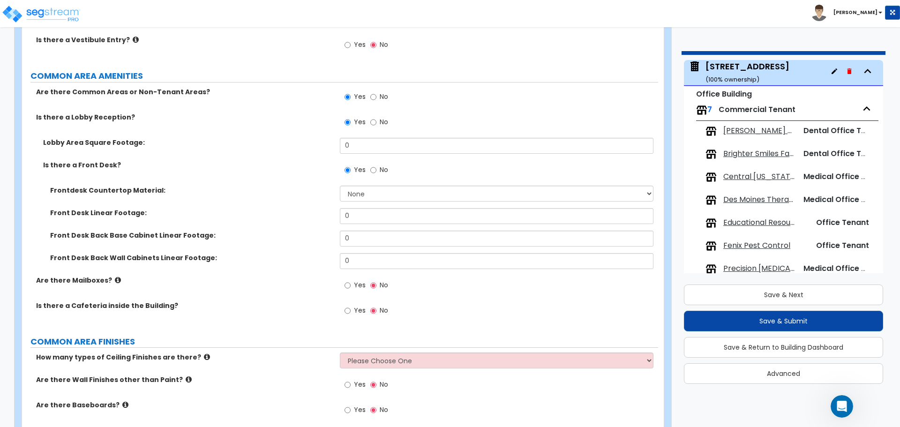
scroll to position [536, 0]
click at [375, 122] on input "No" at bounding box center [373, 122] width 6 height 10
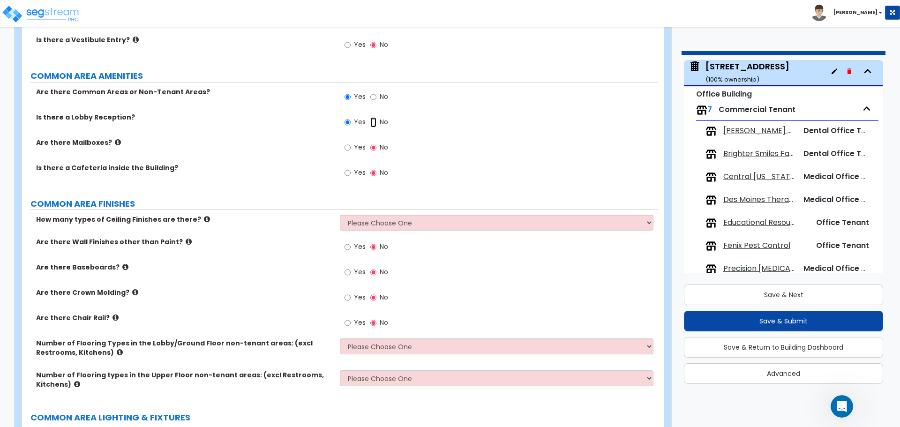
radio input "false"
radio input "true"
click at [350, 122] on input "Yes" at bounding box center [347, 122] width 6 height 10
radio input "true"
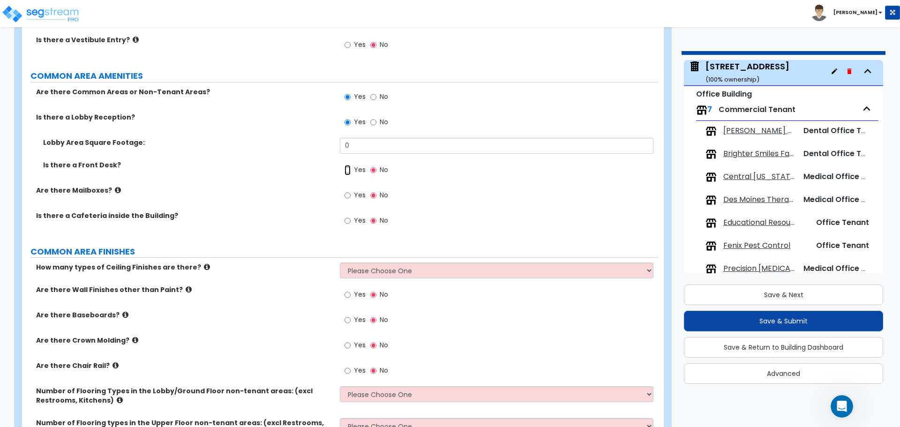
click at [350, 168] on input "Yes" at bounding box center [347, 170] width 6 height 10
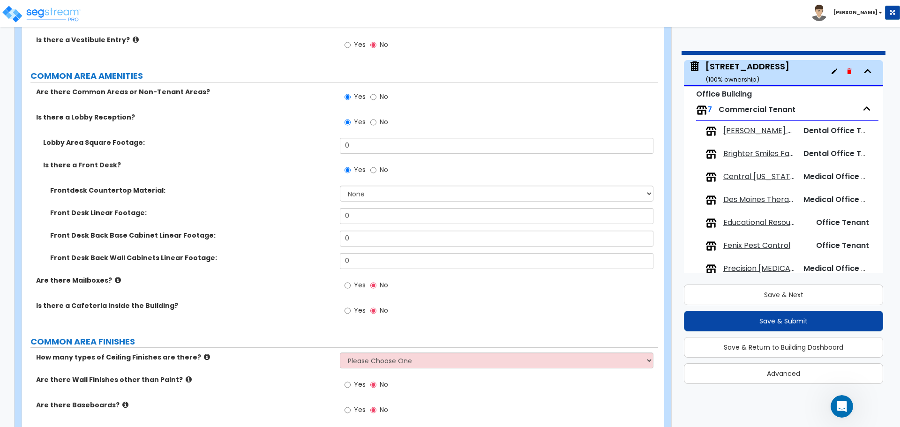
click at [376, 169] on label "No" at bounding box center [379, 171] width 18 height 16
click at [376, 169] on input "No" at bounding box center [373, 170] width 6 height 10
radio input "false"
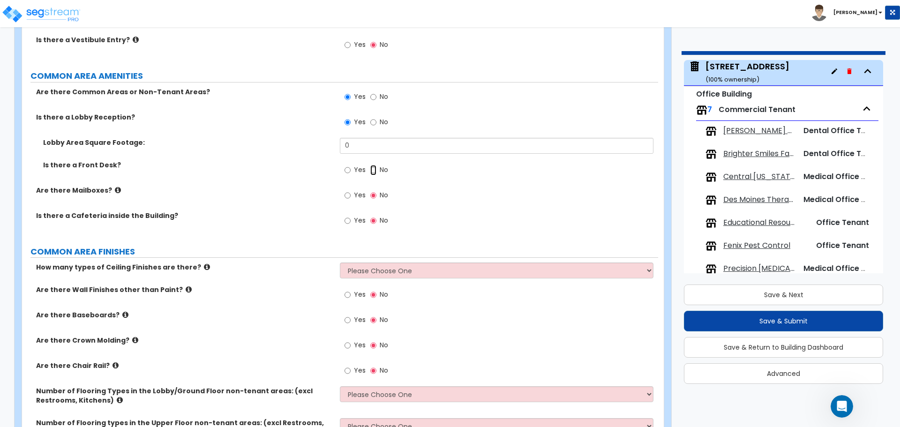
radio input "true"
click at [375, 122] on input "No" at bounding box center [373, 122] width 6 height 10
radio input "false"
radio input "true"
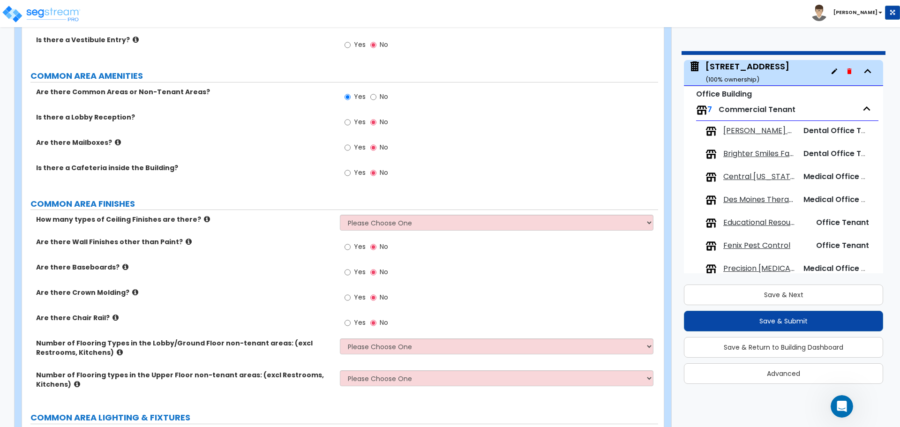
click at [360, 125] on span "Yes" at bounding box center [360, 121] width 12 height 9
click at [350, 125] on input "Yes" at bounding box center [347, 122] width 6 height 10
radio input "true"
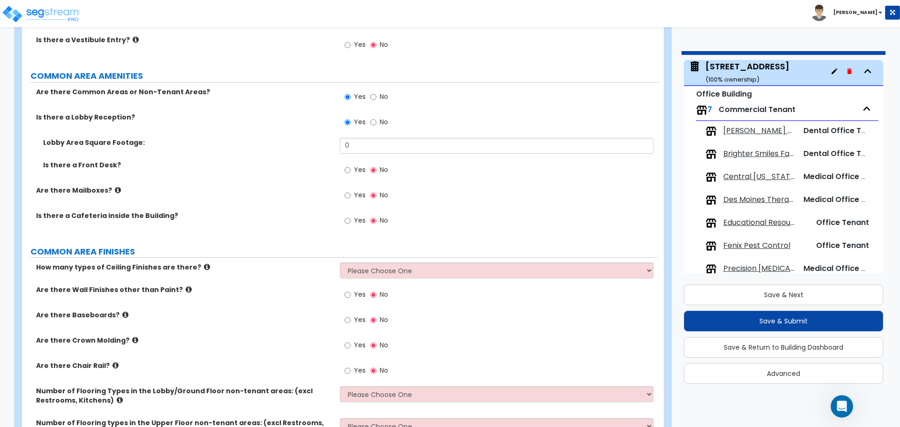
click at [356, 171] on span "Yes" at bounding box center [360, 169] width 12 height 9
click at [350, 171] on input "Yes" at bounding box center [347, 170] width 6 height 10
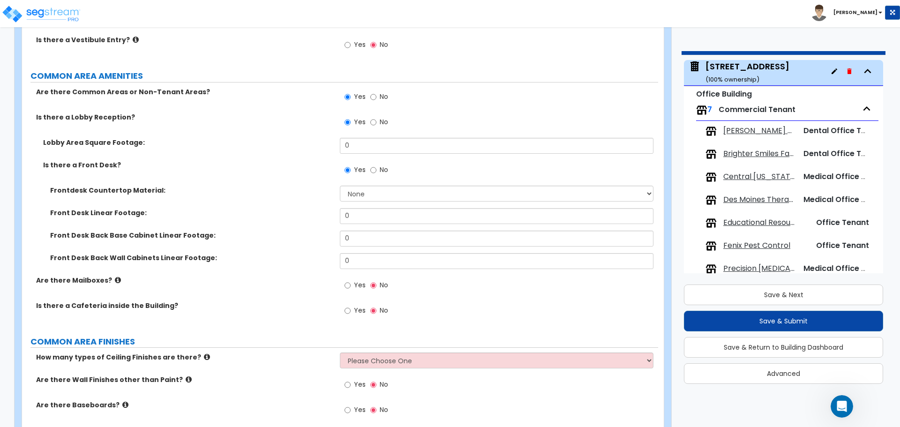
click at [412, 135] on div "Yes No" at bounding box center [499, 124] width 318 height 25
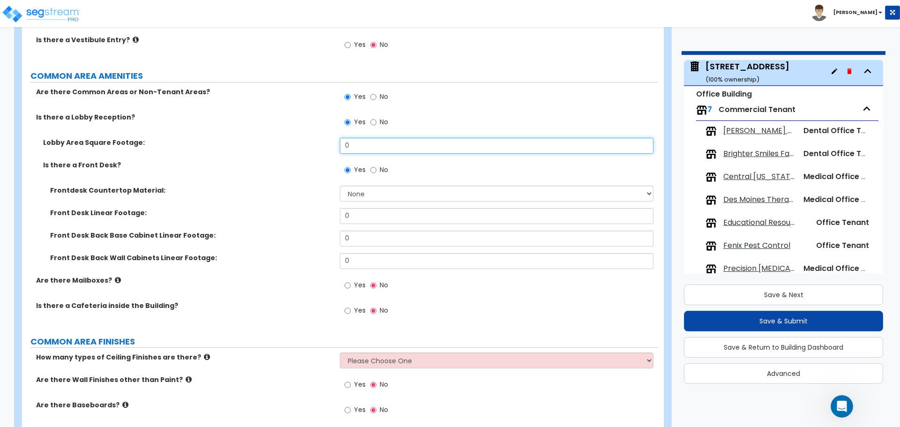
click at [415, 149] on input "0" at bounding box center [496, 146] width 313 height 16
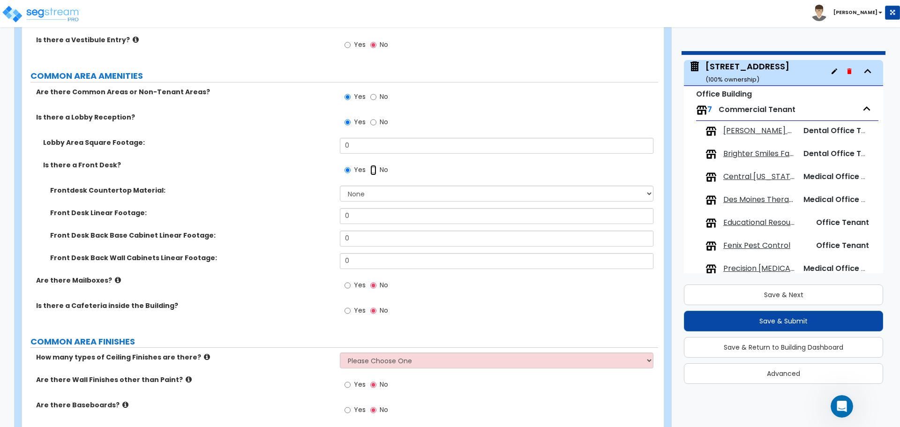
click at [372, 168] on input "No" at bounding box center [373, 170] width 6 height 10
radio input "false"
radio input "true"
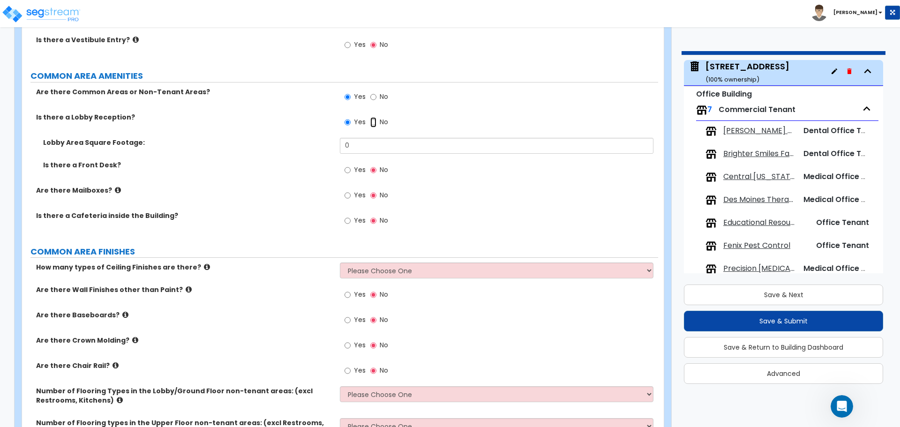
click at [371, 123] on input "No" at bounding box center [373, 122] width 6 height 10
radio input "false"
radio input "true"
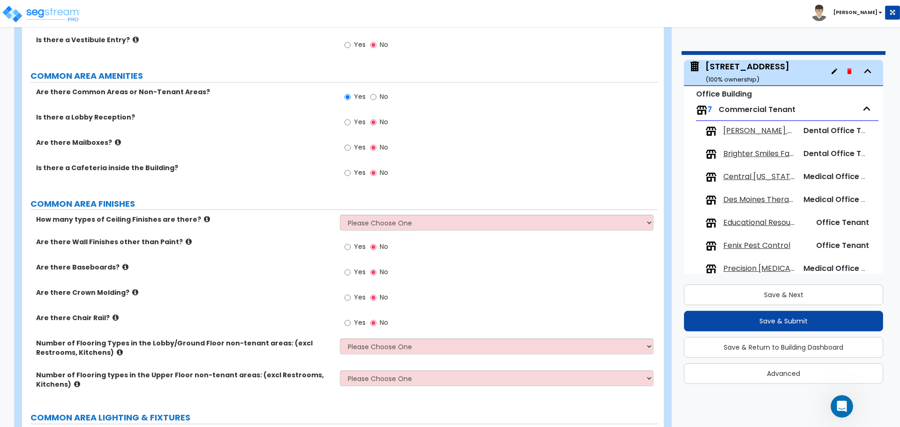
click at [351, 170] on label "Yes" at bounding box center [354, 174] width 21 height 16
click at [350, 170] on input "Yes" at bounding box center [347, 173] width 6 height 10
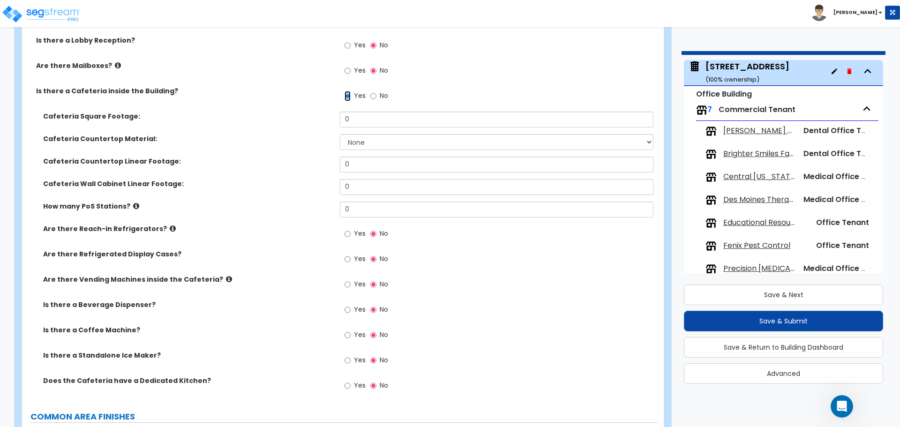
scroll to position [1157, 0]
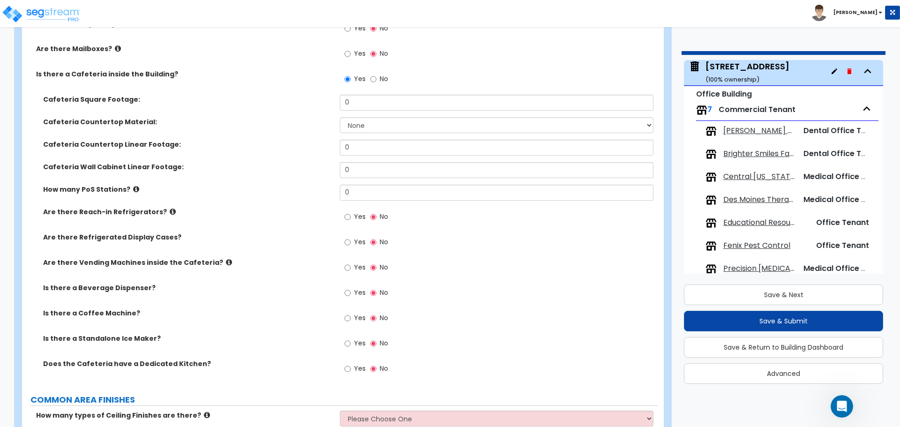
click at [380, 80] on span "No" at bounding box center [383, 78] width 8 height 9
click at [376, 80] on input "No" at bounding box center [373, 79] width 6 height 10
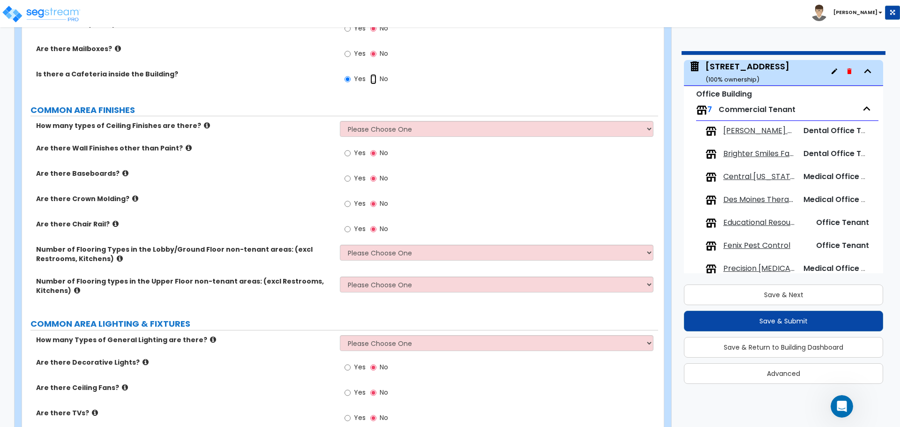
radio input "false"
radio input "true"
click at [358, 79] on span "Yes" at bounding box center [360, 78] width 12 height 9
click at [350, 79] on input "Yes" at bounding box center [347, 79] width 6 height 10
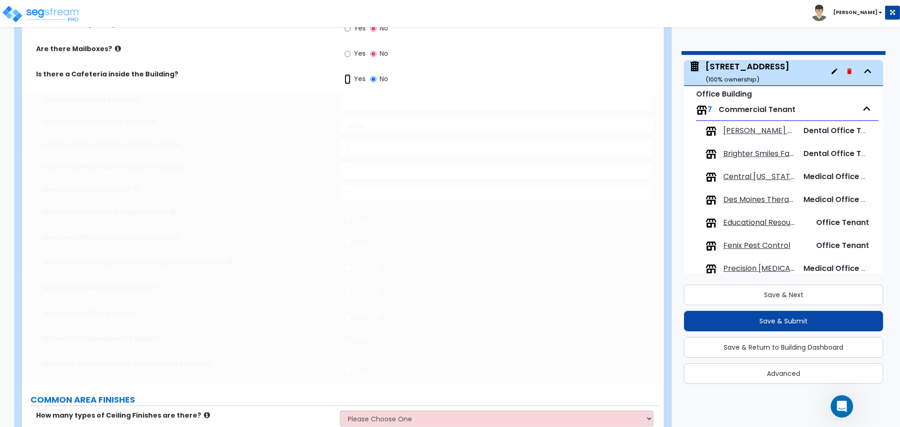
radio input "true"
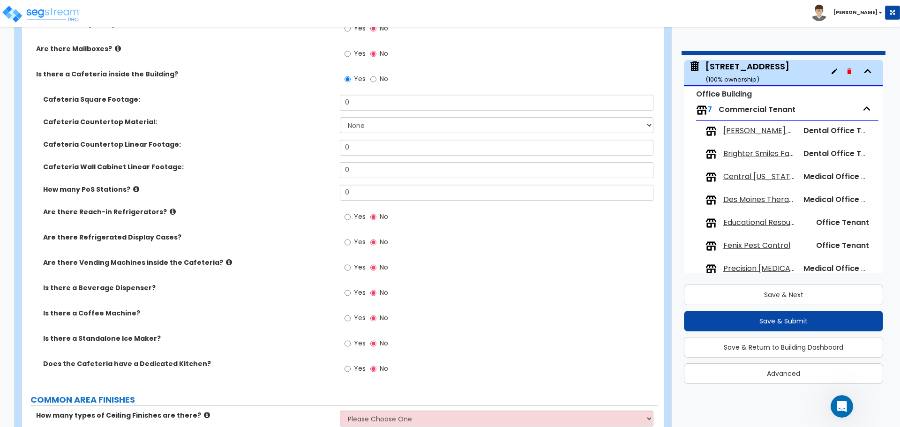
click at [133, 188] on icon at bounding box center [136, 189] width 6 height 7
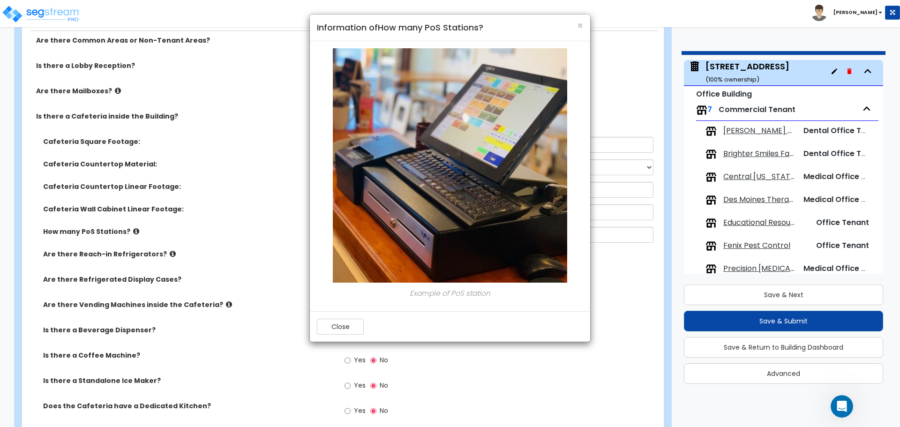
scroll to position [1110, 0]
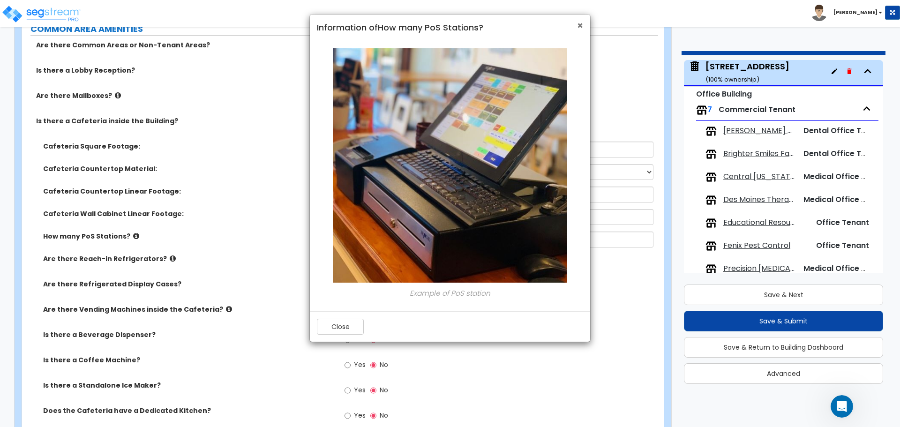
click at [580, 27] on span "×" at bounding box center [580, 26] width 6 height 14
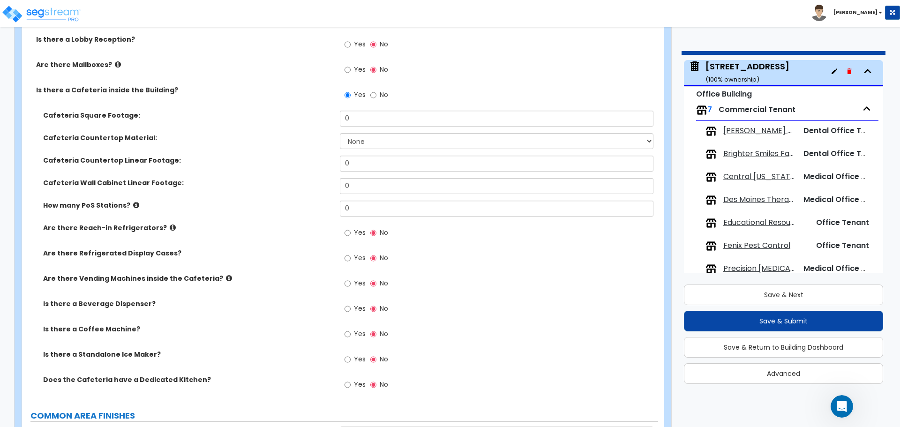
scroll to position [1157, 0]
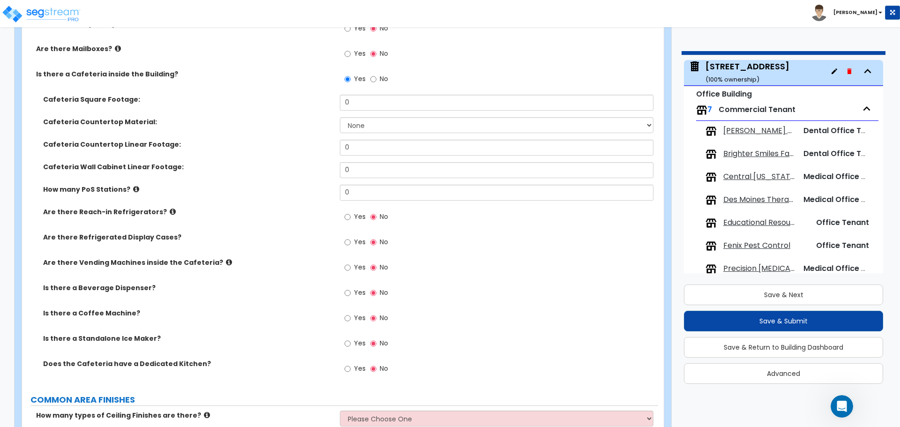
click at [360, 216] on span "Yes" at bounding box center [360, 216] width 12 height 9
click at [350, 216] on input "Yes" at bounding box center [347, 217] width 6 height 10
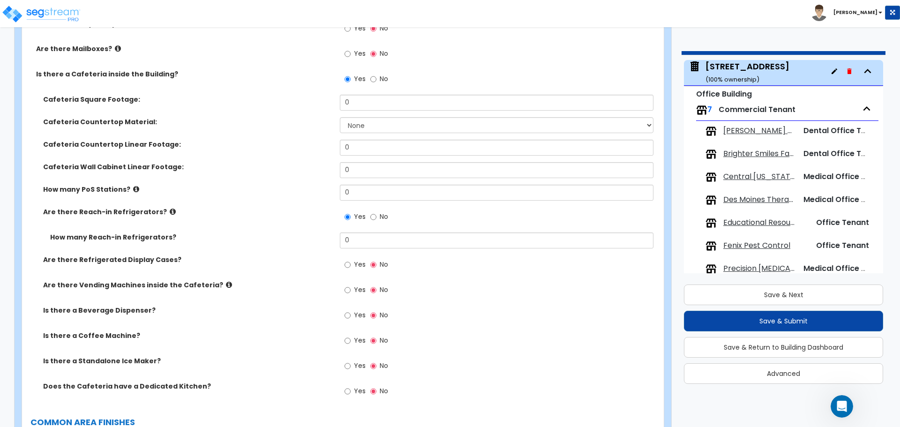
click at [379, 216] on span "No" at bounding box center [383, 216] width 8 height 9
click at [376, 216] on input "No" at bounding box center [373, 217] width 6 height 10
radio input "false"
radio input "true"
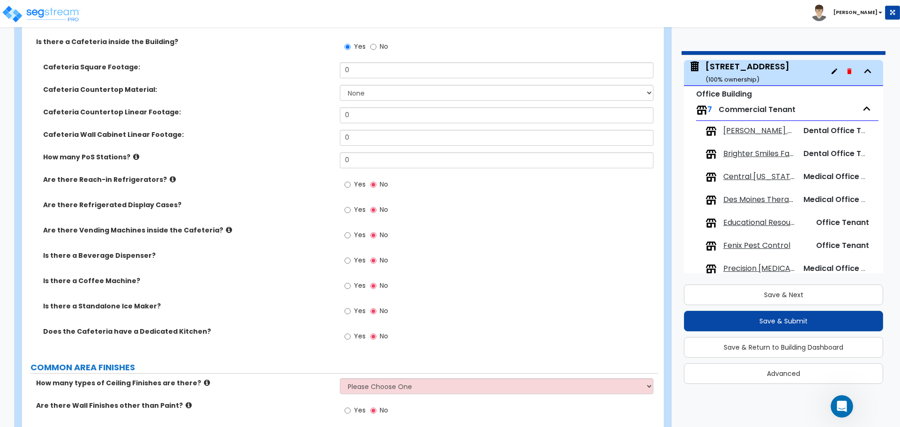
scroll to position [1204, 0]
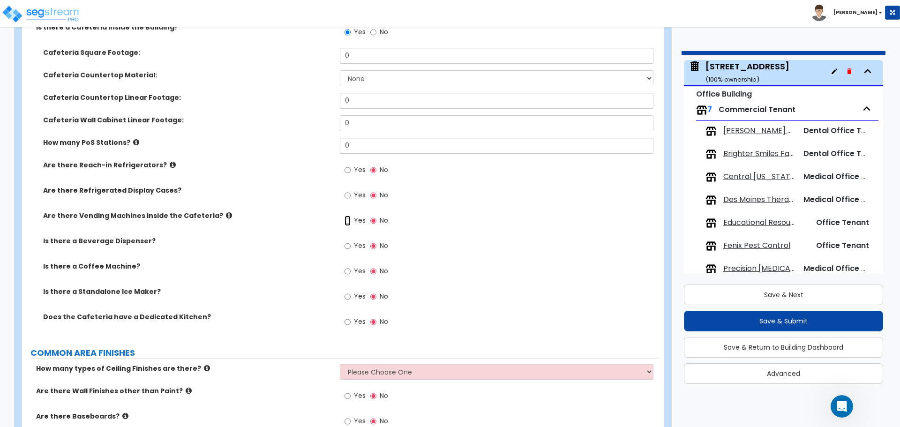
click at [350, 219] on input "Yes" at bounding box center [347, 221] width 6 height 10
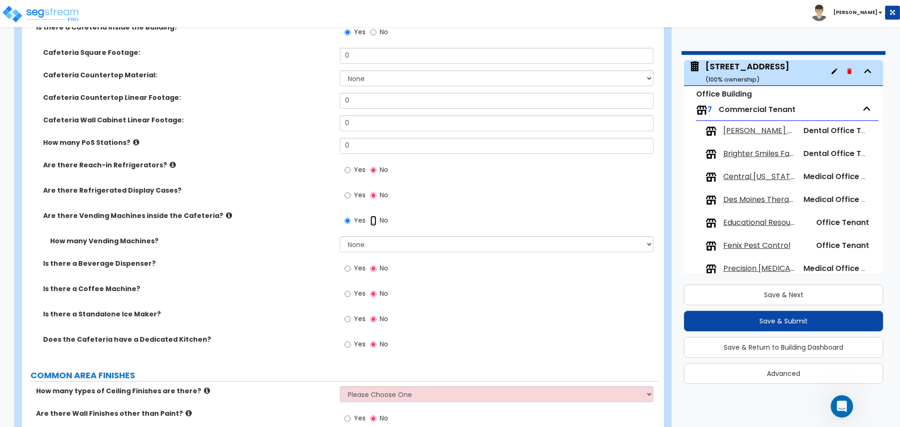
click at [374, 220] on input "No" at bounding box center [373, 221] width 6 height 10
radio input "false"
radio input "true"
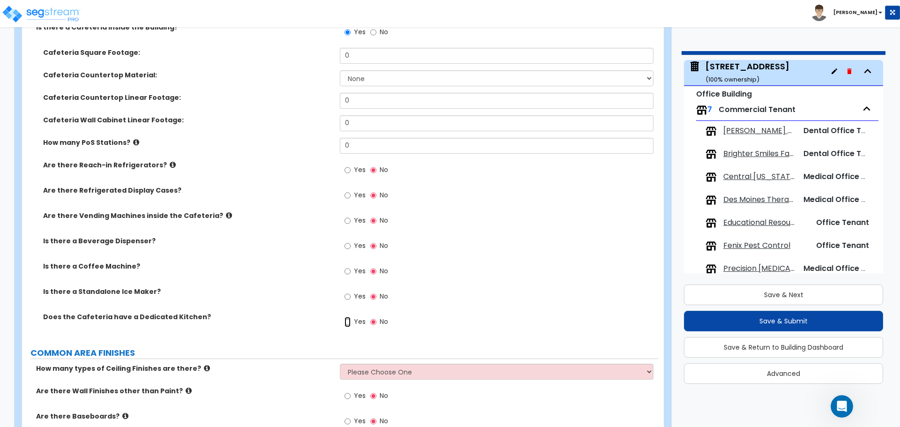
click at [348, 322] on input "Yes" at bounding box center [347, 322] width 6 height 10
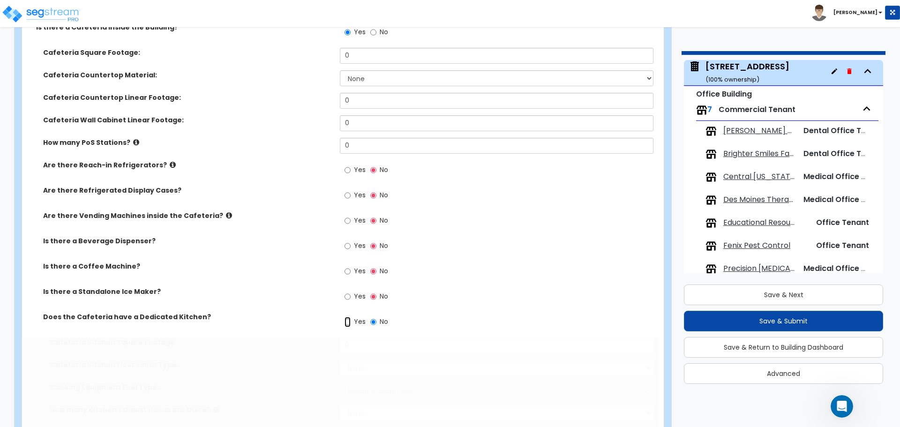
radio input "true"
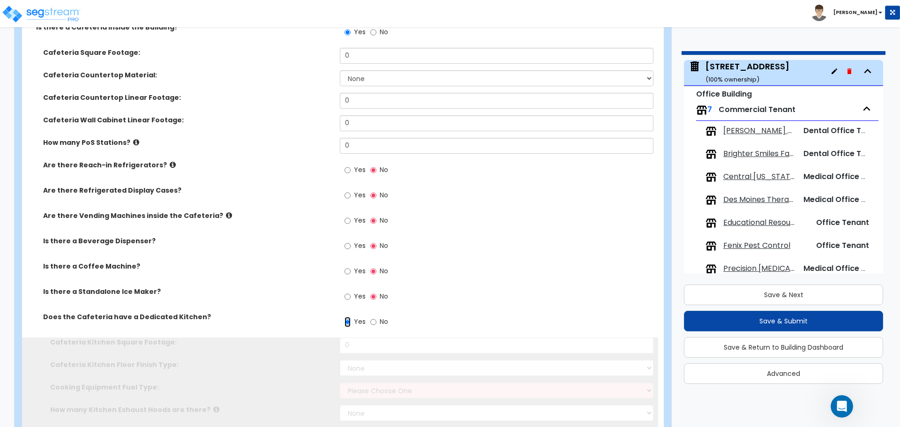
click at [348, 322] on input "Yes" at bounding box center [347, 322] width 6 height 10
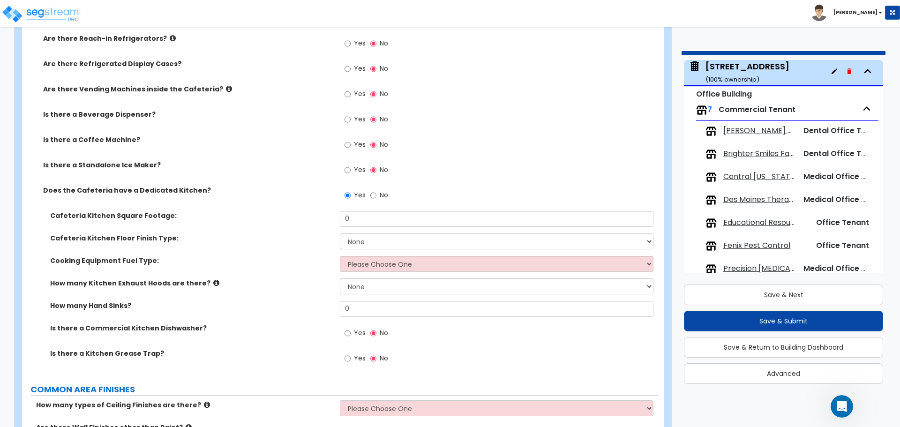
scroll to position [1344, 0]
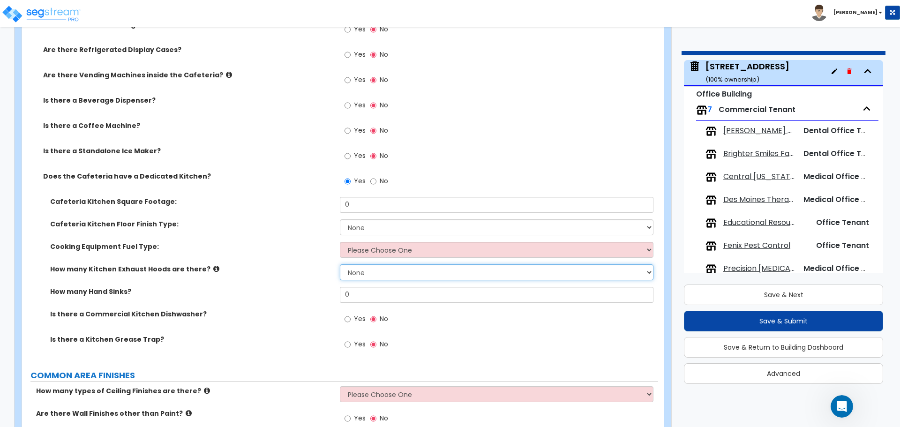
click at [369, 269] on select "None 1 2 3" at bounding box center [496, 272] width 313 height 16
select select "1"
click at [340, 264] on select "None 1 2 3" at bounding box center [496, 272] width 313 height 16
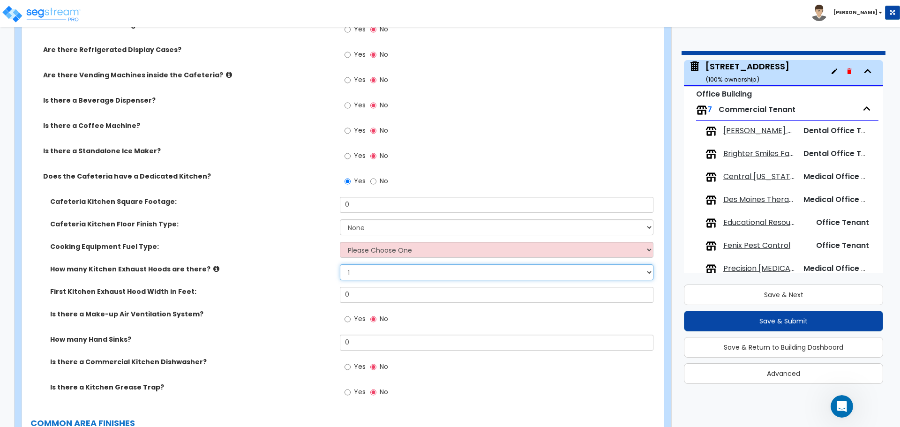
scroll to position [1391, 0]
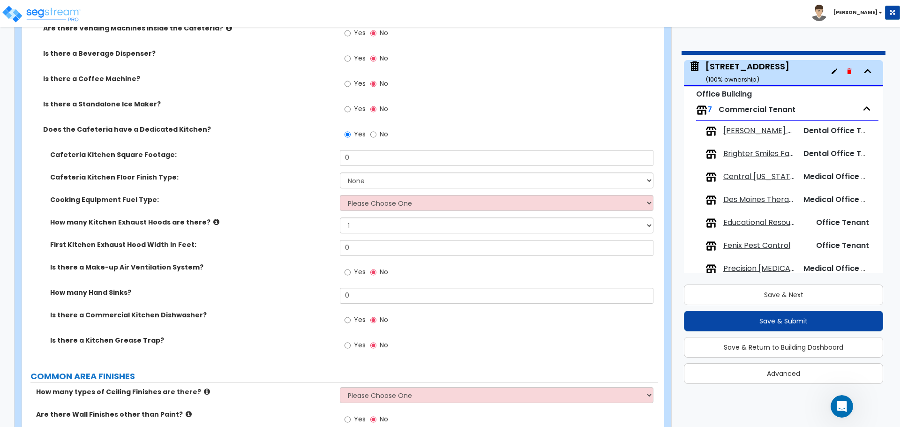
click at [213, 221] on icon at bounding box center [216, 221] width 6 height 7
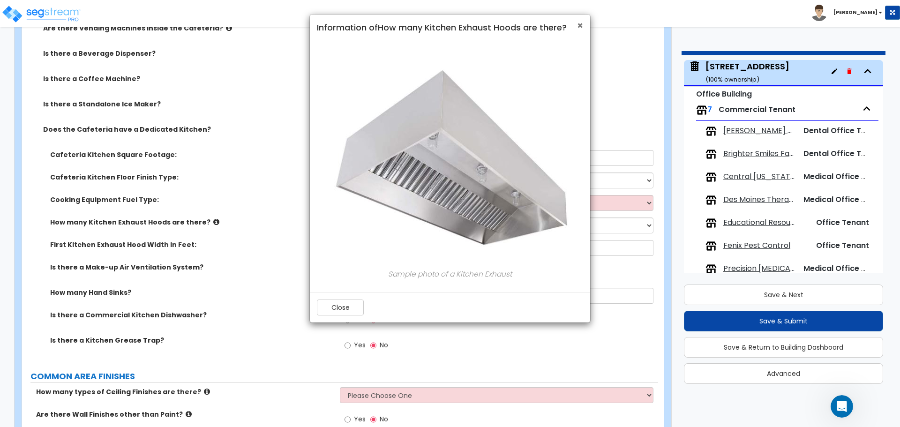
click at [578, 25] on span "×" at bounding box center [580, 26] width 6 height 14
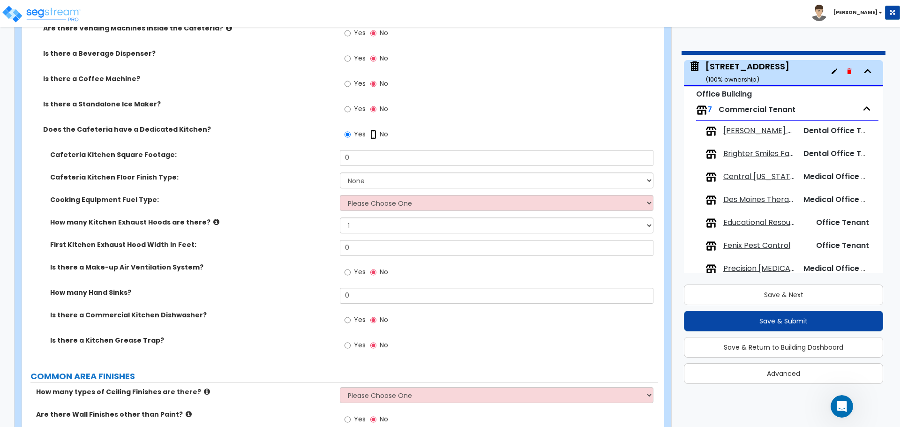
click at [376, 132] on input "No" at bounding box center [373, 134] width 6 height 10
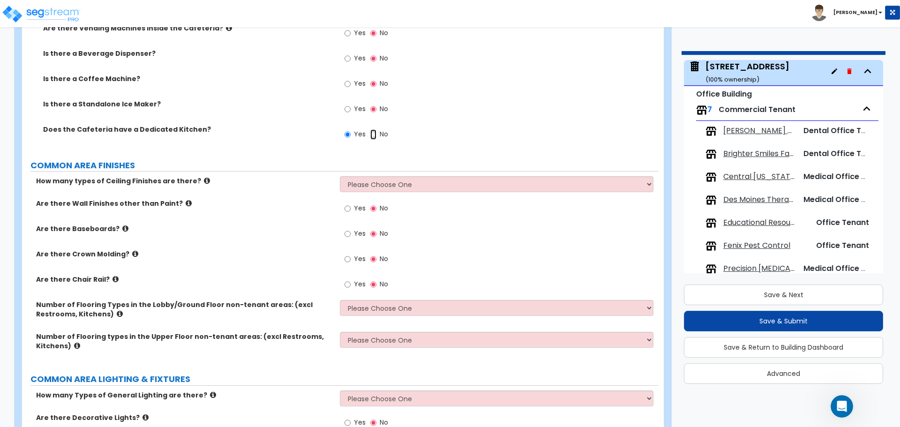
radio input "false"
radio input "true"
click at [355, 132] on span "Yes" at bounding box center [360, 133] width 12 height 9
click at [350, 132] on input "Yes" at bounding box center [347, 134] width 6 height 10
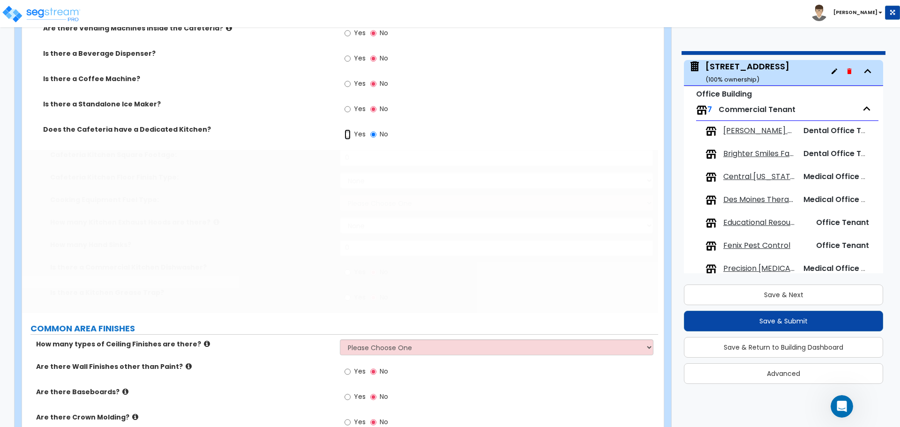
radio input "true"
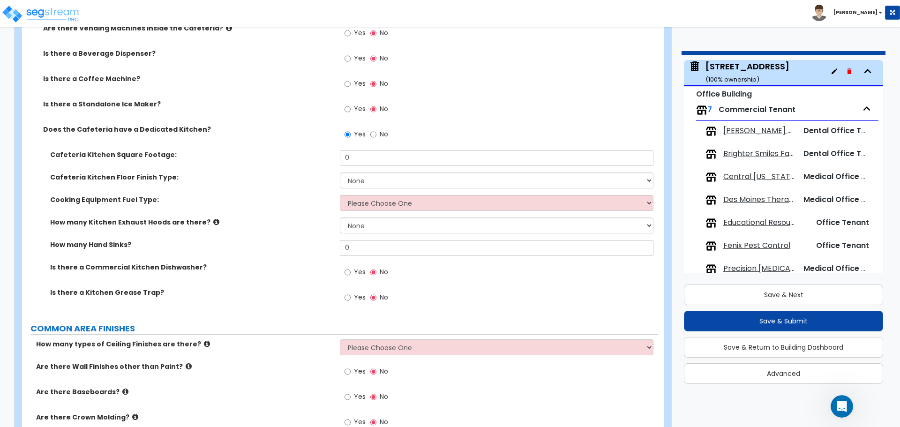
click at [352, 273] on label "Yes" at bounding box center [354, 273] width 21 height 16
click at [350, 273] on input "Yes" at bounding box center [347, 272] width 6 height 10
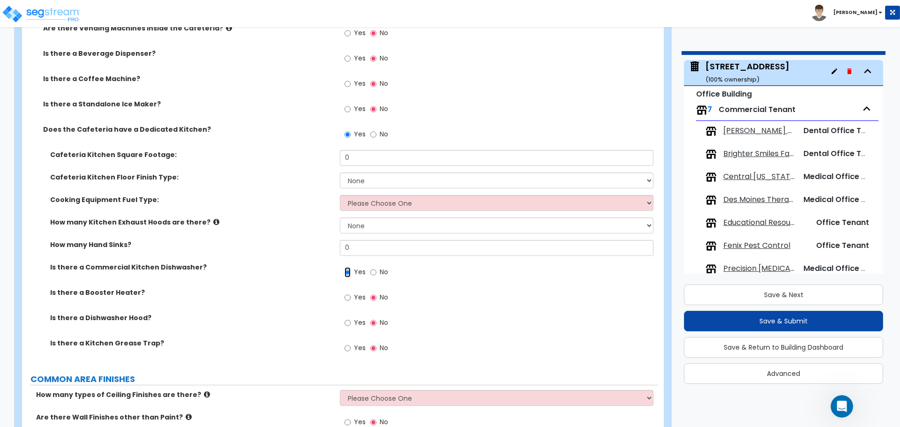
scroll to position [1438, 0]
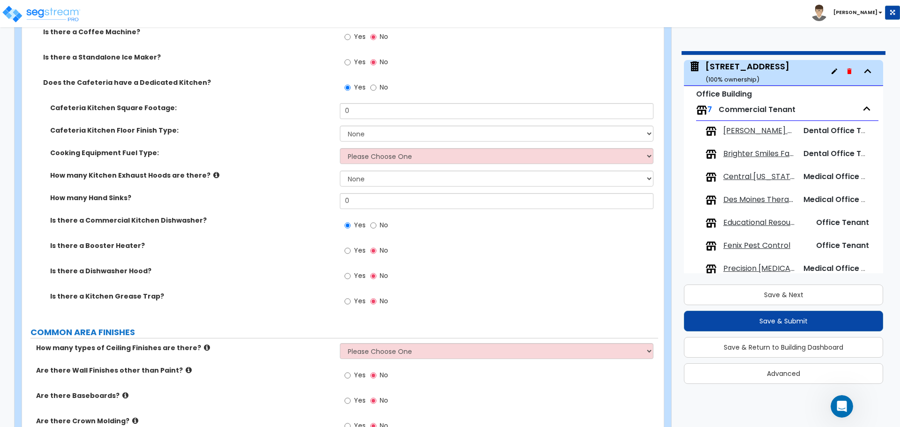
click at [376, 223] on label "No" at bounding box center [379, 226] width 18 height 16
click at [376, 223] on input "No" at bounding box center [373, 225] width 6 height 10
radio input "false"
radio input "true"
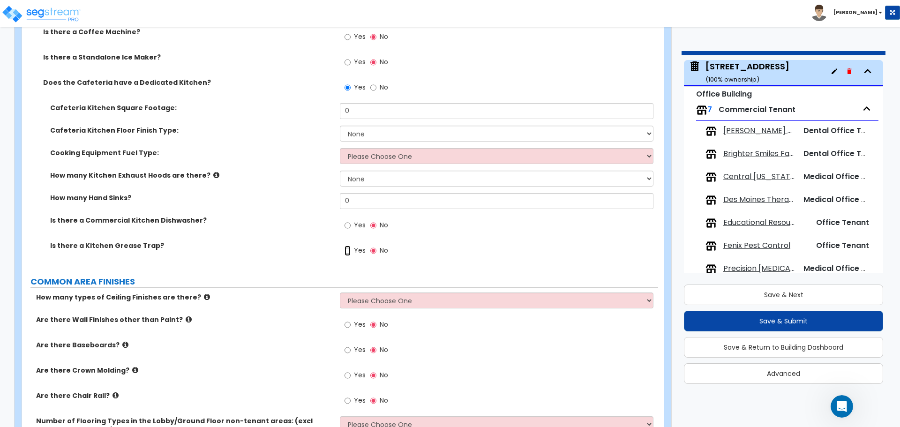
click at [350, 253] on input "Yes" at bounding box center [347, 251] width 6 height 10
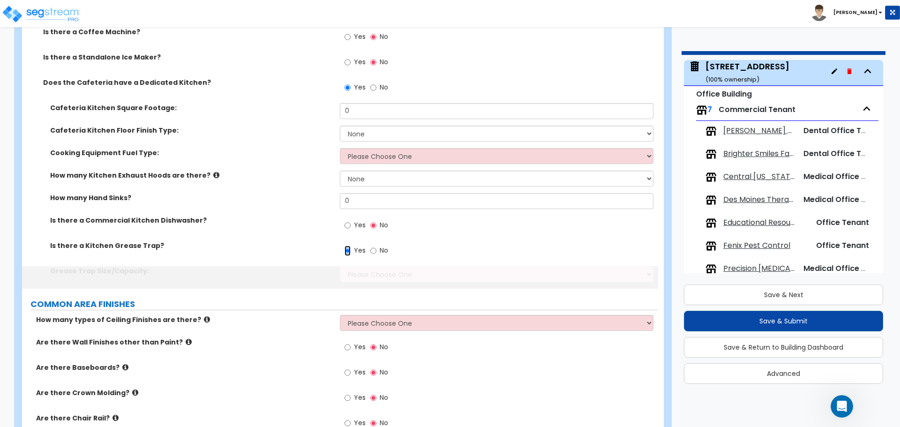
click at [350, 252] on input "Yes" at bounding box center [347, 251] width 6 height 10
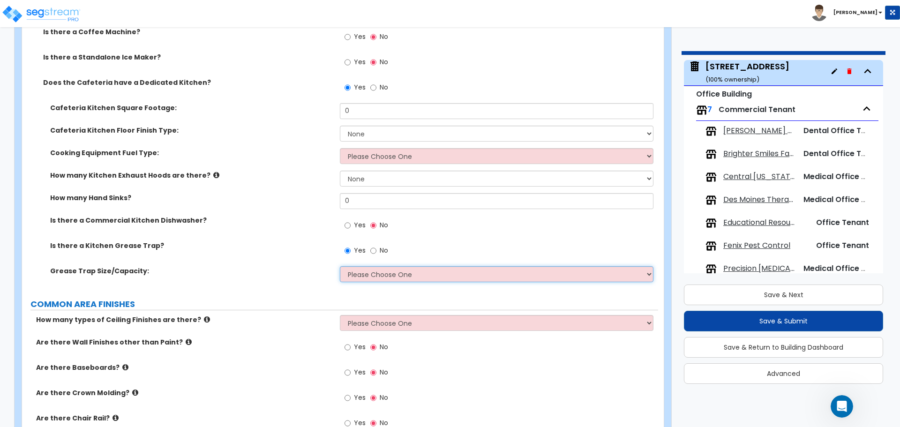
click at [366, 276] on select "Please Choose One Small Medium Large" at bounding box center [496, 274] width 313 height 16
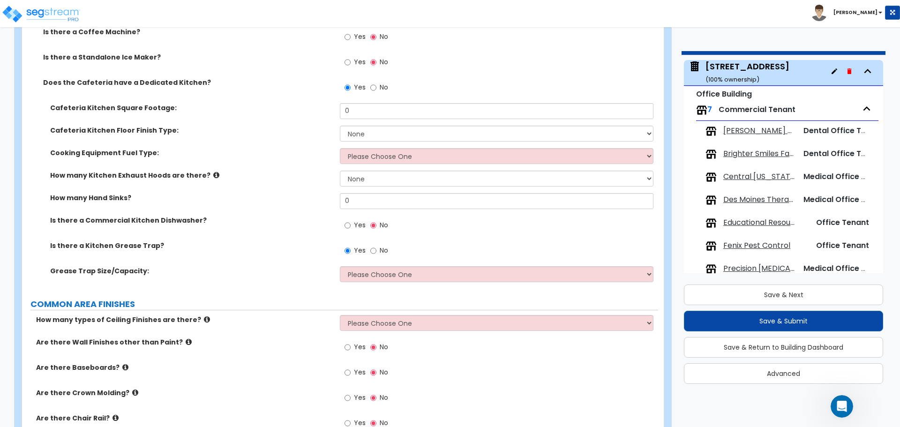
drag, startPoint x: 422, startPoint y: 246, endPoint x: 396, endPoint y: 246, distance: 25.8
click at [422, 246] on div "Yes No" at bounding box center [499, 253] width 318 height 25
click at [373, 248] on input "No" at bounding box center [373, 251] width 6 height 10
radio input "false"
radio input "true"
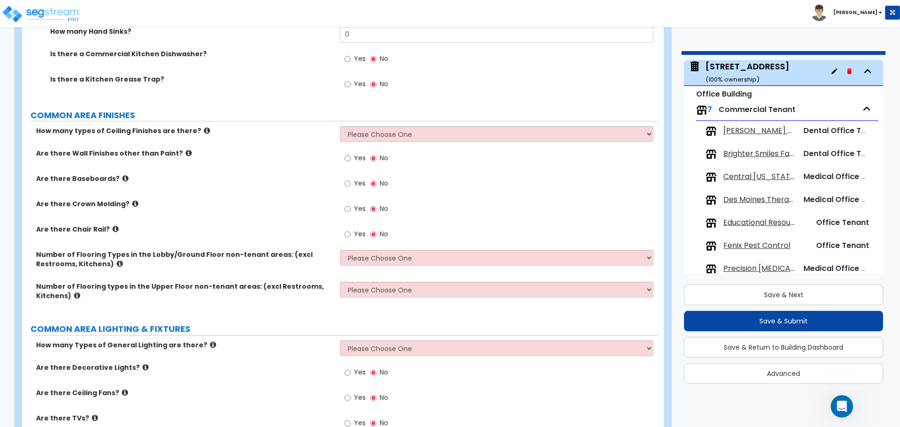
scroll to position [1625, 0]
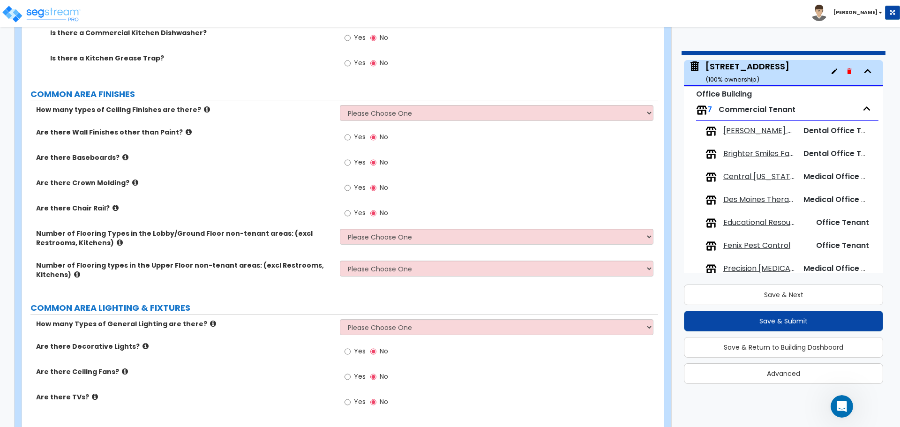
click at [353, 138] on label "Yes" at bounding box center [354, 138] width 21 height 16
click at [350, 138] on input "Yes" at bounding box center [347, 137] width 6 height 10
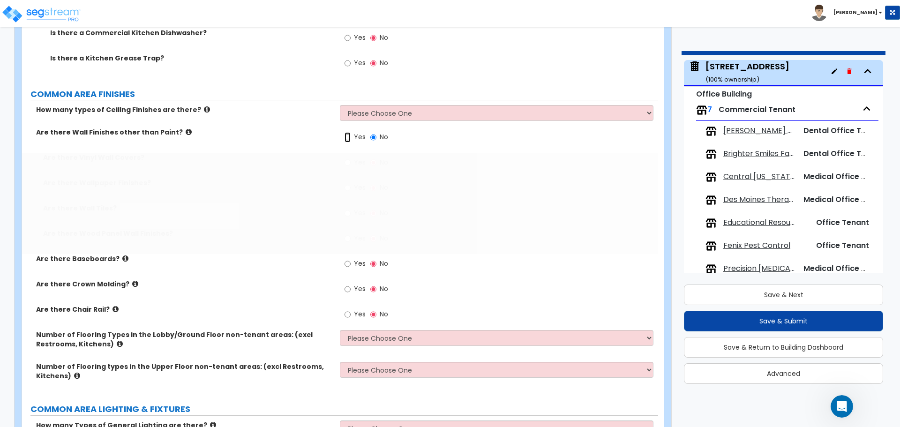
radio input "true"
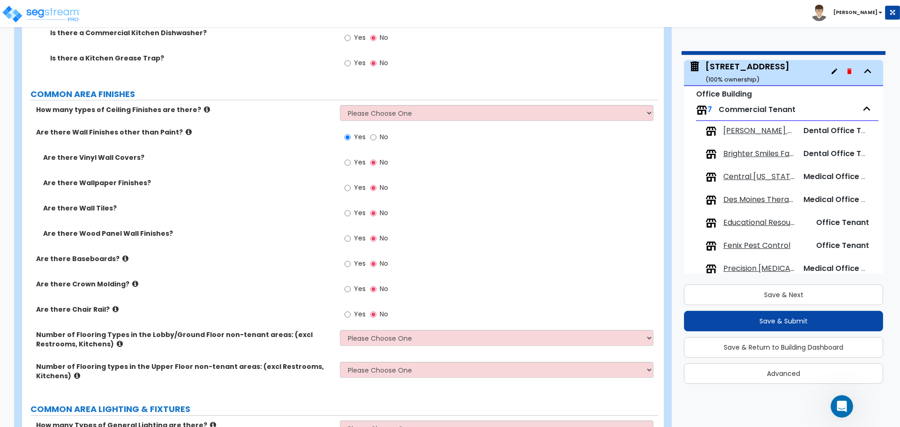
click at [362, 160] on span "Yes" at bounding box center [360, 161] width 12 height 9
click at [350, 160] on input "Yes" at bounding box center [347, 162] width 6 height 10
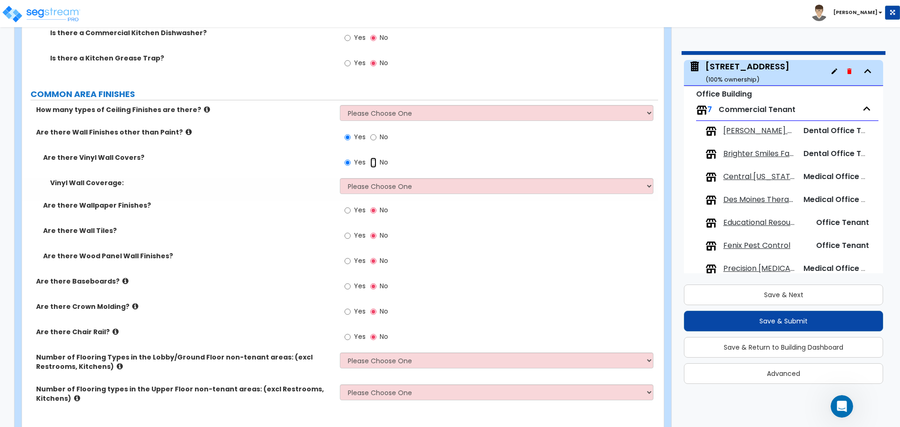
click at [375, 161] on input "No" at bounding box center [373, 162] width 6 height 10
radio input "false"
radio input "true"
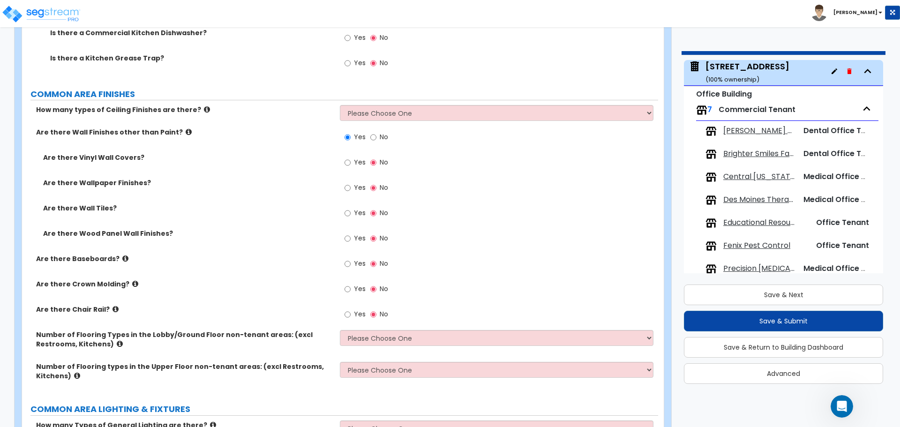
click at [354, 161] on span "Yes" at bounding box center [360, 161] width 12 height 9
click at [350, 161] on input "Yes" at bounding box center [347, 162] width 6 height 10
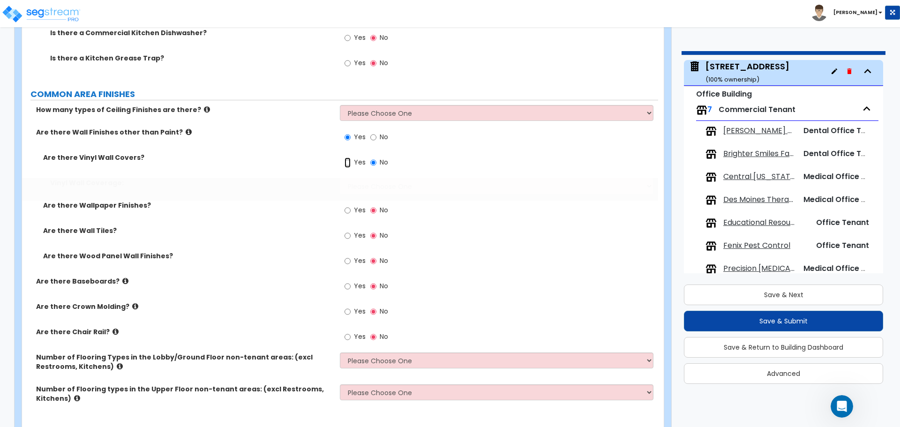
radio input "true"
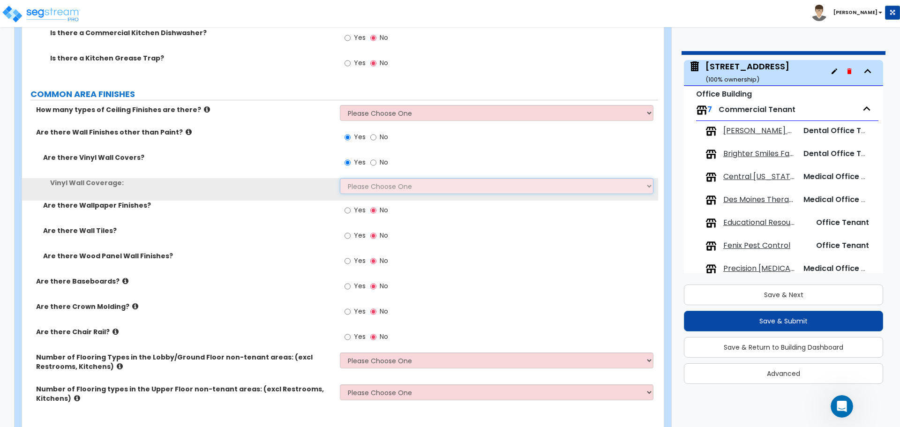
click at [379, 185] on select "Please Choose One Only a Small Portion of Walls are Covered Several Walls are C…" at bounding box center [496, 186] width 313 height 16
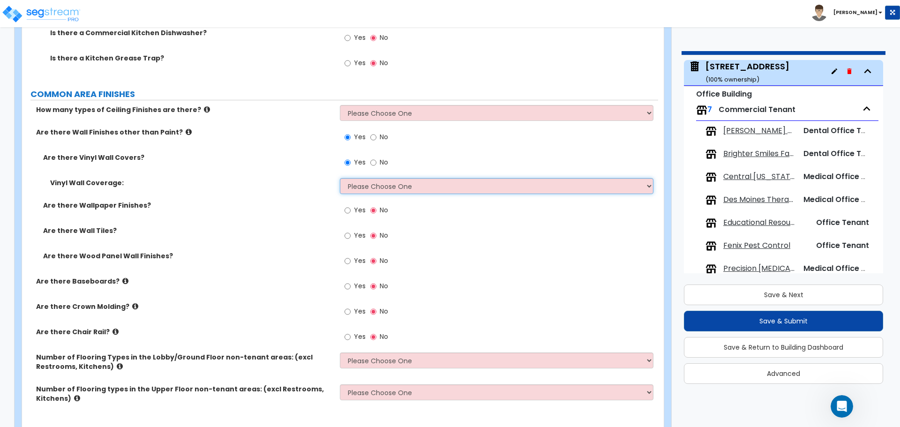
select select "2"
click at [340, 178] on select "Please Choose One Only a Small Portion of Walls are Covered Several Walls are C…" at bounding box center [496, 186] width 313 height 16
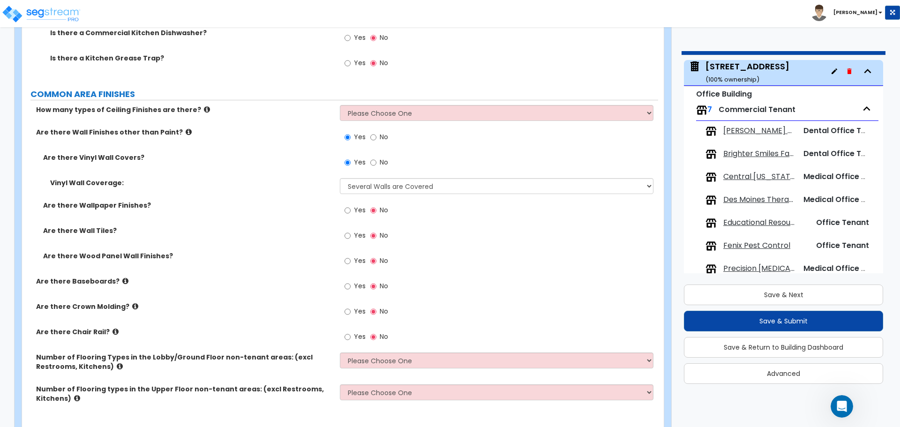
click at [382, 162] on span "No" at bounding box center [383, 161] width 8 height 9
click at [376, 162] on input "No" at bounding box center [373, 162] width 6 height 10
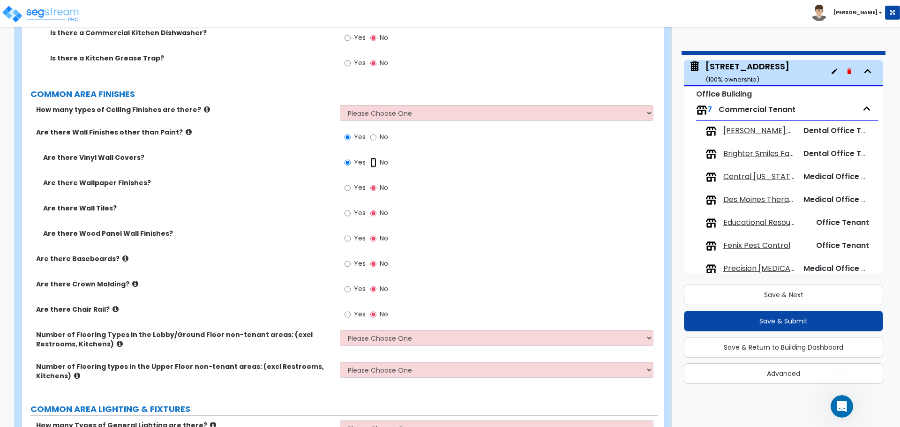
radio input "false"
radio input "true"
click at [375, 139] on input "No" at bounding box center [373, 137] width 6 height 10
radio input "false"
radio input "true"
